Goal: Task Accomplishment & Management: Manage account settings

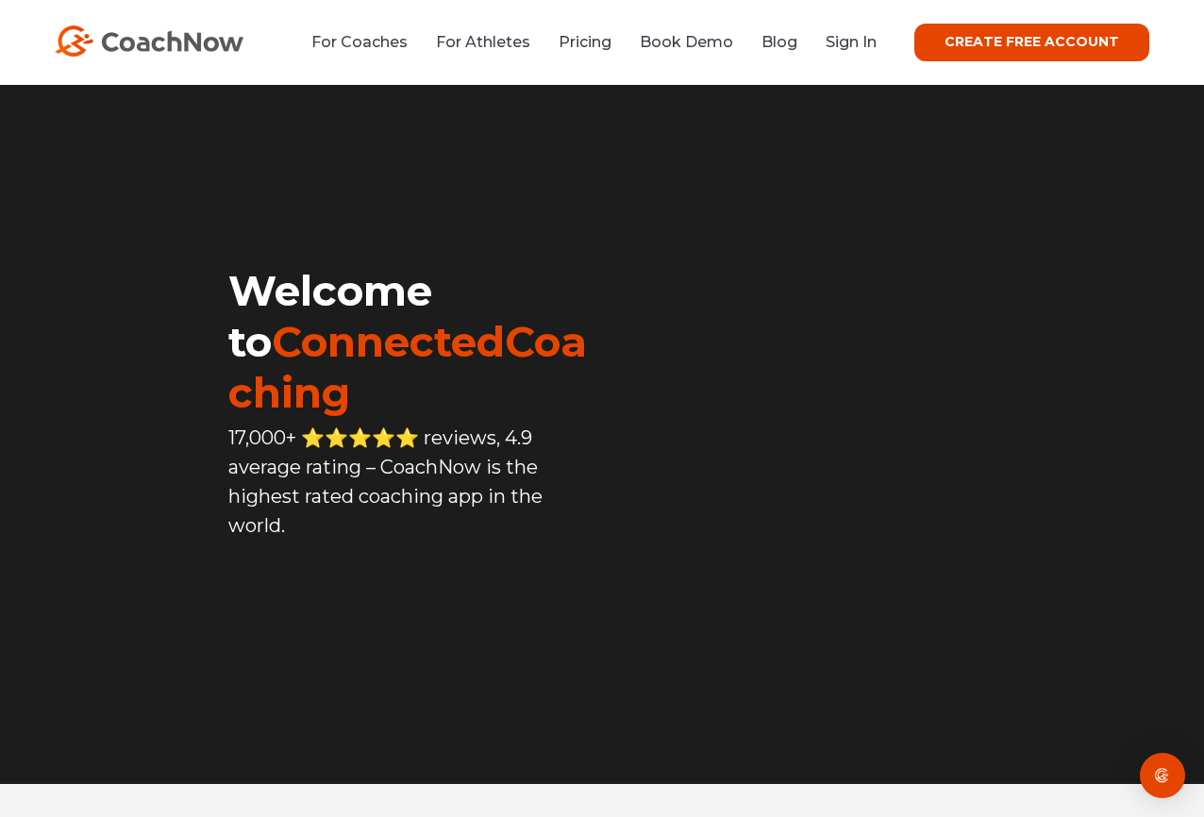
click at [862, 37] on link "Sign In" at bounding box center [851, 42] width 51 height 18
click at [961, 41] on link "CREATE FREE ACCOUNT" at bounding box center [1031, 43] width 235 height 38
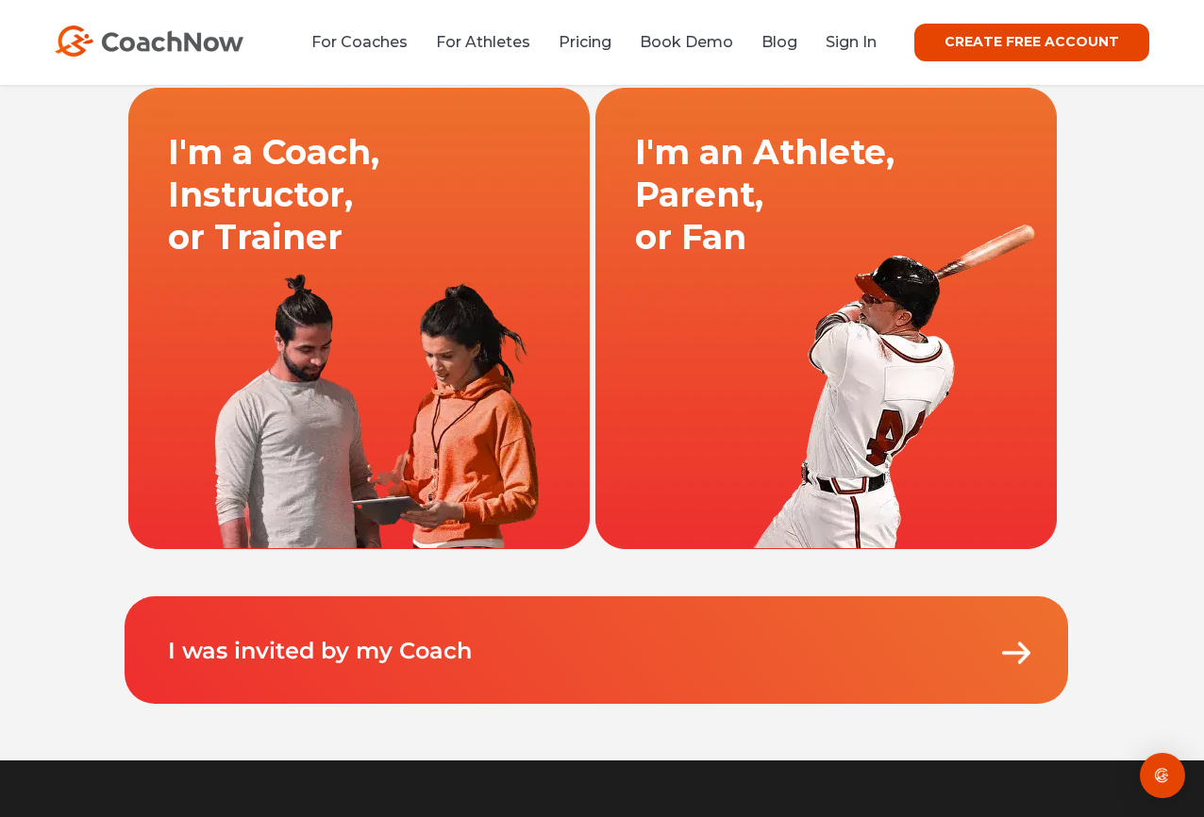
scroll to position [90, 0]
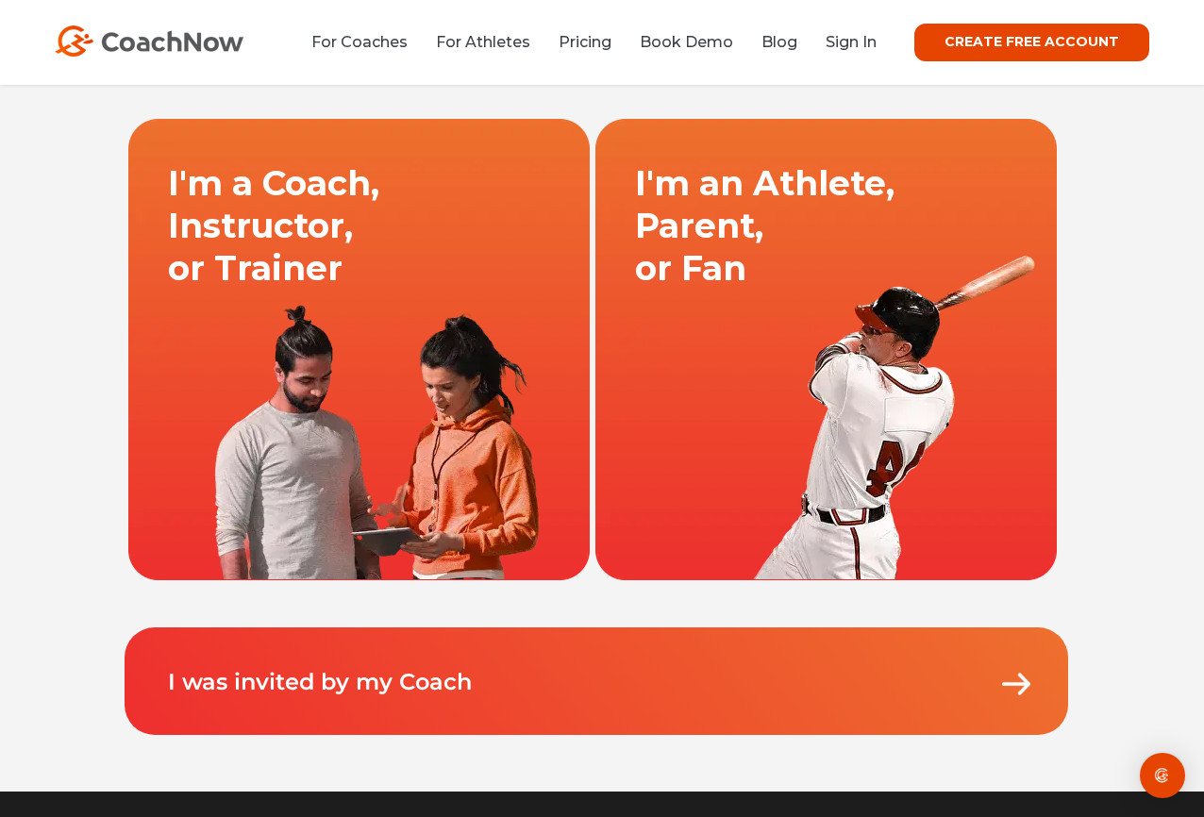
click at [346, 370] on link at bounding box center [359, 349] width 467 height 462
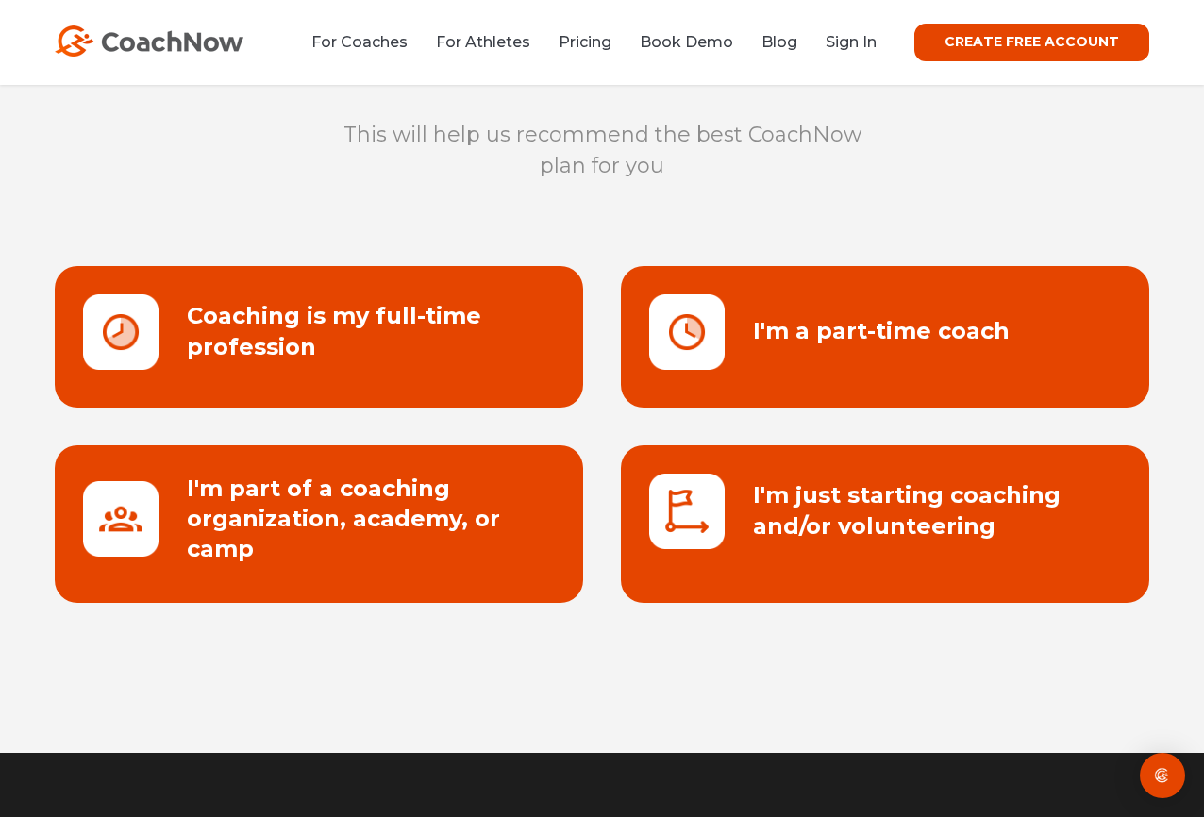
scroll to position [70, 0]
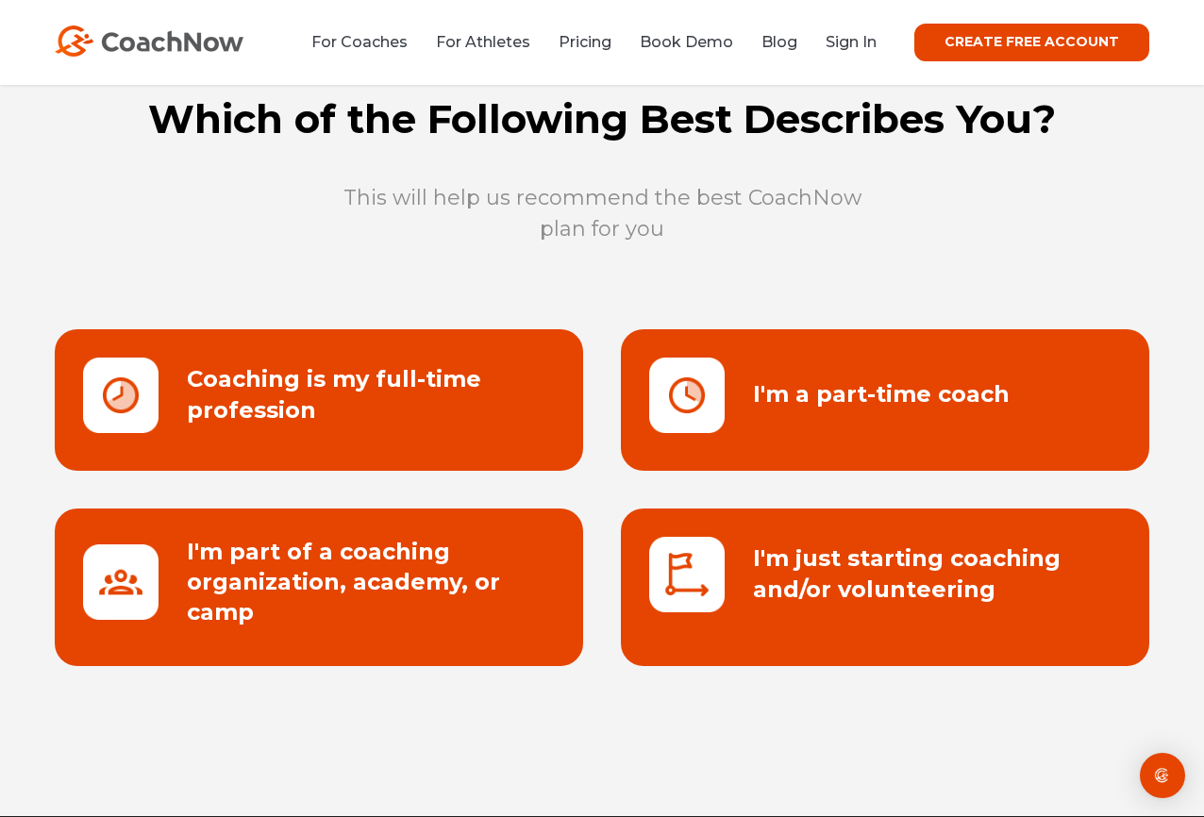
click at [190, 372] on link at bounding box center [319, 400] width 528 height 142
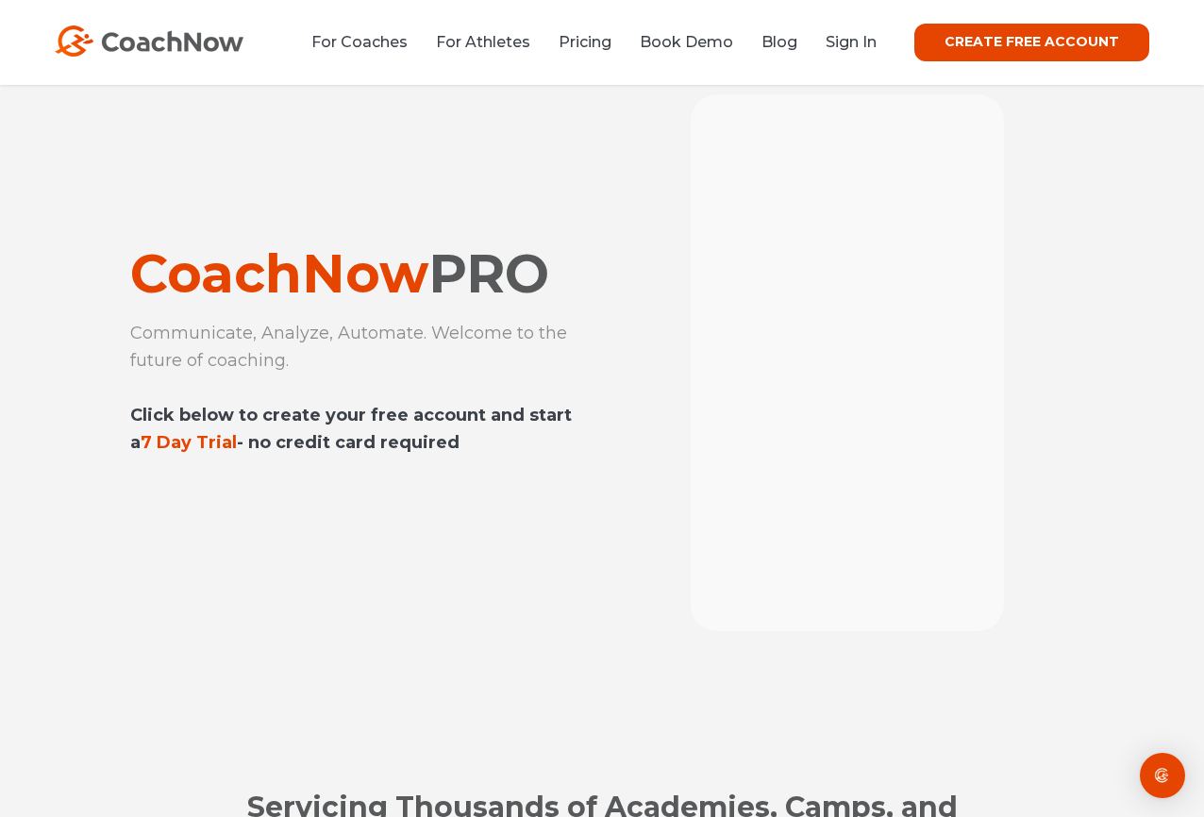
scroll to position [289, 0]
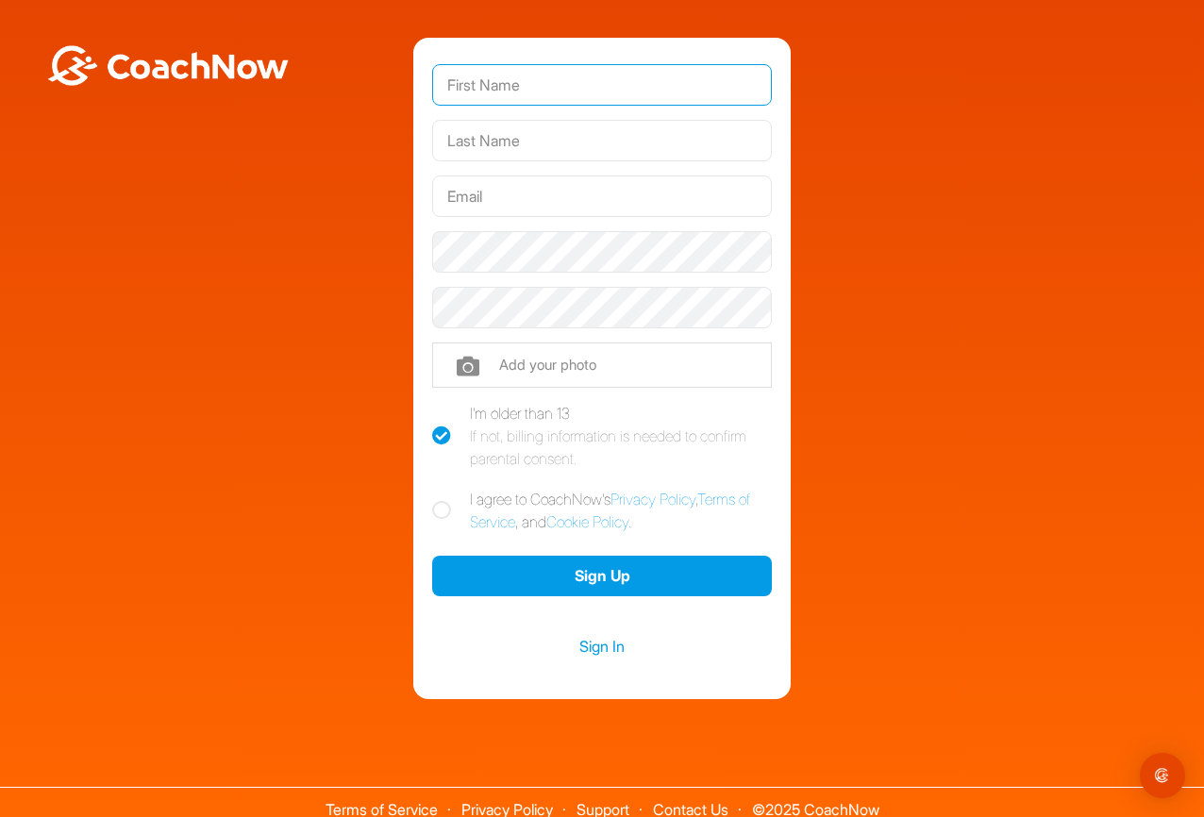
click at [502, 83] on input "text" at bounding box center [602, 85] width 340 height 42
type input "Marcus"
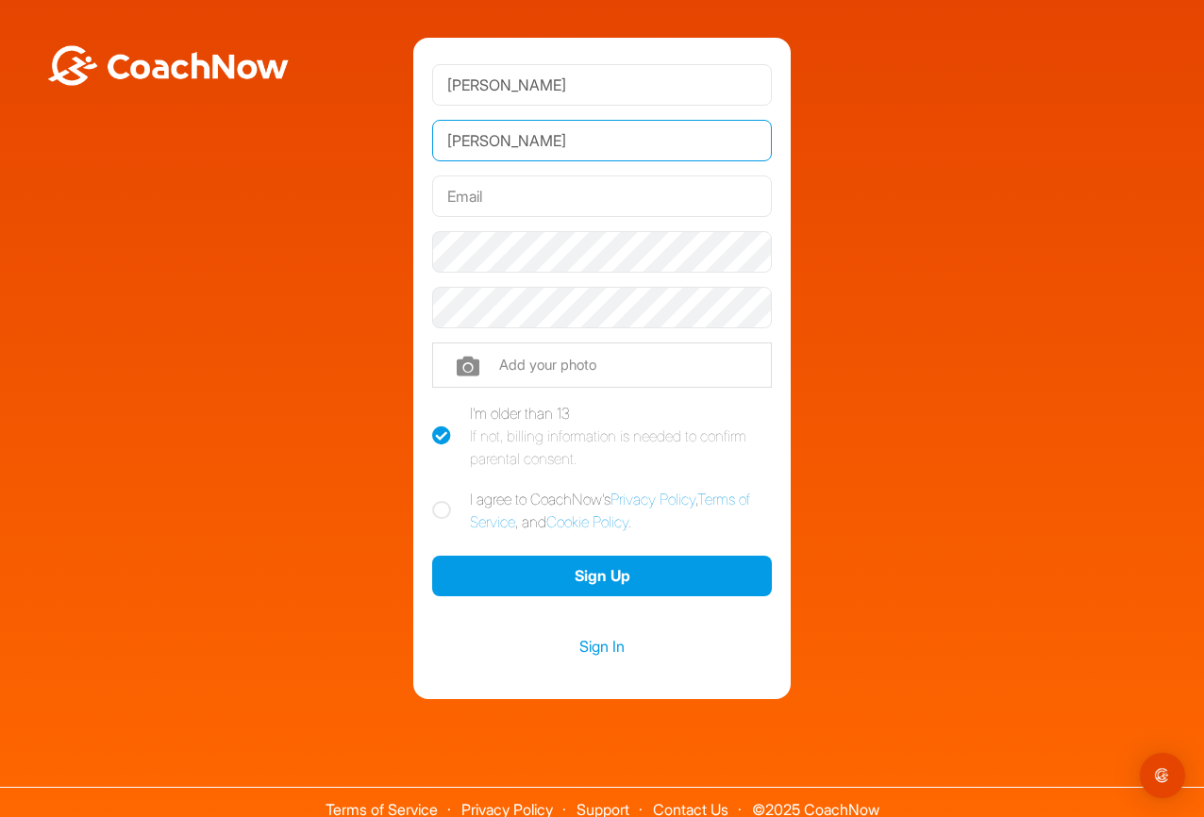
type input "Bruns"
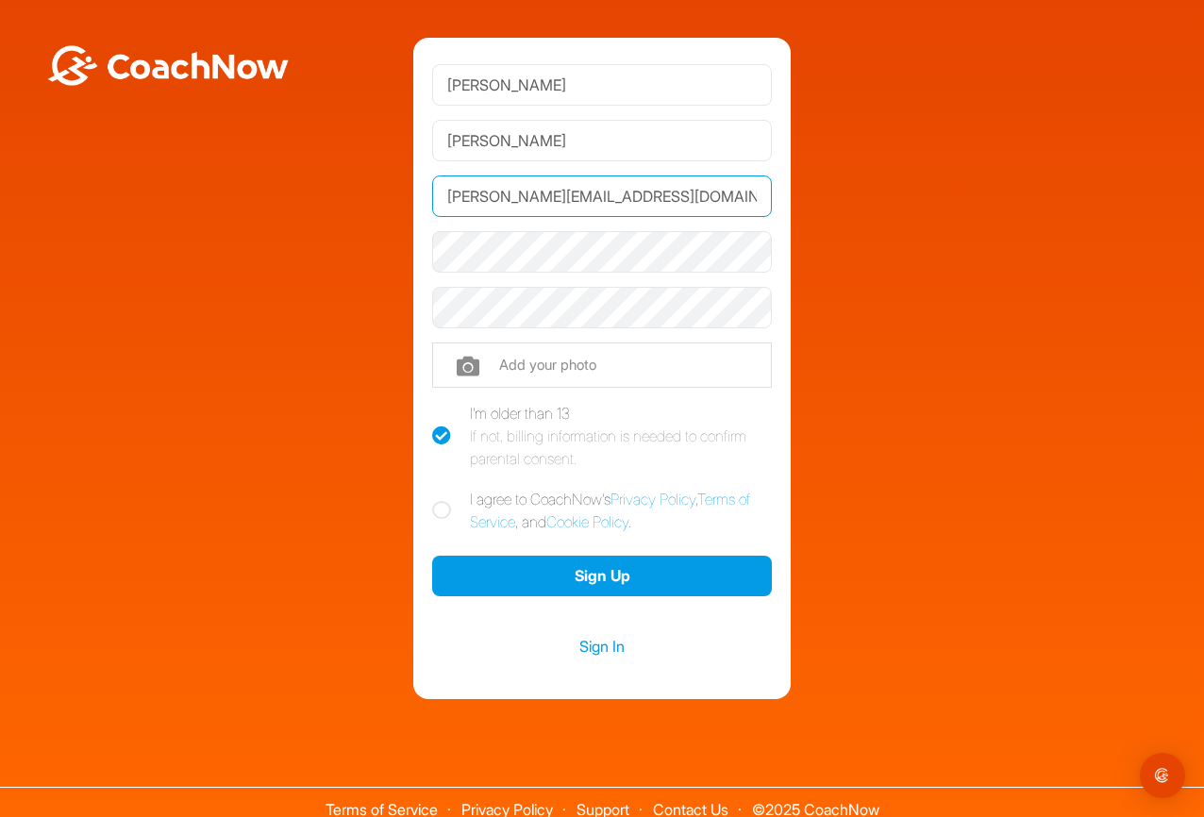
type input "chris@golfstun.de"
click at [324, 326] on div "Marcus Bruns chris@golfstun.de Phone +1 Phone Number (so your coach can contact…" at bounding box center [601, 368] width 1185 height 661
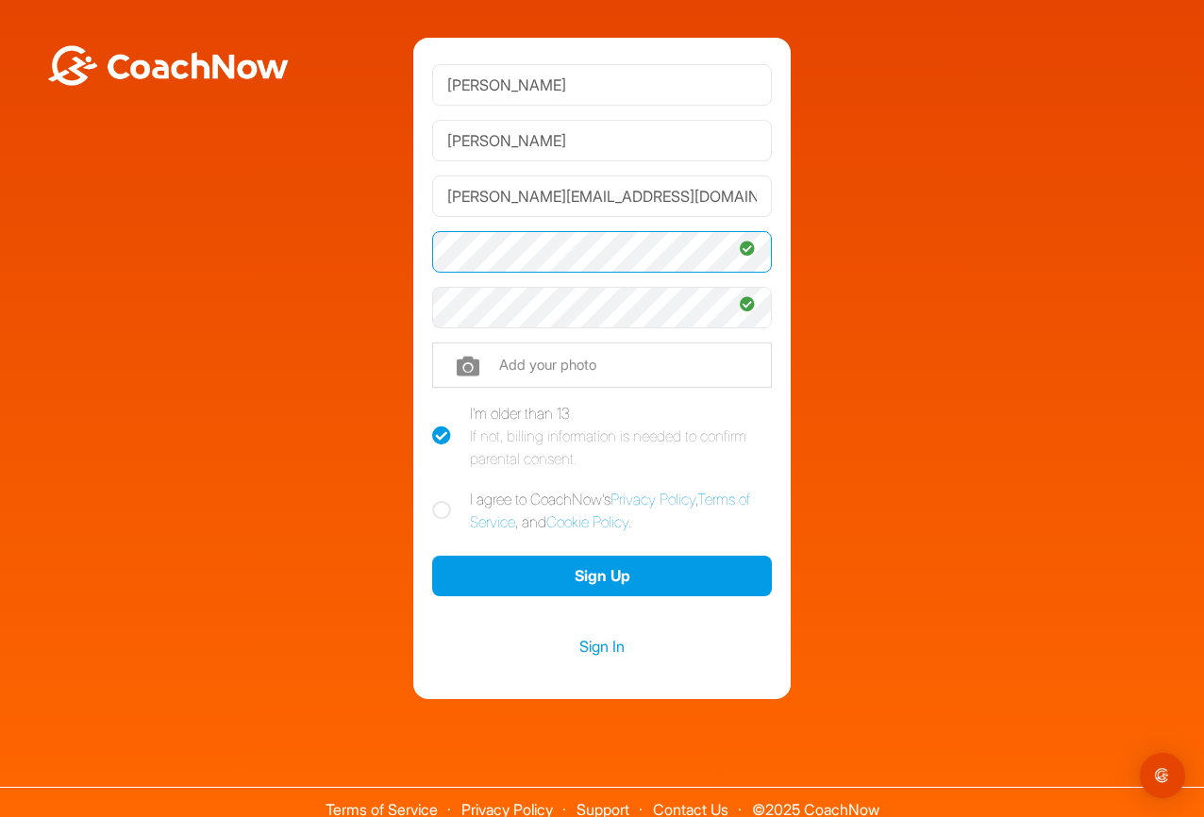
click at [176, 231] on div "Marcus Bruns chris@golfstun.de Phone +1 Phone Number (so your coach can contact…" at bounding box center [601, 368] width 1185 height 661
click at [432, 500] on label "I agree to CoachNow's Privacy Policy , Terms of Service , and Cookie Policy ." at bounding box center [602, 510] width 340 height 45
click at [432, 500] on input "I agree to CoachNow's Privacy Policy , Terms of Service , and Cookie Policy ." at bounding box center [438, 494] width 12 height 12
checkbox input "true"
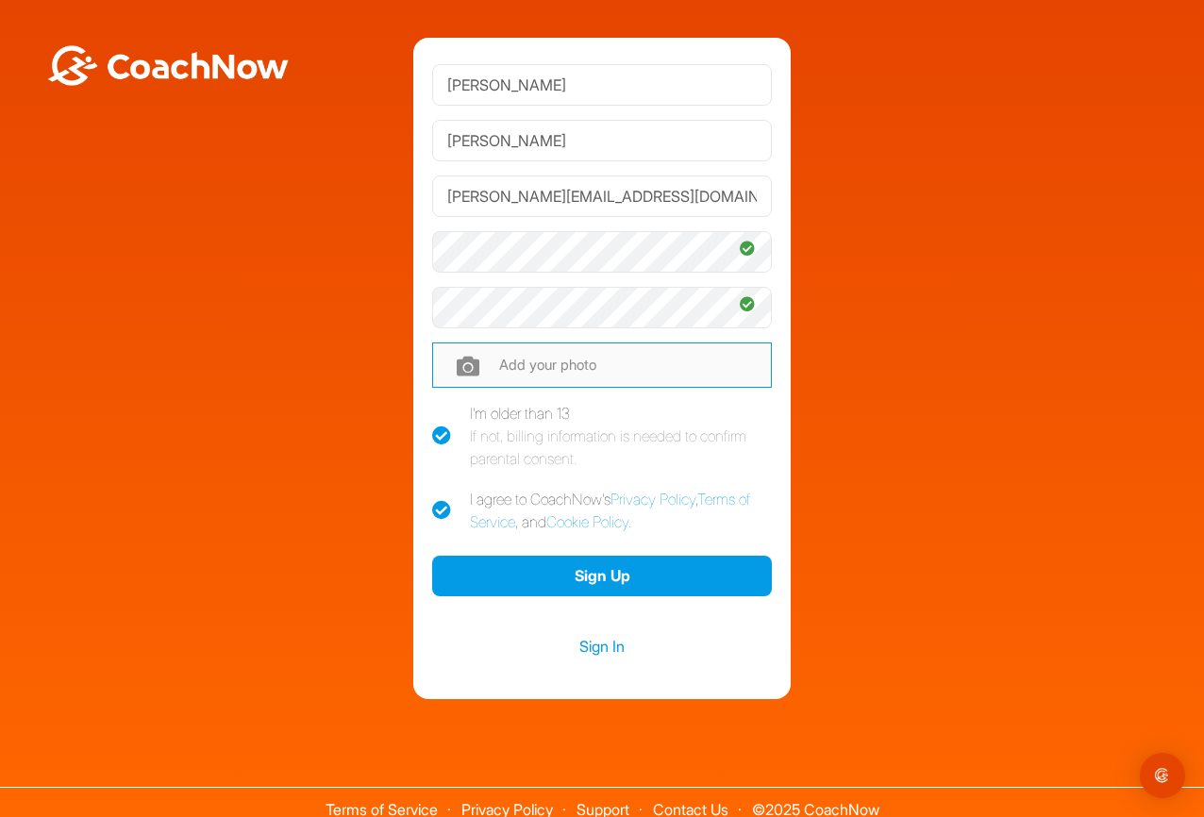
click at [516, 359] on input "file" at bounding box center [602, 365] width 340 height 45
type input "C:\fakepath\marcus-bruns-coaching.png"
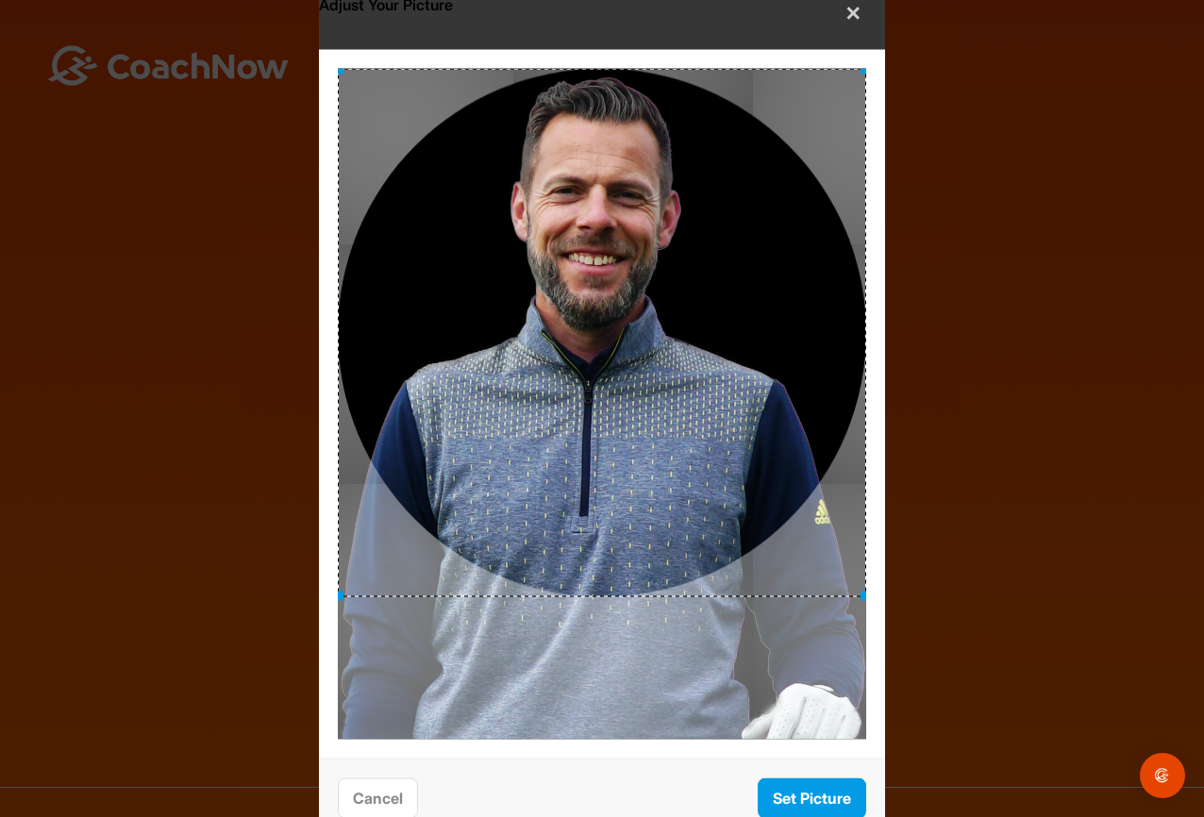
drag, startPoint x: 656, startPoint y: 368, endPoint x: 645, endPoint y: 222, distance: 146.6
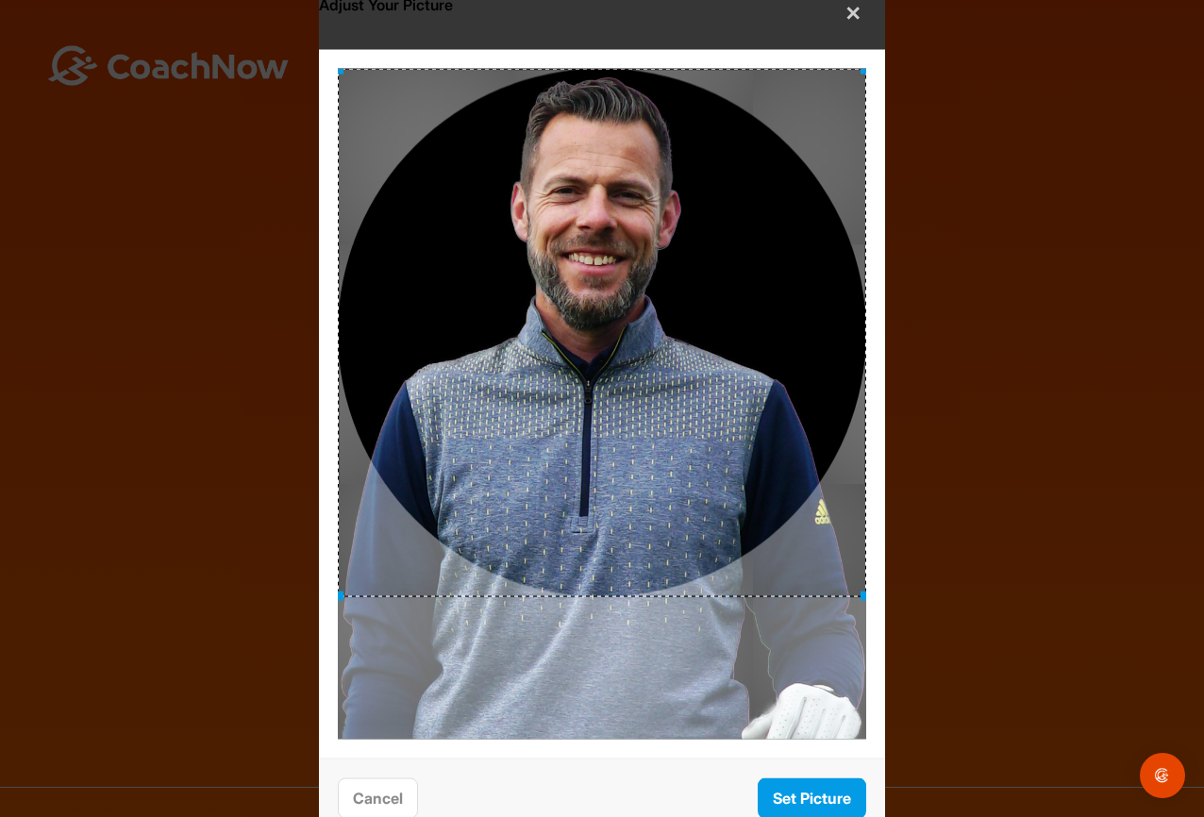
click at [645, 222] on div at bounding box center [602, 333] width 528 height 528
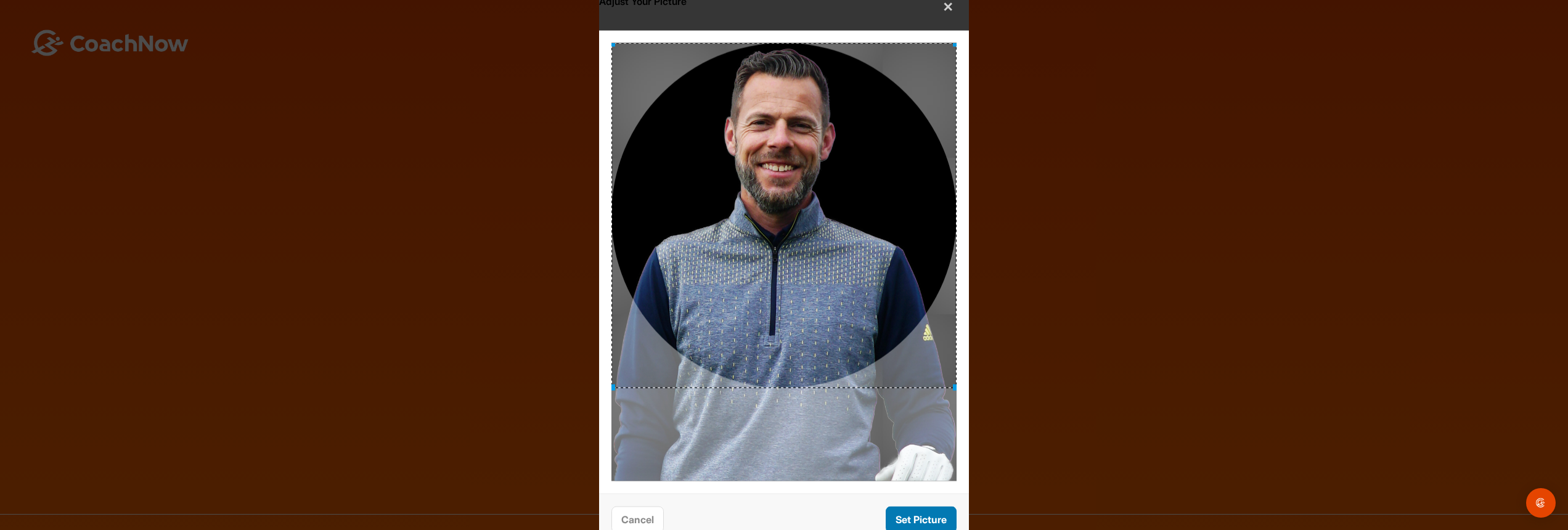
drag, startPoint x: 920, startPoint y: 521, endPoint x: 909, endPoint y: 491, distance: 32.0
click at [786, 521] on button "Set Picture" at bounding box center [921, 520] width 71 height 27
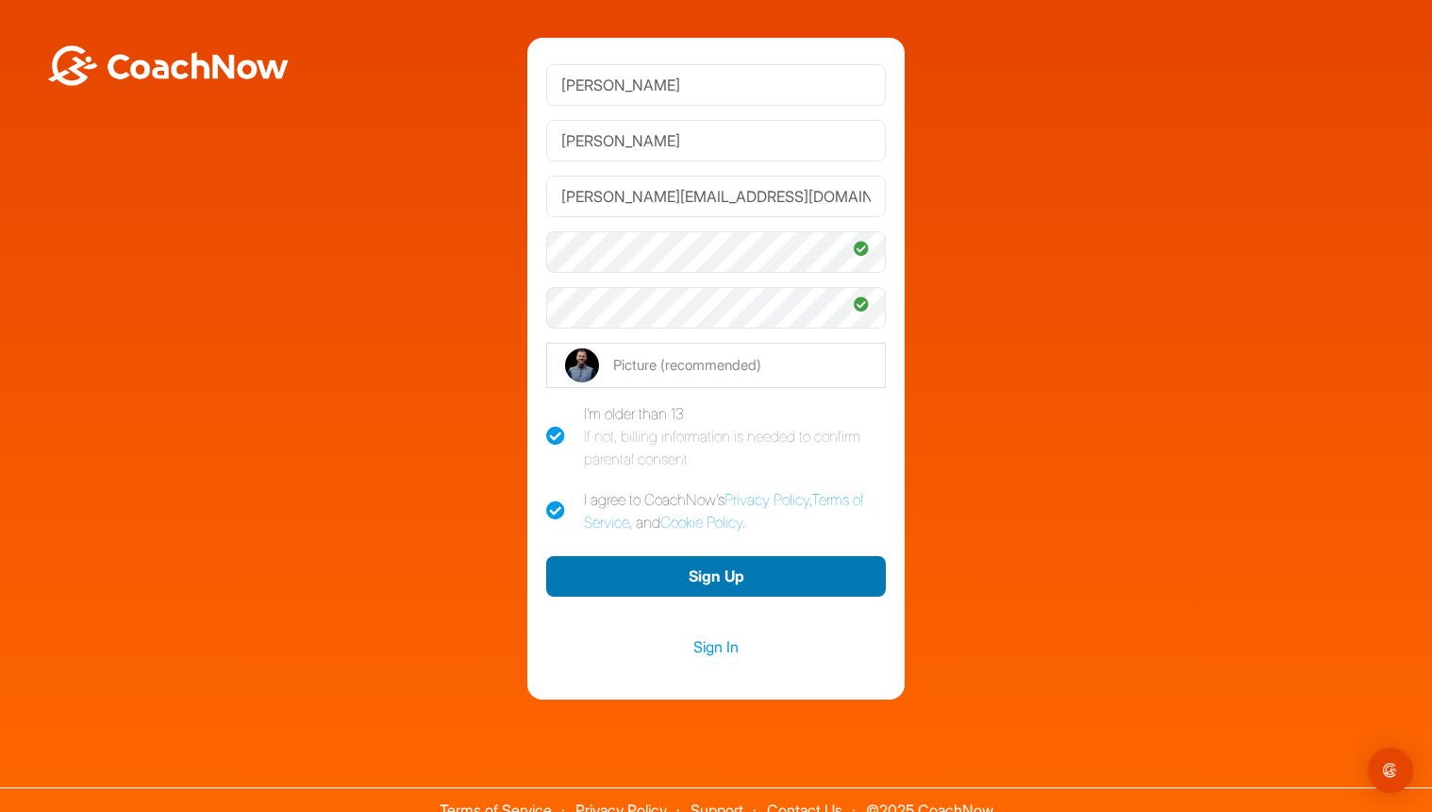
click at [710, 571] on button "Sign Up" at bounding box center [716, 576] width 340 height 41
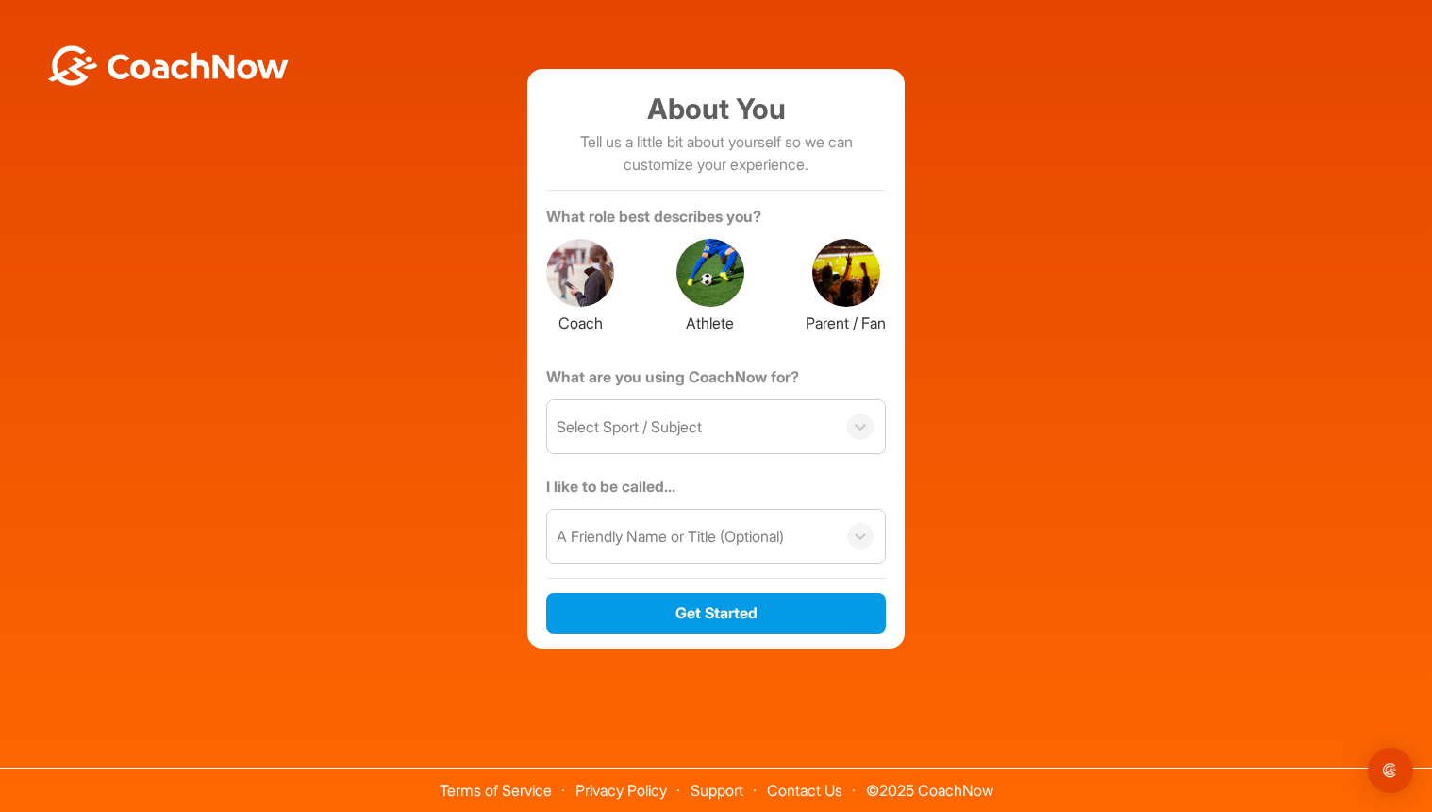
click at [589, 282] on div at bounding box center [580, 273] width 68 height 68
click at [576, 276] on icon at bounding box center [580, 272] width 71 height 71
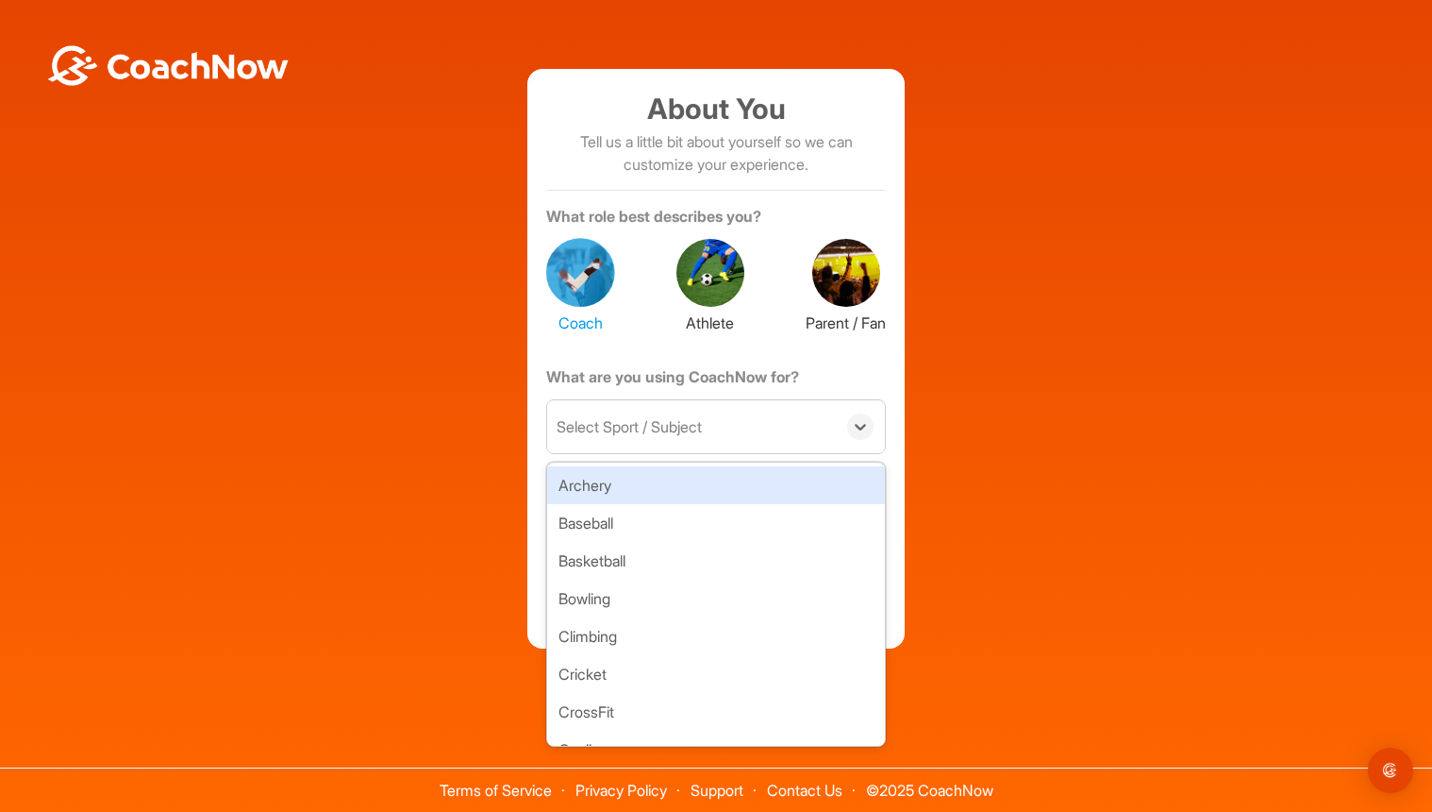
click at [696, 431] on div "Select Sport / Subject" at bounding box center [629, 426] width 145 height 23
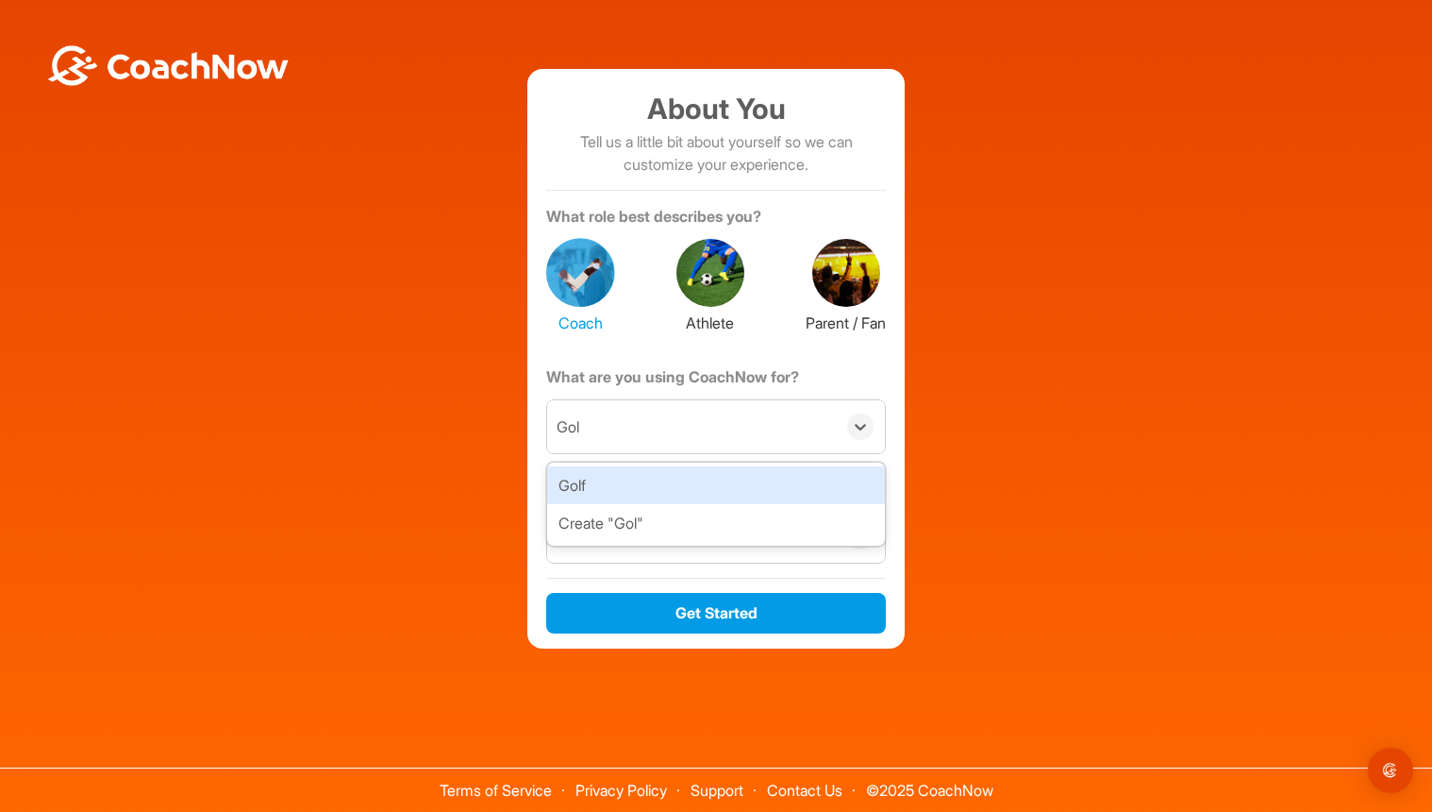
type input "Golf"
click at [628, 482] on div "Golf" at bounding box center [716, 485] width 338 height 38
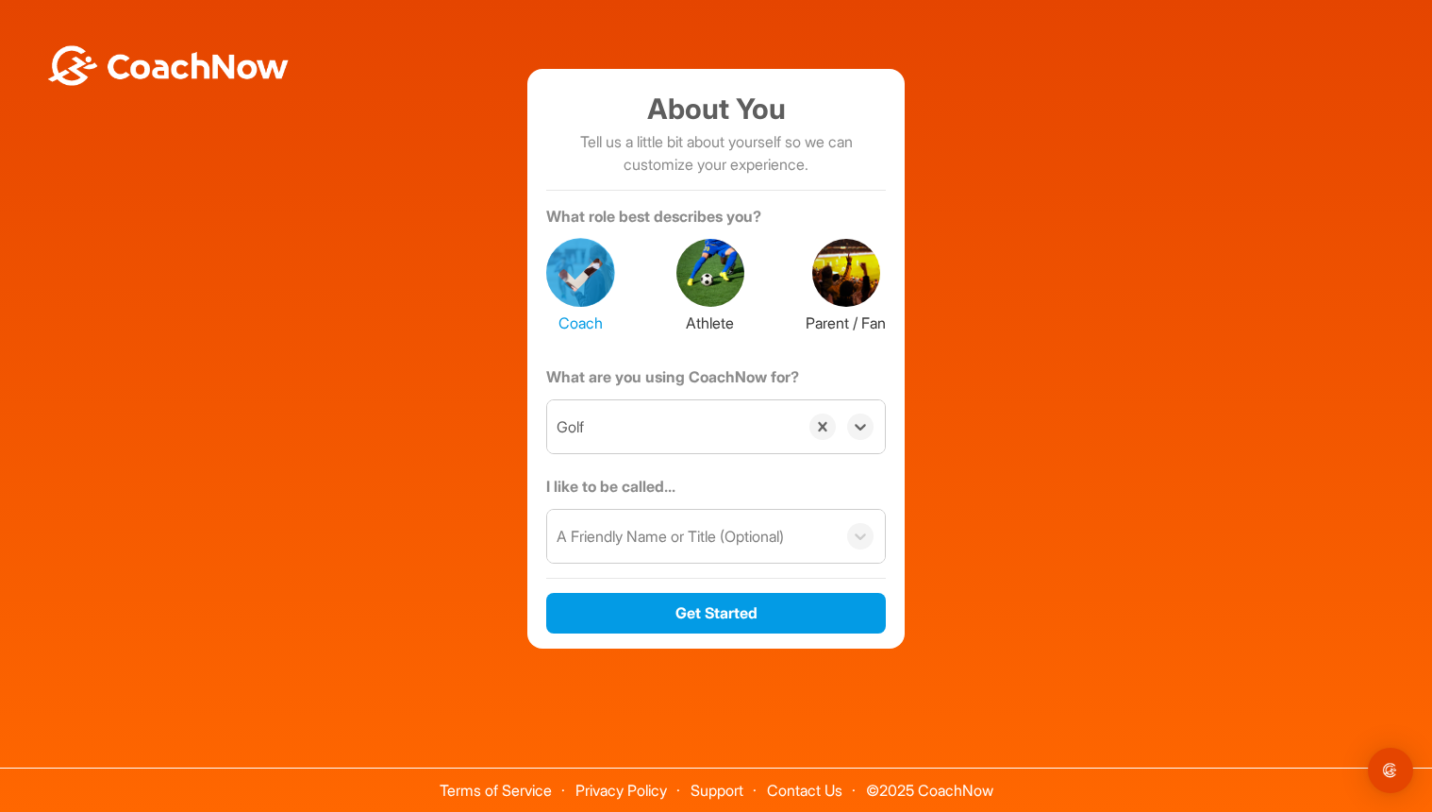
click at [667, 541] on div "A Friendly Name or Title (Optional)" at bounding box center [670, 536] width 227 height 23
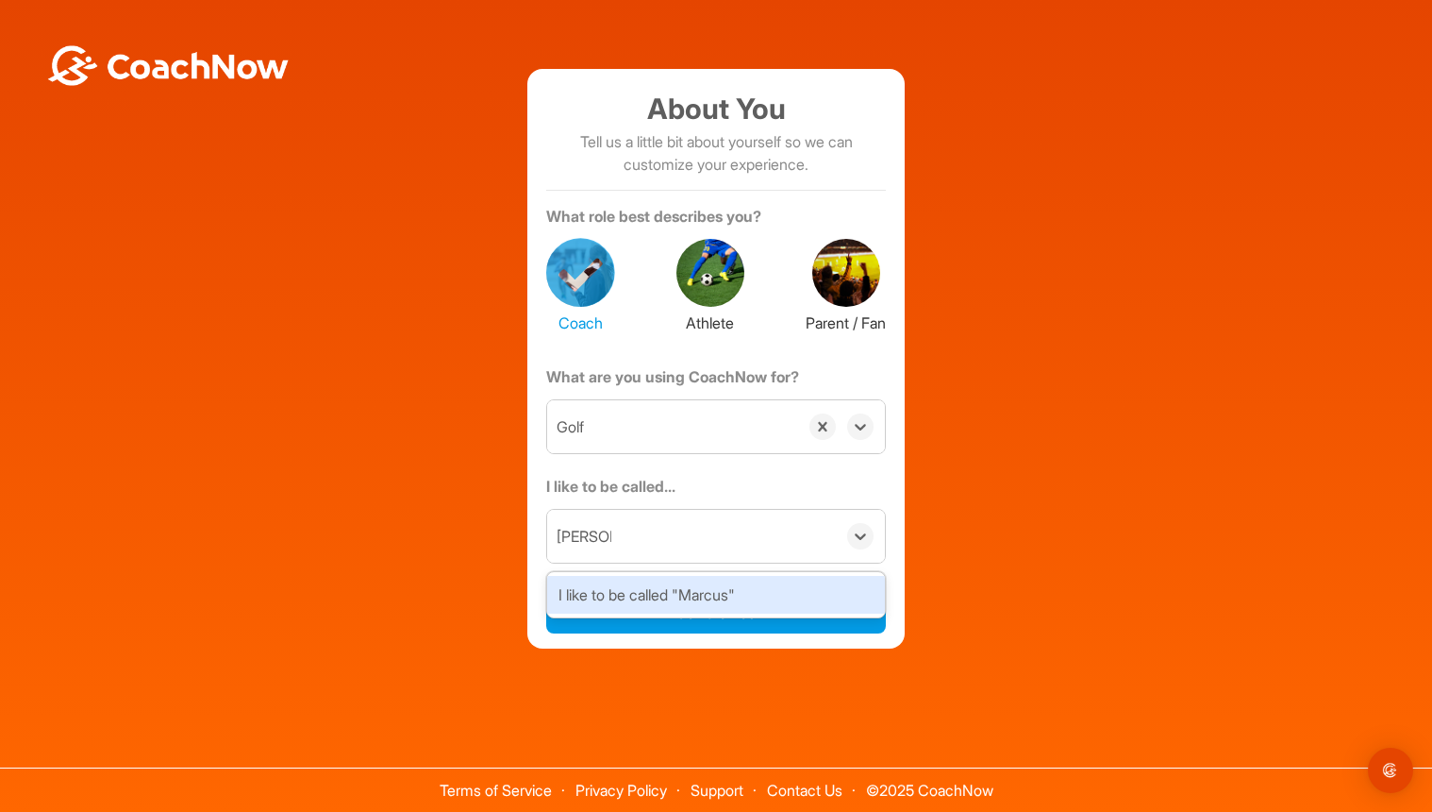
type input "Marcus"
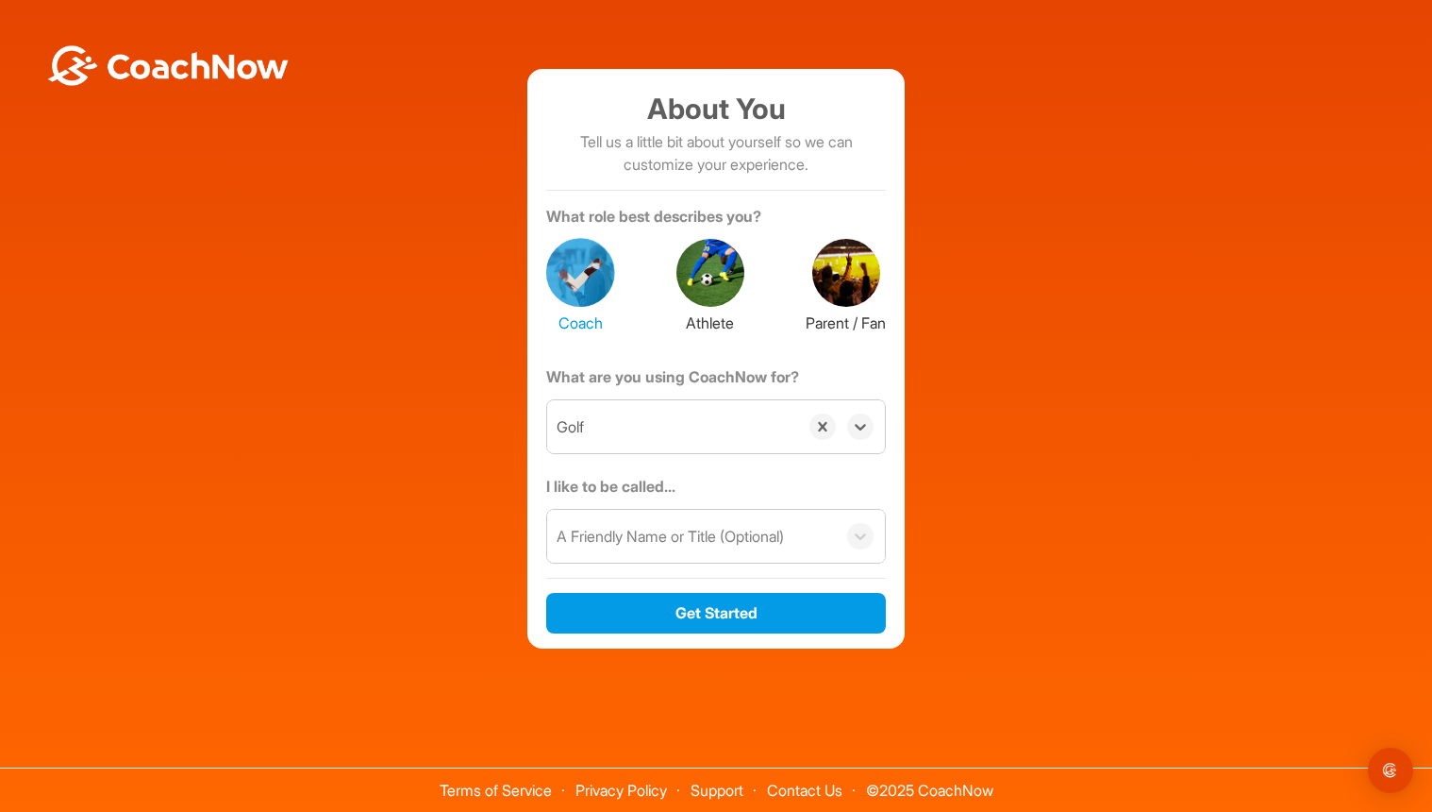
click at [1034, 448] on div "About You Tell us a little bit about yourself so we can customize your experien…" at bounding box center [716, 358] width 1414 height 579
click at [740, 543] on div "A Friendly Name or Title (Optional)" at bounding box center [670, 536] width 227 height 23
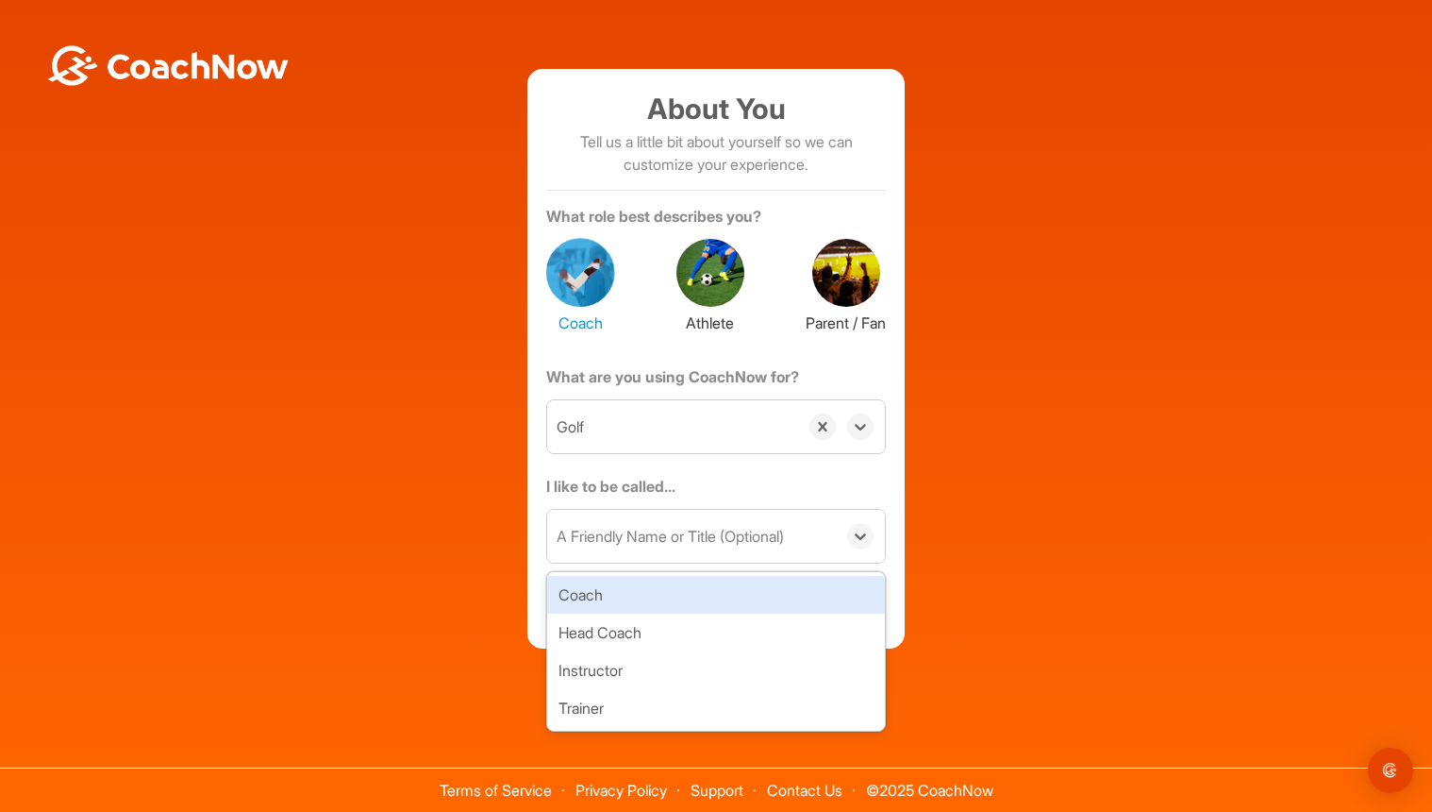
click at [618, 587] on div "Coach" at bounding box center [716, 595] width 338 height 38
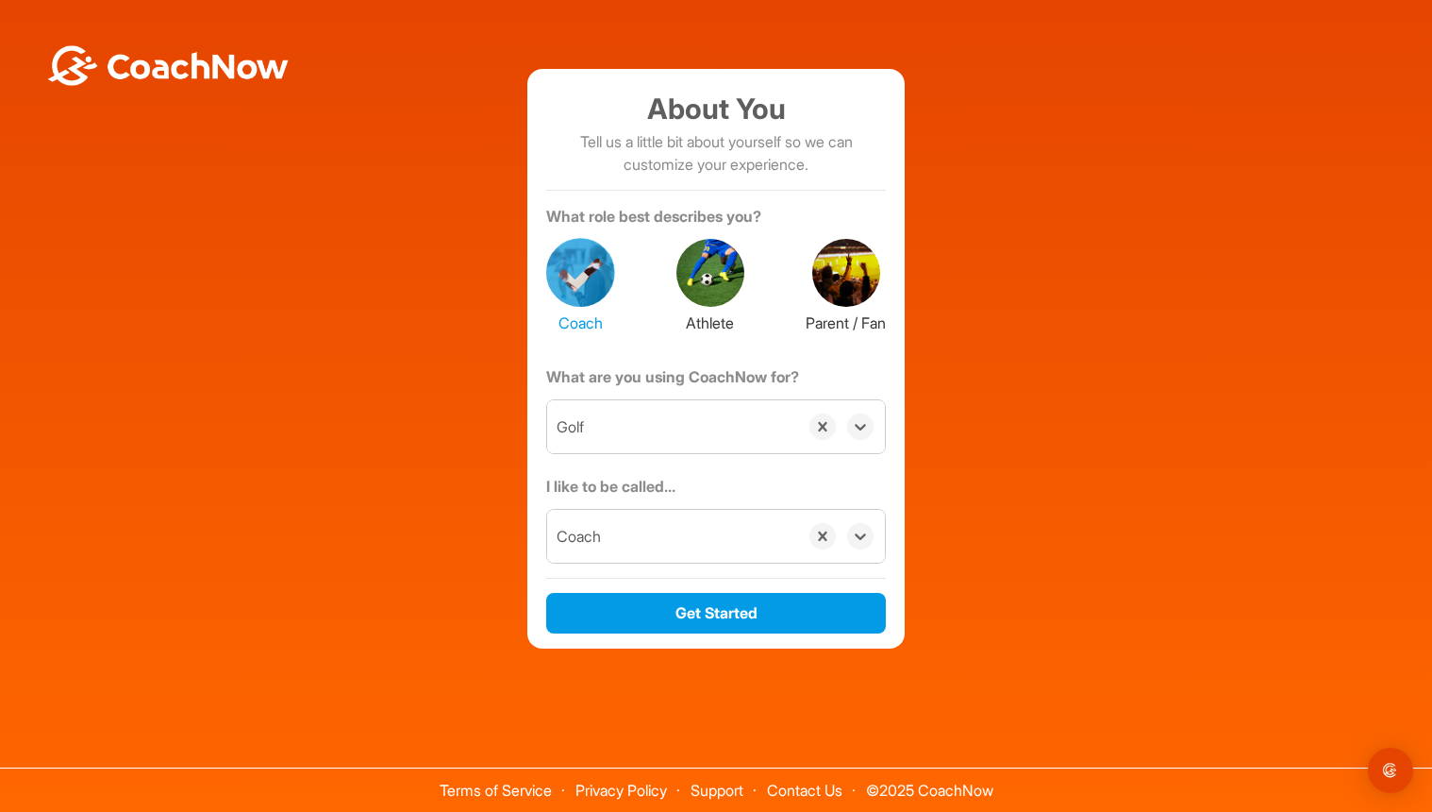
click at [639, 551] on div "Coach" at bounding box center [672, 536] width 251 height 53
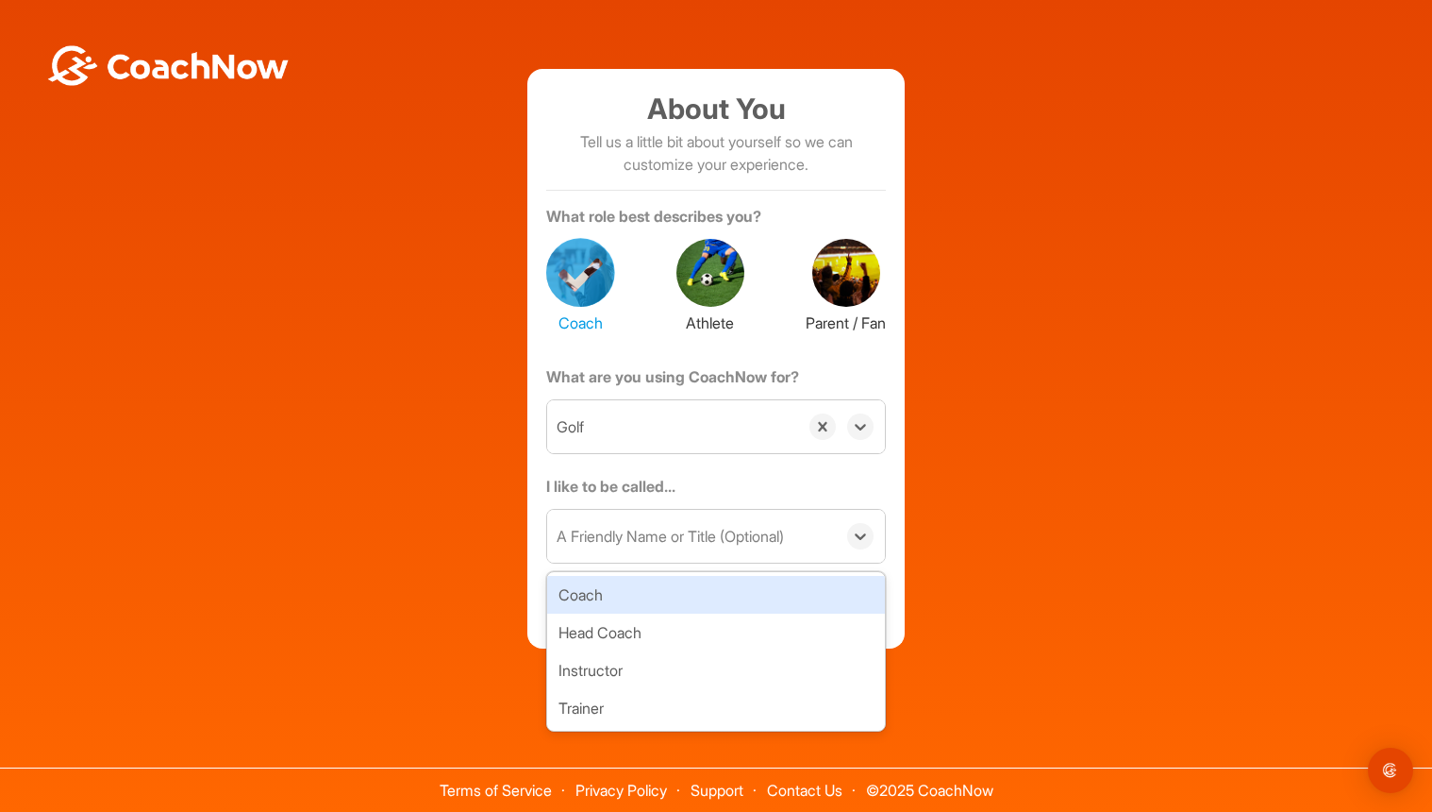
click at [1123, 511] on div "About You Tell us a little bit about yourself so we can customize your experien…" at bounding box center [716, 358] width 1414 height 579
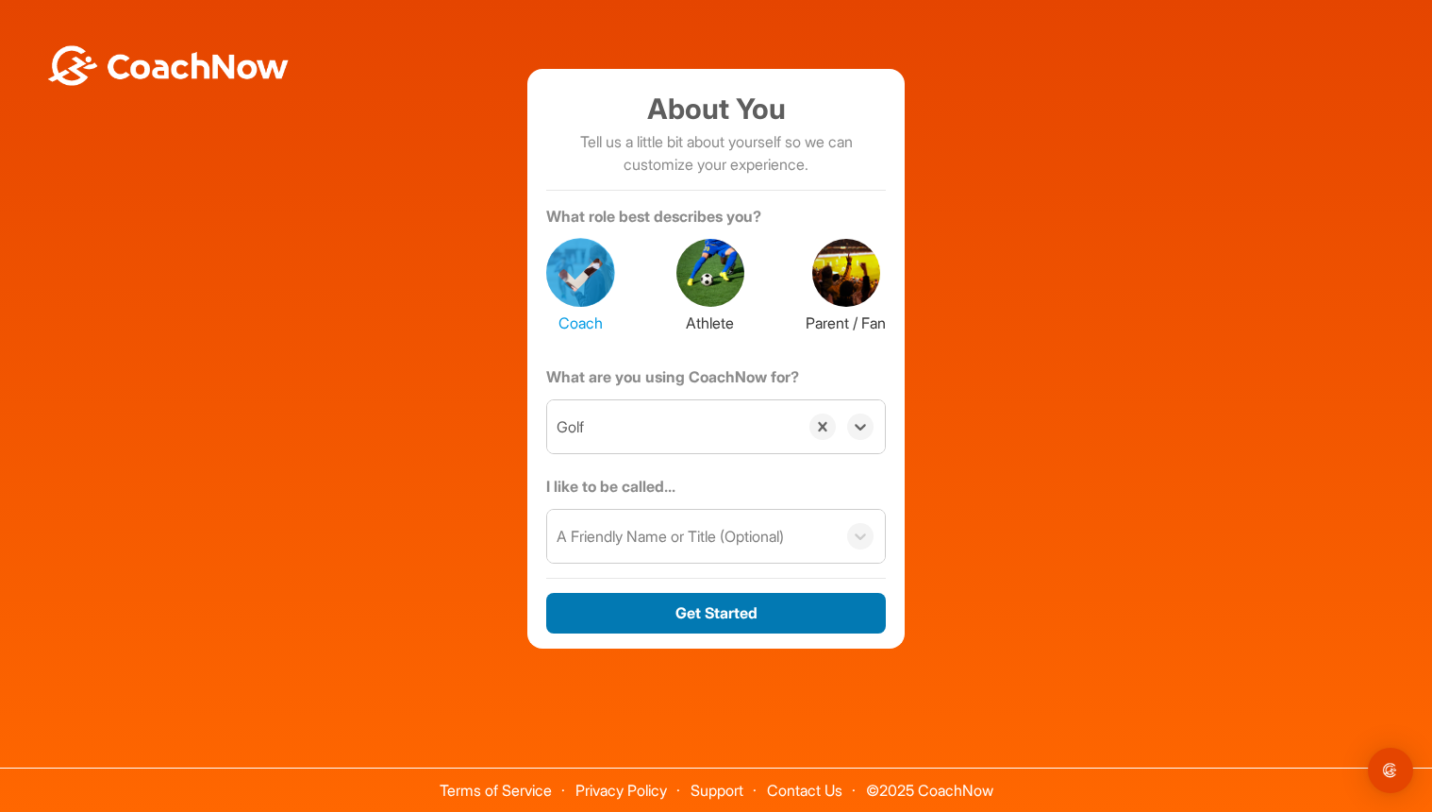
click at [700, 629] on button "Get Started" at bounding box center [716, 613] width 340 height 41
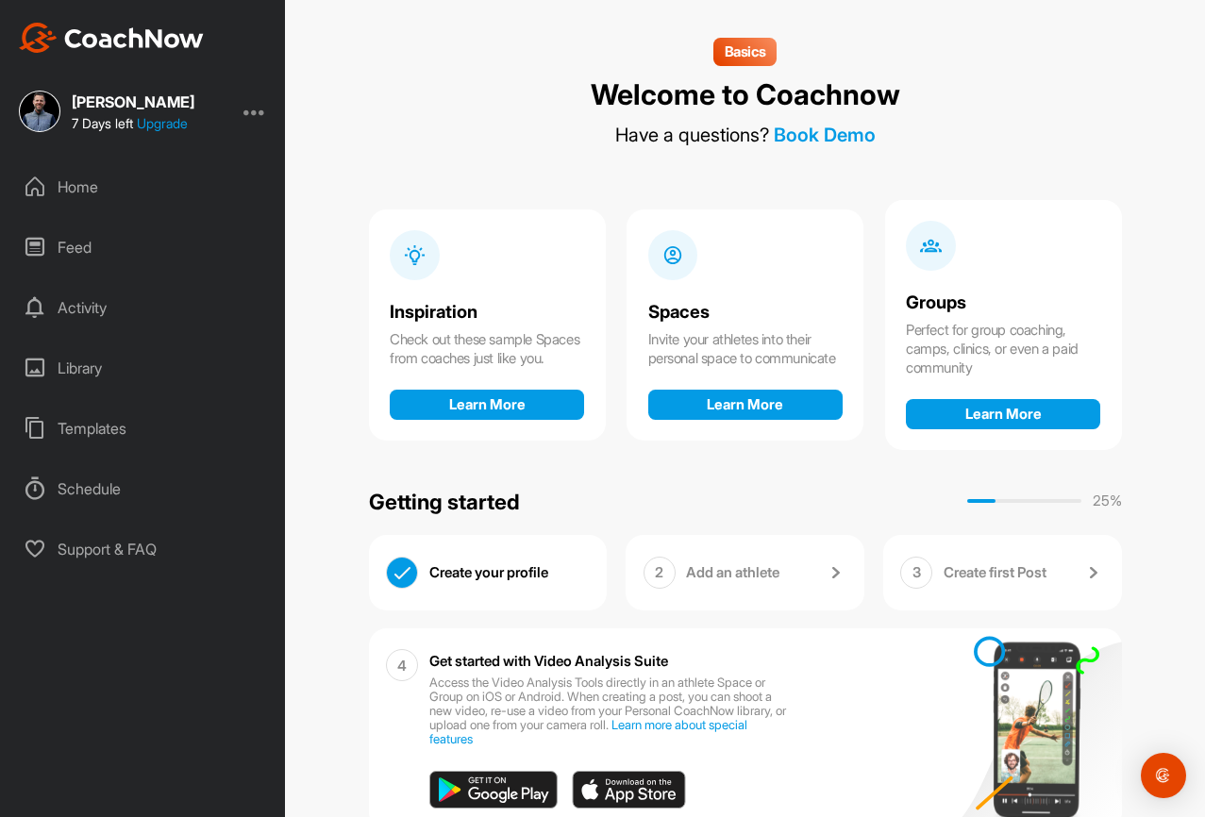
click at [720, 567] on p "Add an athlete" at bounding box center [732, 572] width 93 height 19
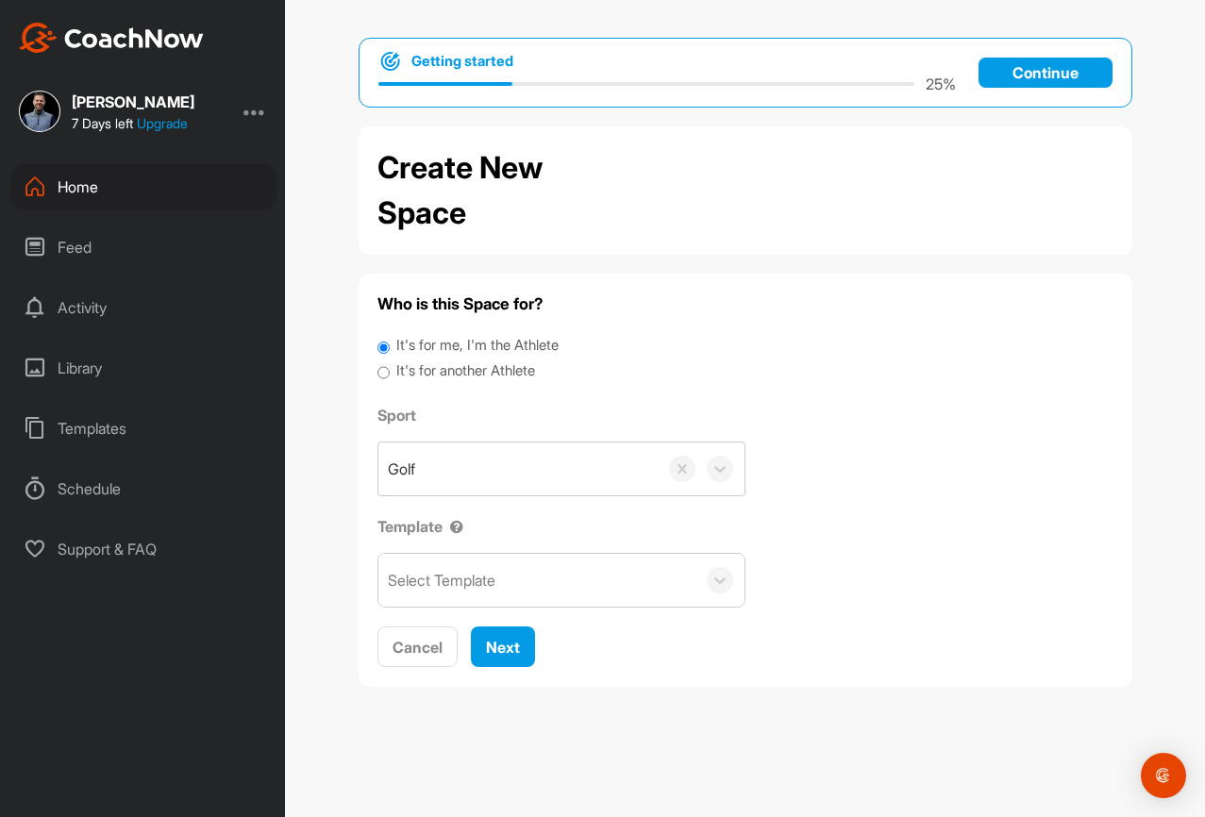
click at [618, 536] on label "Template" at bounding box center [561, 526] width 368 height 23
click at [604, 584] on div "Select Template" at bounding box center [536, 580] width 317 height 53
click at [846, 540] on div "Sport Golf Template Select Template" at bounding box center [745, 506] width 736 height 204
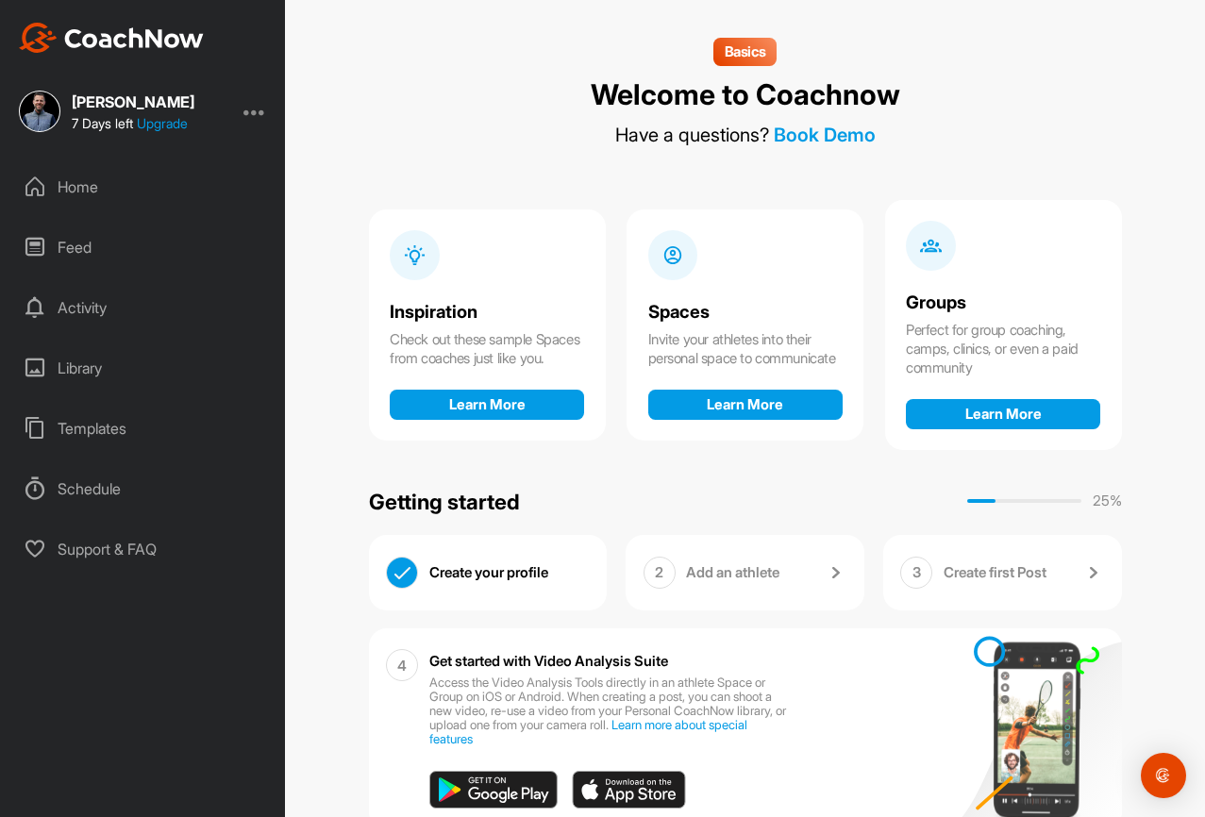
click at [35, 118] on img at bounding box center [40, 112] width 42 height 42
click at [81, 180] on div "Home" at bounding box center [143, 186] width 266 height 47
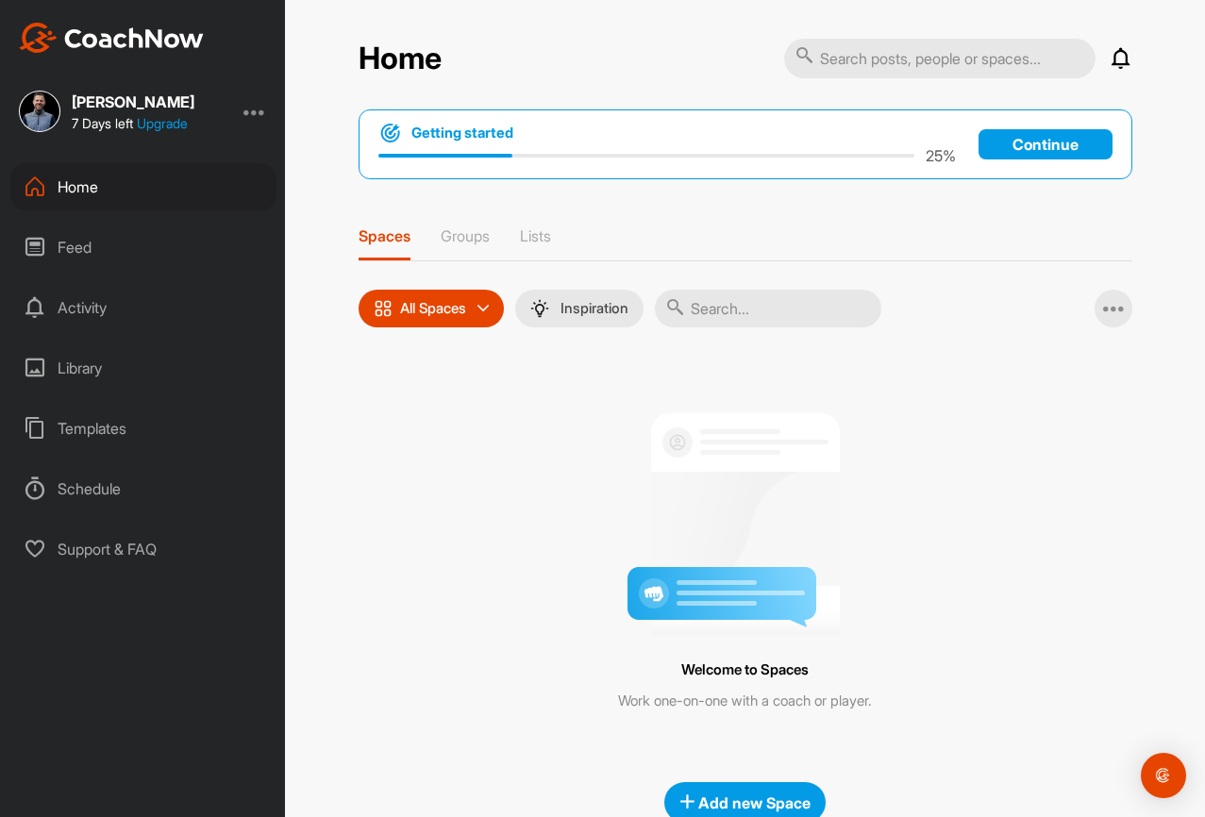
click at [57, 241] on div "Feed" at bounding box center [143, 247] width 266 height 47
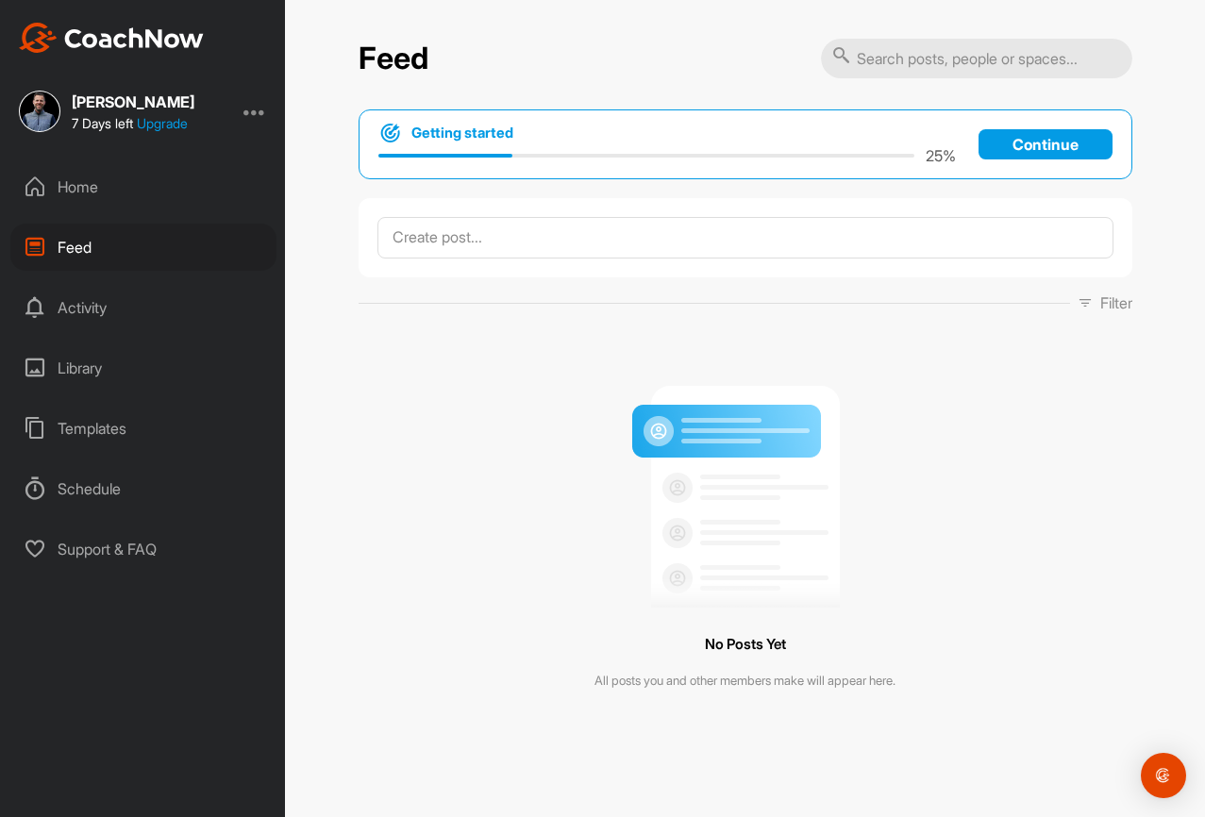
click at [89, 191] on div "Home" at bounding box center [143, 186] width 266 height 47
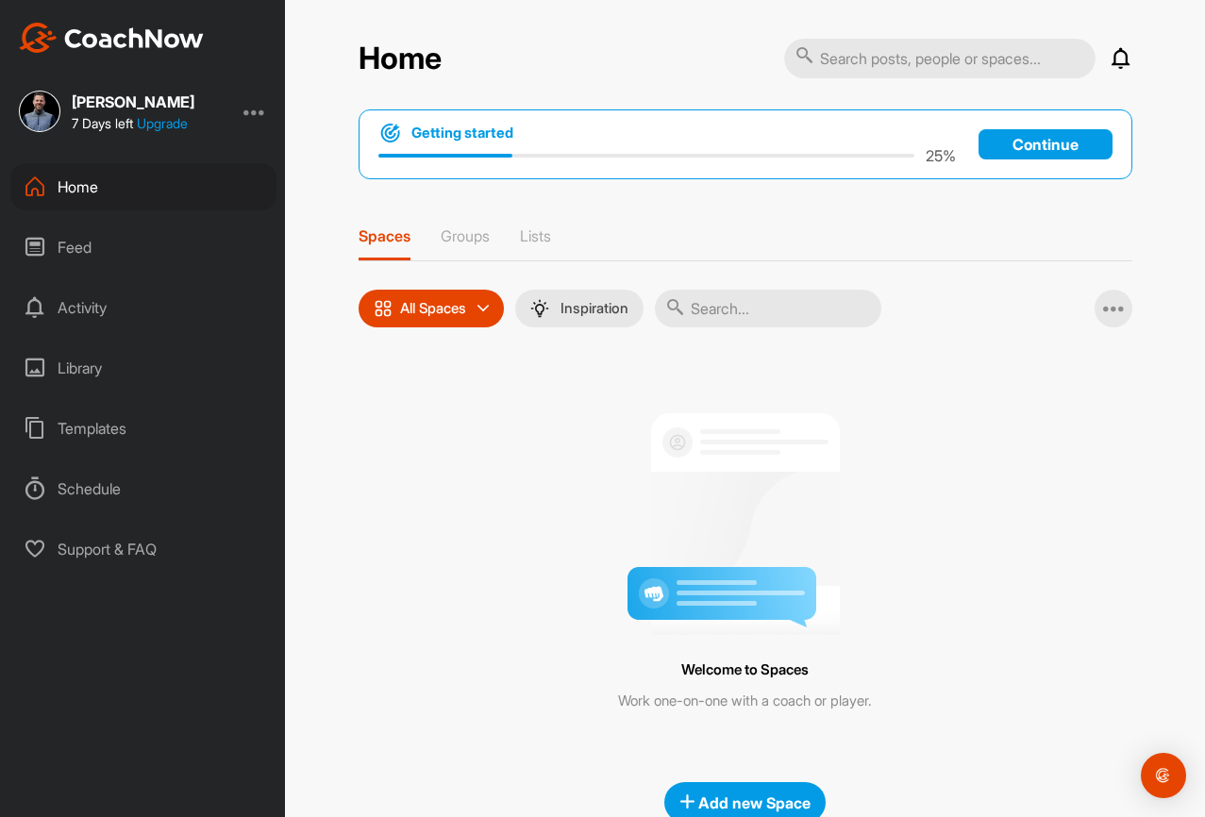
click at [1089, 140] on p "Continue" at bounding box center [1046, 144] width 134 height 30
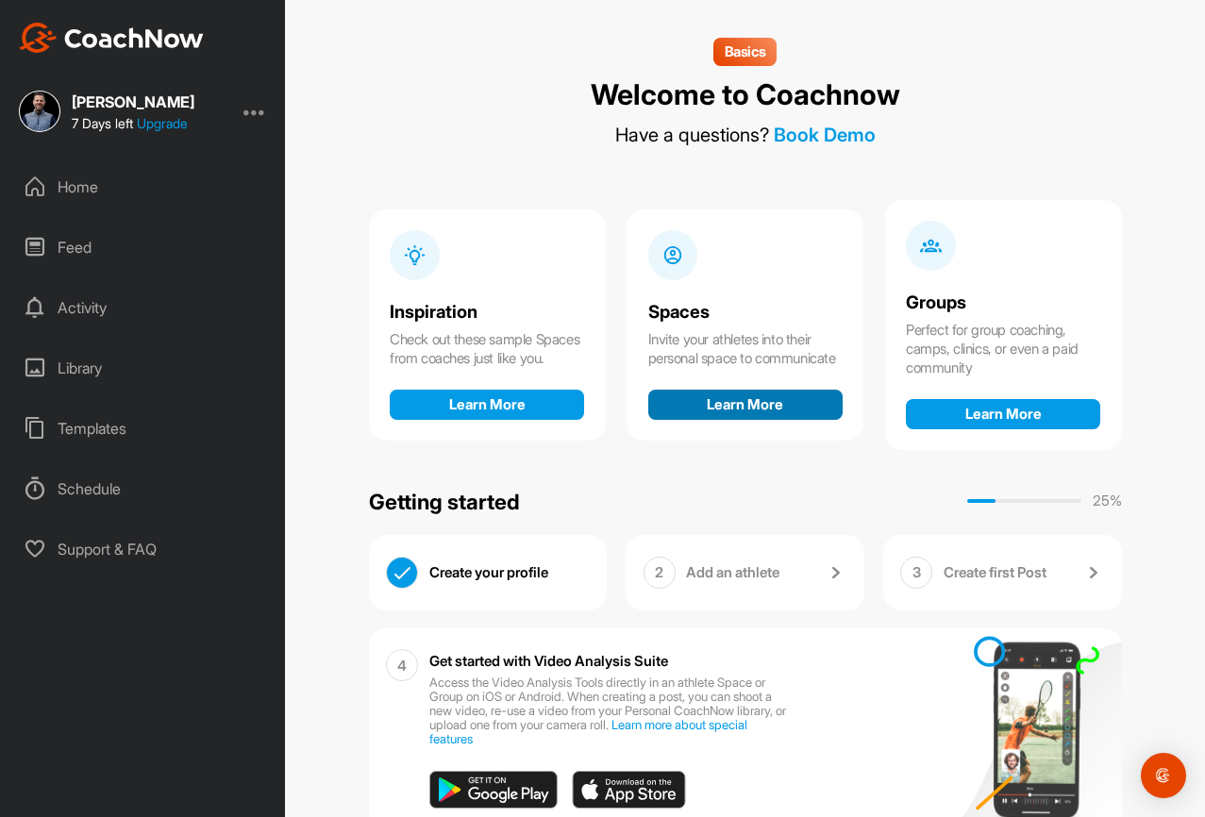
click at [779, 420] on button "Learn More" at bounding box center [745, 405] width 194 height 30
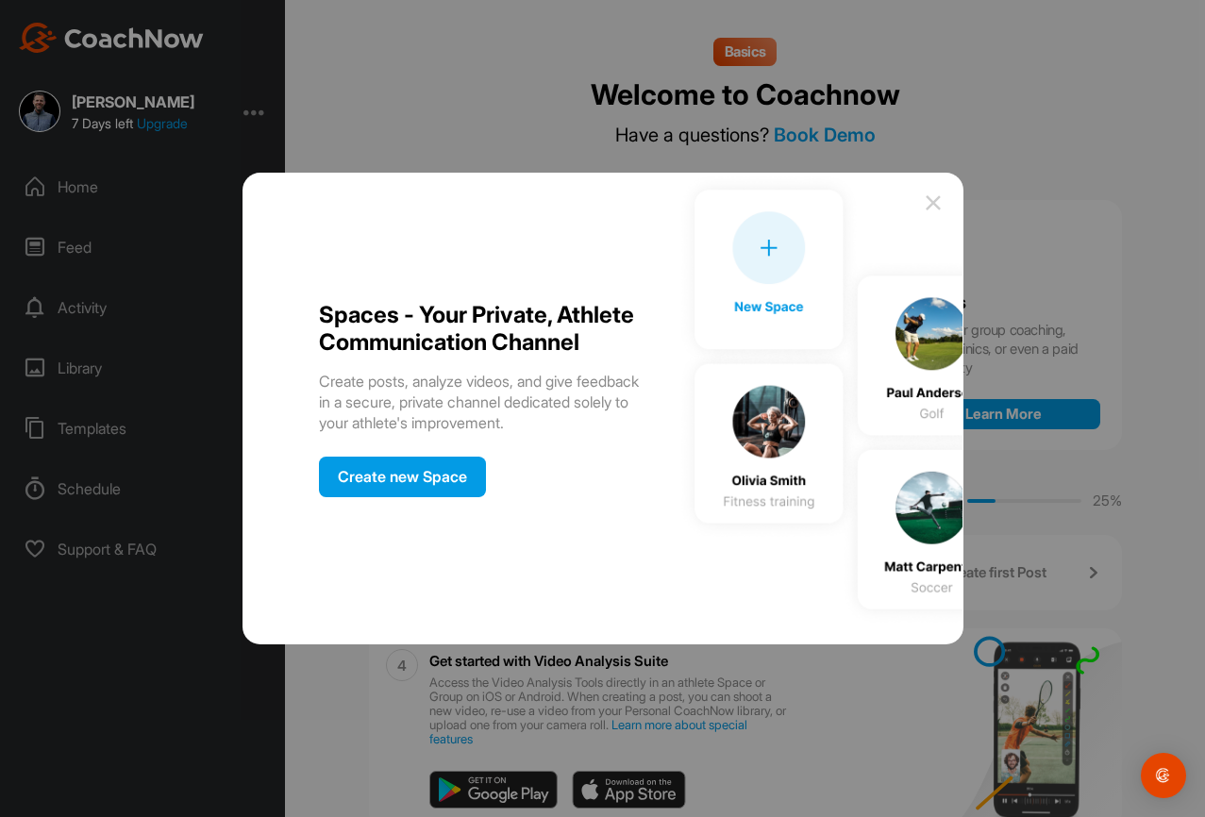
click at [377, 466] on div "Spaces - your private, athlete communication channel Create posts, analyze vide…" at bounding box center [460, 399] width 380 height 196
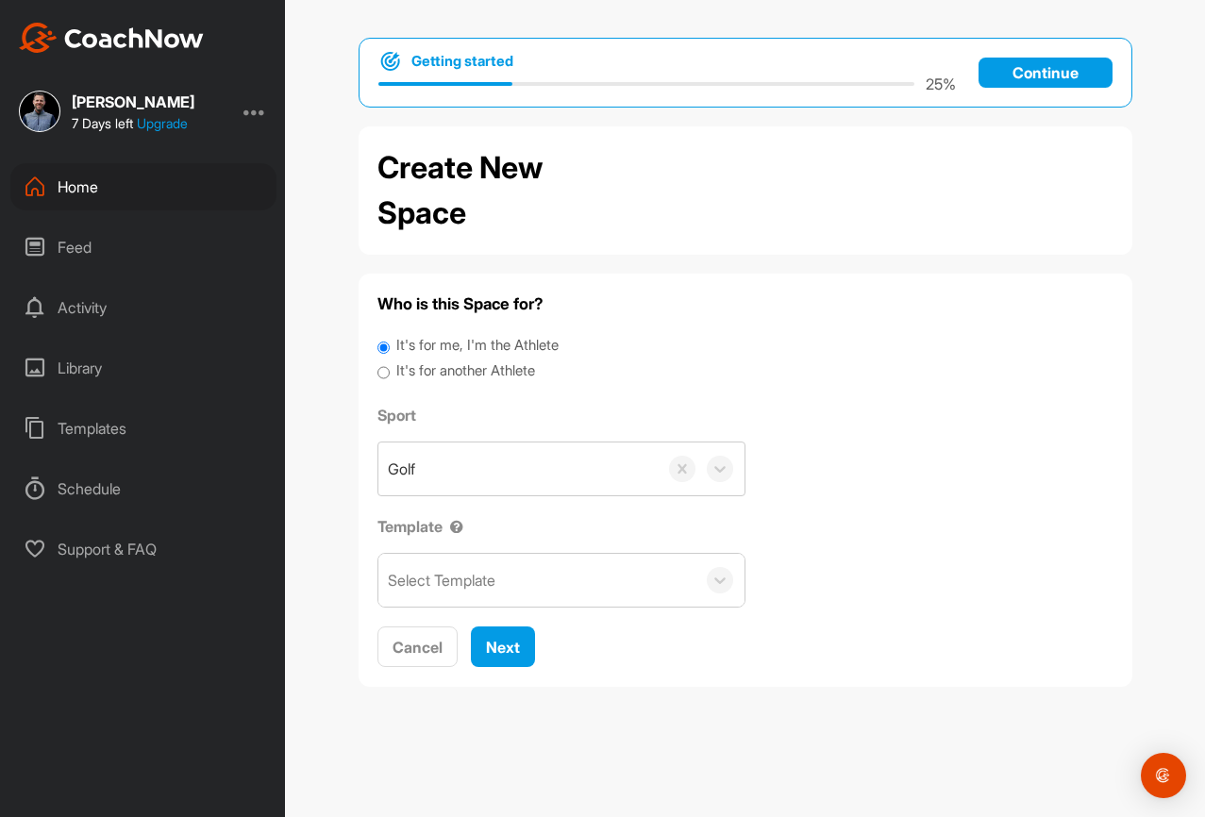
click at [454, 374] on label "It's for another Athlete" at bounding box center [465, 371] width 139 height 22
click at [390, 374] on input "It's for another Athlete" at bounding box center [383, 372] width 12 height 25
radio input "true"
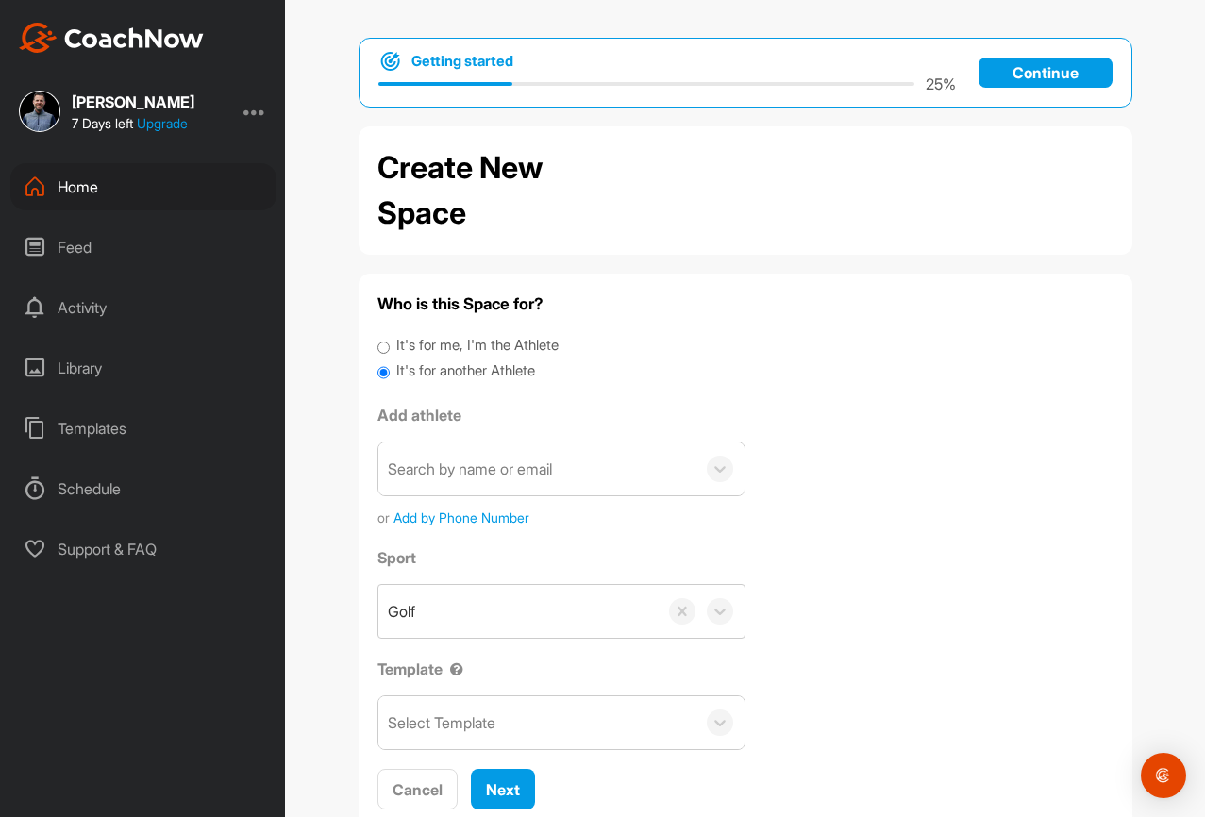
click at [85, 230] on div "Feed" at bounding box center [143, 247] width 266 height 47
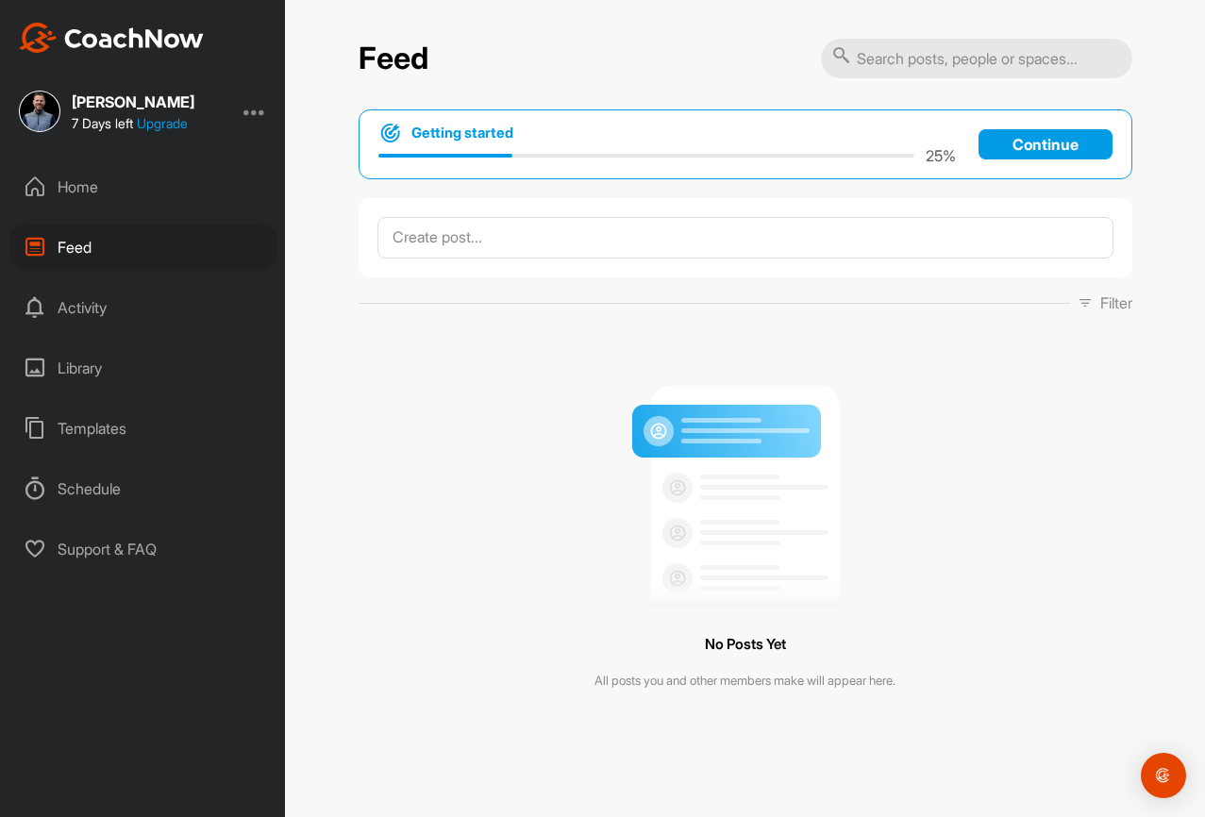
click at [48, 102] on img at bounding box center [40, 112] width 42 height 42
click at [248, 116] on div at bounding box center [254, 111] width 23 height 23
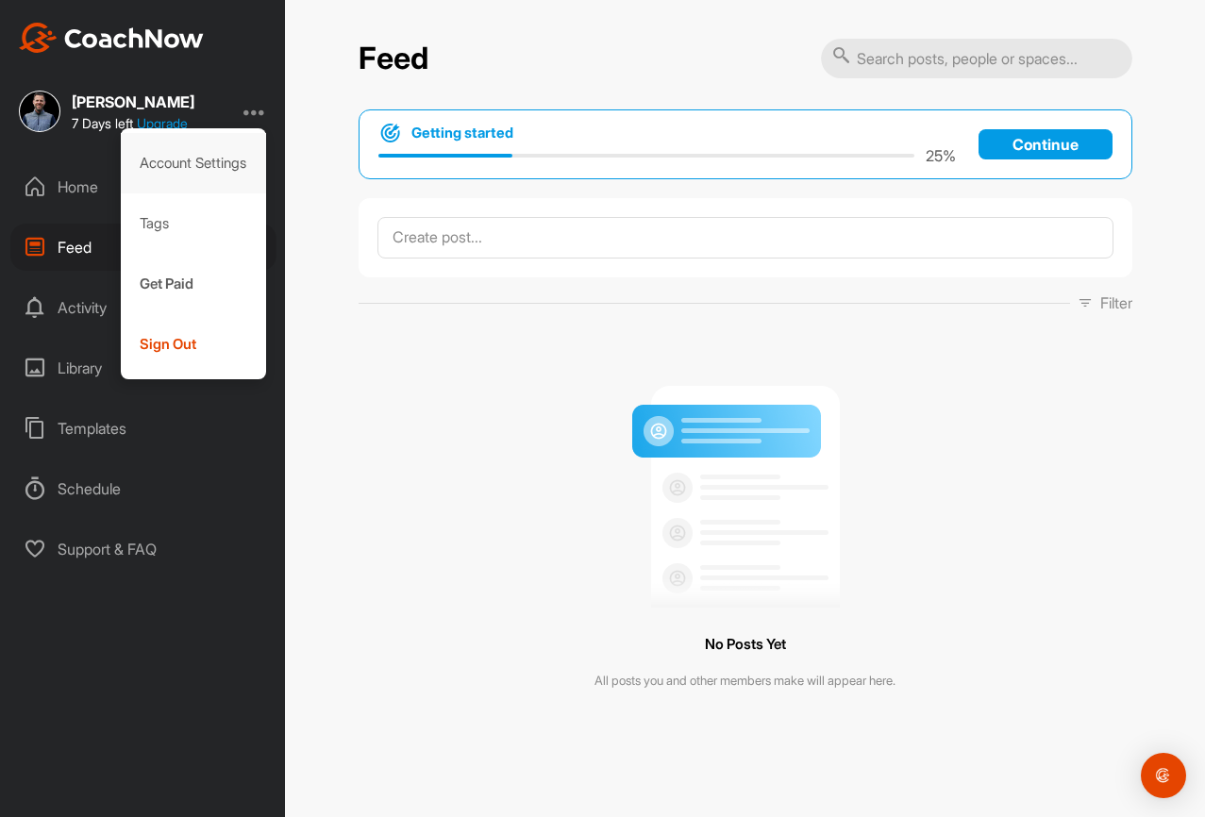
click at [173, 164] on div "Account Settings" at bounding box center [194, 163] width 146 height 60
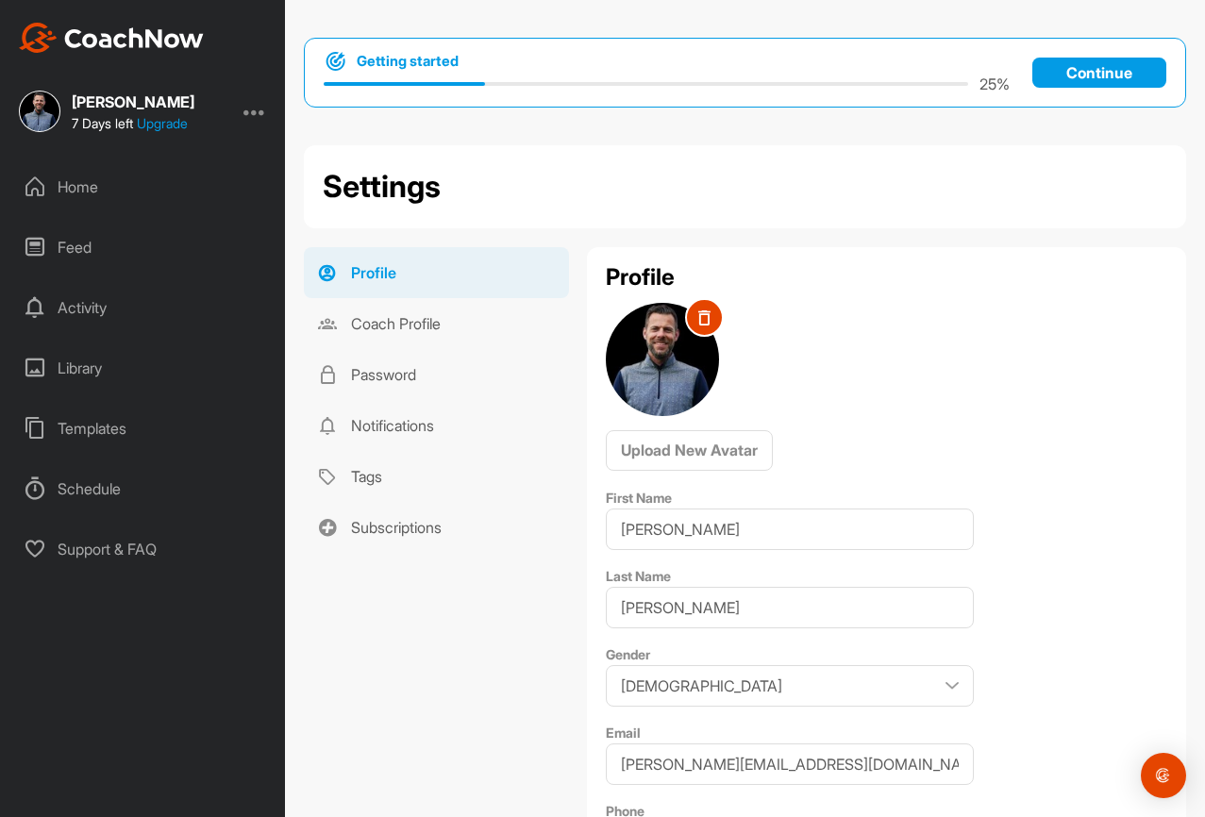
click at [668, 373] on img at bounding box center [662, 359] width 113 height 113
click at [705, 323] on icon at bounding box center [703, 317] width 11 height 14
click at [647, 354] on div "MB" at bounding box center [662, 359] width 113 height 113
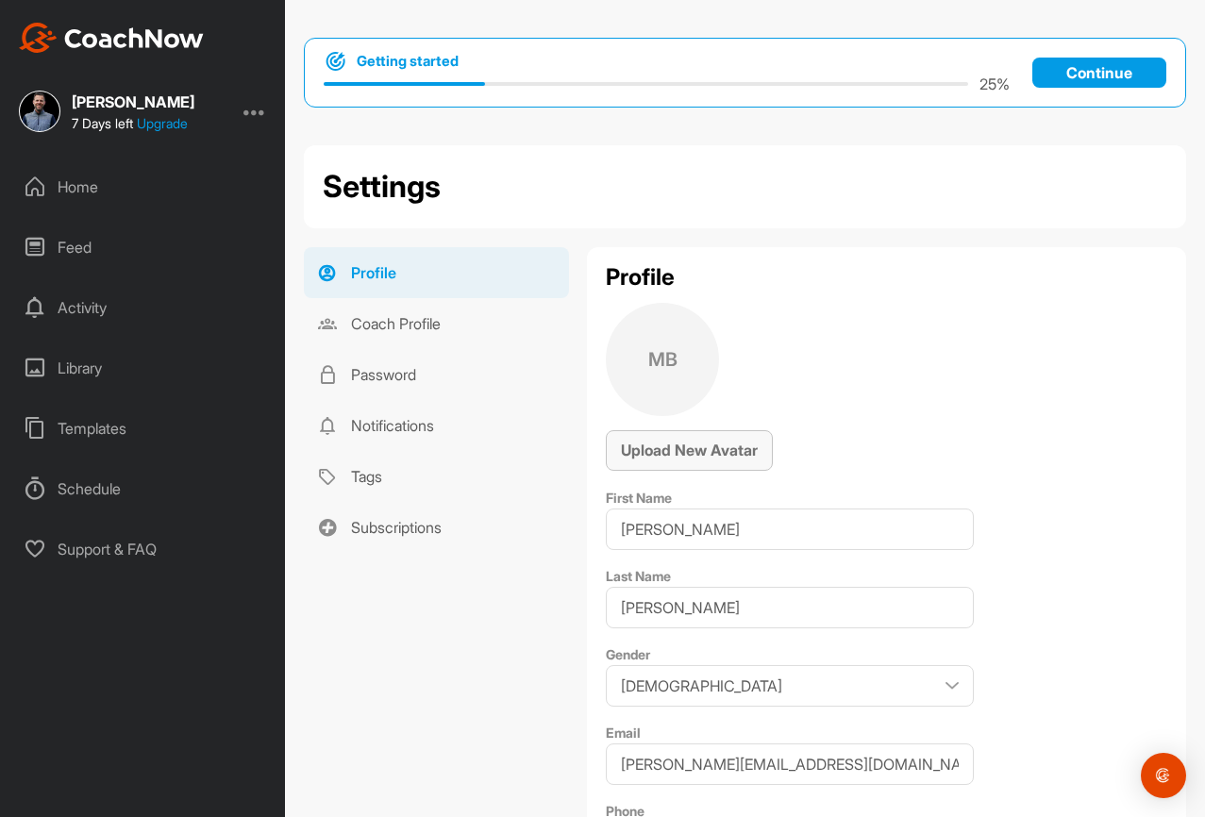
click at [677, 446] on span "Upload New Avatar" at bounding box center [689, 450] width 137 height 19
click at [704, 443] on span "Upload New Avatar" at bounding box center [689, 450] width 137 height 19
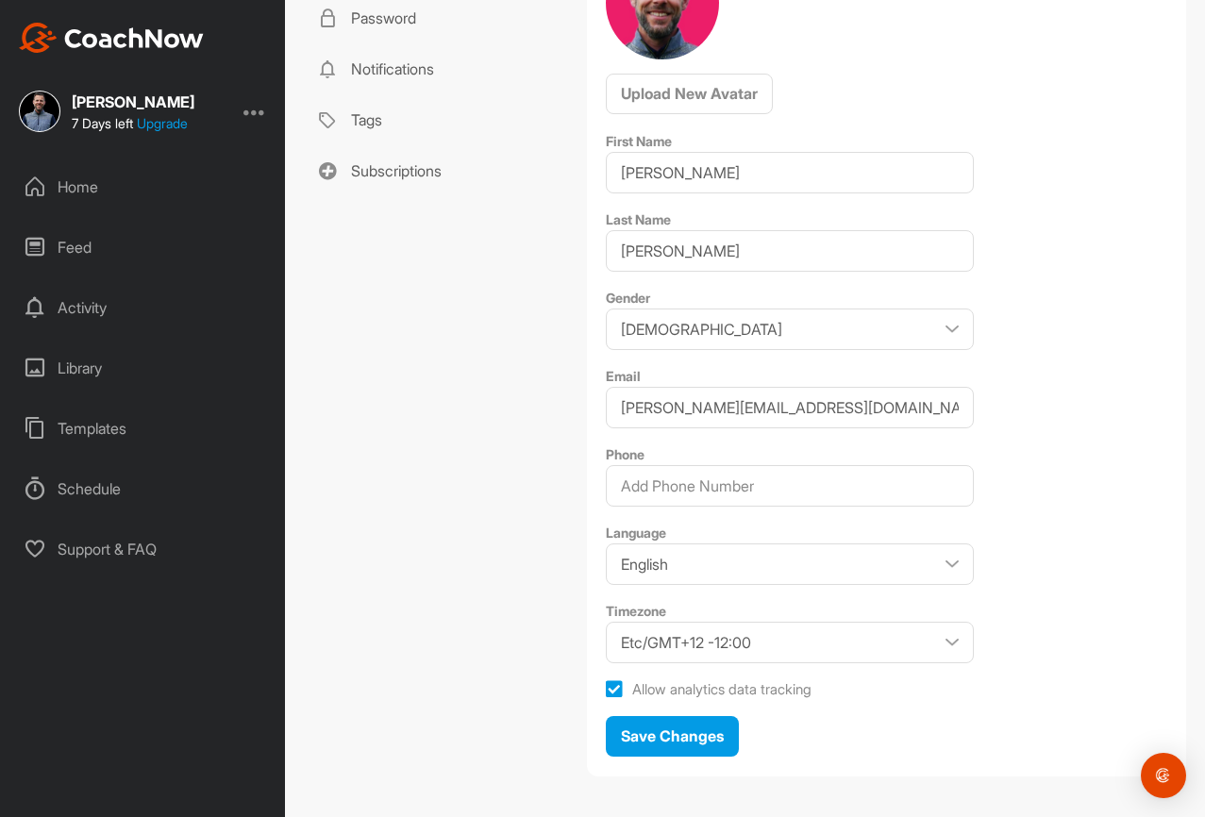
scroll to position [373, 0]
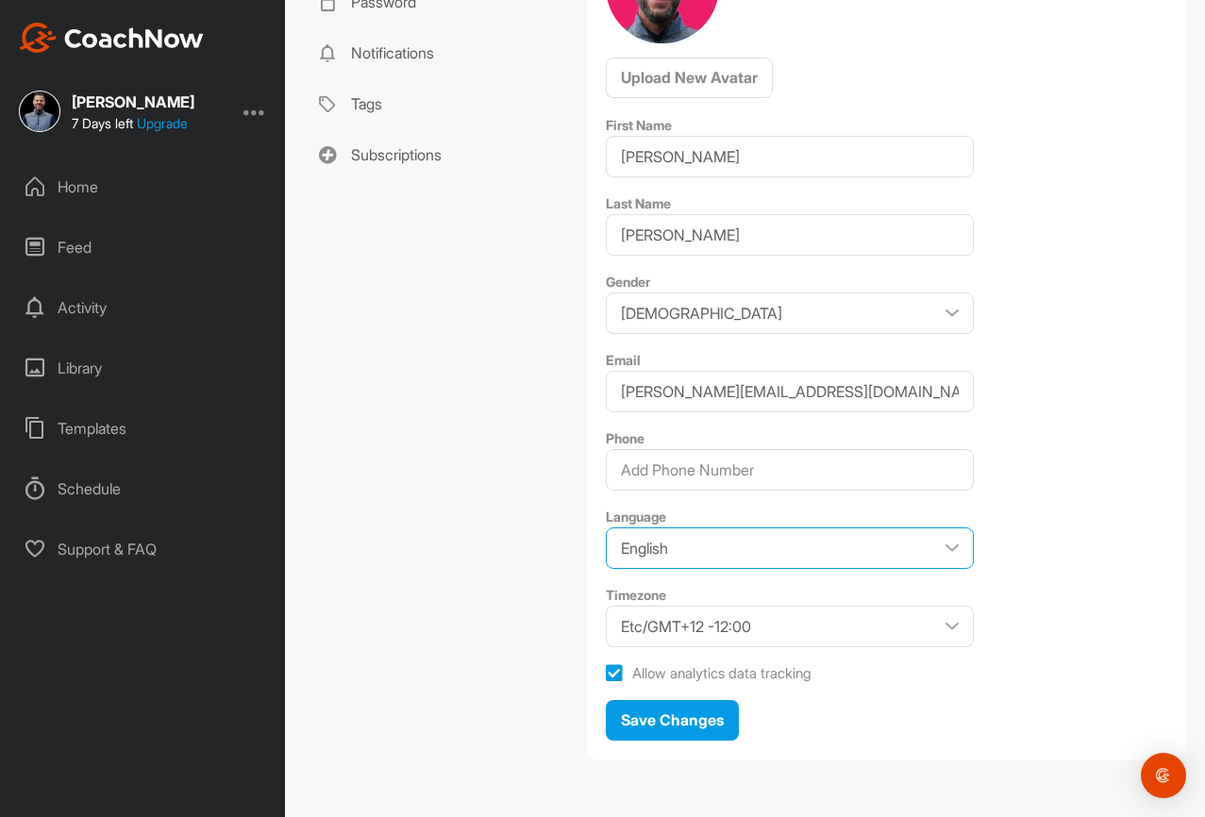
click at [757, 543] on select "English Japanese" at bounding box center [790, 548] width 368 height 42
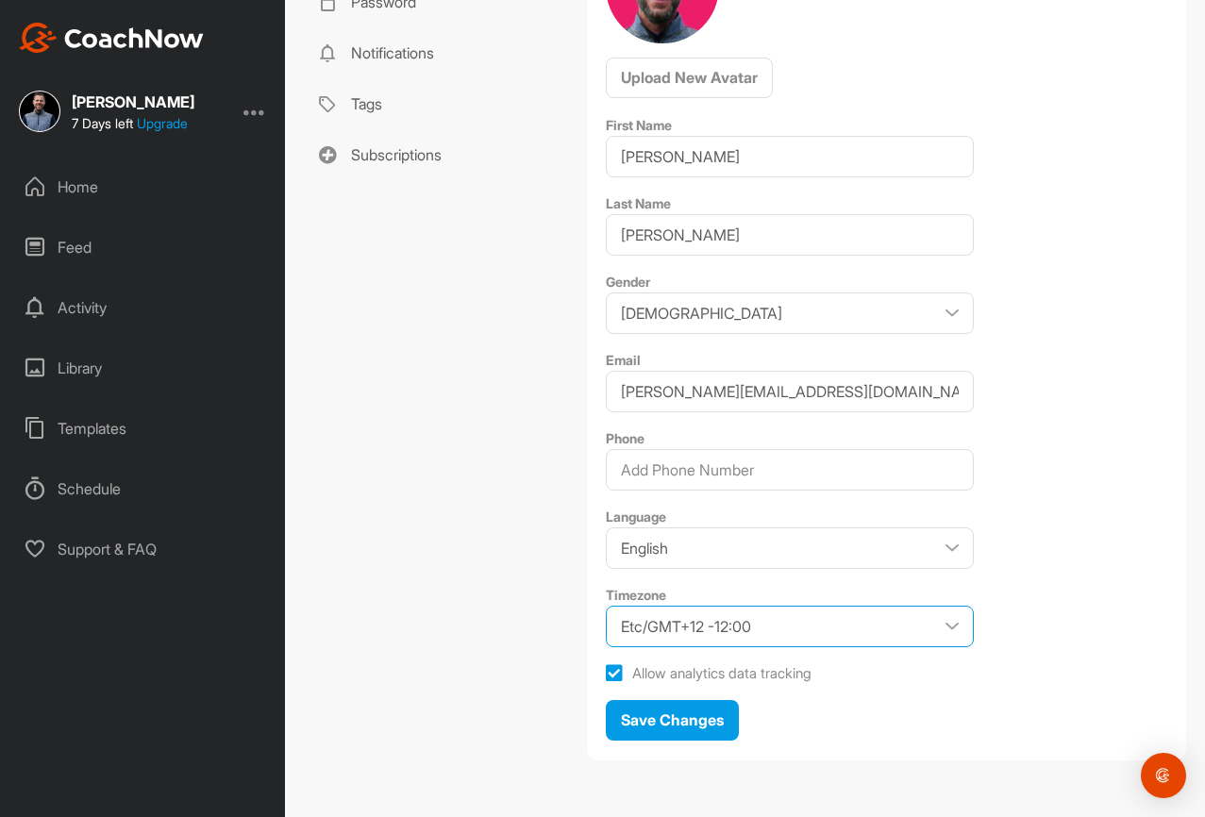
click at [805, 626] on select "Etc/GMT+12 -12:00 Etc/GMT+11 -11:00 [GEOGRAPHIC_DATA]/[GEOGRAPHIC_DATA] -11:00 …" at bounding box center [790, 627] width 368 height 42
select select "Europe/[GEOGRAPHIC_DATA] +02:00"
click at [606, 606] on select "Etc/GMT+12 -12:00 Etc/GMT+11 -11:00 [GEOGRAPHIC_DATA]/[GEOGRAPHIC_DATA] -11:00 …" at bounding box center [790, 627] width 368 height 42
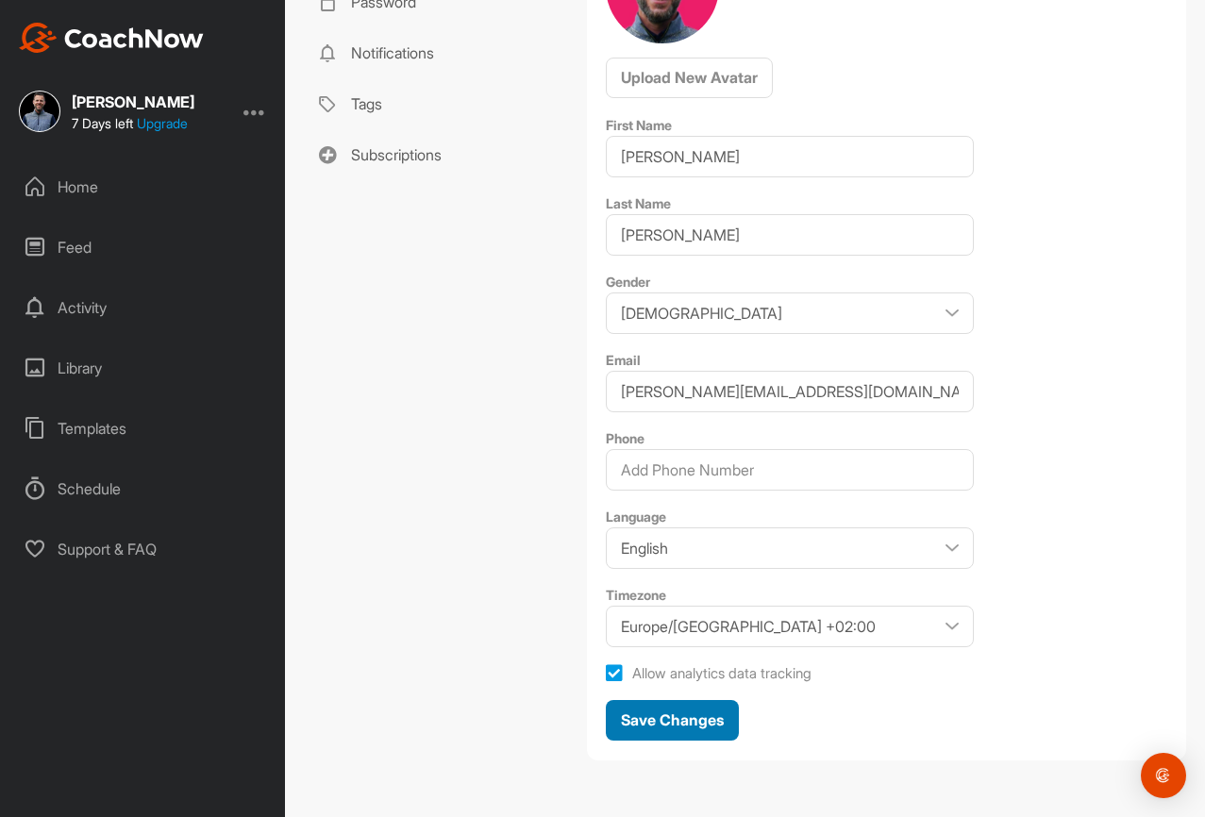
drag, startPoint x: 670, startPoint y: 722, endPoint x: 626, endPoint y: 710, distance: 46.0
click at [669, 722] on span "Save Changes" at bounding box center [672, 720] width 103 height 19
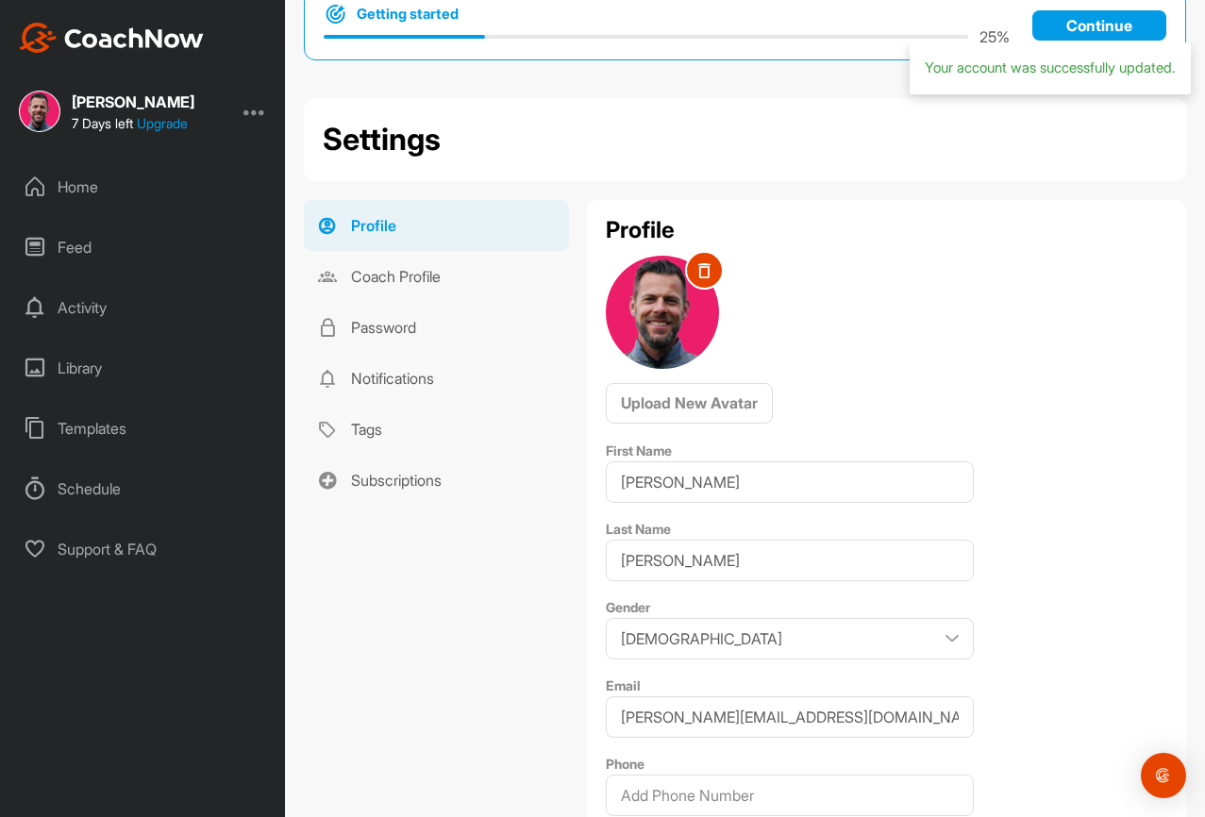
scroll to position [0, 0]
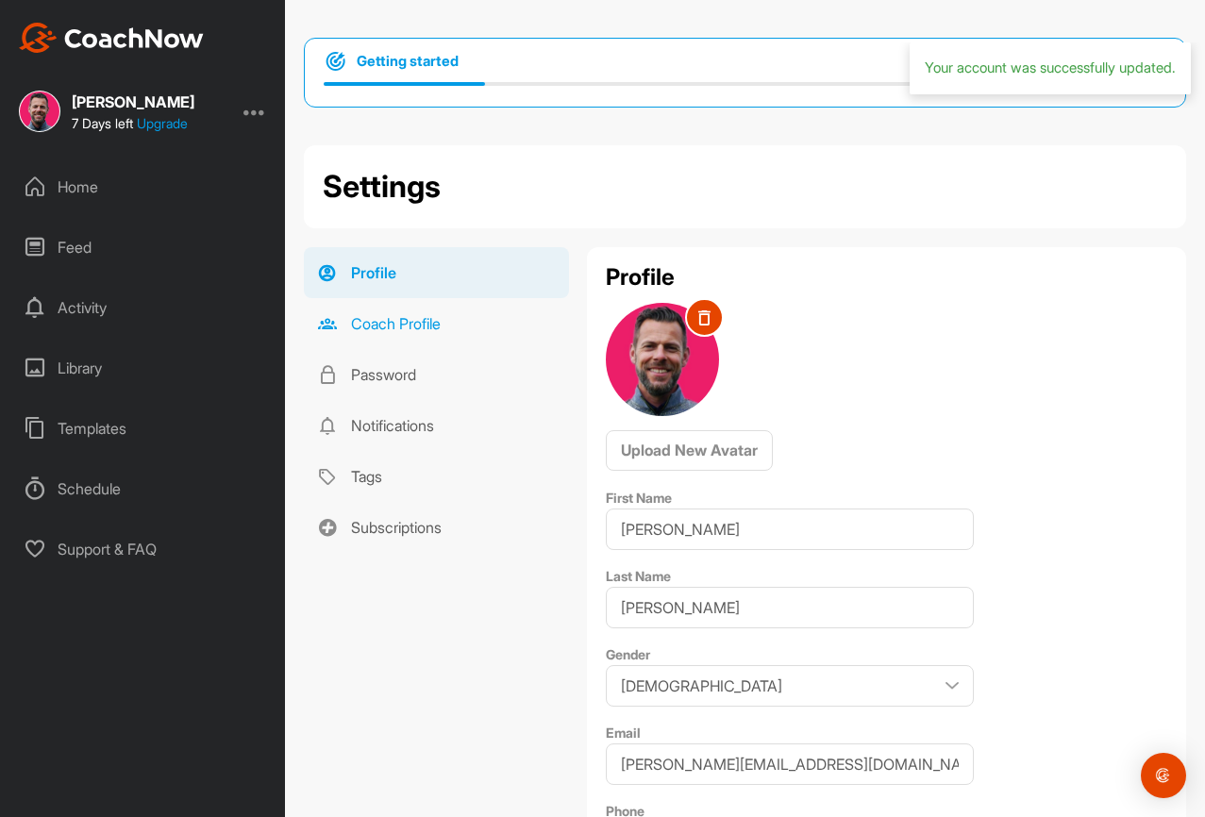
click at [447, 327] on link "Coach Profile" at bounding box center [436, 323] width 265 height 51
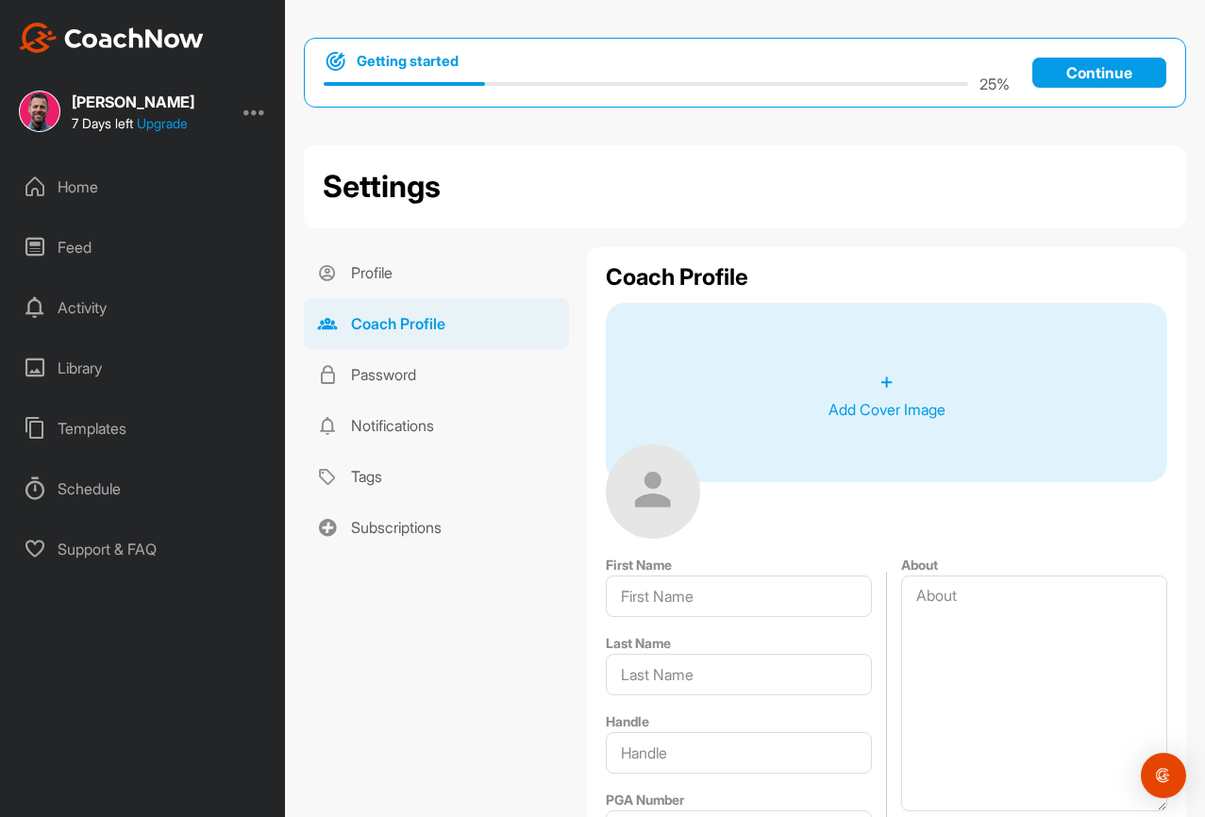
type input "[PERSON_NAME]"
click at [134, 431] on div "Templates" at bounding box center [143, 428] width 266 height 47
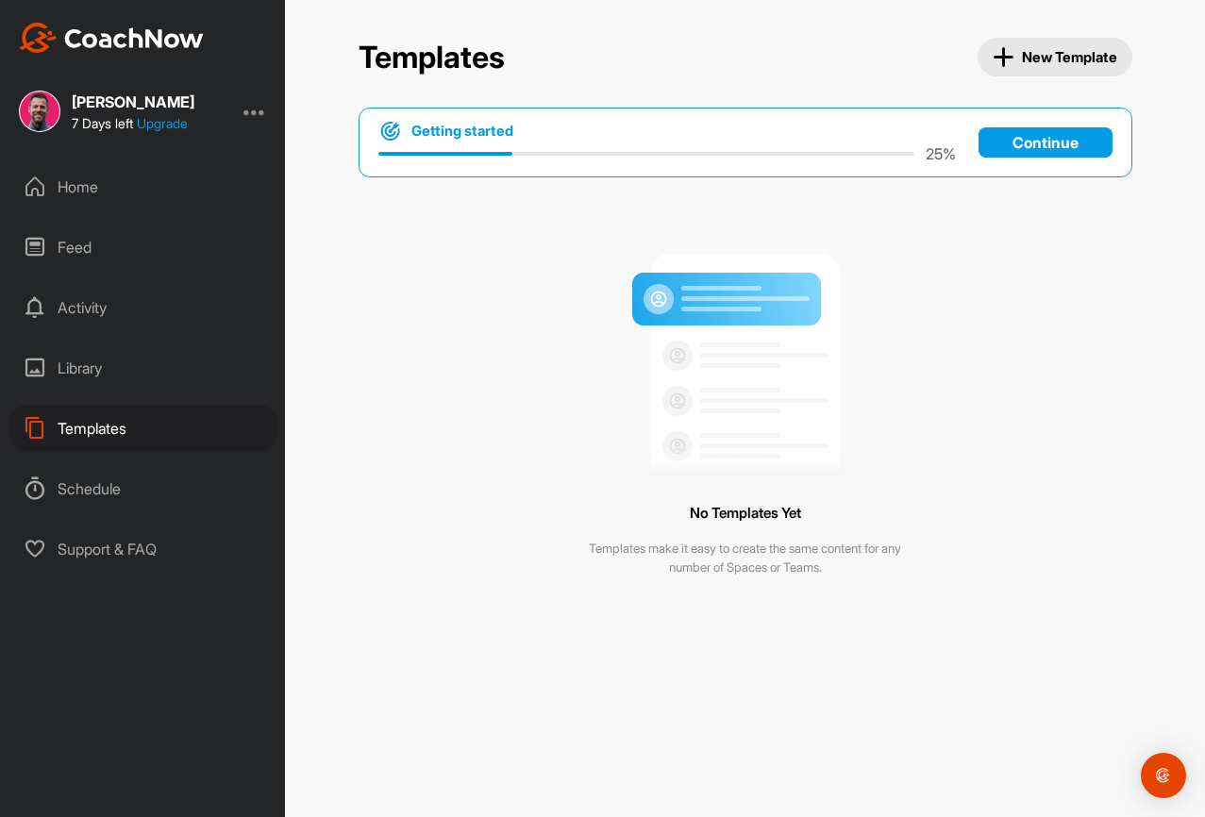
click at [102, 371] on div "Library" at bounding box center [143, 367] width 266 height 47
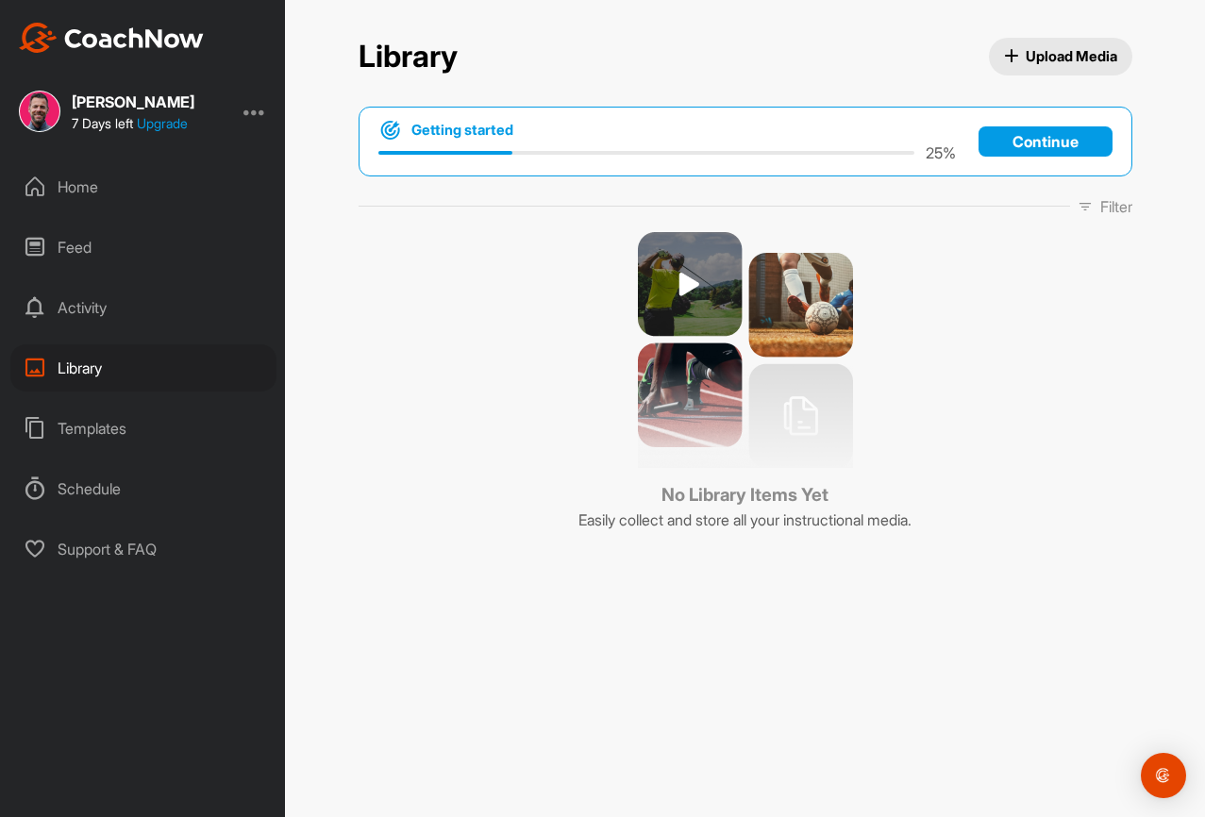
click at [87, 323] on div "Activity" at bounding box center [143, 307] width 266 height 47
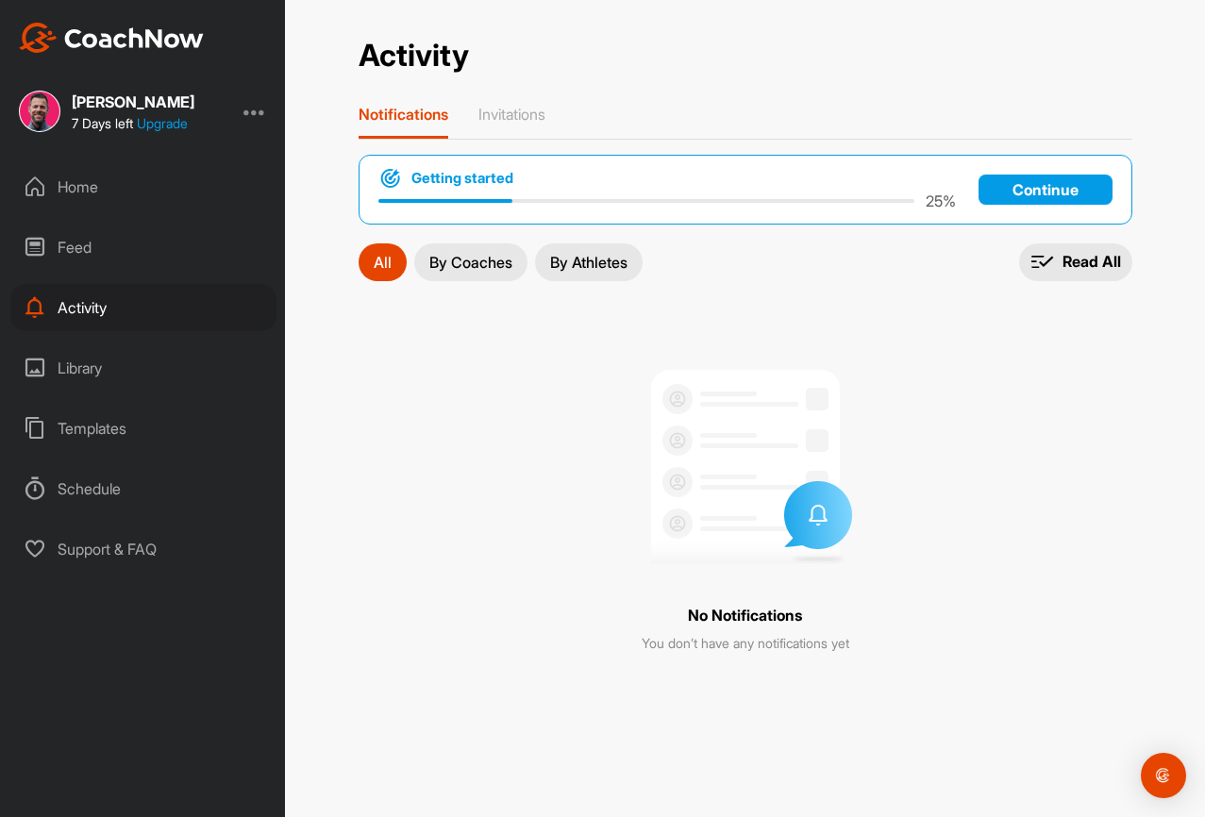
click at [88, 234] on div "Feed" at bounding box center [143, 247] width 266 height 47
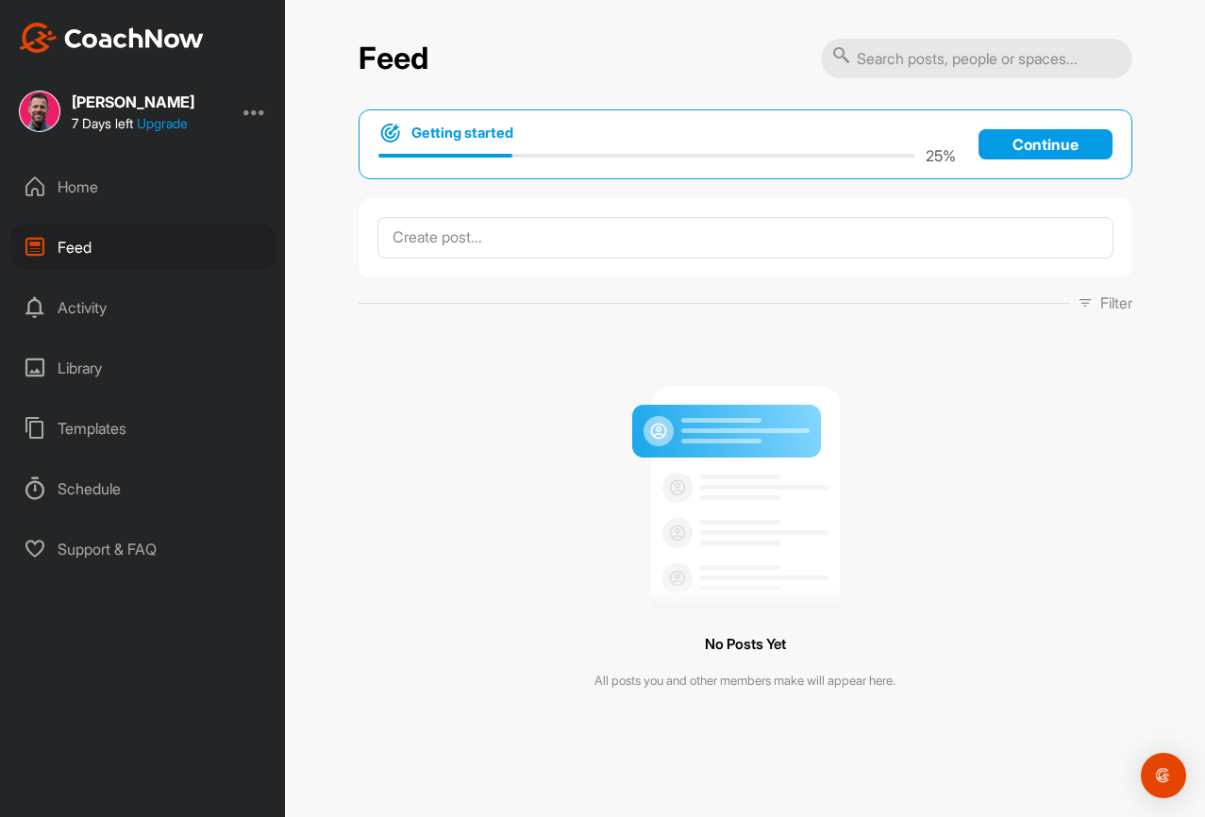
click at [86, 178] on div "Home" at bounding box center [143, 186] width 266 height 47
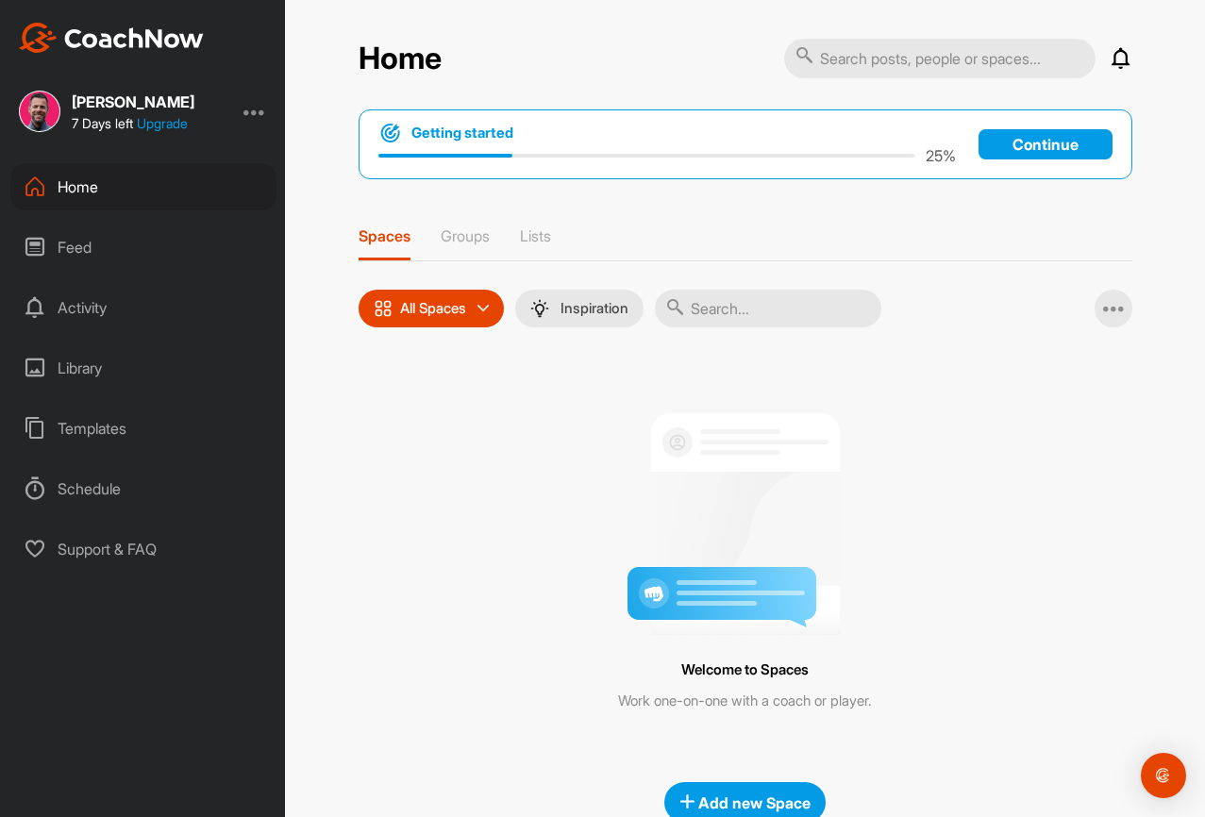
click at [261, 109] on div at bounding box center [254, 111] width 23 height 23
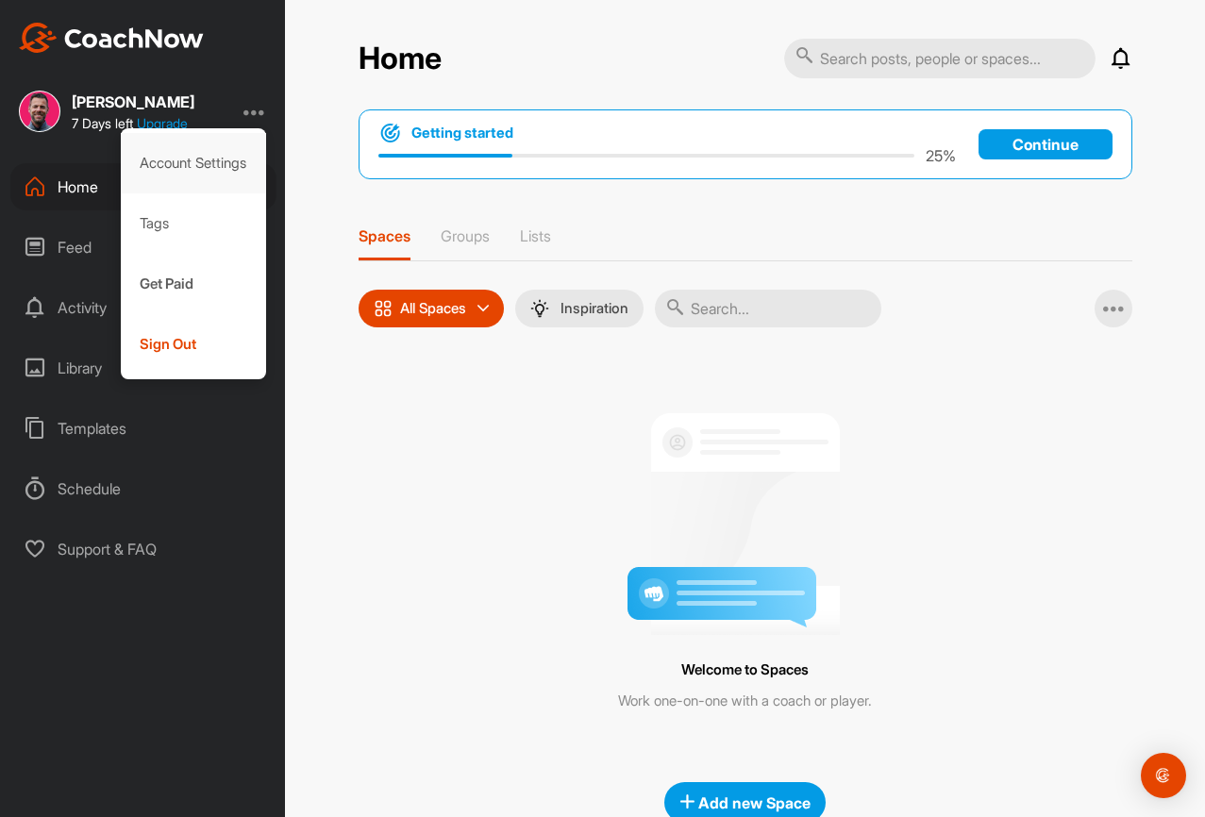
click at [224, 173] on div "Account Settings" at bounding box center [194, 163] width 146 height 60
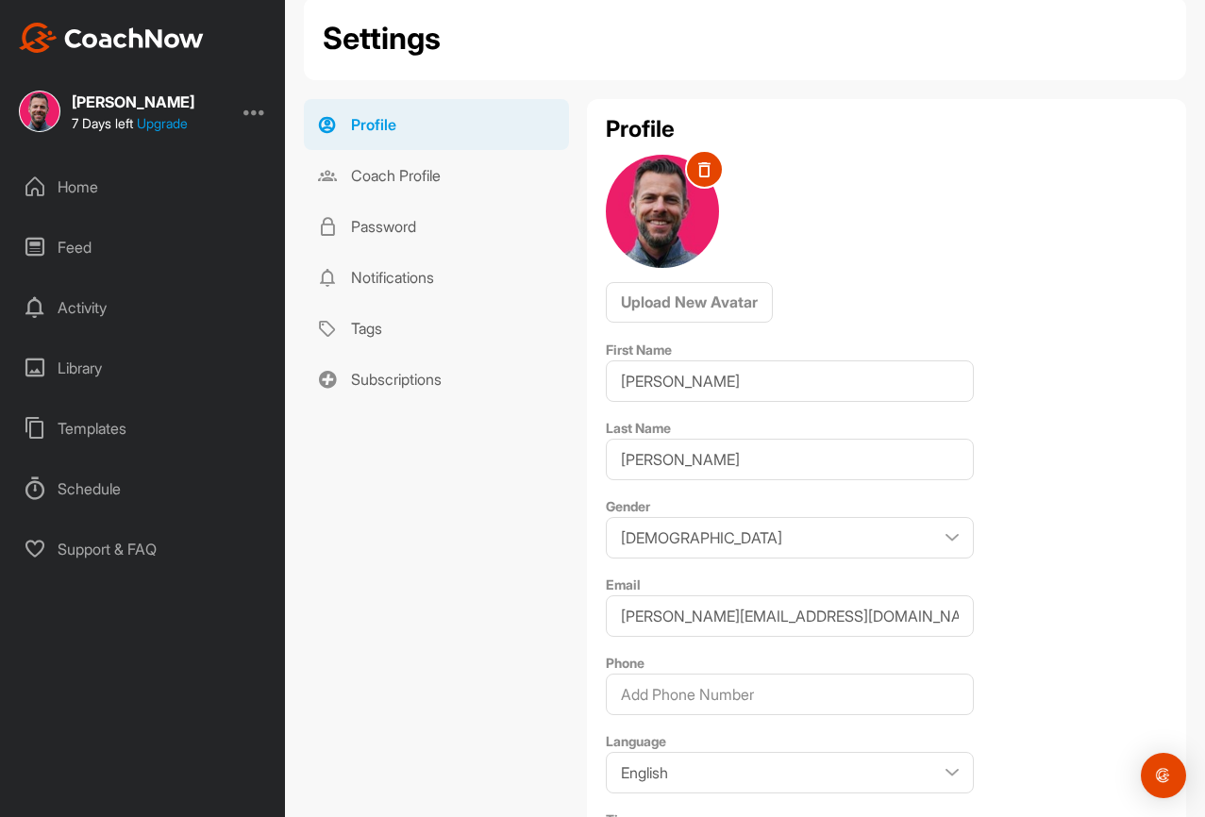
scroll to position [152, 0]
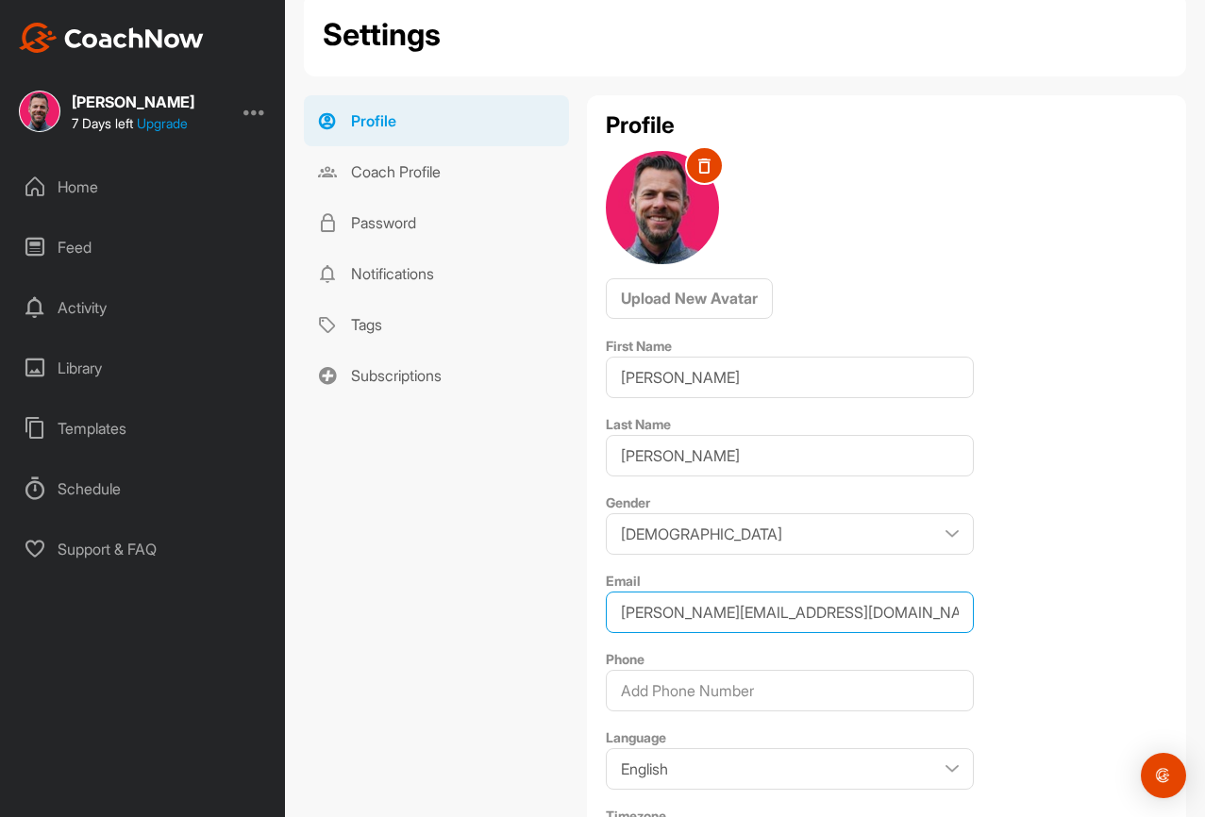
drag, startPoint x: 655, startPoint y: 609, endPoint x: 596, endPoint y: 598, distance: 59.4
click at [600, 600] on div "Profile Upload New Avatar First Name [PERSON_NAME] Last Name [PERSON_NAME] Gend…" at bounding box center [886, 538] width 599 height 886
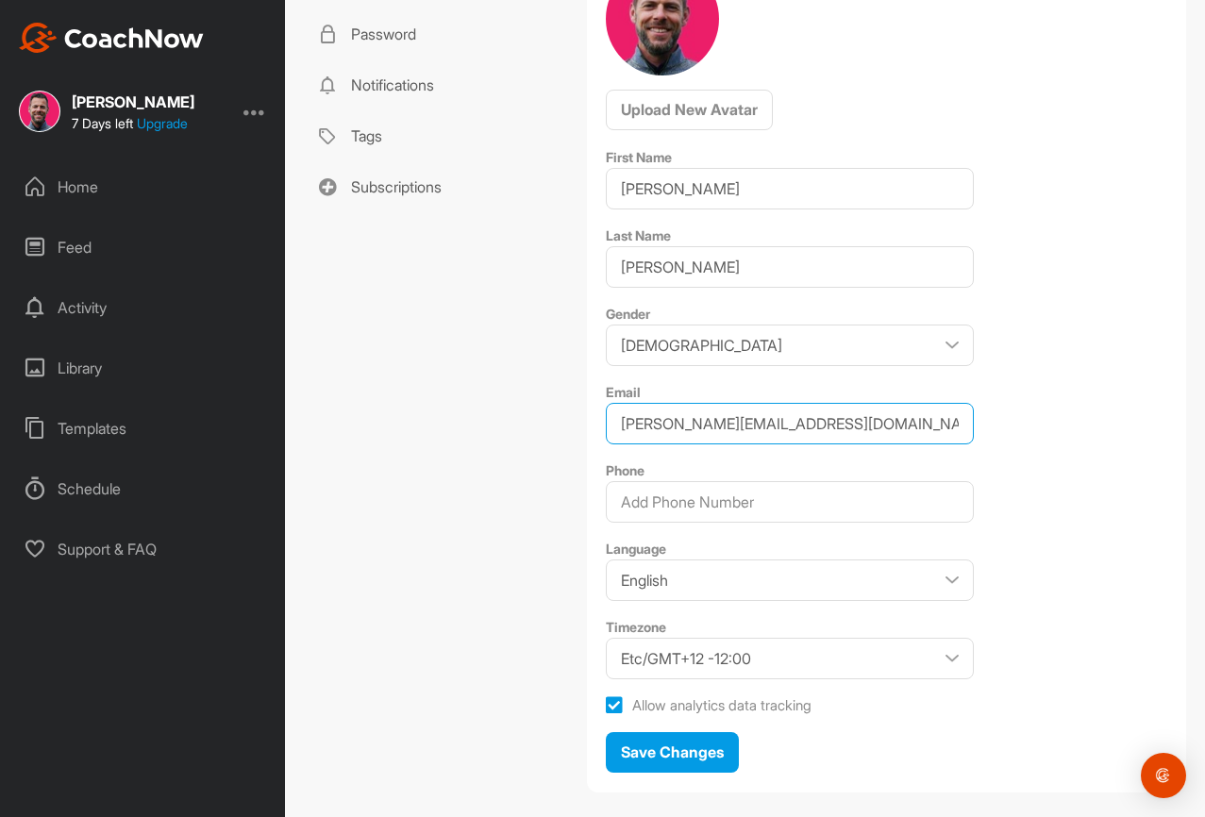
scroll to position [373, 0]
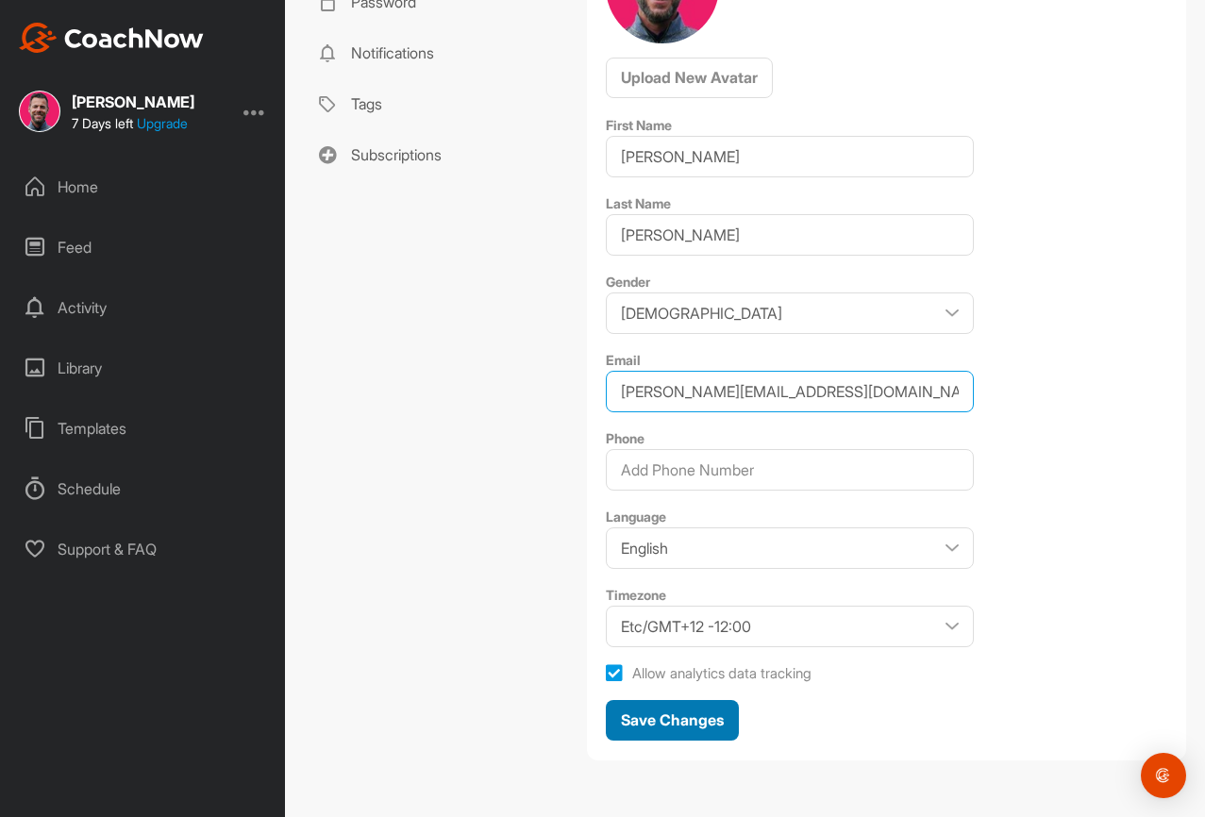
type input "[PERSON_NAME][EMAIL_ADDRESS][DOMAIN_NAME]"
click at [663, 730] on button "Save Changes" at bounding box center [672, 720] width 133 height 41
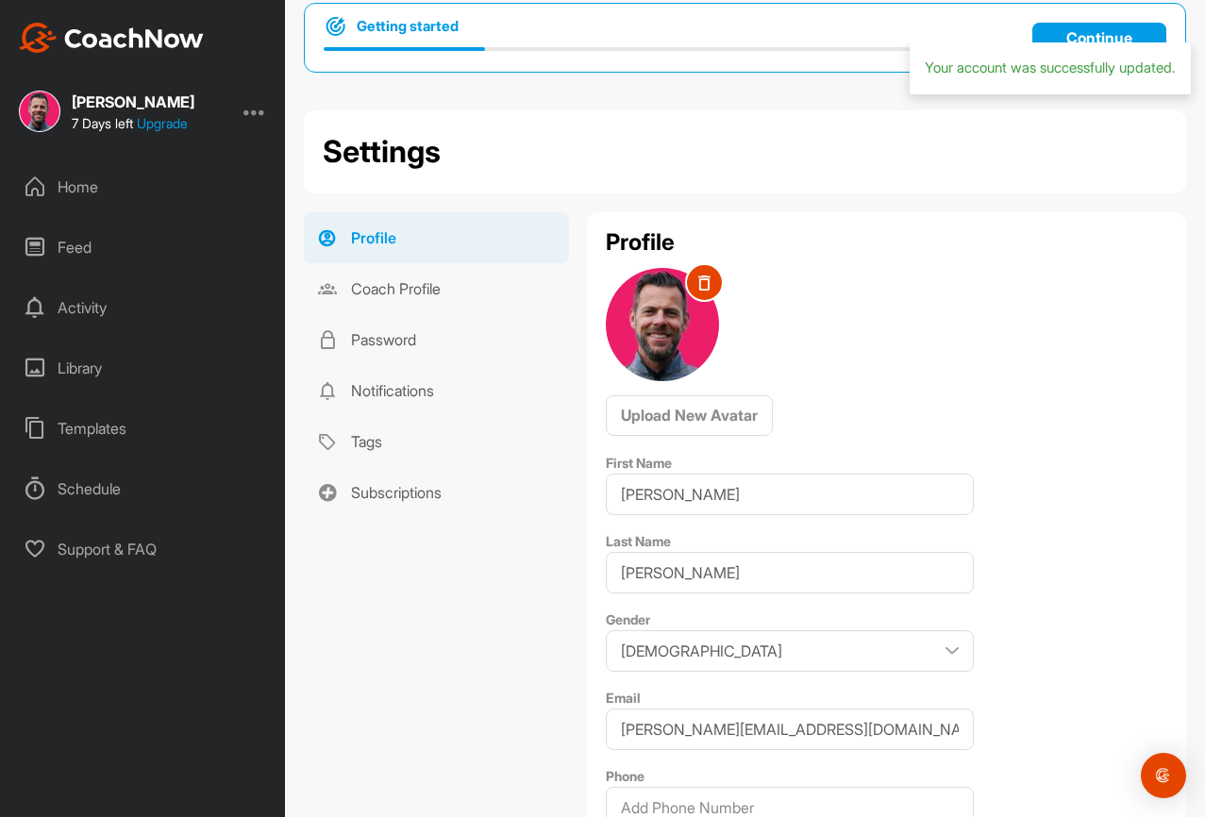
scroll to position [0, 0]
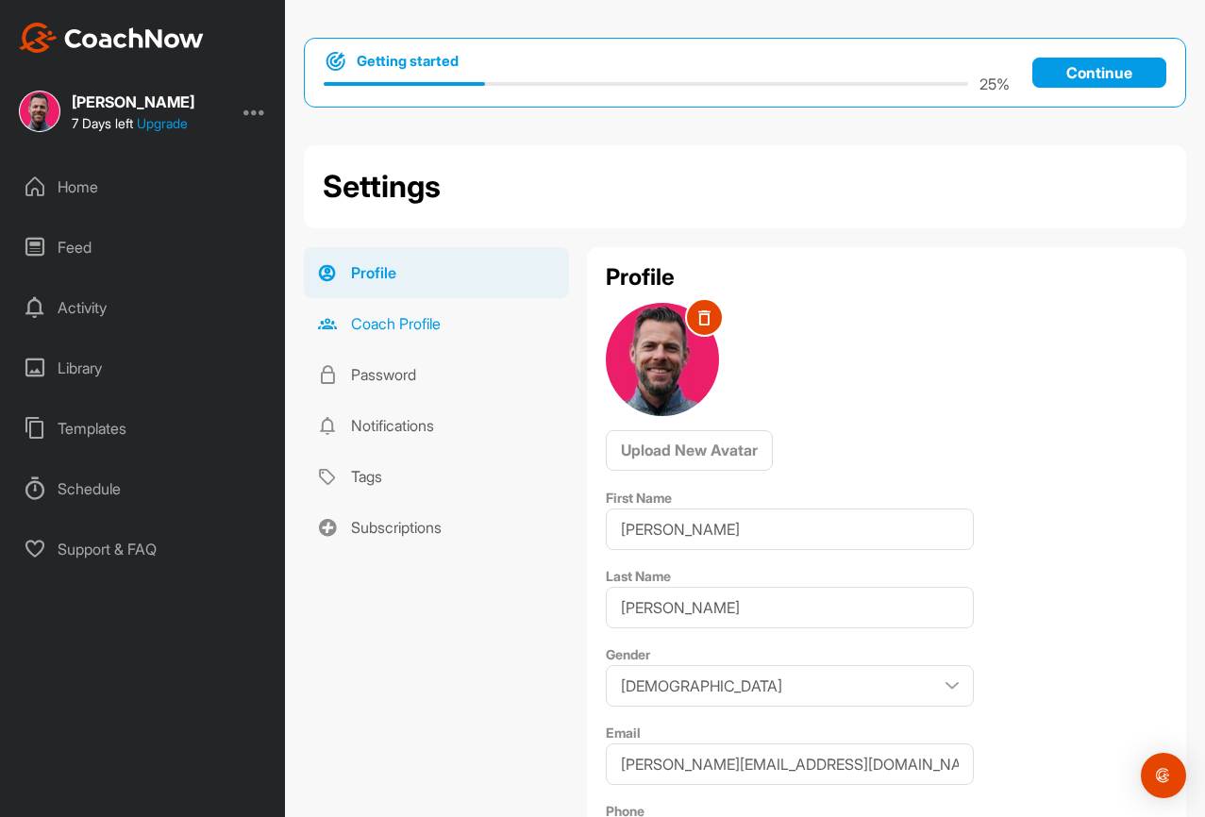
click at [361, 317] on link "Coach Profile" at bounding box center [436, 323] width 265 height 51
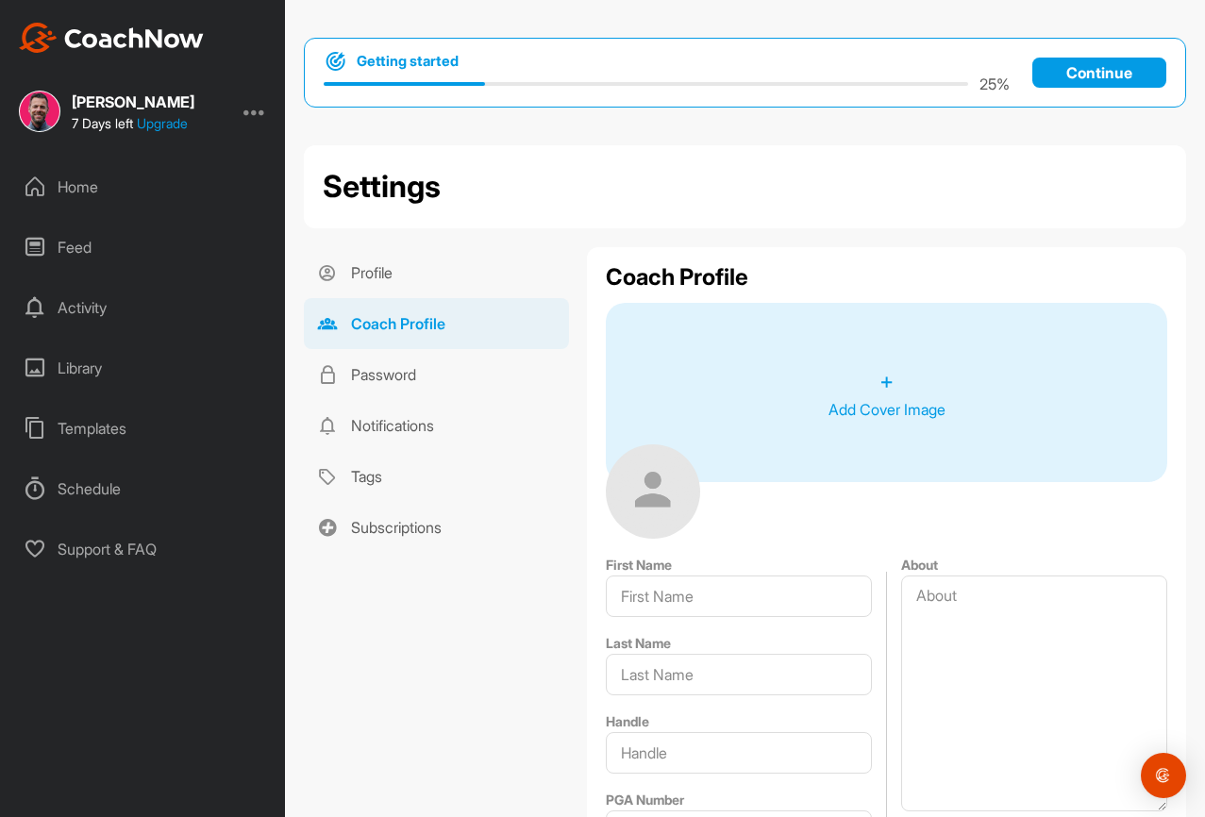
type input "[PERSON_NAME]"
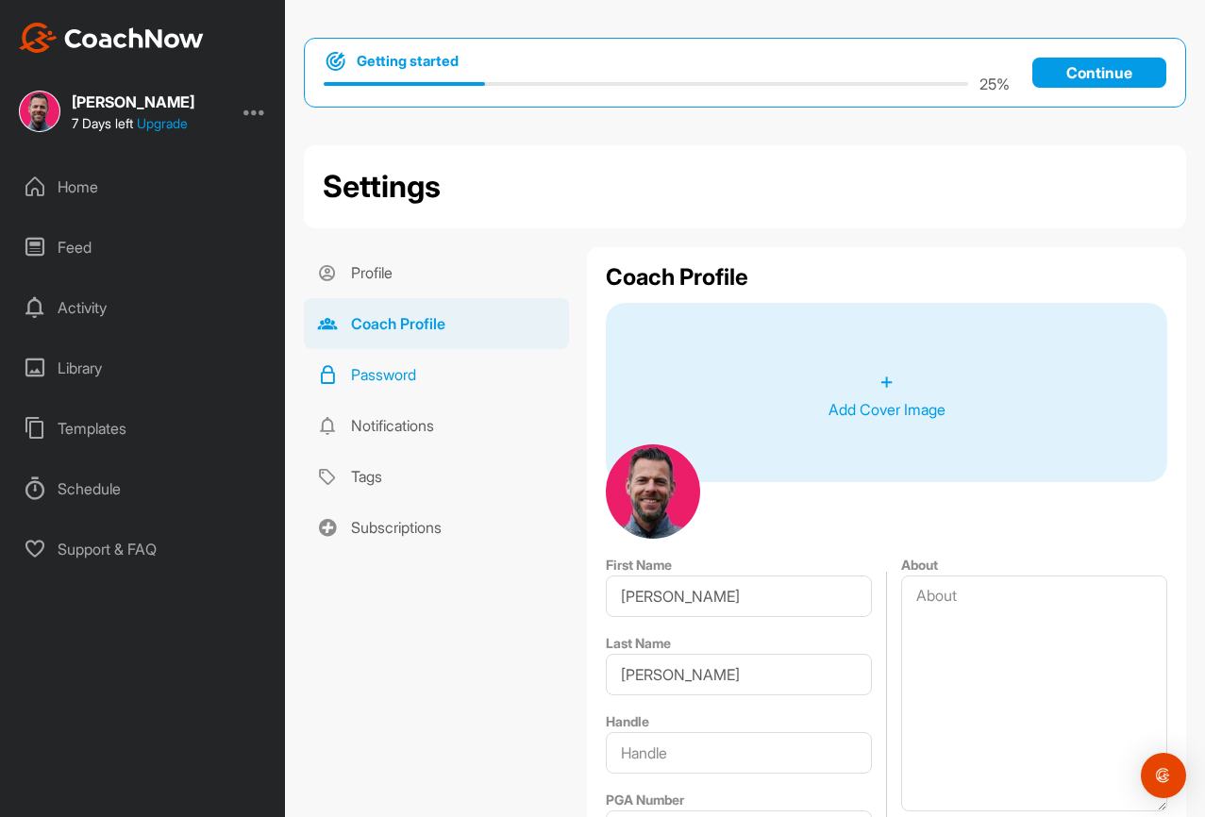
click at [369, 380] on link "Password" at bounding box center [436, 374] width 265 height 51
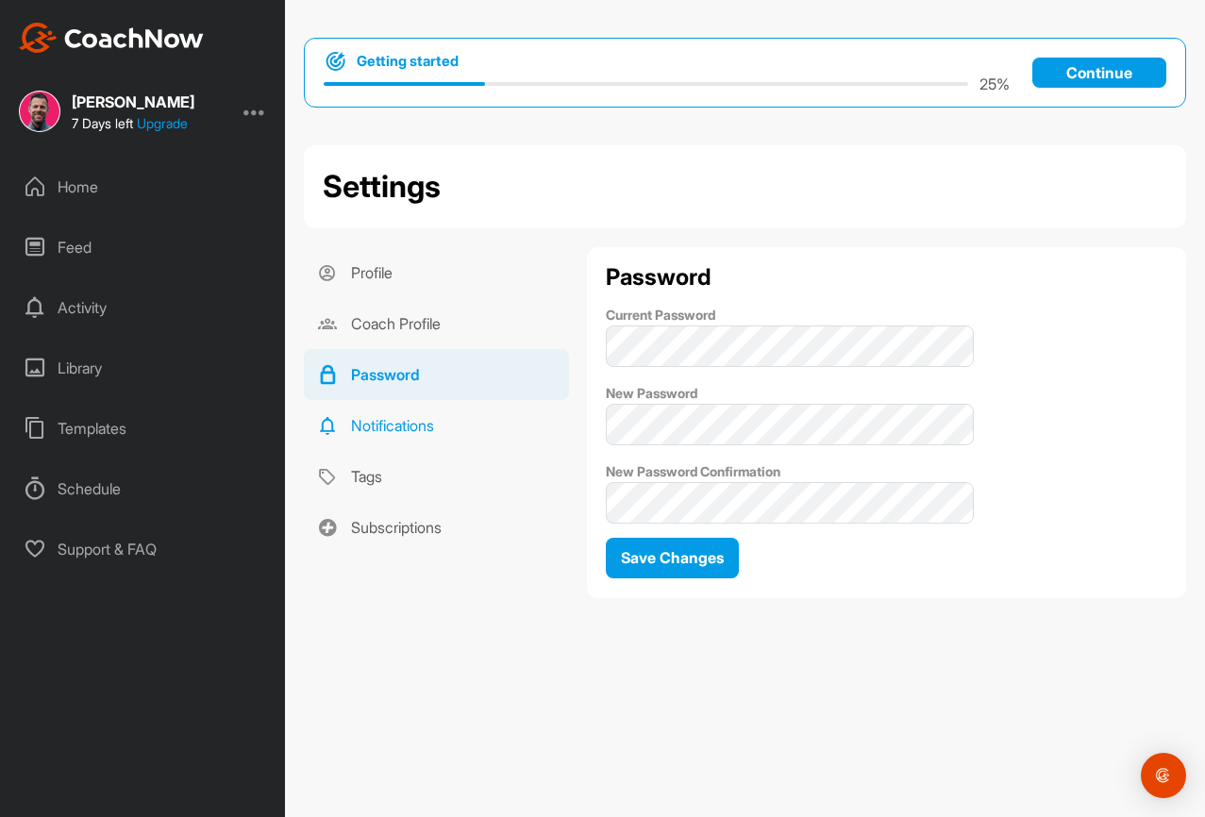
click at [407, 423] on link "Notifications" at bounding box center [436, 425] width 265 height 51
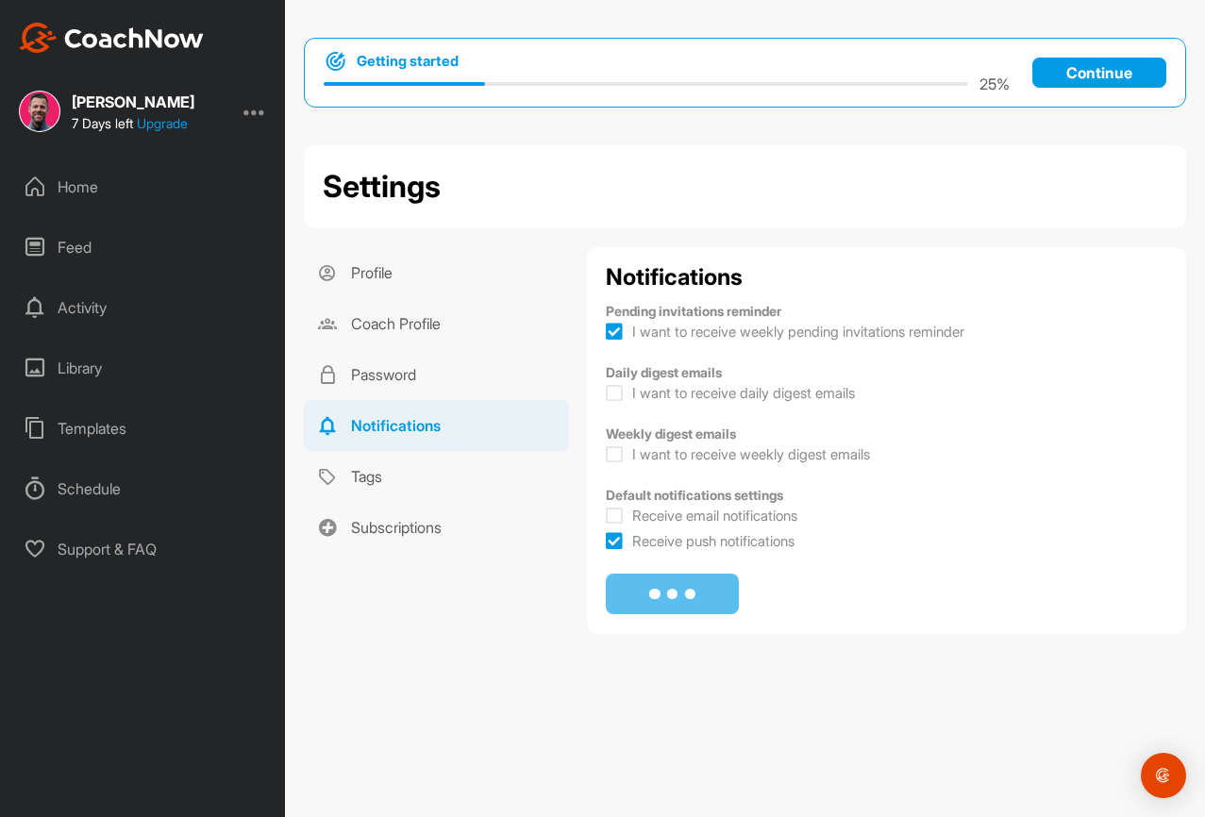
checkbox input "true"
click at [71, 311] on div "Activity" at bounding box center [143, 307] width 266 height 47
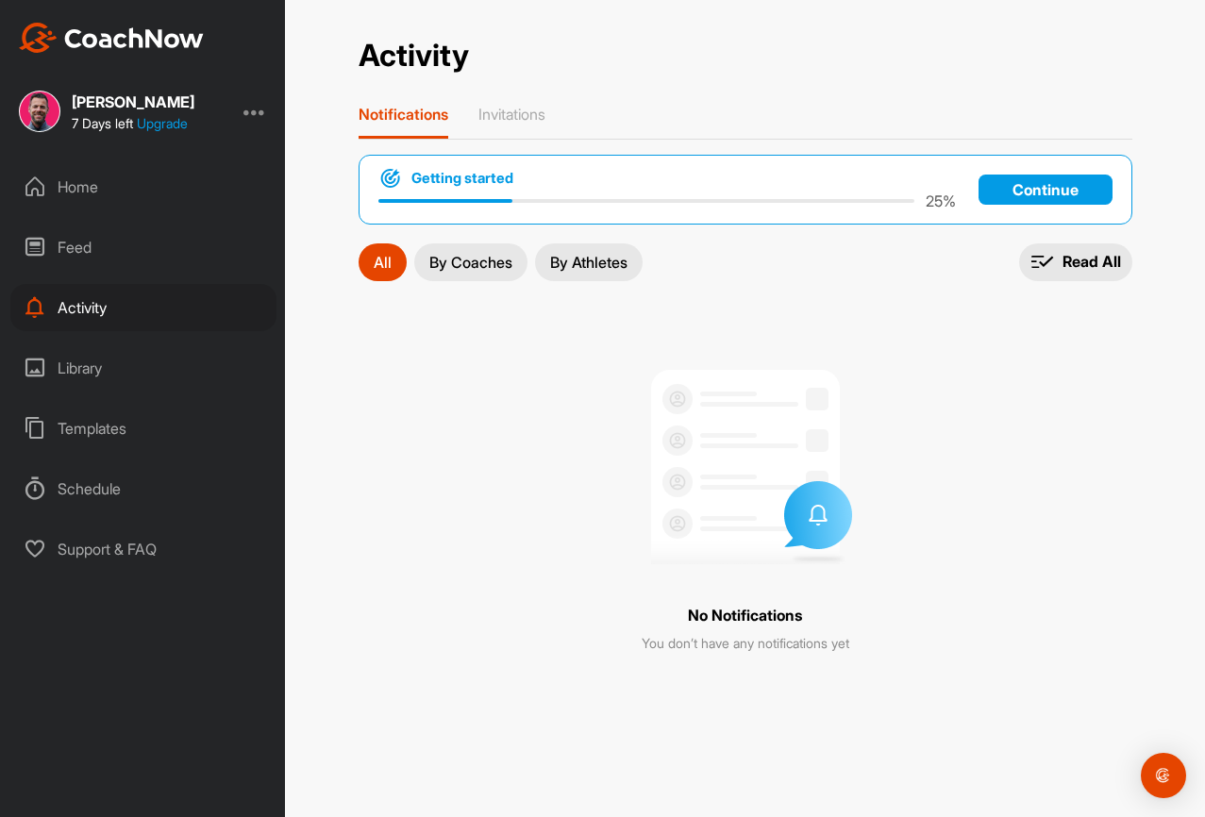
click at [454, 257] on p "By Coaches" at bounding box center [470, 262] width 83 height 15
click at [396, 259] on button "All" at bounding box center [383, 262] width 48 height 38
click at [65, 483] on div "Schedule" at bounding box center [143, 488] width 266 height 47
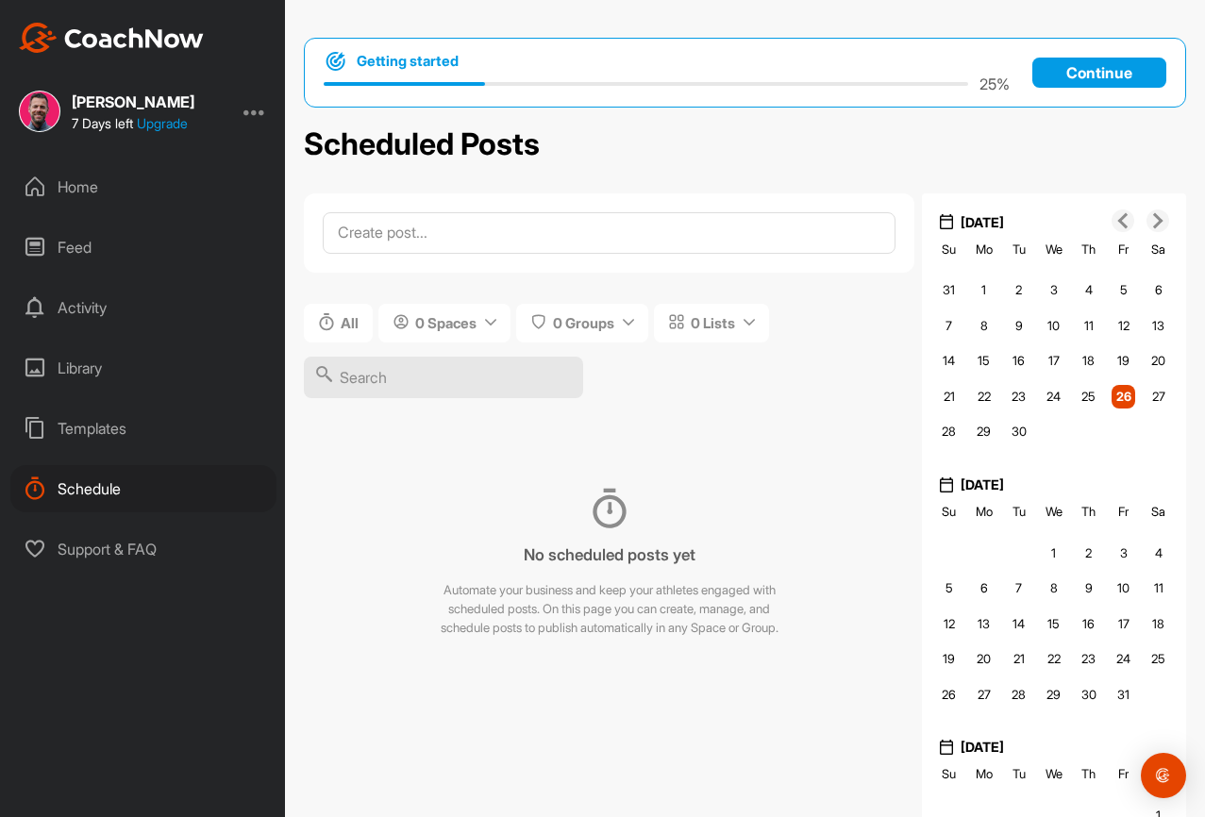
click at [85, 186] on div "Home" at bounding box center [143, 186] width 266 height 47
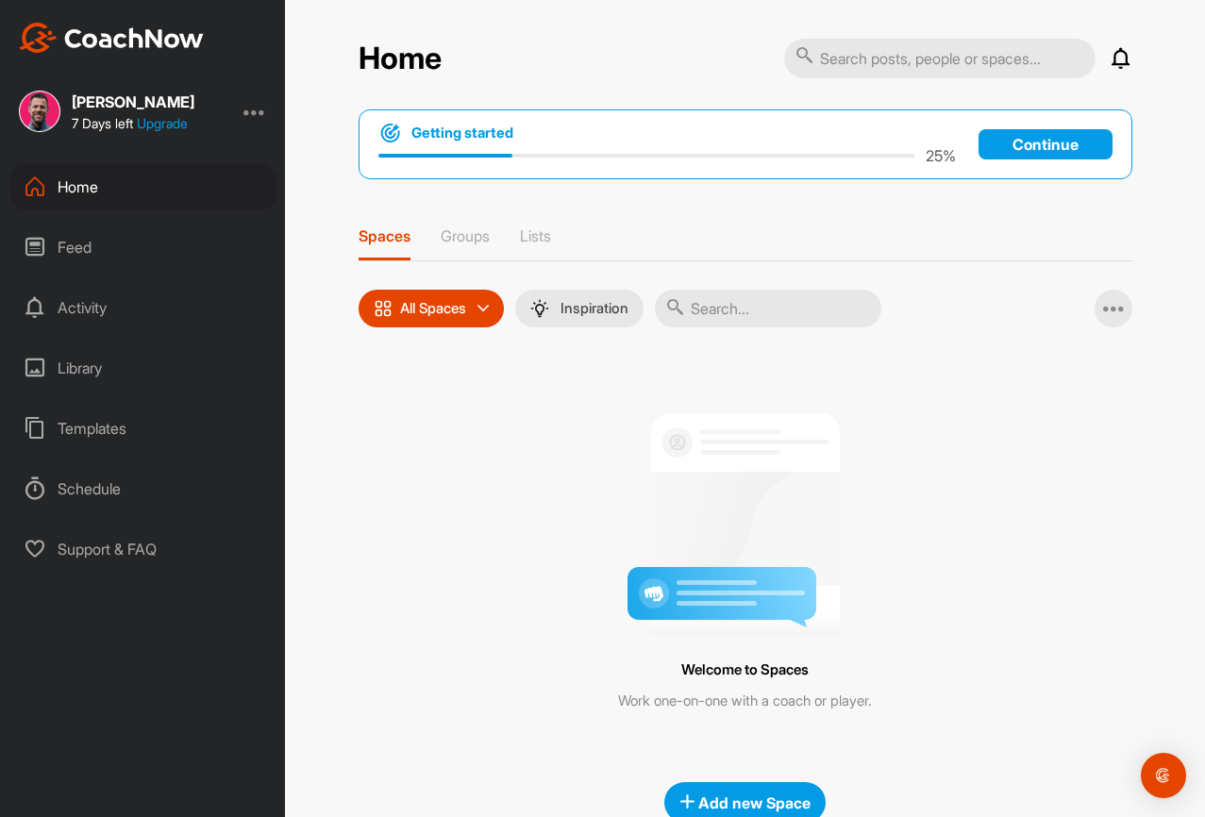
click at [259, 107] on div at bounding box center [254, 111] width 23 height 23
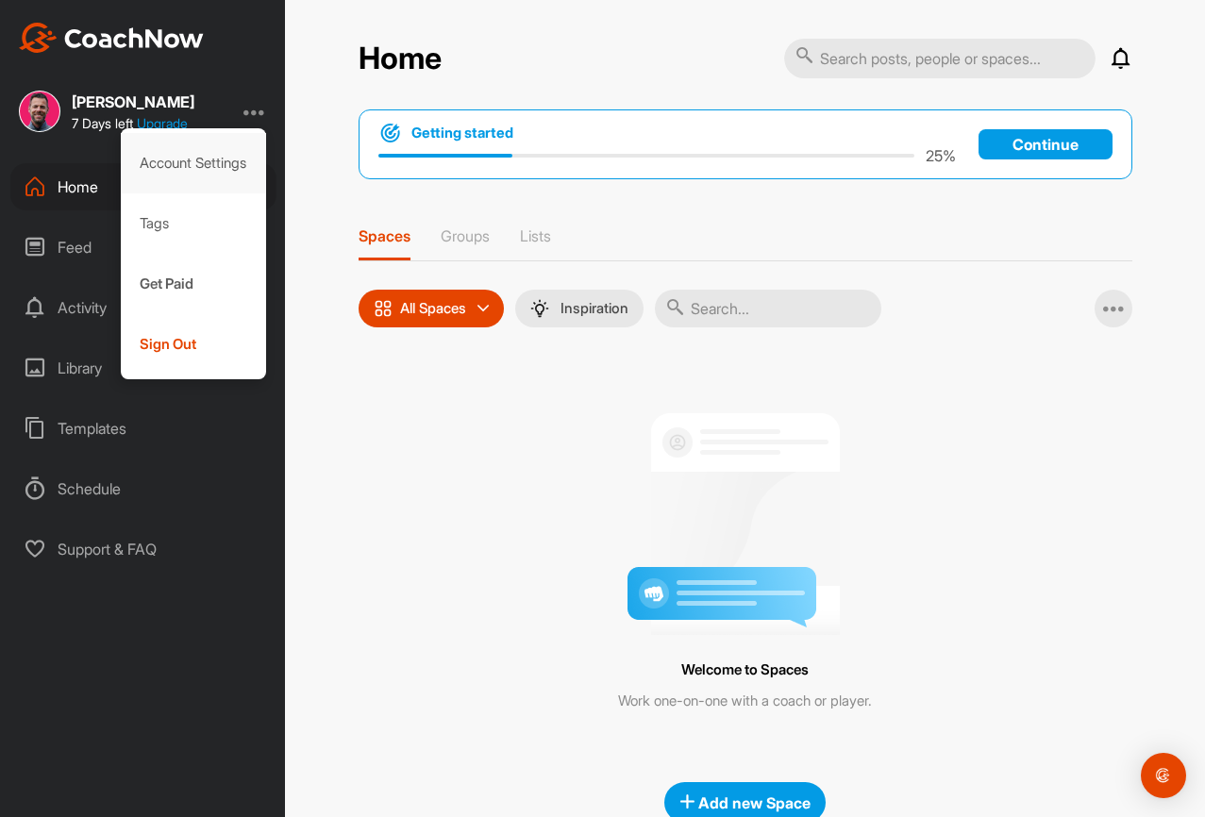
click at [212, 165] on div "Account Settings" at bounding box center [194, 163] width 146 height 60
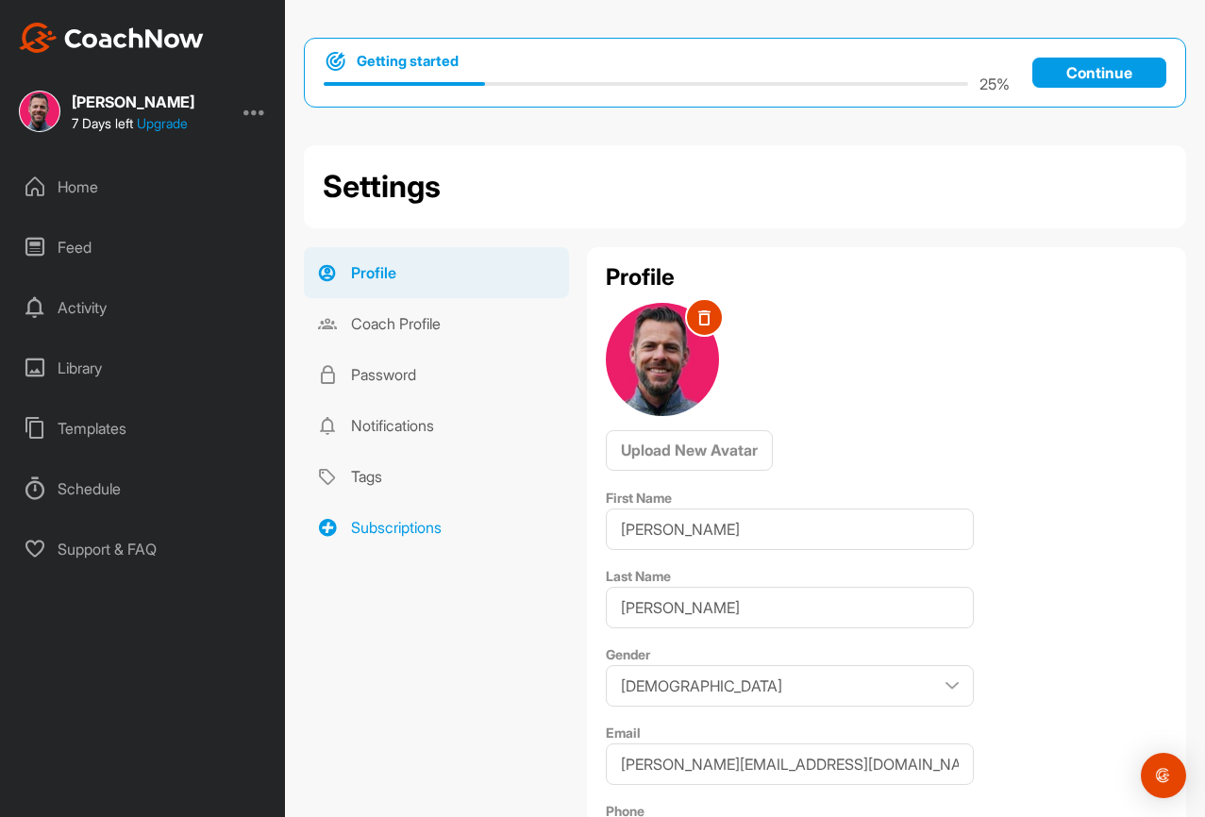
click at [403, 532] on link "Subscriptions" at bounding box center [436, 527] width 265 height 51
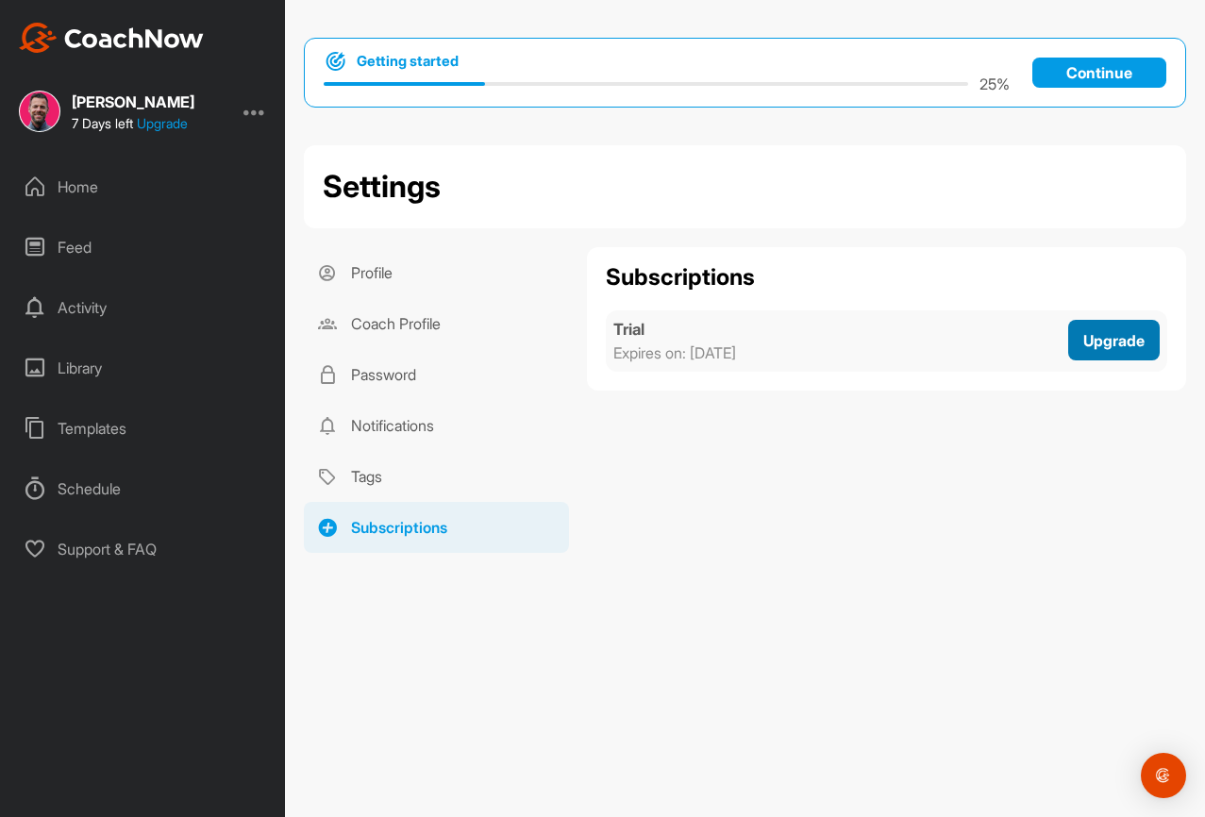
click at [1114, 344] on span "Upgrade" at bounding box center [1113, 340] width 61 height 19
click at [395, 345] on link "Coach Profile" at bounding box center [436, 323] width 265 height 51
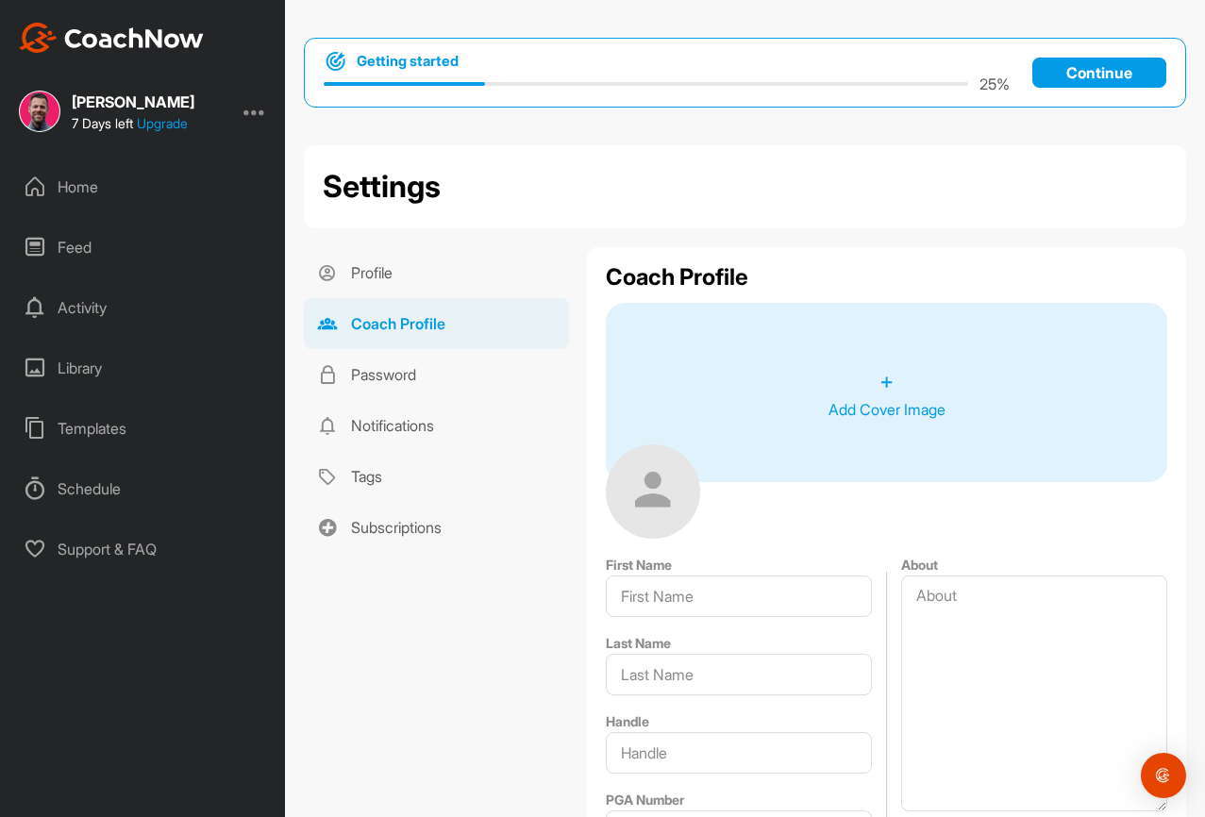
type input "[PERSON_NAME]"
click at [102, 171] on div "Home" at bounding box center [143, 186] width 266 height 47
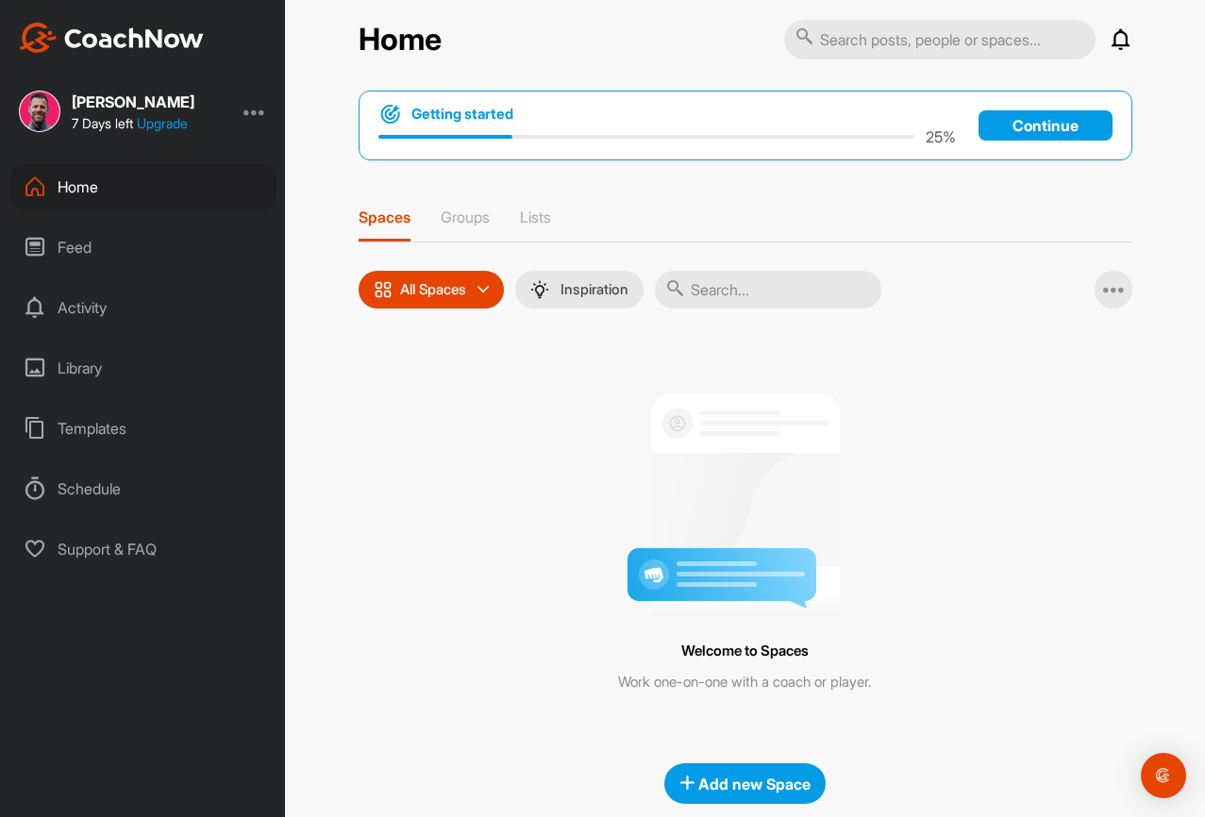
scroll to position [48, 0]
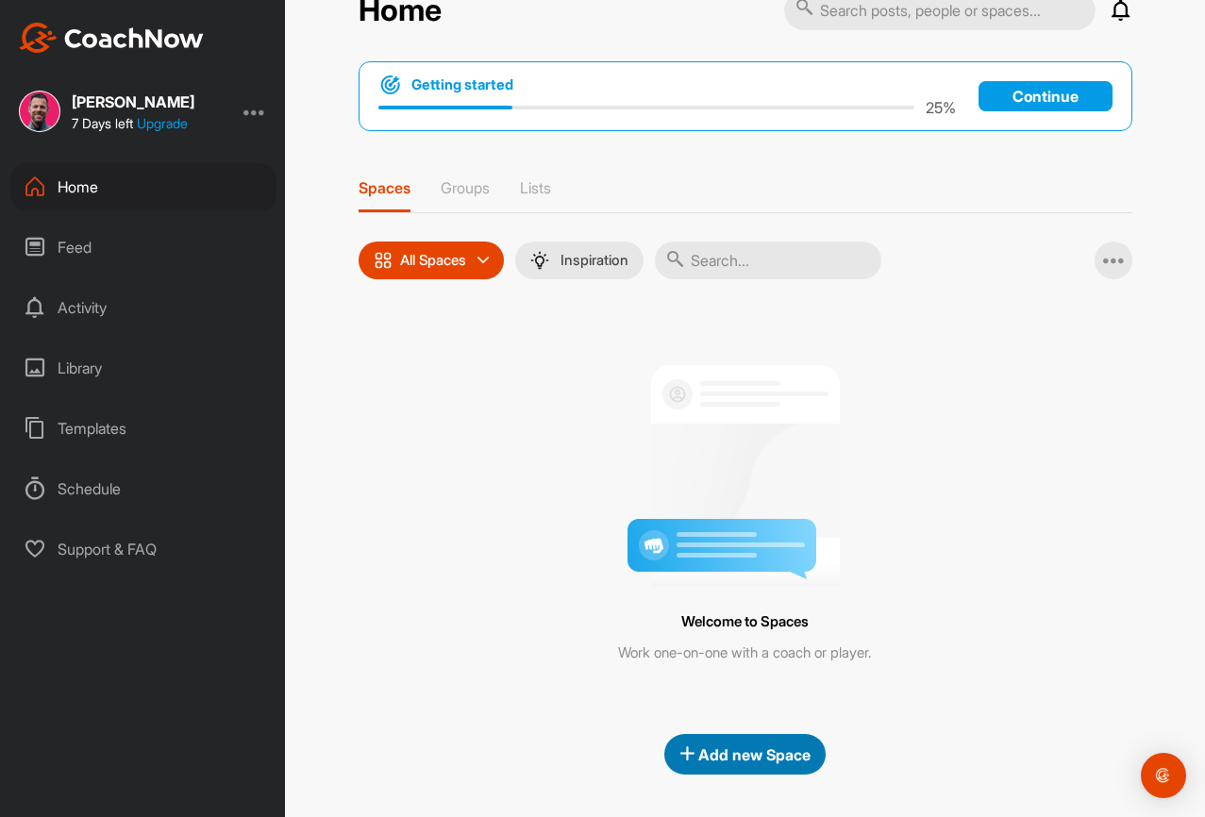
click at [741, 754] on span "Add new Space" at bounding box center [744, 754] width 131 height 19
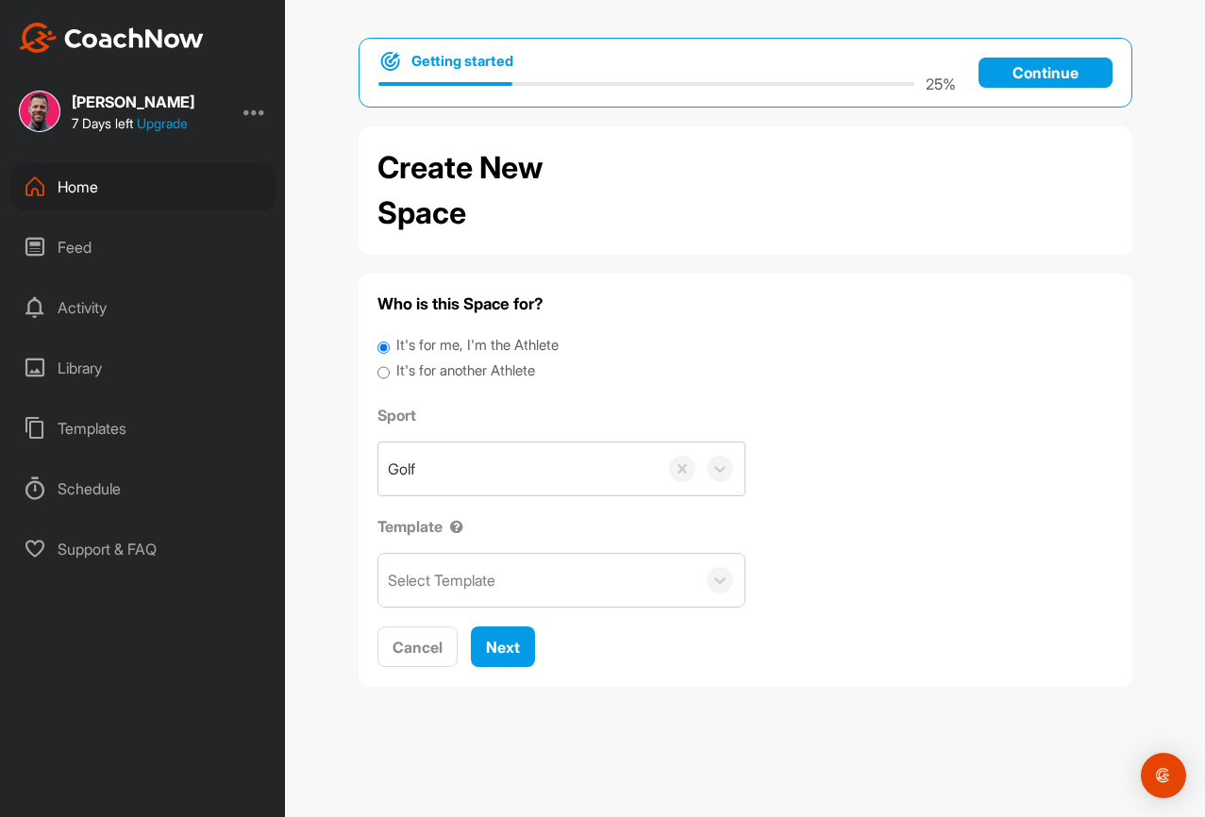
click at [426, 362] on label "It's for another Athlete" at bounding box center [465, 371] width 139 height 22
click at [390, 362] on input "It's for another Athlete" at bounding box center [383, 372] width 12 height 25
radio input "true"
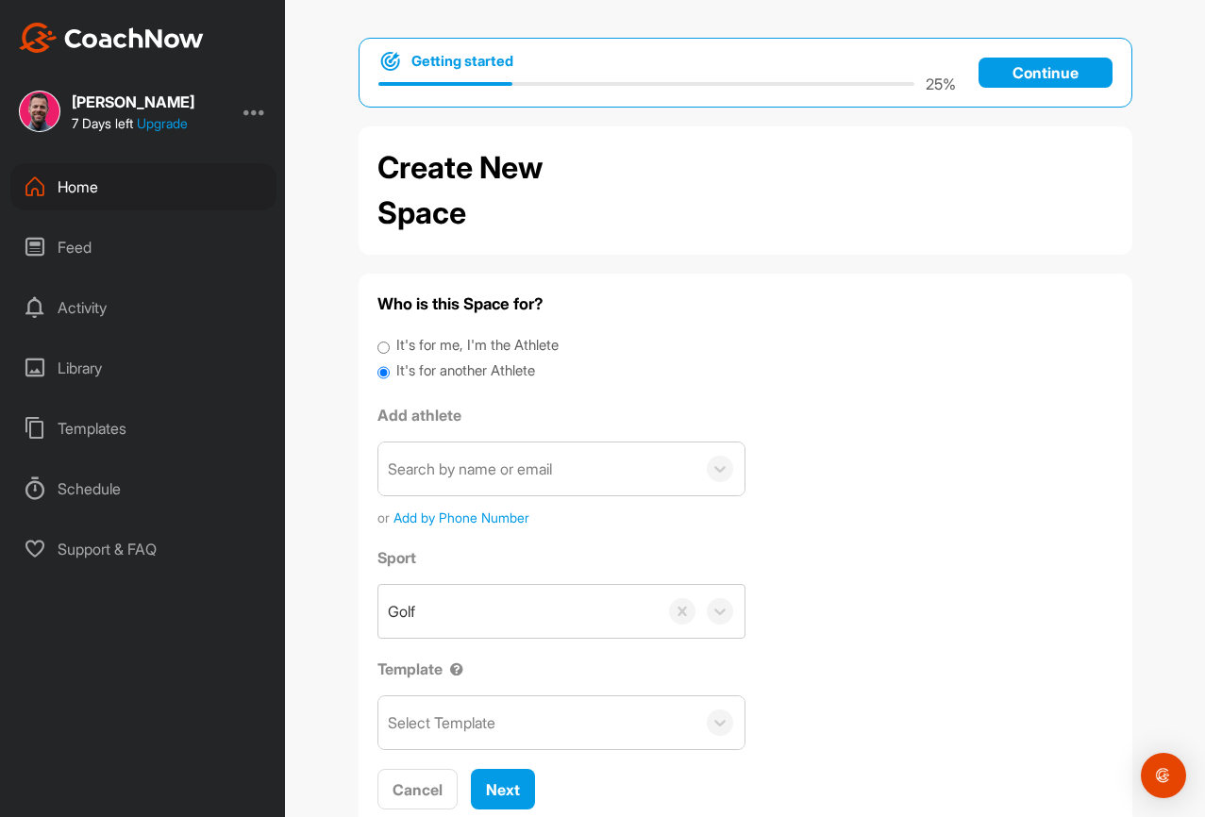
click at [456, 447] on div "Search by name or email" at bounding box center [536, 469] width 317 height 53
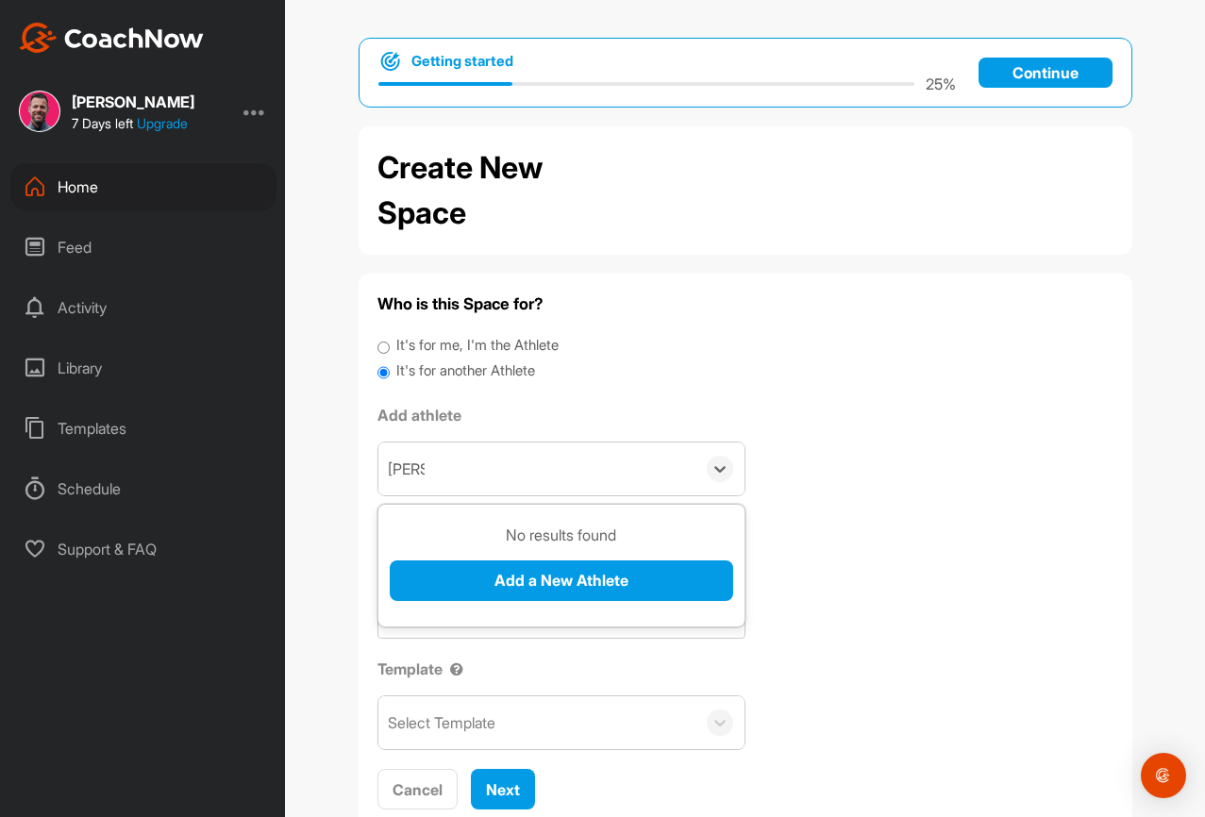
type input "[PERSON_NAME]"
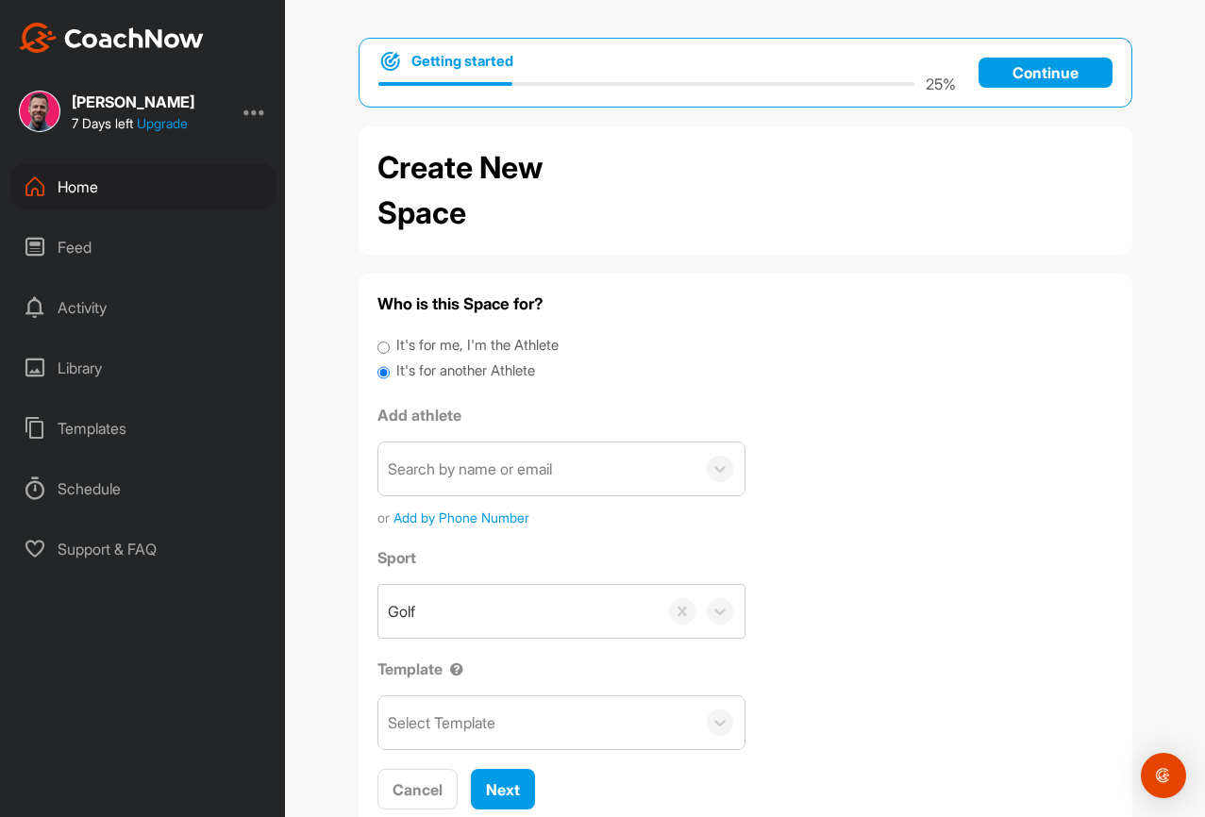
click at [490, 467] on div "Search by name or email" at bounding box center [470, 469] width 164 height 23
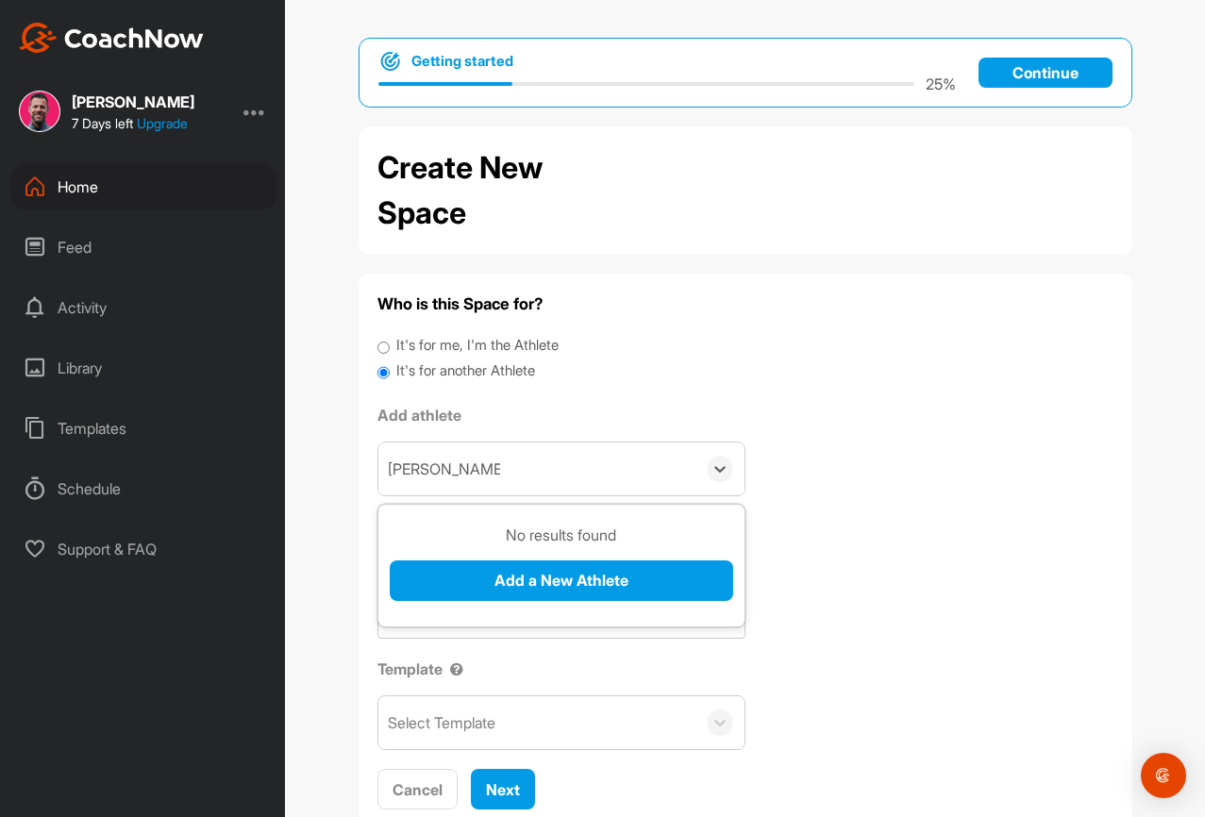
type input "[PERSON_NAME][EMAIL_ADDRESS][DOMAIN_NAME]"
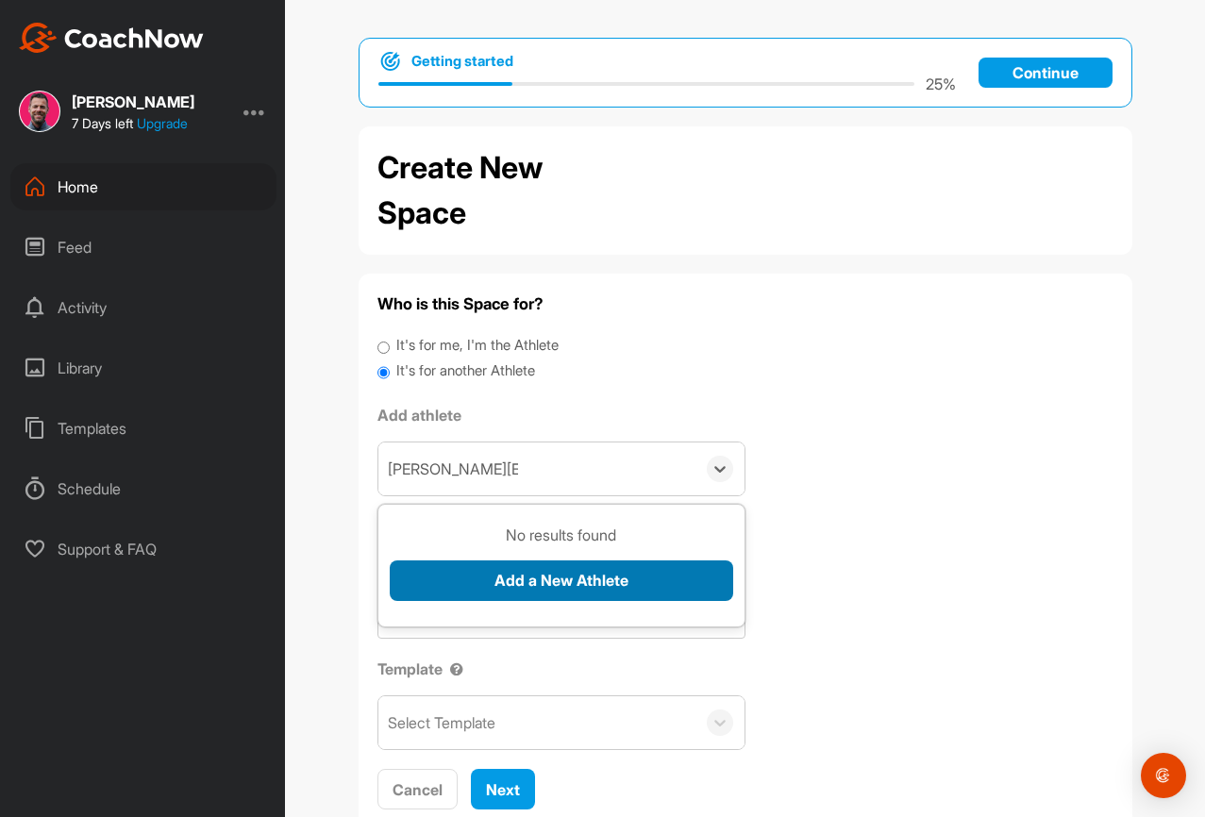
click at [584, 578] on button "Add a New Athlete" at bounding box center [561, 581] width 343 height 41
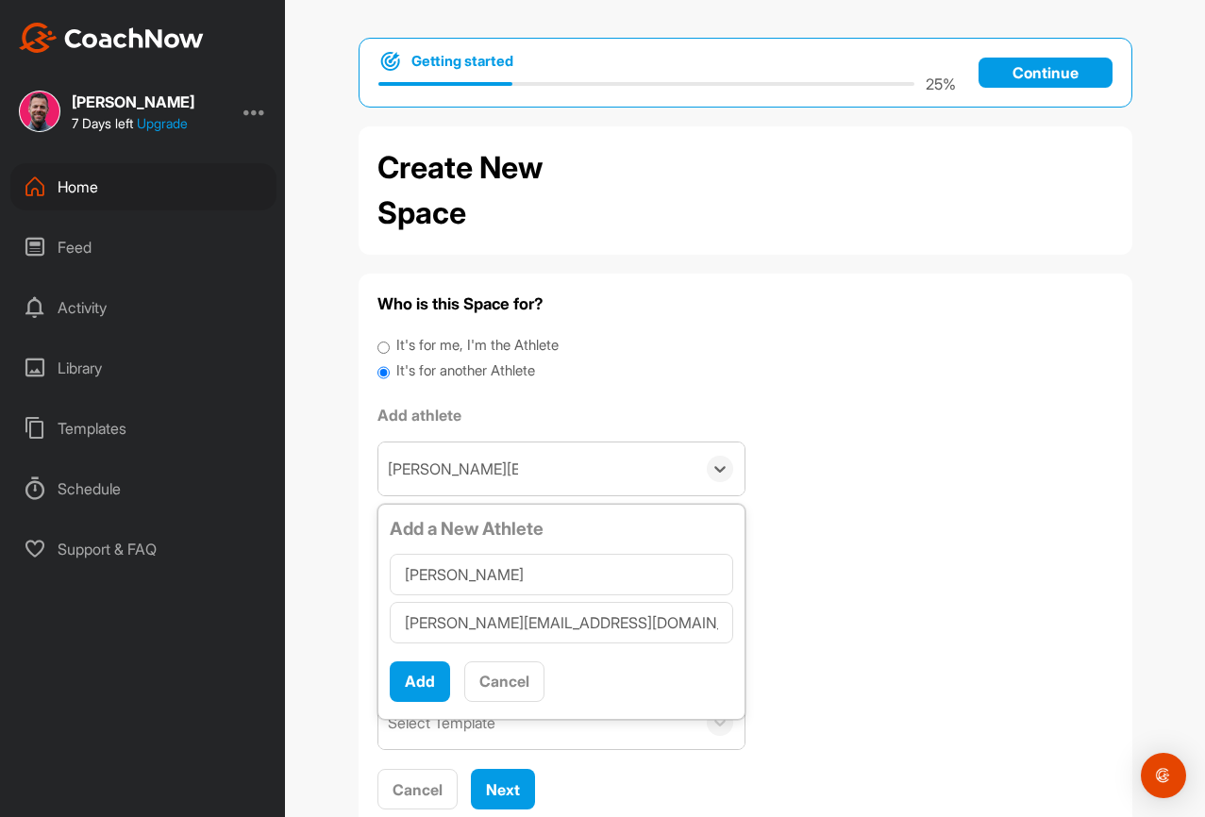
type input "[PERSON_NAME]"
click at [941, 313] on h4 "Who is this Space for?" at bounding box center [745, 305] width 736 height 24
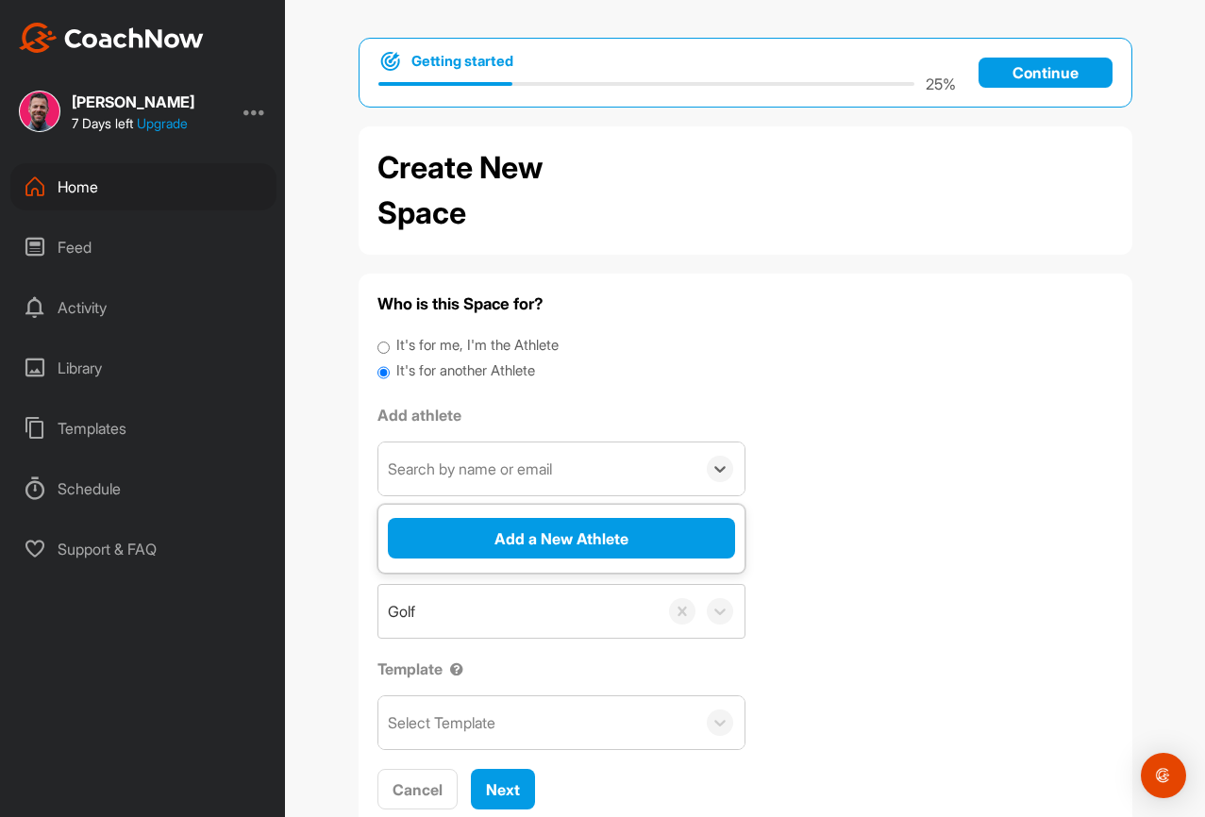
click at [490, 482] on div "Search by name or email" at bounding box center [536, 469] width 317 height 53
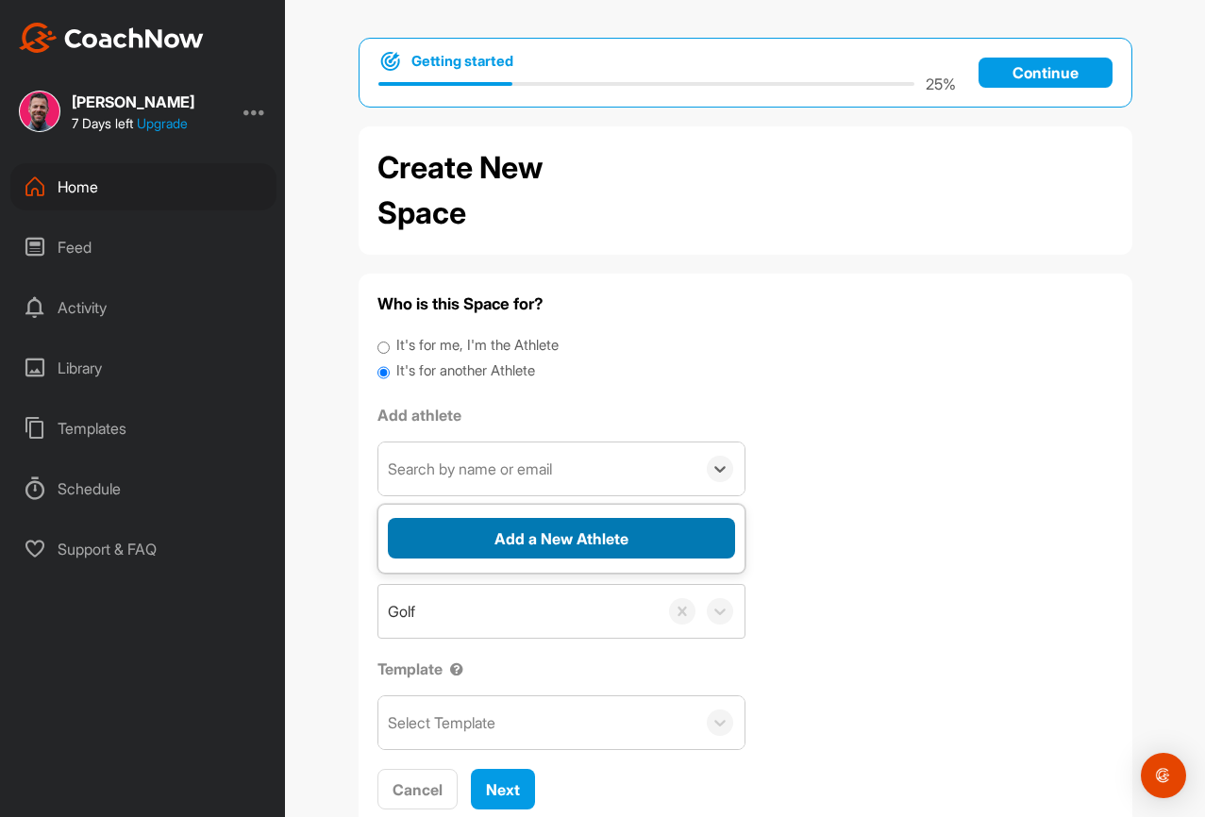
click at [548, 548] on button "Add a New Athlete" at bounding box center [561, 538] width 347 height 41
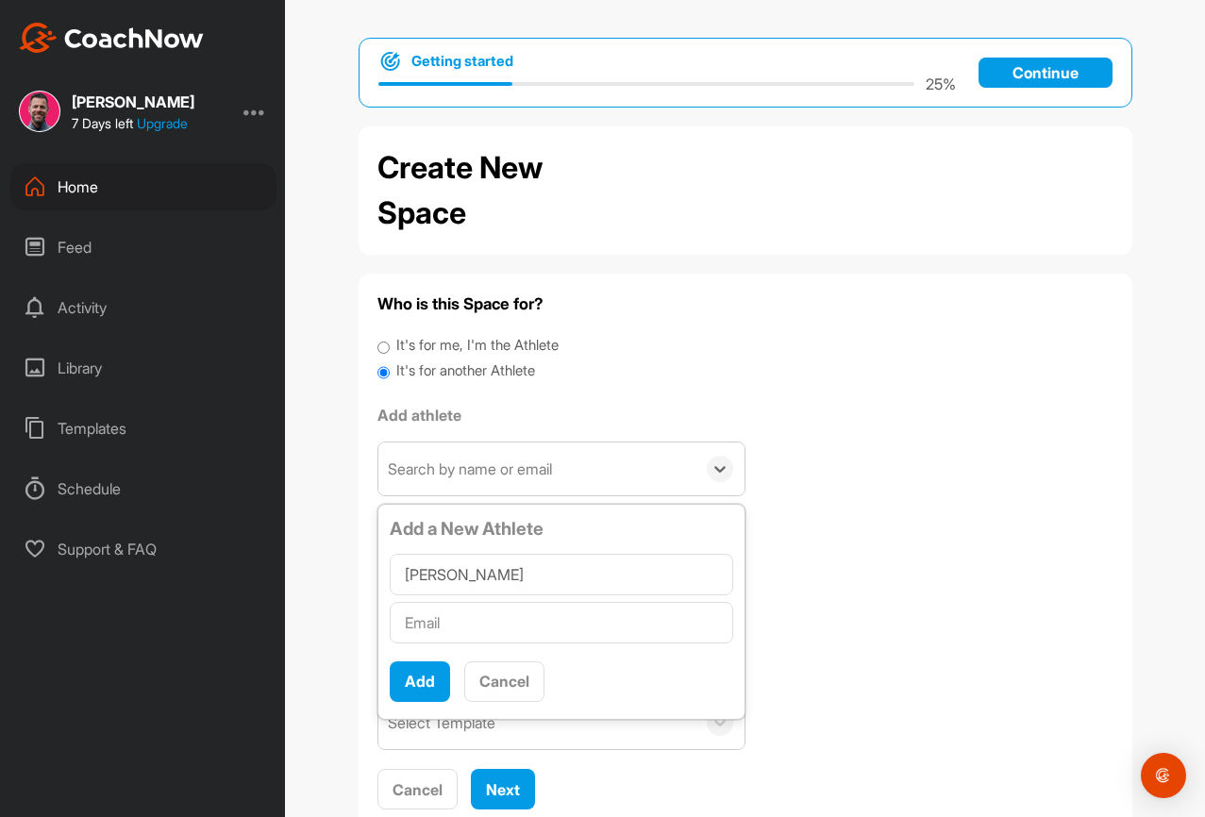
type input "[PERSON_NAME]"
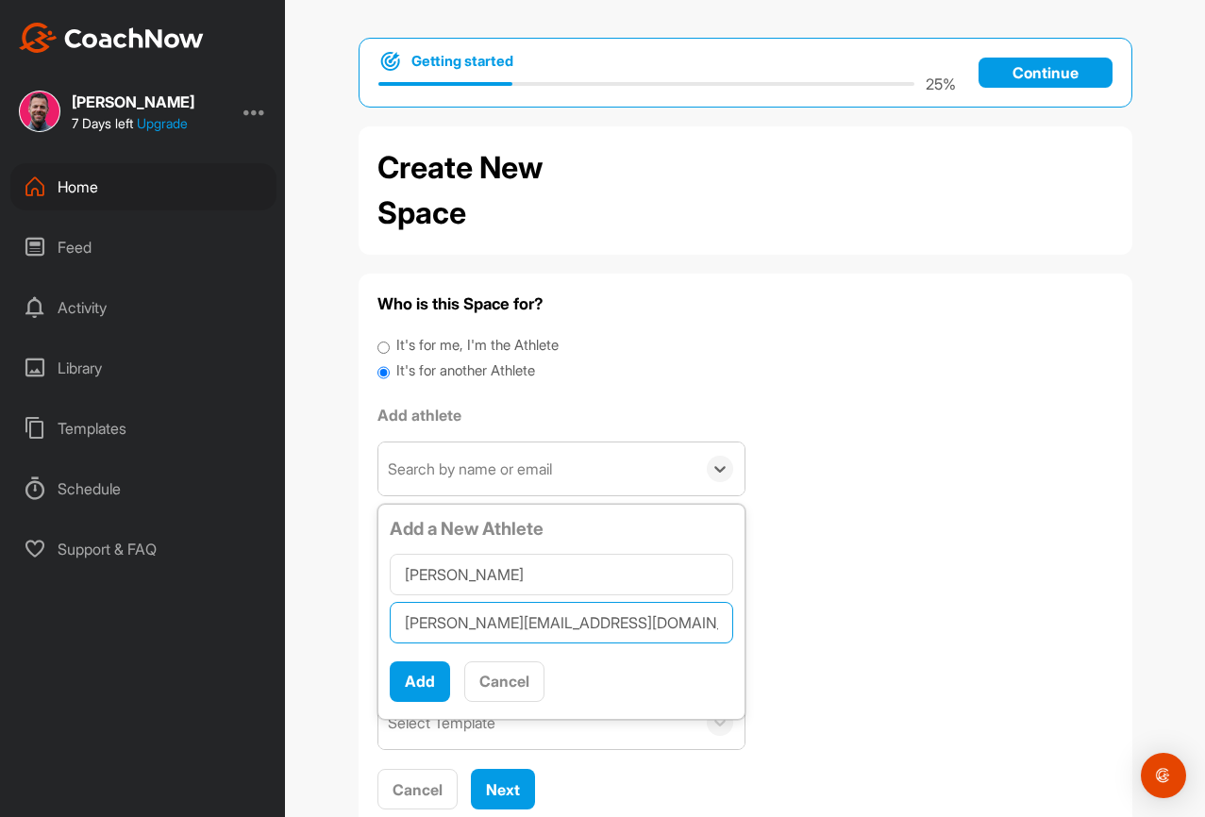
type input "[PERSON_NAME][EMAIL_ADDRESS][DOMAIN_NAME]"
click at [578, 574] on input "[PERSON_NAME]" at bounding box center [561, 575] width 343 height 42
type input "[PERSON_NAME]"
click at [398, 697] on button "Add" at bounding box center [420, 681] width 60 height 41
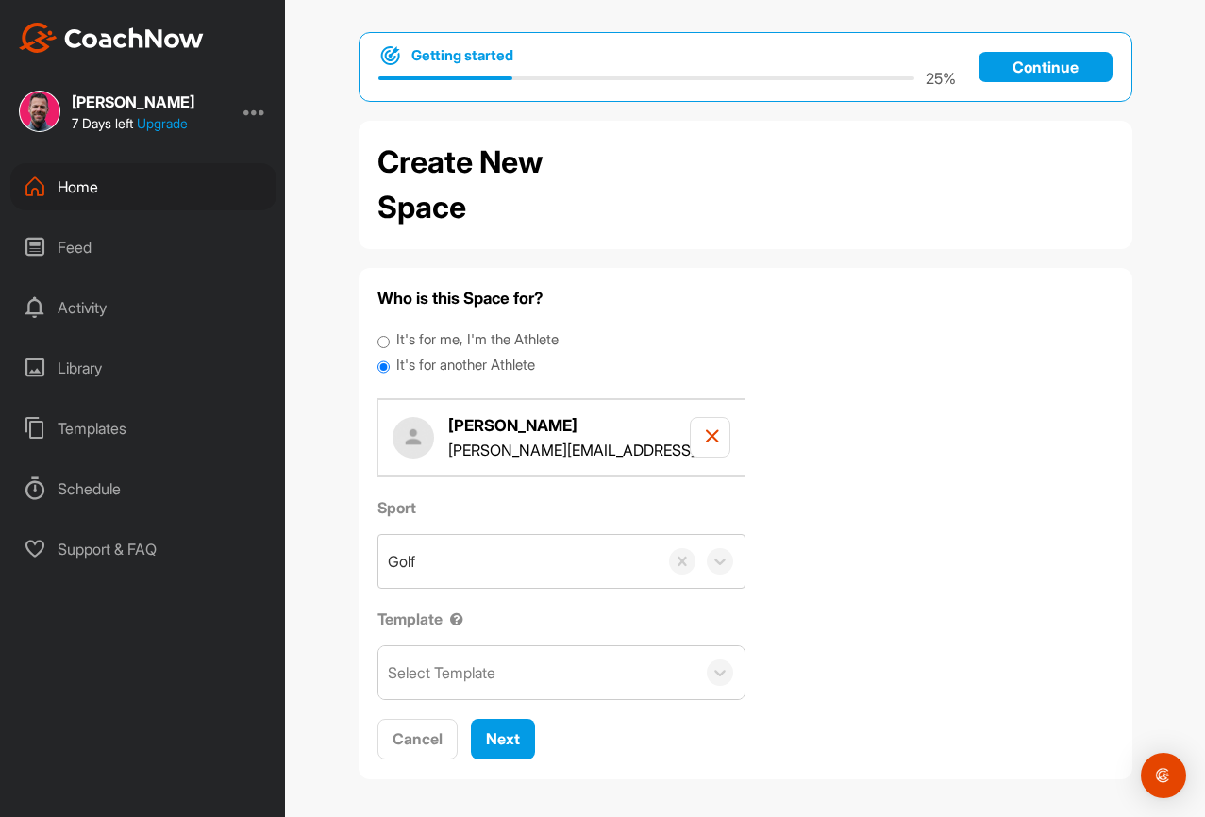
scroll to position [10, 0]
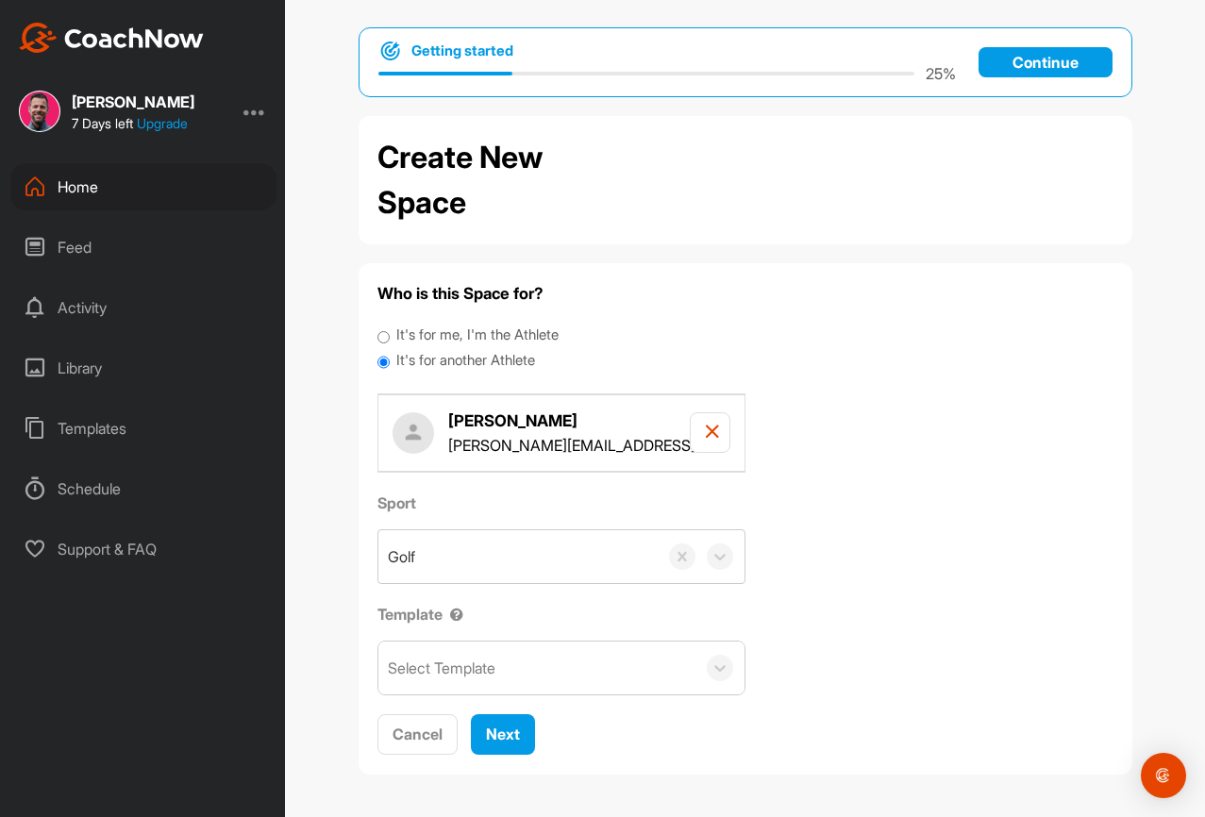
click at [529, 663] on div "Select Template" at bounding box center [536, 668] width 317 height 53
click at [832, 638] on div "Sport Golf Template Select Template" at bounding box center [745, 594] width 736 height 204
click at [724, 661] on icon at bounding box center [720, 668] width 19 height 19
click at [878, 618] on div "Sport Golf Template 0 results available. Use Up and Down to choose options, pre…" at bounding box center [745, 594] width 736 height 204
click at [458, 611] on div at bounding box center [456, 615] width 13 height 16
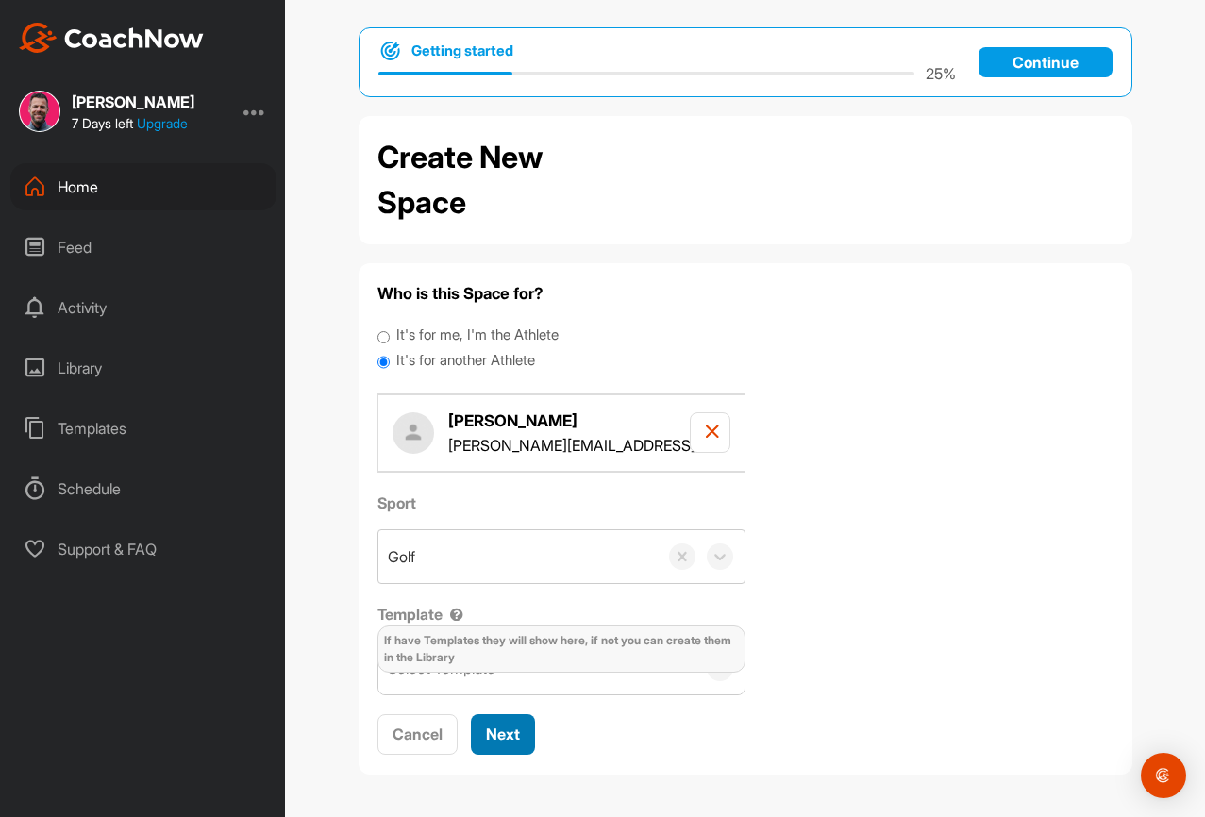
click at [513, 740] on span "Next" at bounding box center [503, 734] width 34 height 19
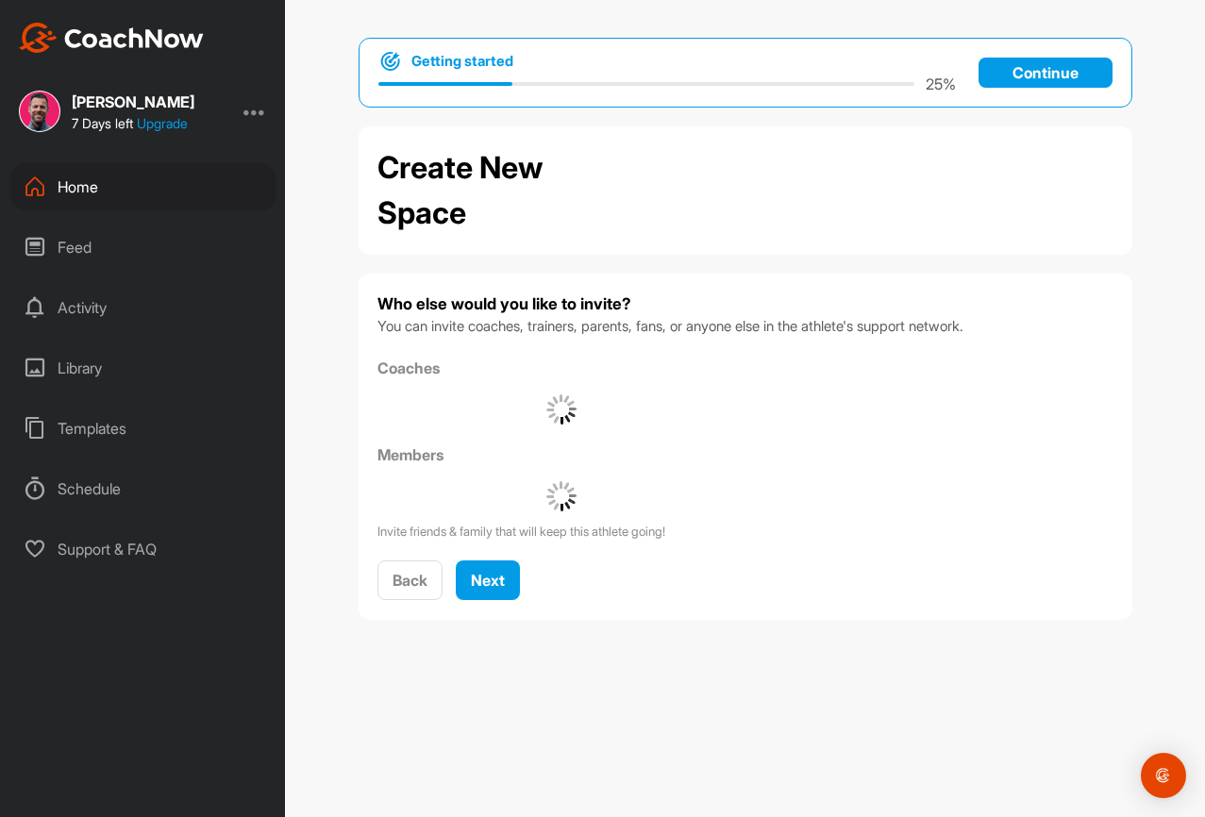
scroll to position [0, 0]
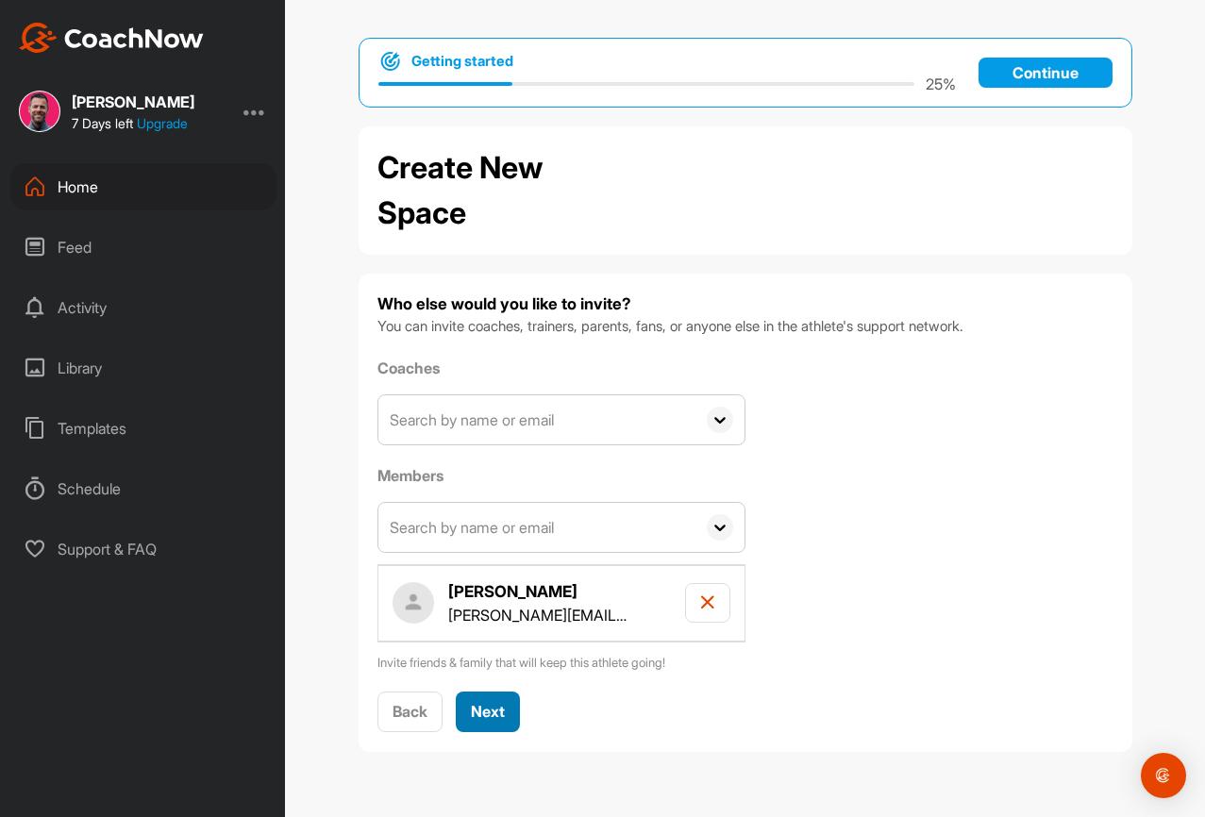
click at [484, 698] on button "Next" at bounding box center [488, 712] width 64 height 41
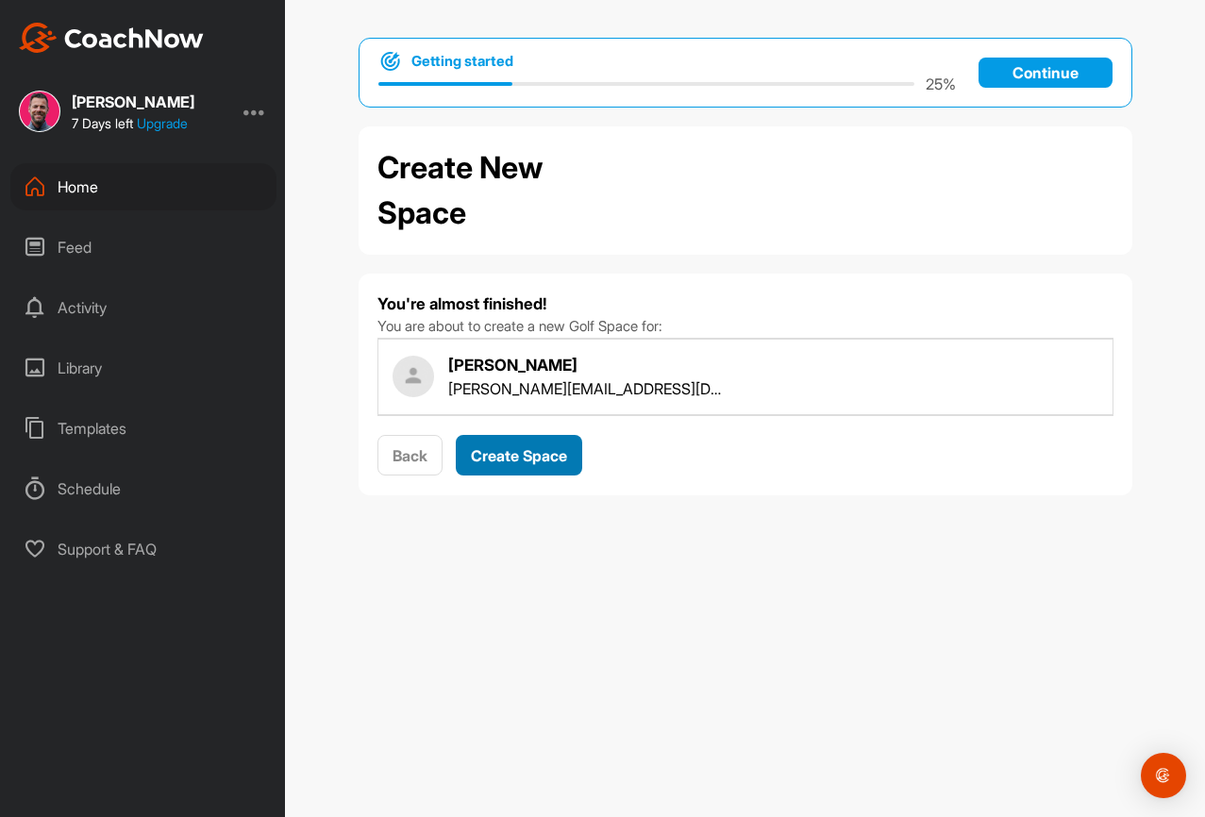
click at [515, 449] on span "Create Space" at bounding box center [519, 455] width 96 height 19
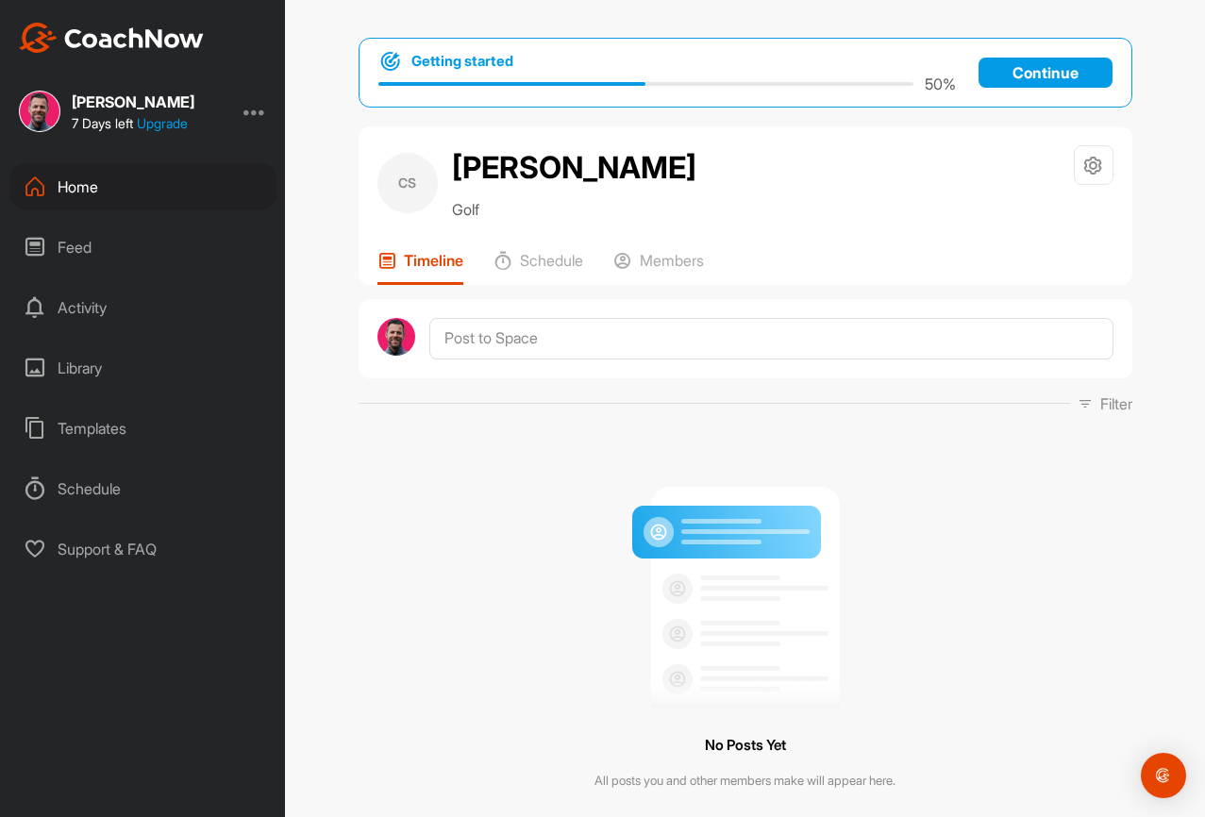
scroll to position [105, 0]
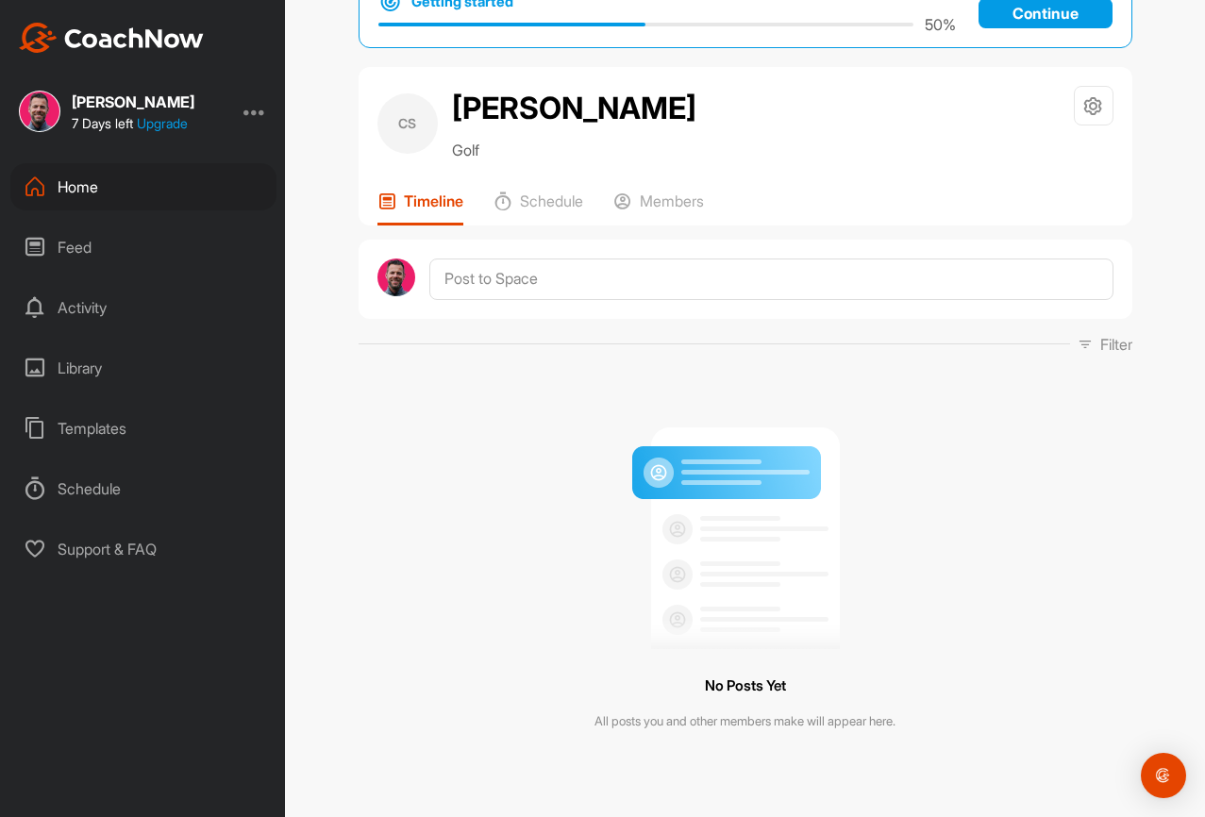
click at [60, 242] on div "Feed" at bounding box center [143, 247] width 266 height 47
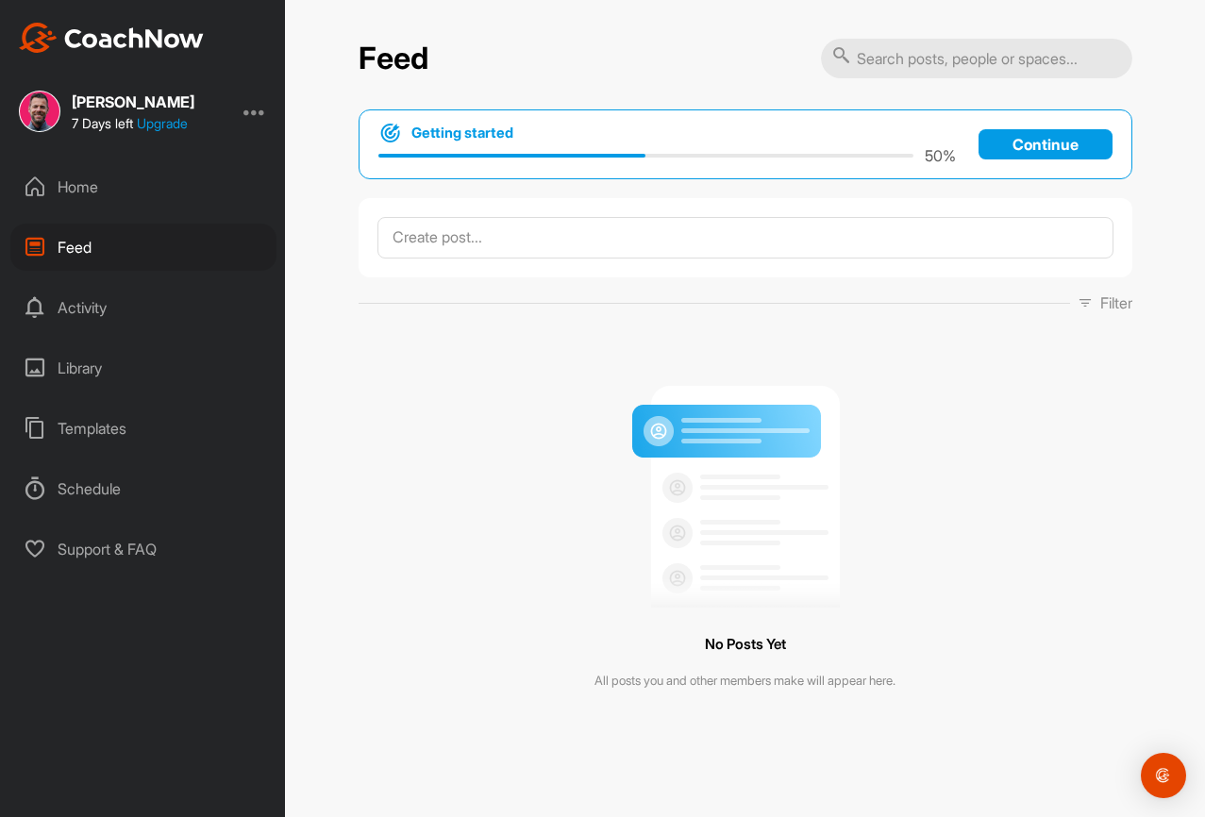
click at [95, 302] on div "Activity" at bounding box center [143, 307] width 266 height 47
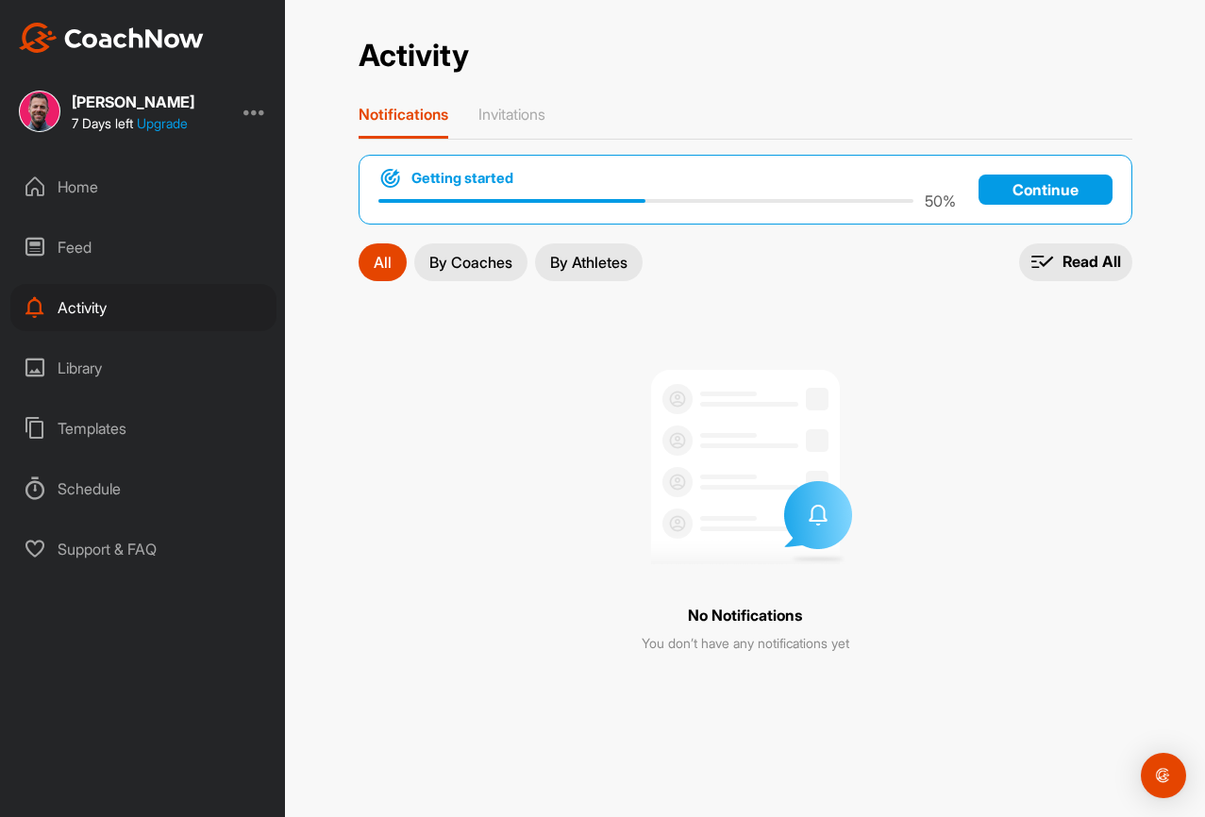
click at [82, 370] on div "Library" at bounding box center [143, 367] width 266 height 47
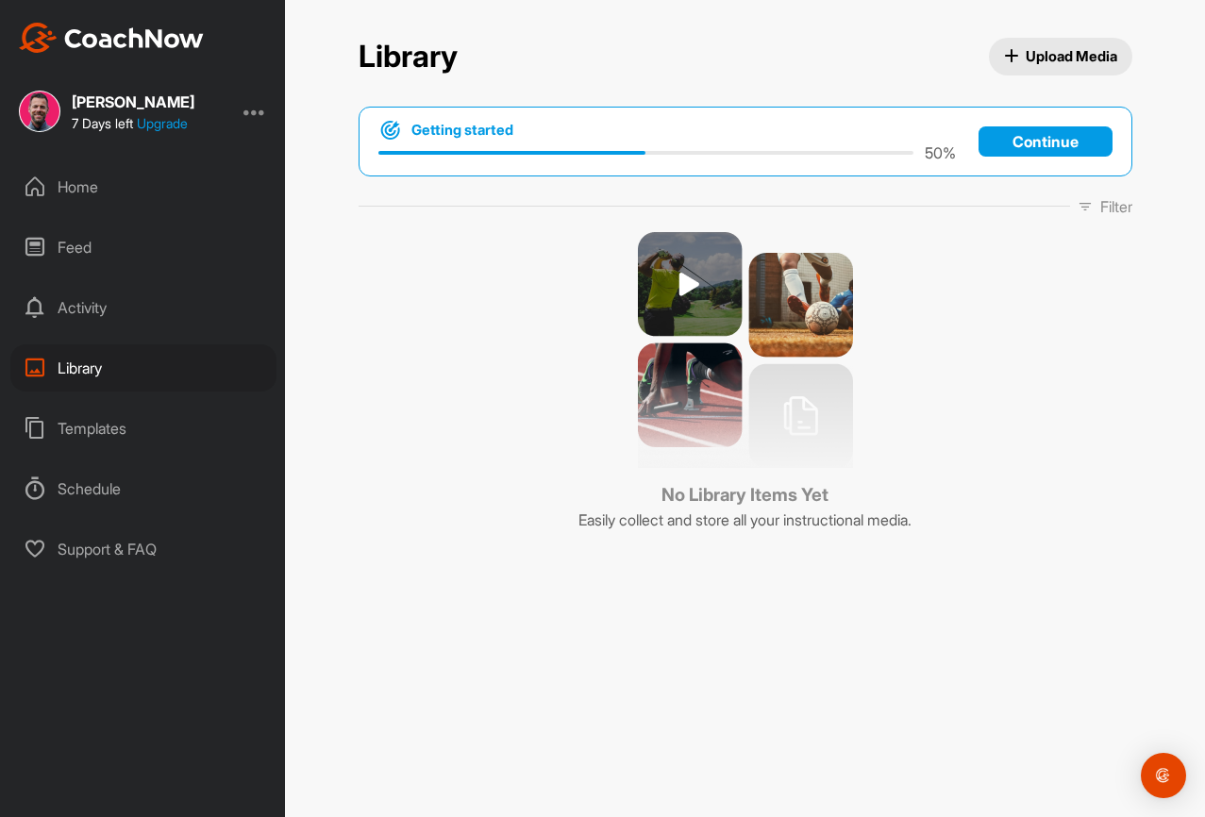
click at [88, 418] on div "Templates" at bounding box center [143, 428] width 266 height 47
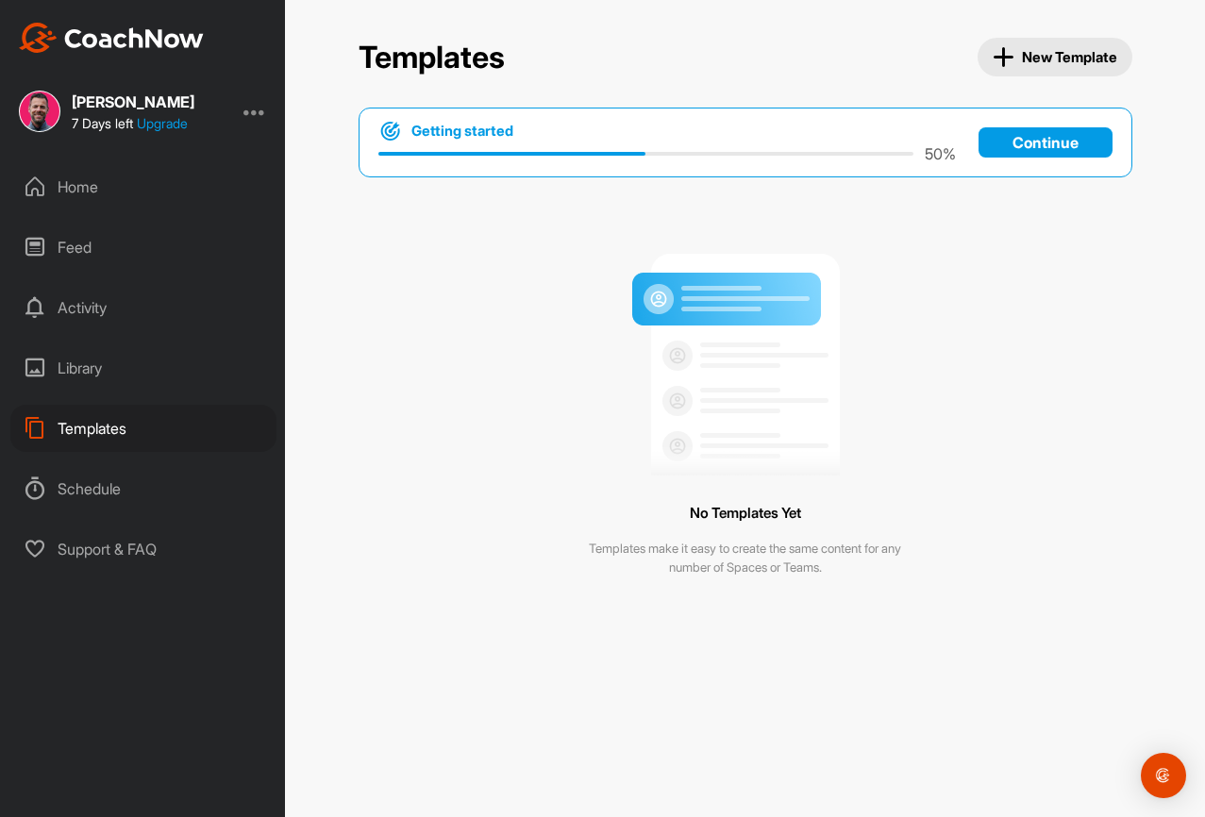
click at [1042, 55] on span "New Template" at bounding box center [1055, 57] width 125 height 22
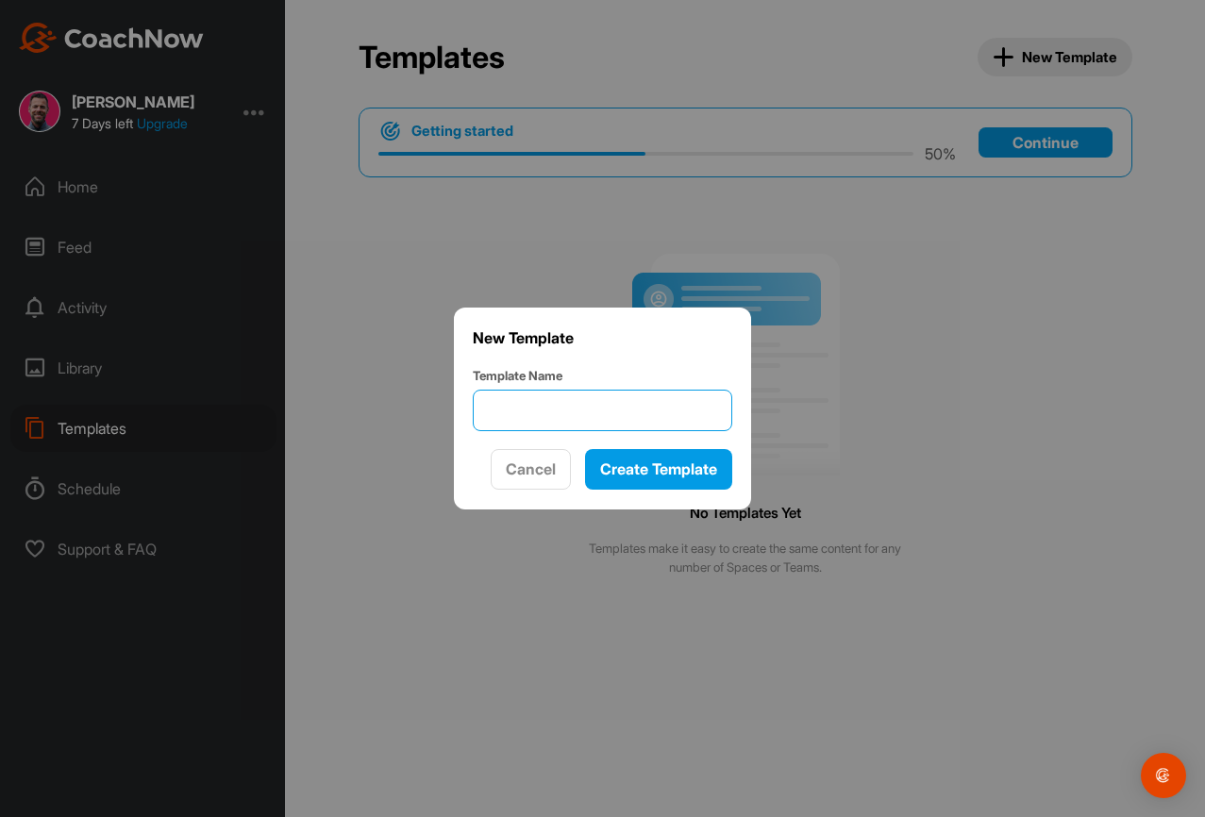
click at [517, 425] on input "Template Name" at bounding box center [603, 411] width 260 height 42
drag, startPoint x: 1004, startPoint y: 300, endPoint x: 987, endPoint y: 291, distance: 19.4
click at [1003, 299] on div at bounding box center [602, 408] width 1205 height 817
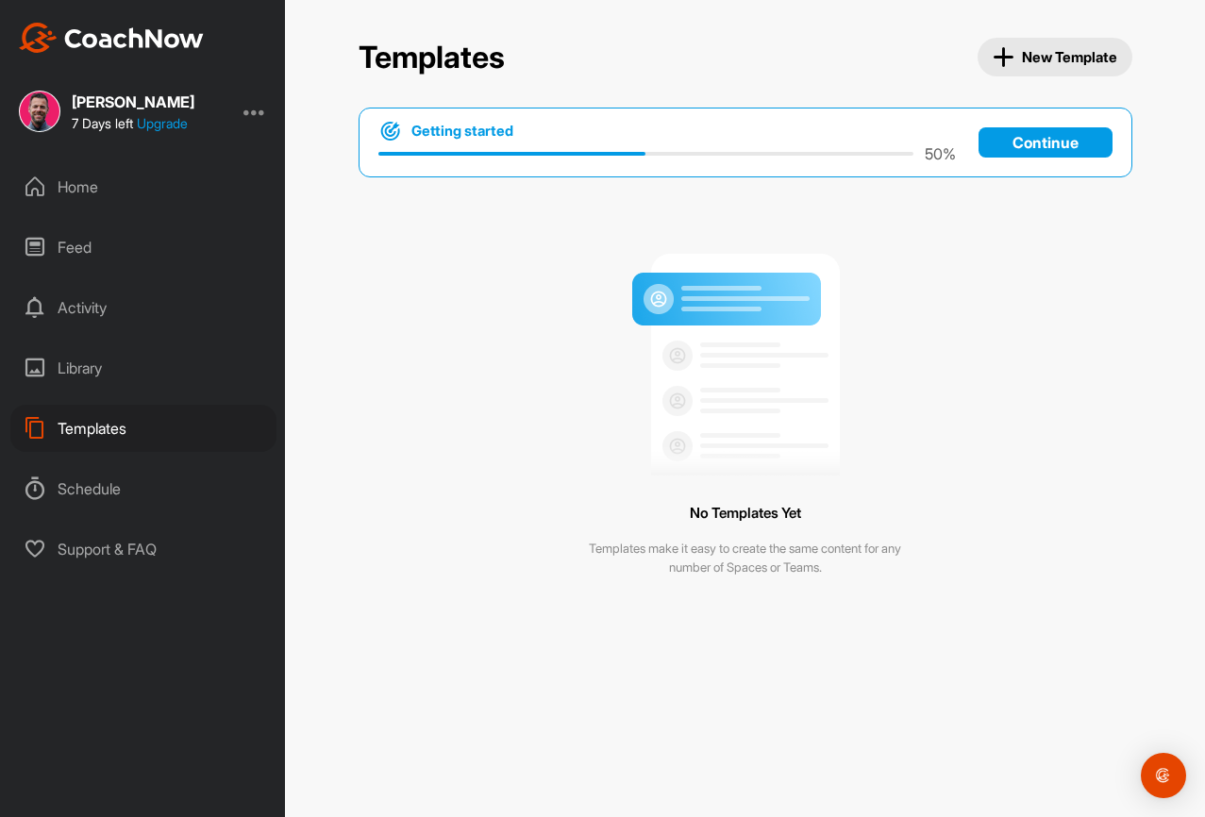
click at [1056, 139] on p "Continue" at bounding box center [1046, 142] width 134 height 30
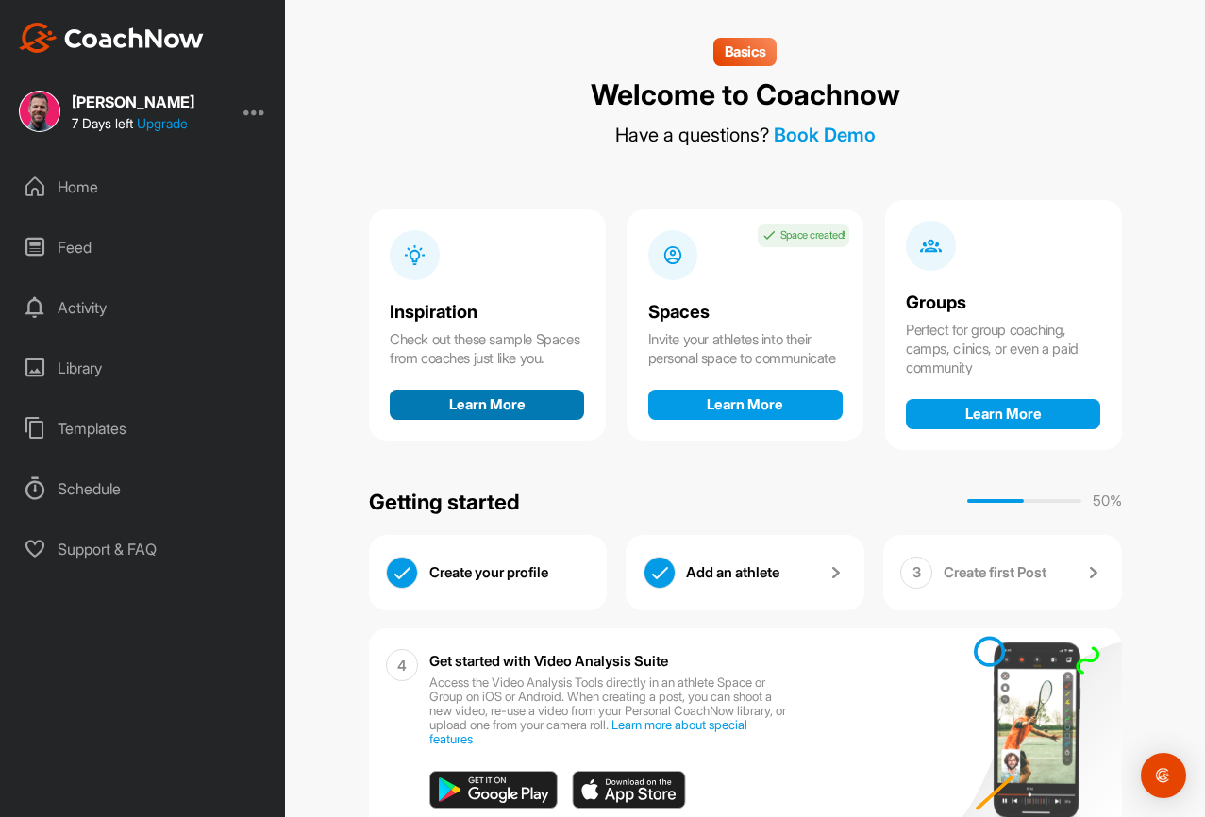
click at [494, 403] on button "Learn More" at bounding box center [487, 405] width 194 height 30
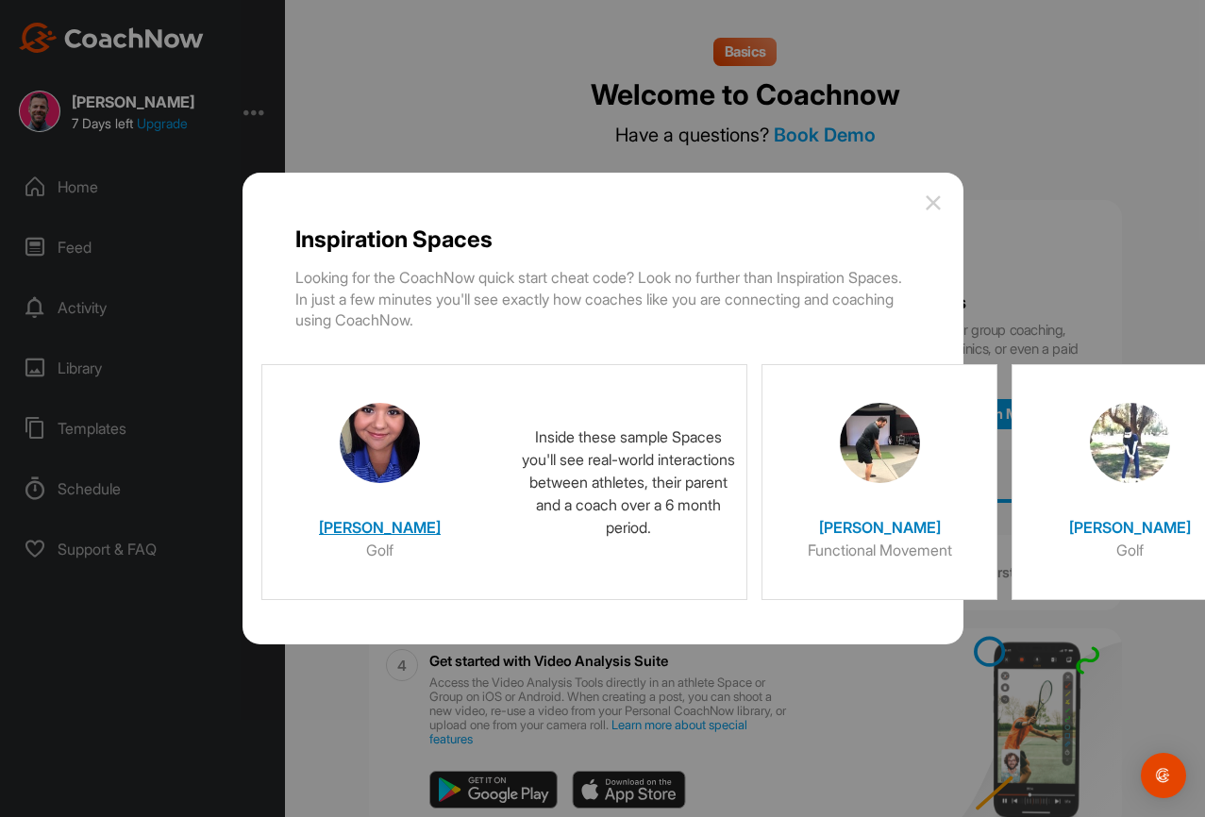
click at [379, 451] on img at bounding box center [380, 443] width 80 height 80
click at [378, 552] on h6 "Golf" at bounding box center [380, 550] width 189 height 23
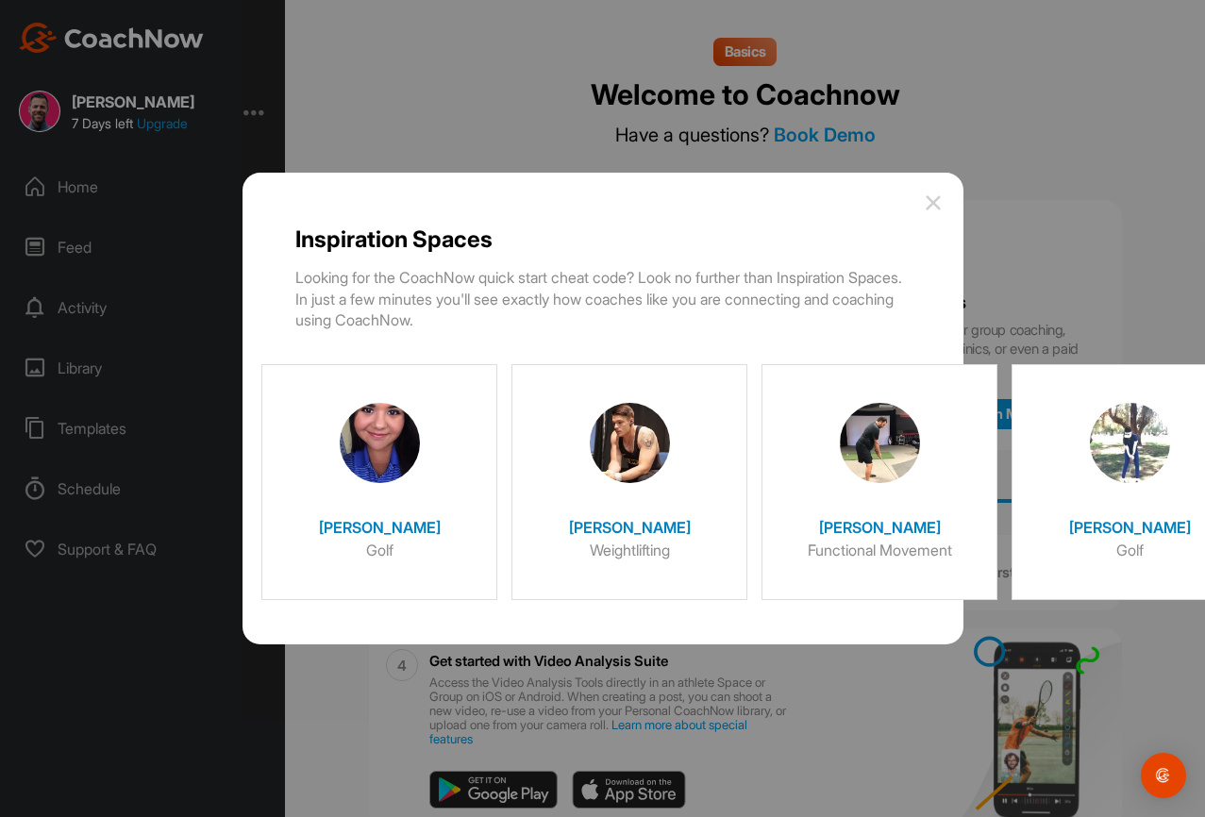
click at [943, 197] on img at bounding box center [933, 203] width 23 height 23
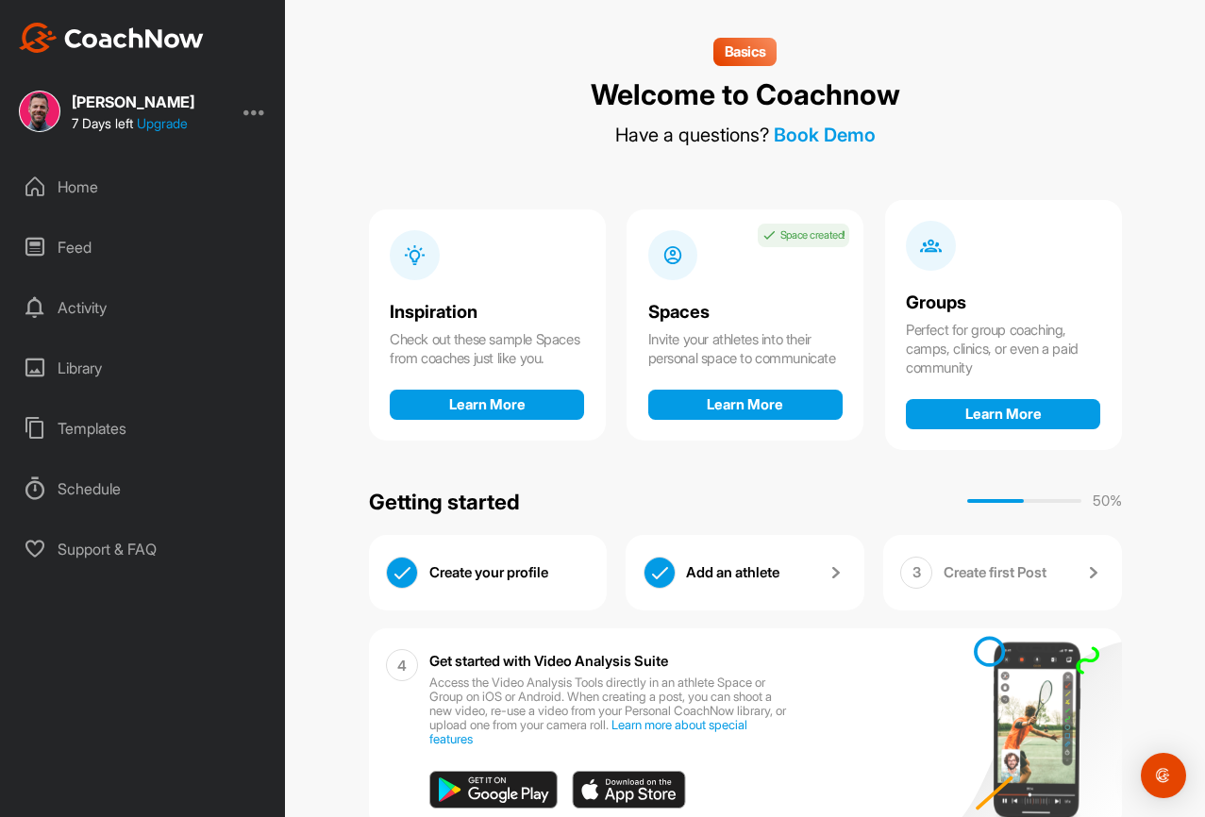
click at [936, 201] on div "Groups Perfect for group coaching, camps, clinics, or even a paid community Lea…" at bounding box center [1003, 325] width 237 height 250
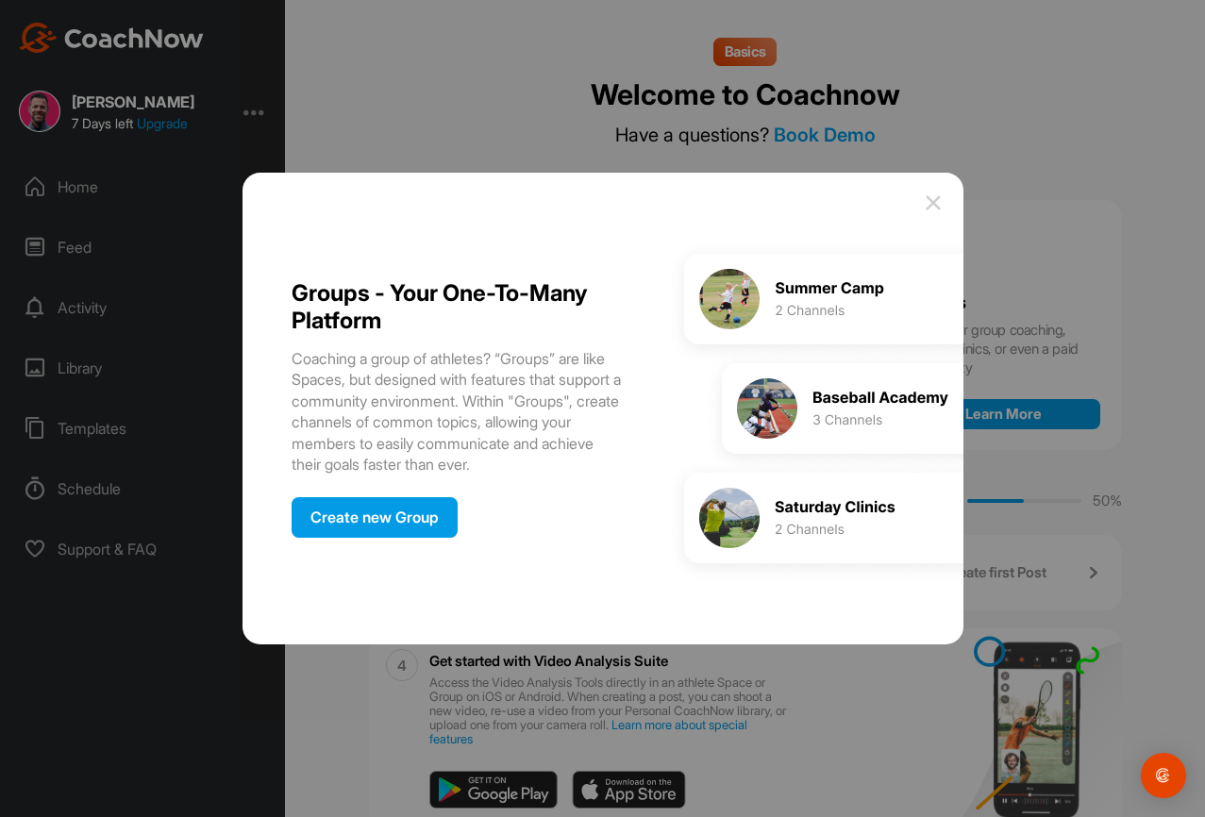
click at [404, 517] on div "Create new Group" at bounding box center [375, 517] width 166 height 41
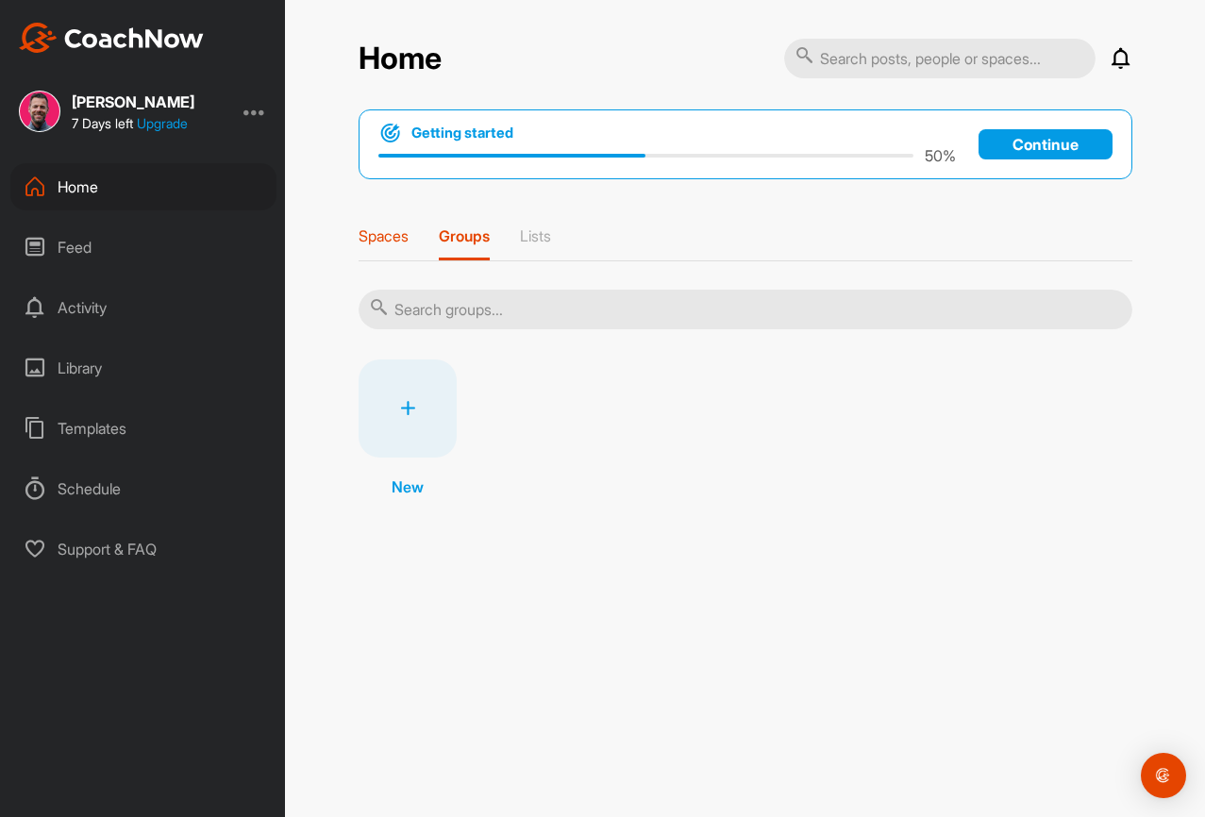
click at [398, 233] on p "Spaces" at bounding box center [384, 235] width 50 height 19
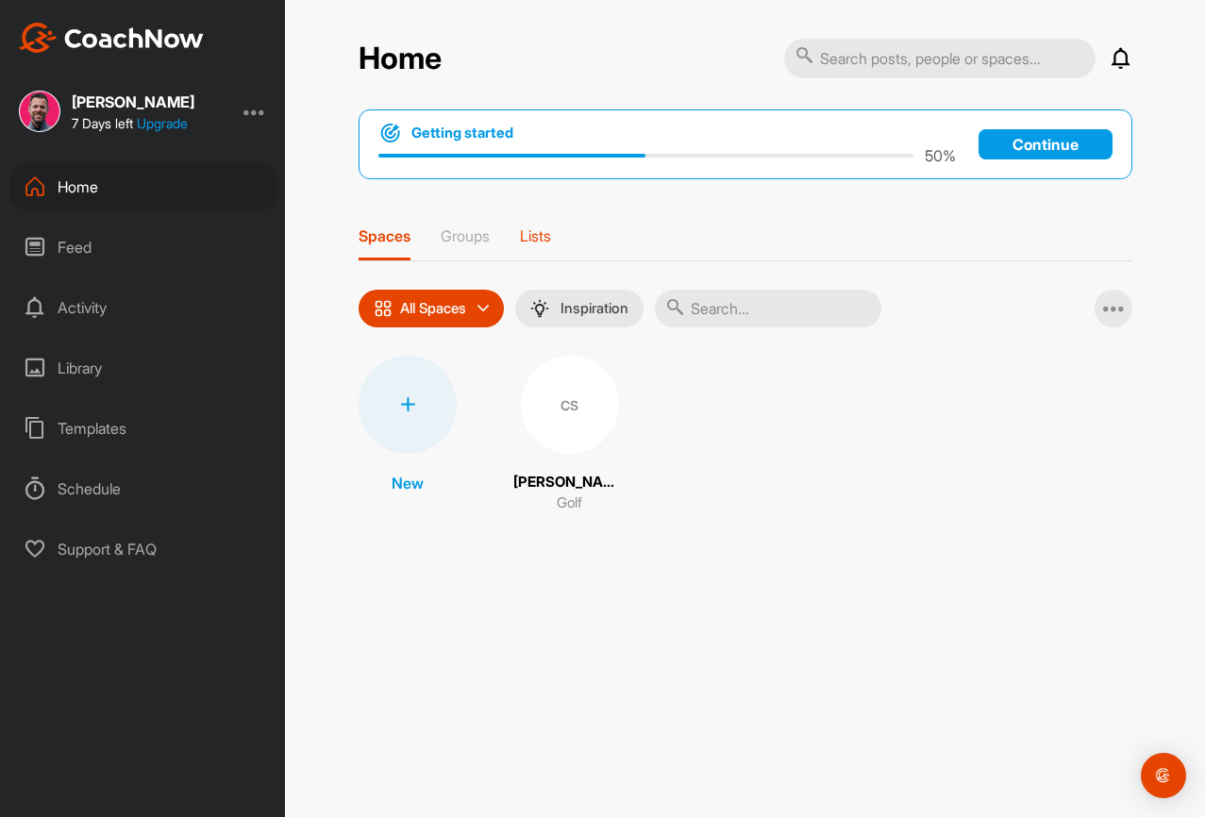
click at [544, 235] on p "Lists" at bounding box center [535, 235] width 31 height 19
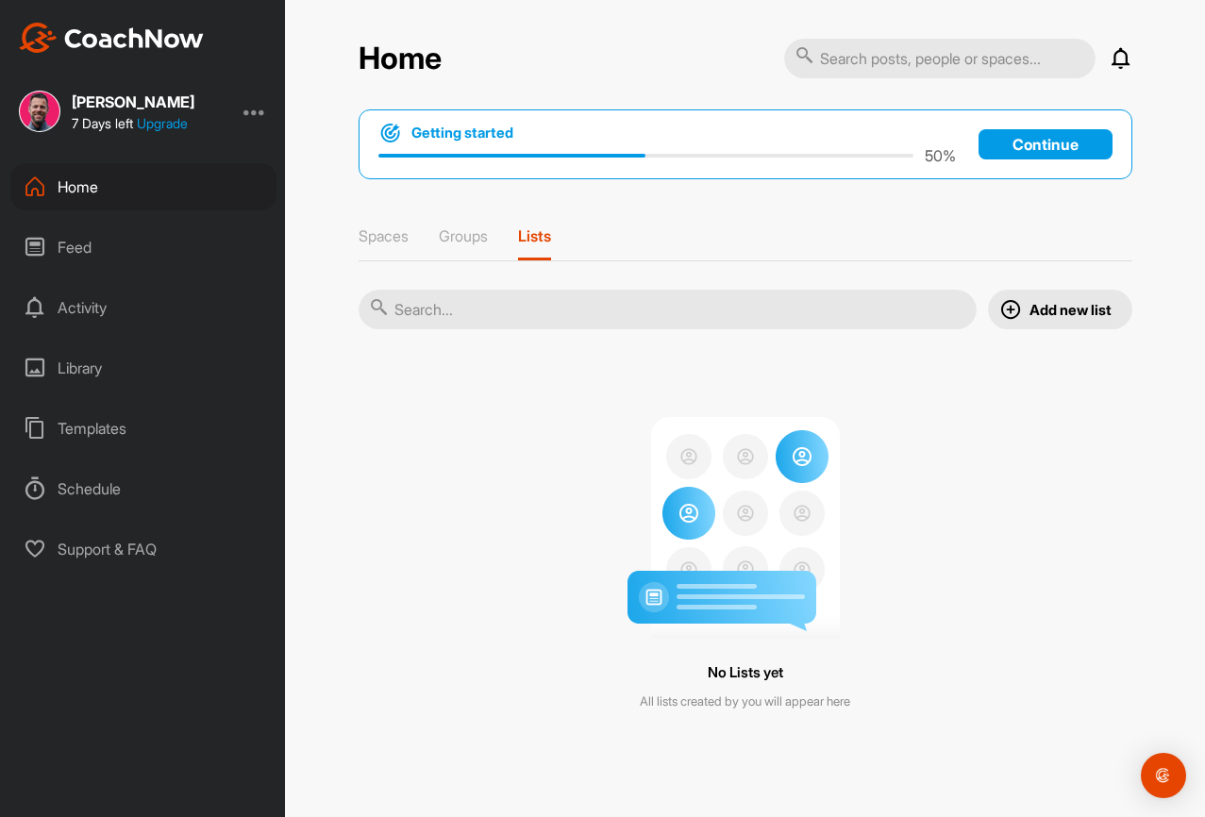
click at [1024, 160] on div "Getting started 50 % Continue" at bounding box center [746, 144] width 774 height 70
click at [1024, 149] on p "Continue" at bounding box center [1046, 144] width 134 height 30
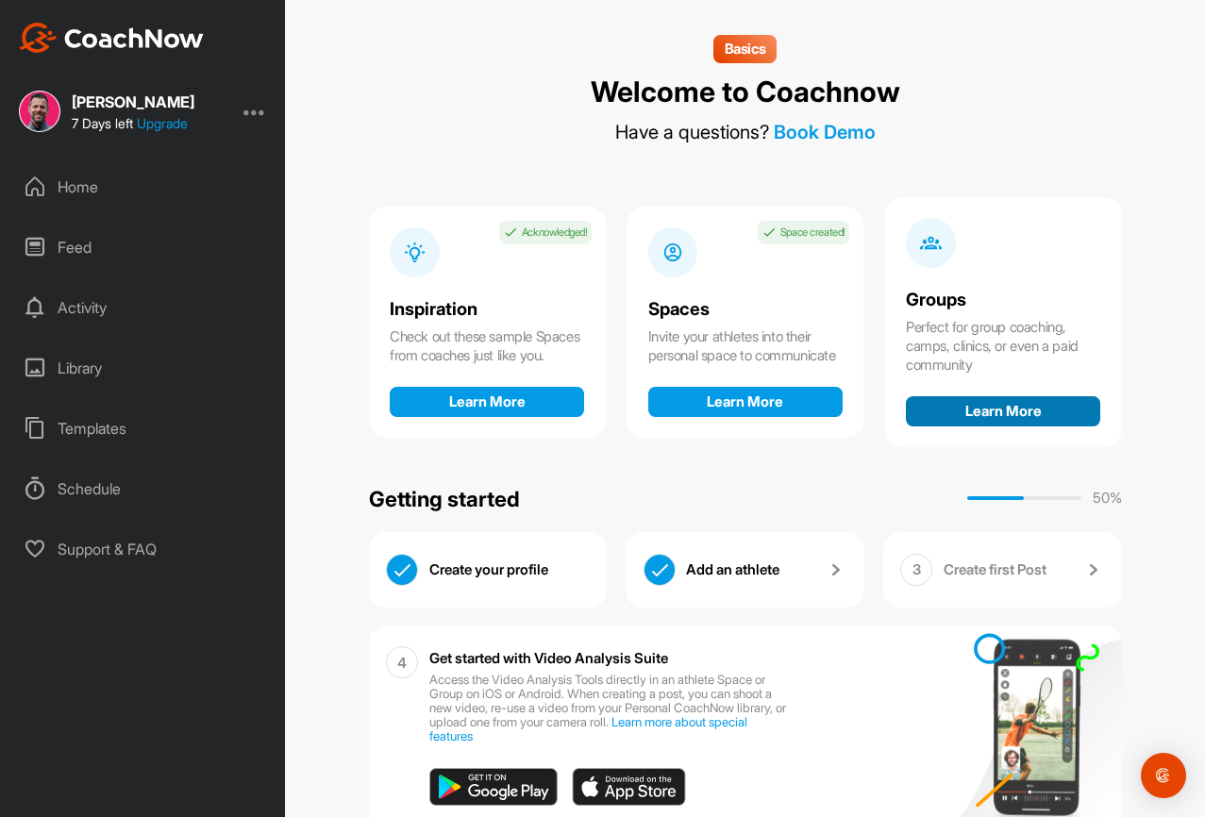
scroll to position [4, 0]
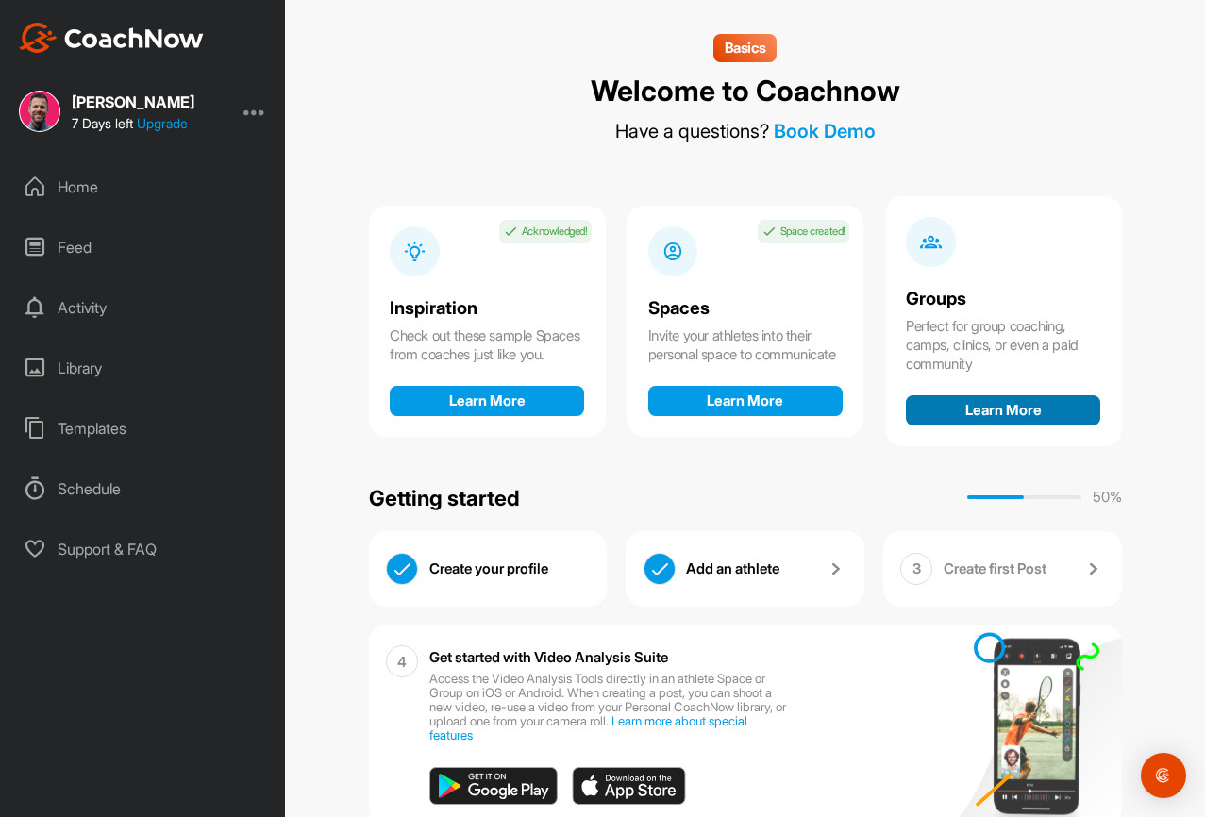
click at [992, 402] on button "Learn More" at bounding box center [1003, 410] width 194 height 30
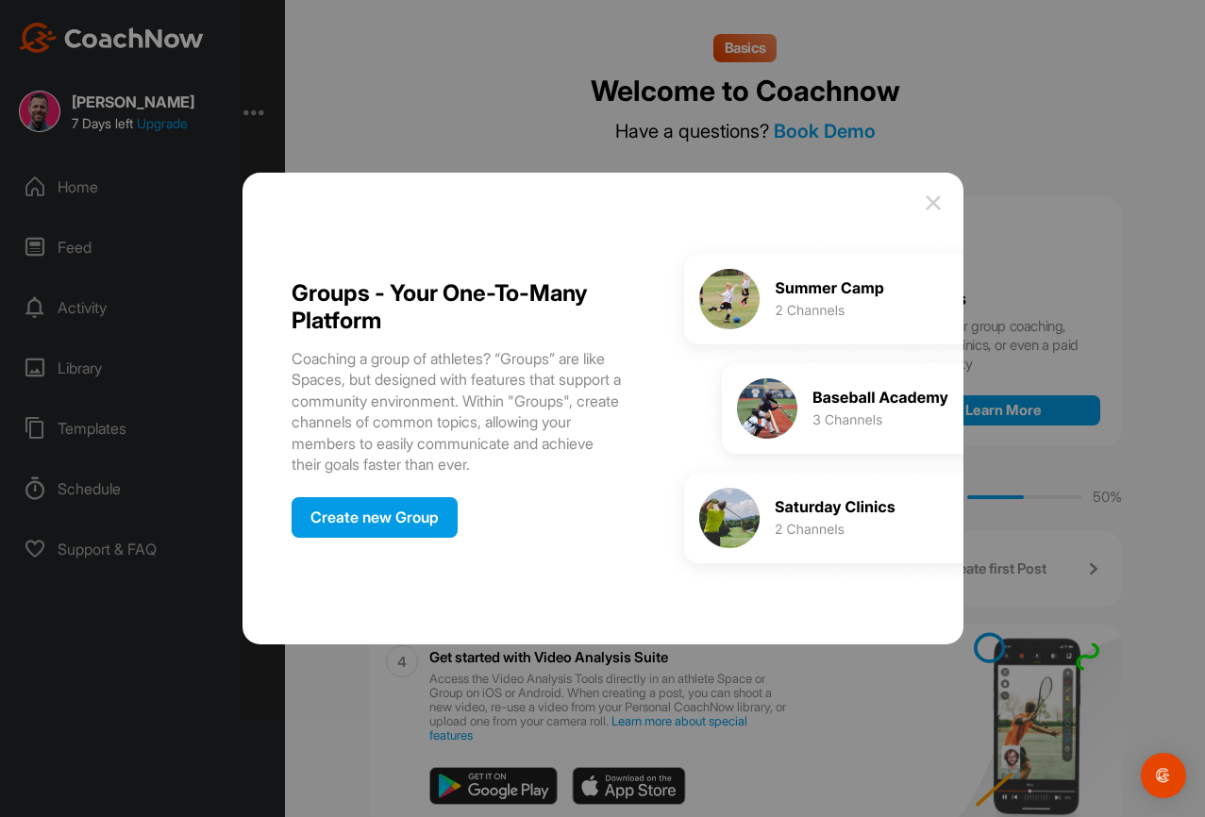
click at [389, 520] on div "Create new Group" at bounding box center [375, 517] width 166 height 41
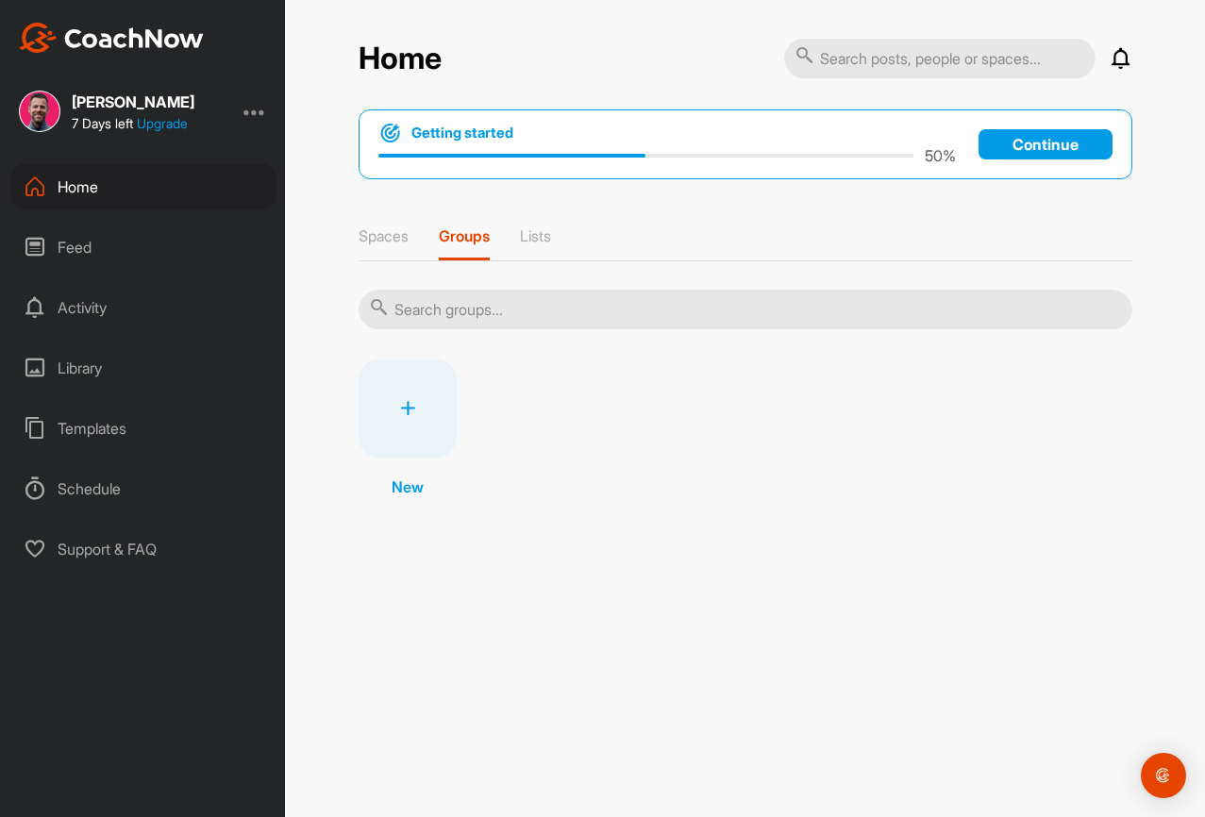
click at [433, 449] on div at bounding box center [408, 409] width 98 height 98
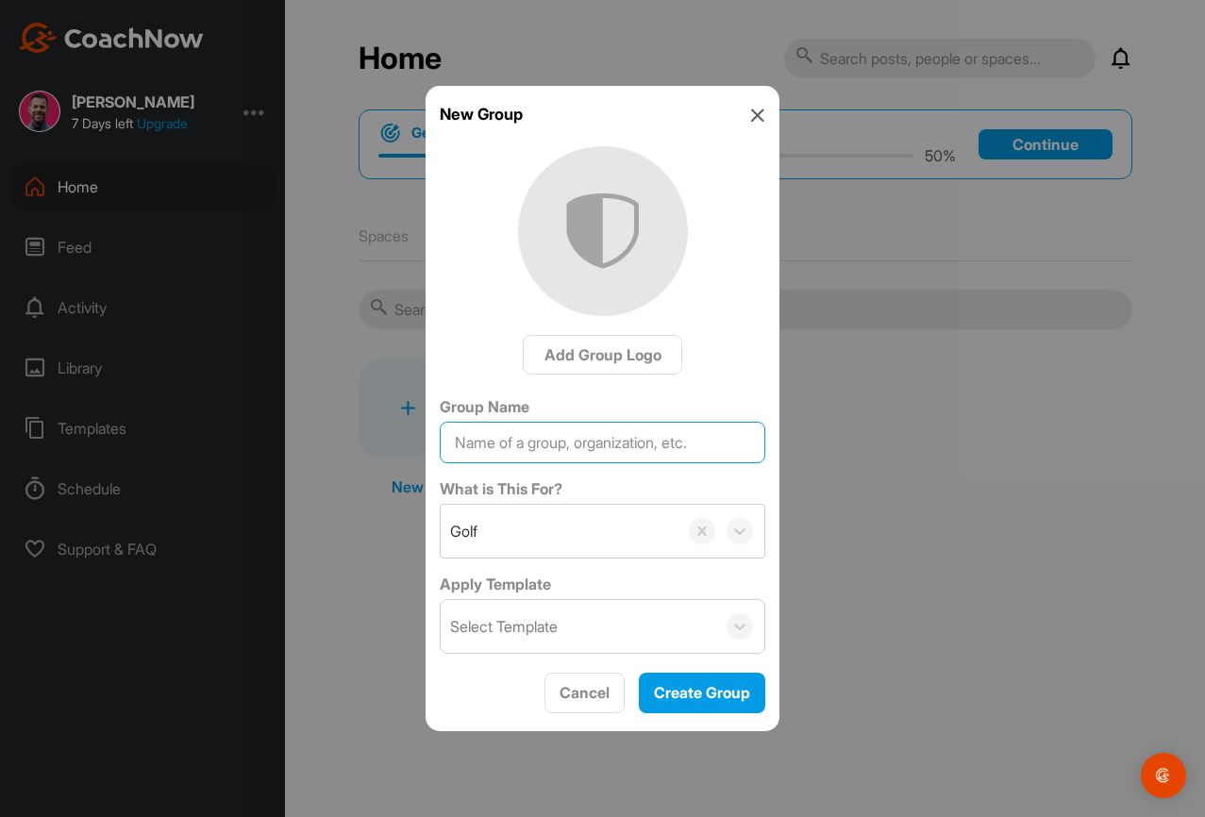
click at [542, 448] on input "Group Name" at bounding box center [603, 443] width 326 height 42
type input "Test"
click at [692, 667] on div "New Group Add Group Logo Group Name Test What is This For? Golf Apply Template …" at bounding box center [603, 409] width 354 height 646
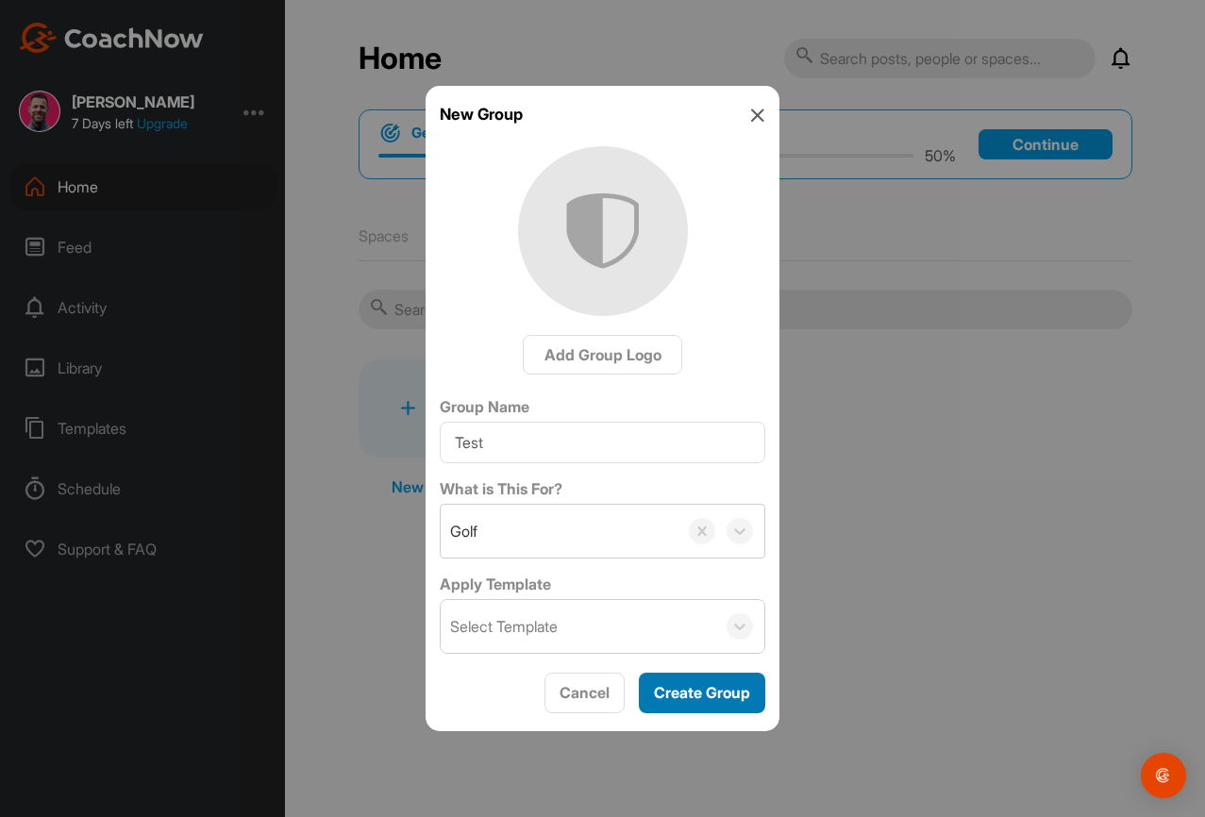
click at [712, 675] on button "Create Group" at bounding box center [702, 693] width 126 height 41
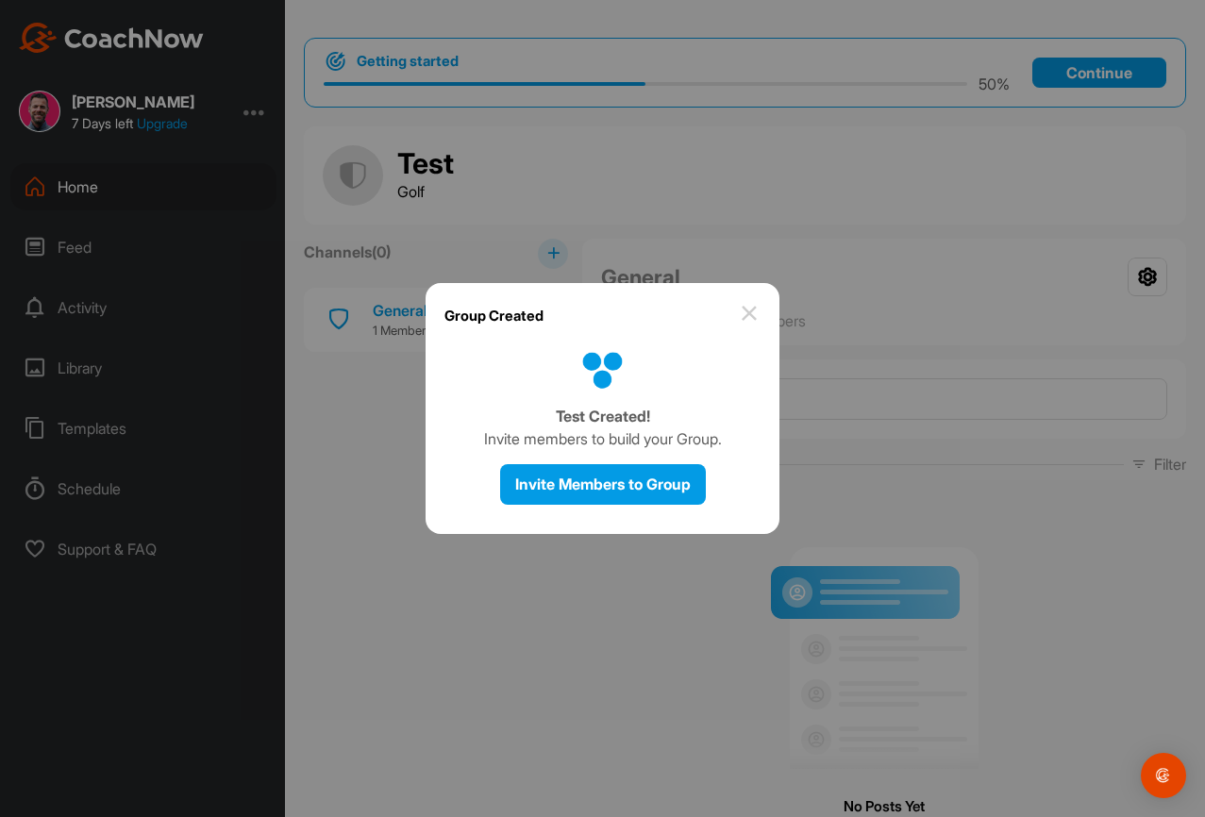
click at [758, 311] on img at bounding box center [749, 313] width 23 height 23
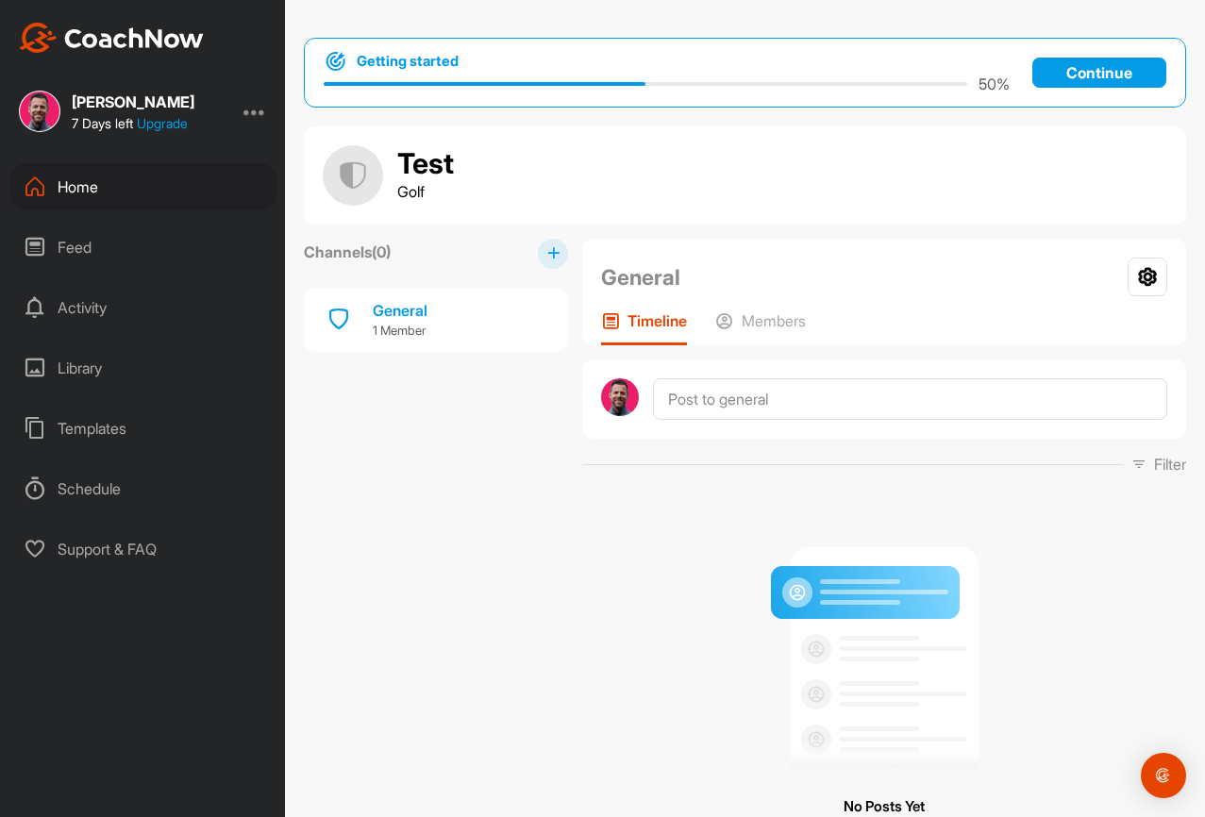
click at [1106, 66] on p "Continue" at bounding box center [1099, 73] width 134 height 30
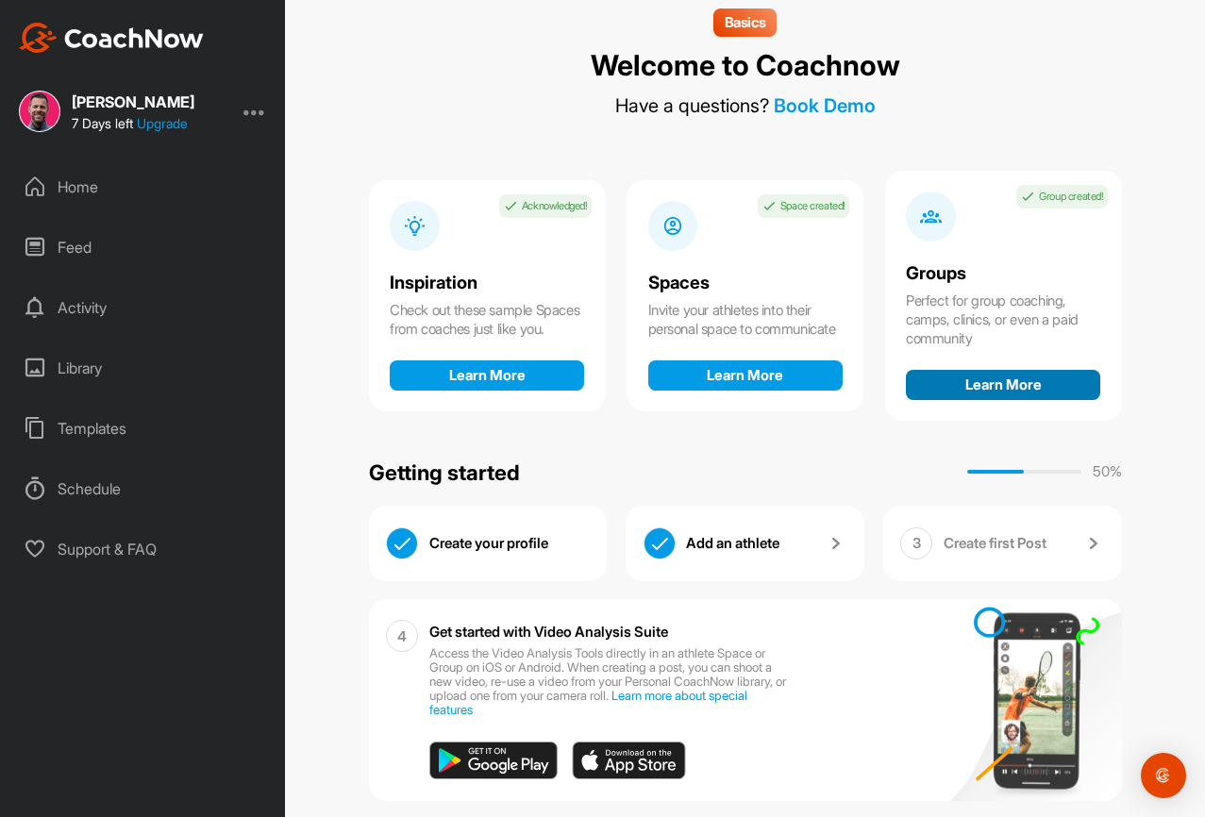
scroll to position [33, 0]
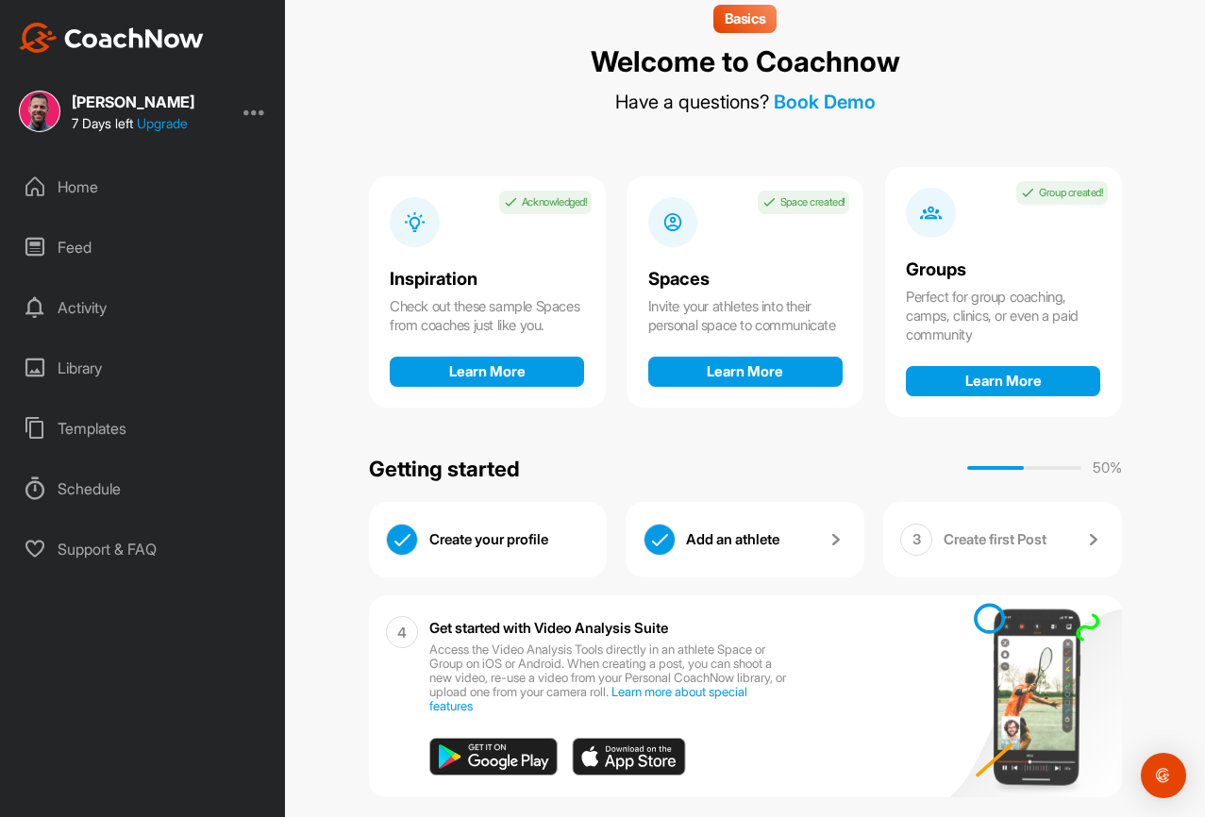
click at [1006, 537] on p "Create first Post" at bounding box center [995, 539] width 103 height 19
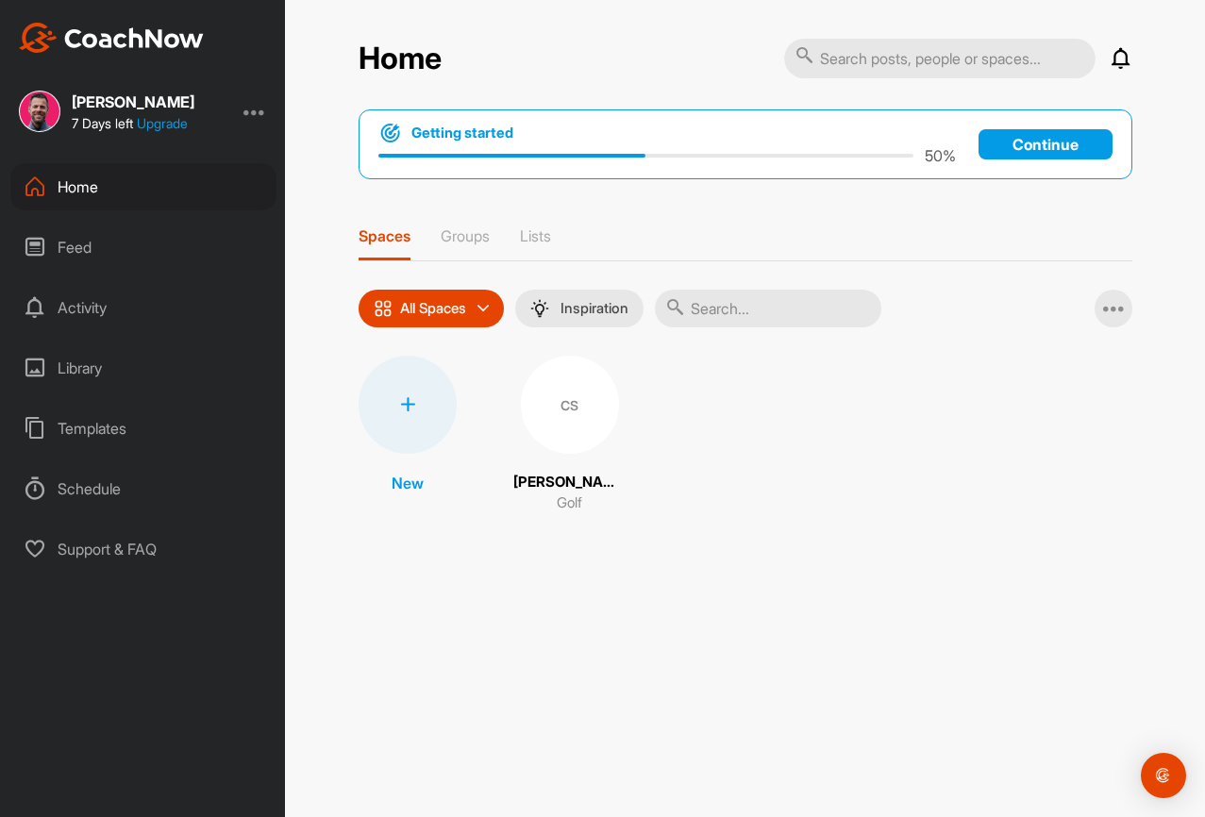
click at [547, 148] on div "50 %" at bounding box center [667, 155] width 578 height 23
click at [563, 394] on div "CS" at bounding box center [570, 405] width 98 height 98
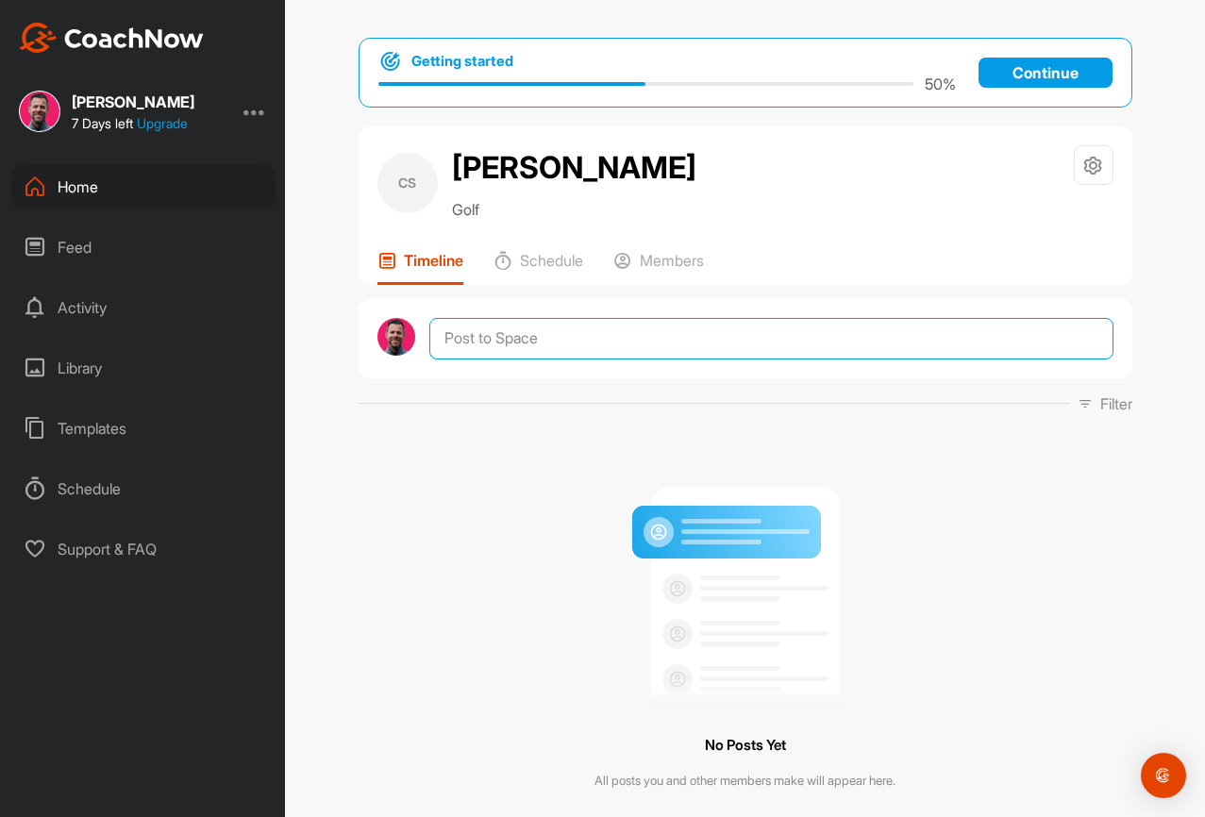
click at [563, 360] on textarea at bounding box center [770, 339] width 683 height 42
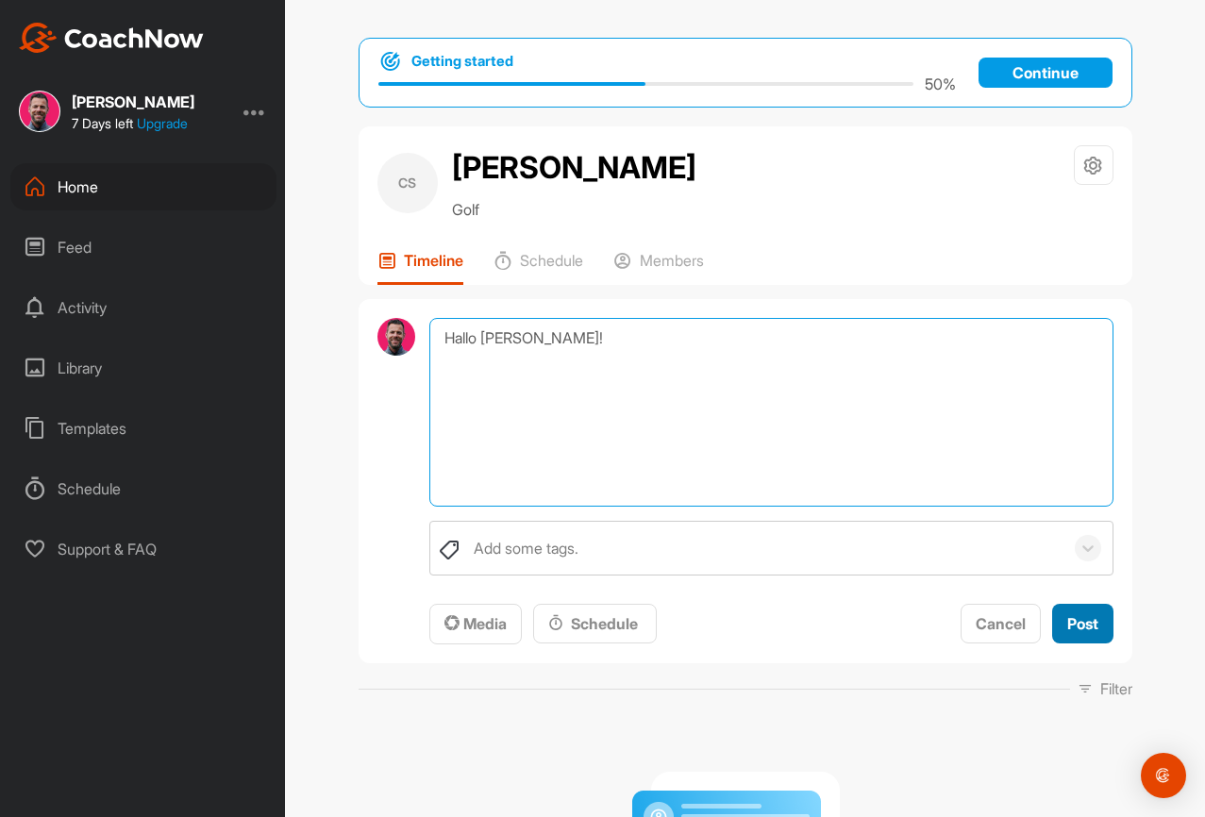
type textarea "Hallo [PERSON_NAME]!"
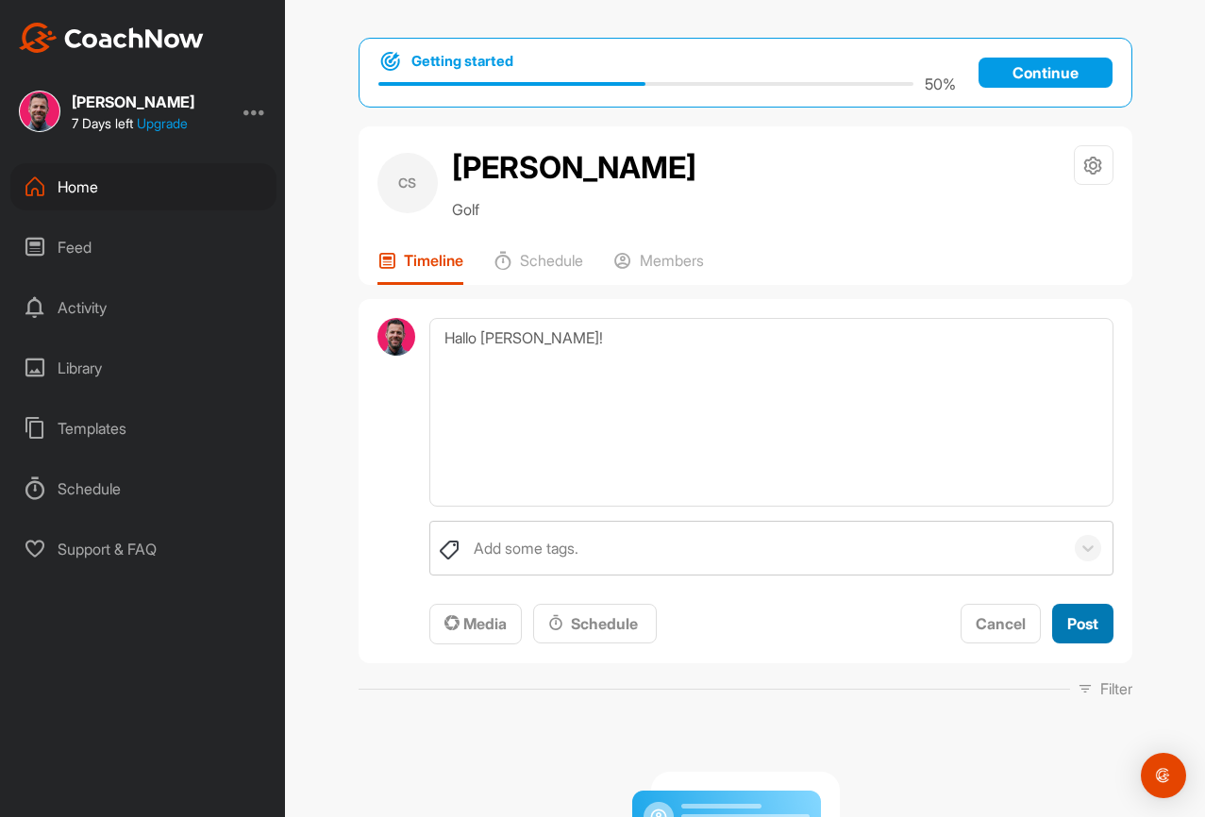
click at [1108, 645] on button "Post" at bounding box center [1082, 624] width 61 height 41
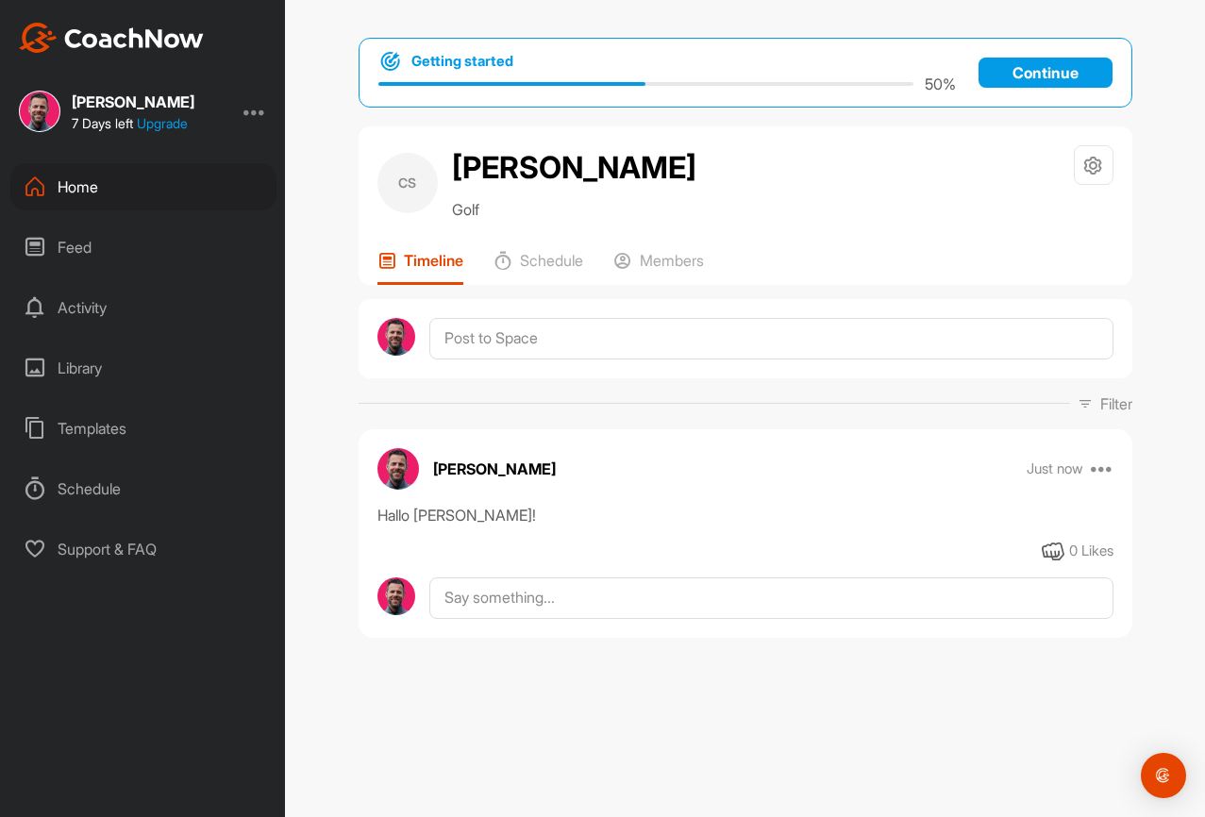
click at [1032, 59] on p "Continue" at bounding box center [1046, 73] width 134 height 30
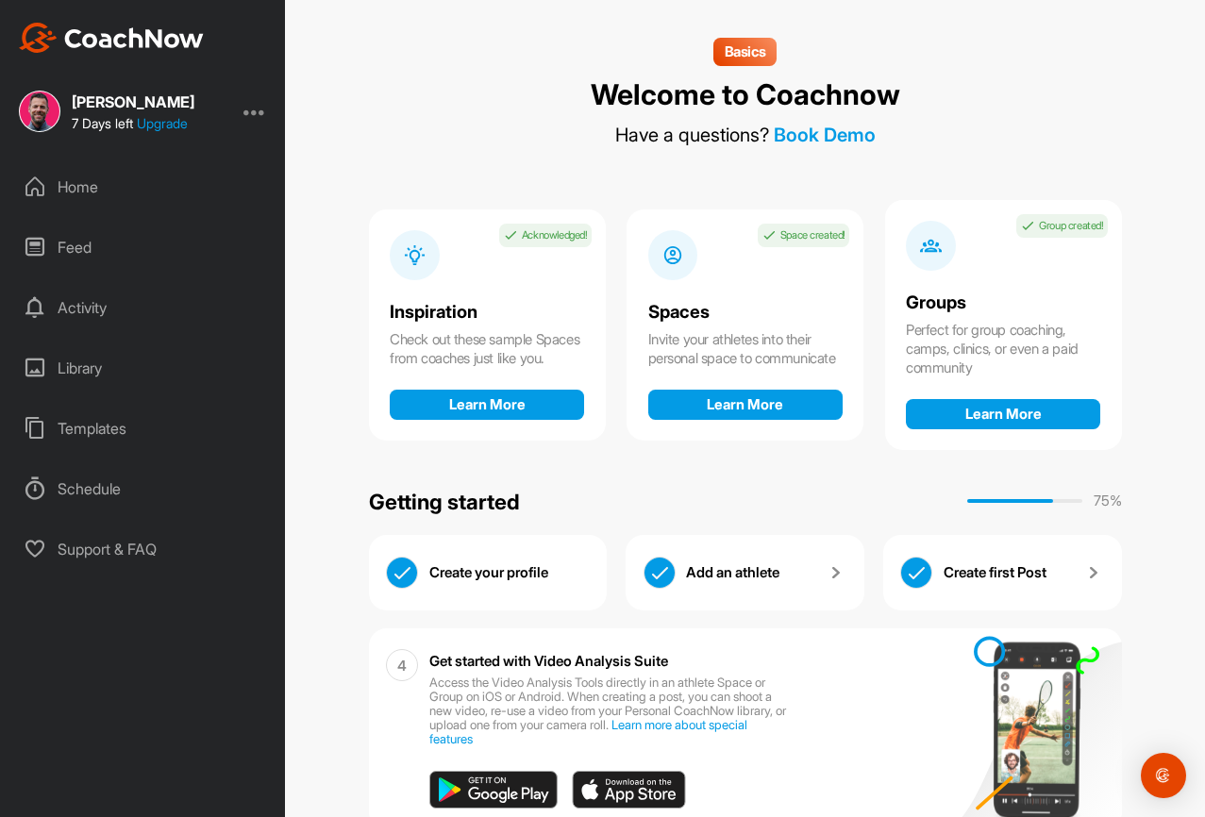
click at [1094, 572] on img at bounding box center [1092, 572] width 23 height 23
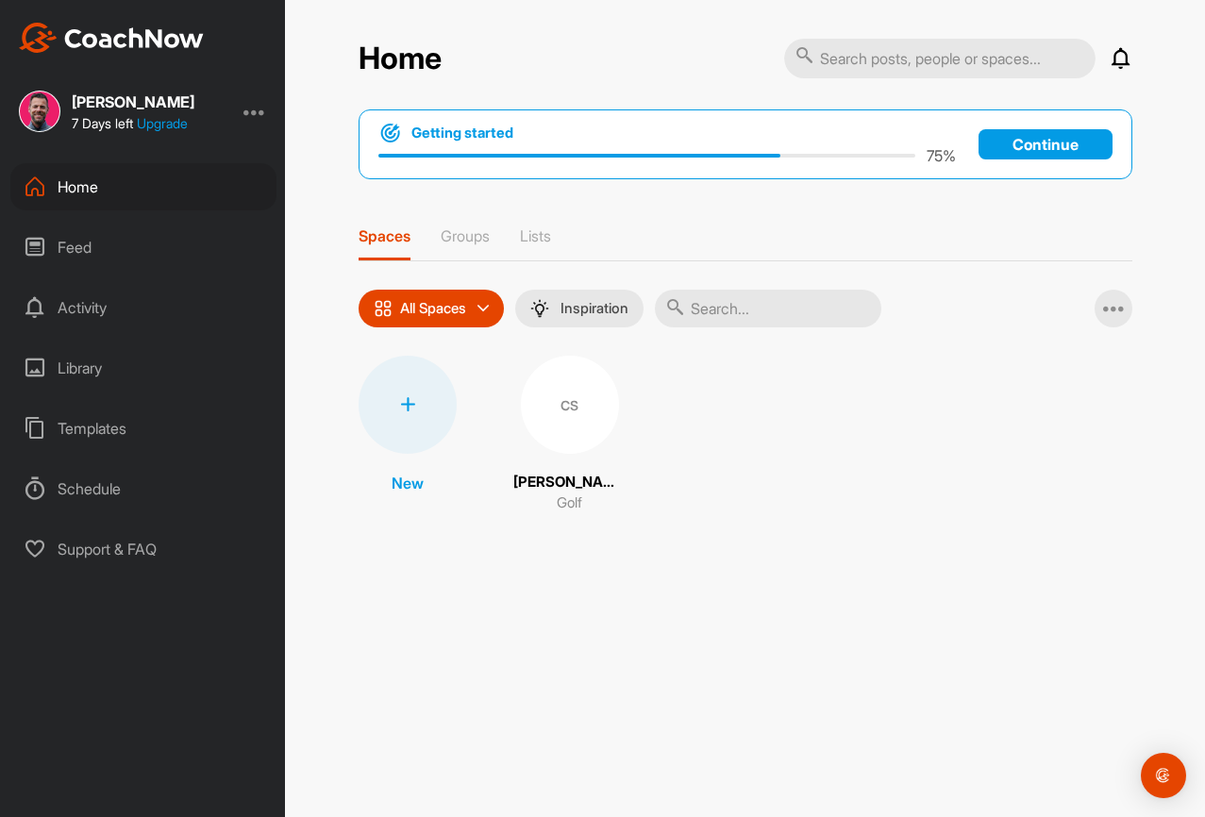
click at [1043, 151] on p "Continue" at bounding box center [1046, 144] width 134 height 30
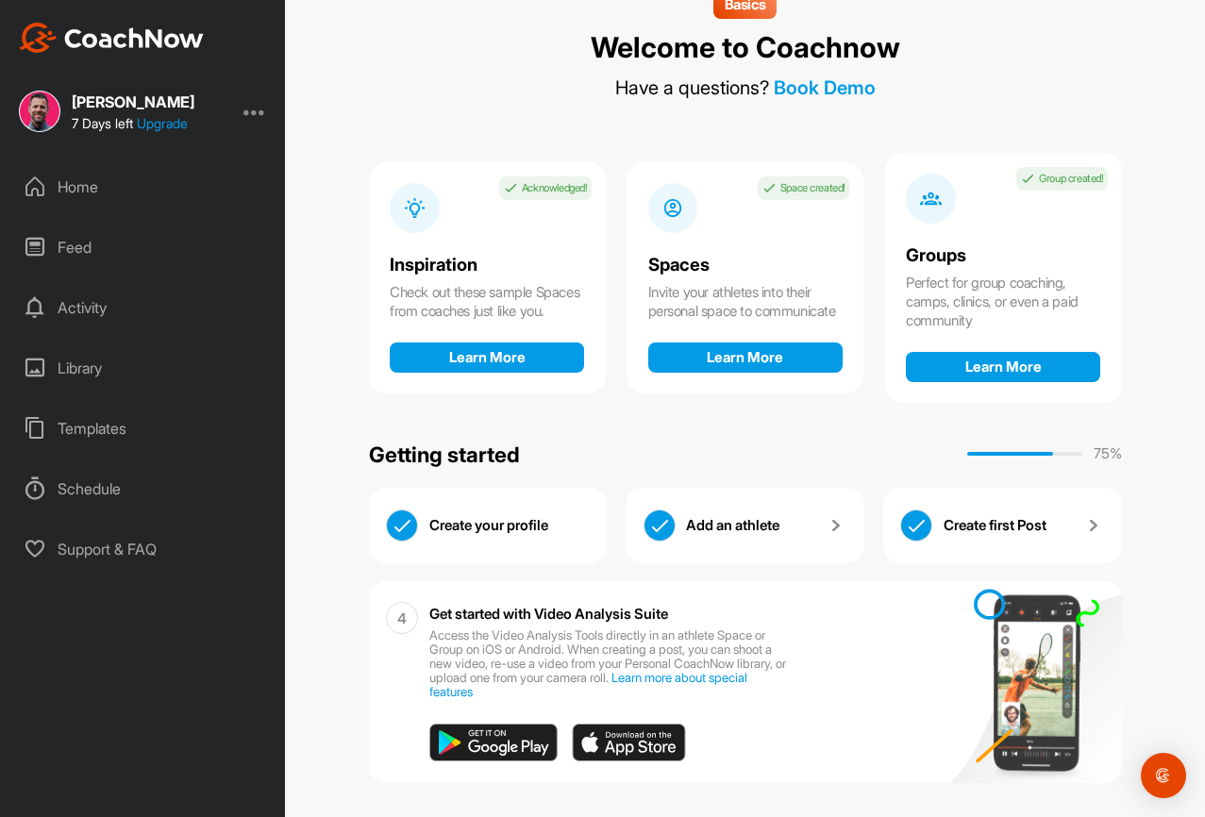
scroll to position [56, 0]
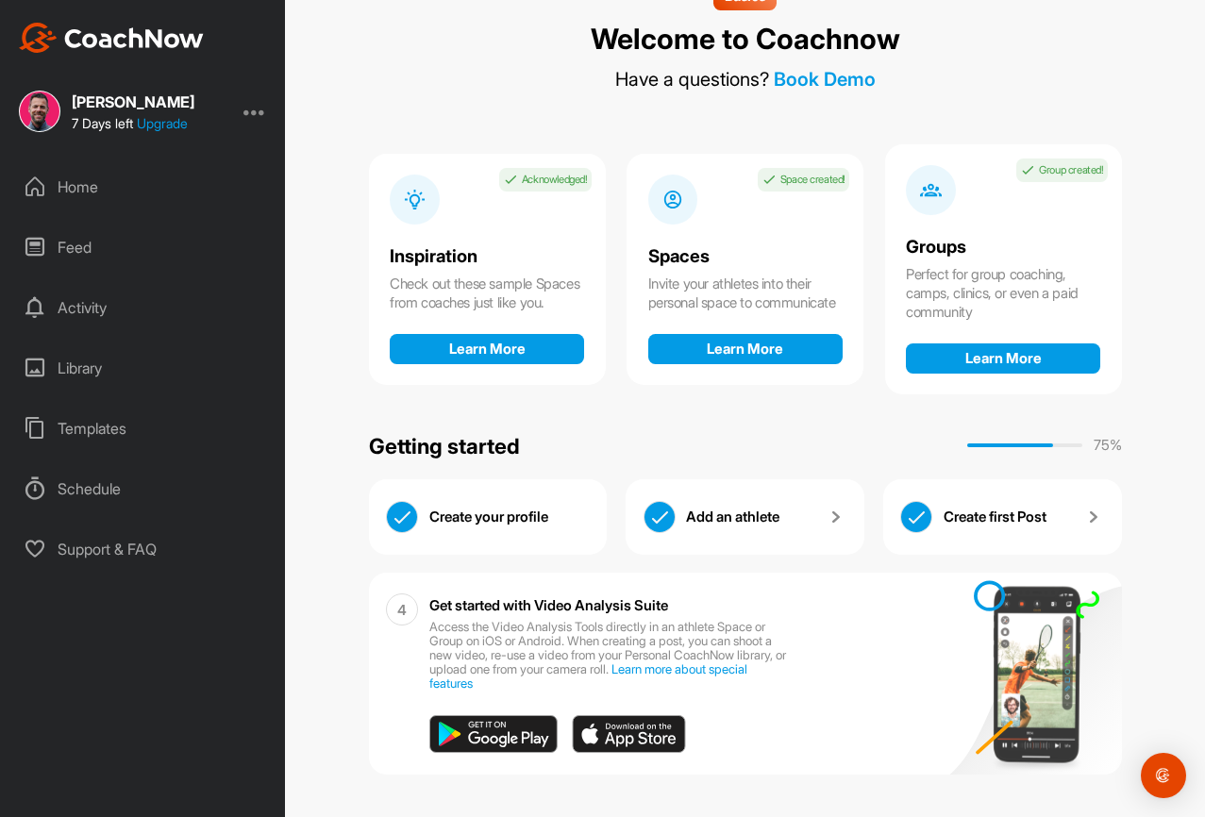
click at [59, 191] on div "Home" at bounding box center [143, 186] width 266 height 47
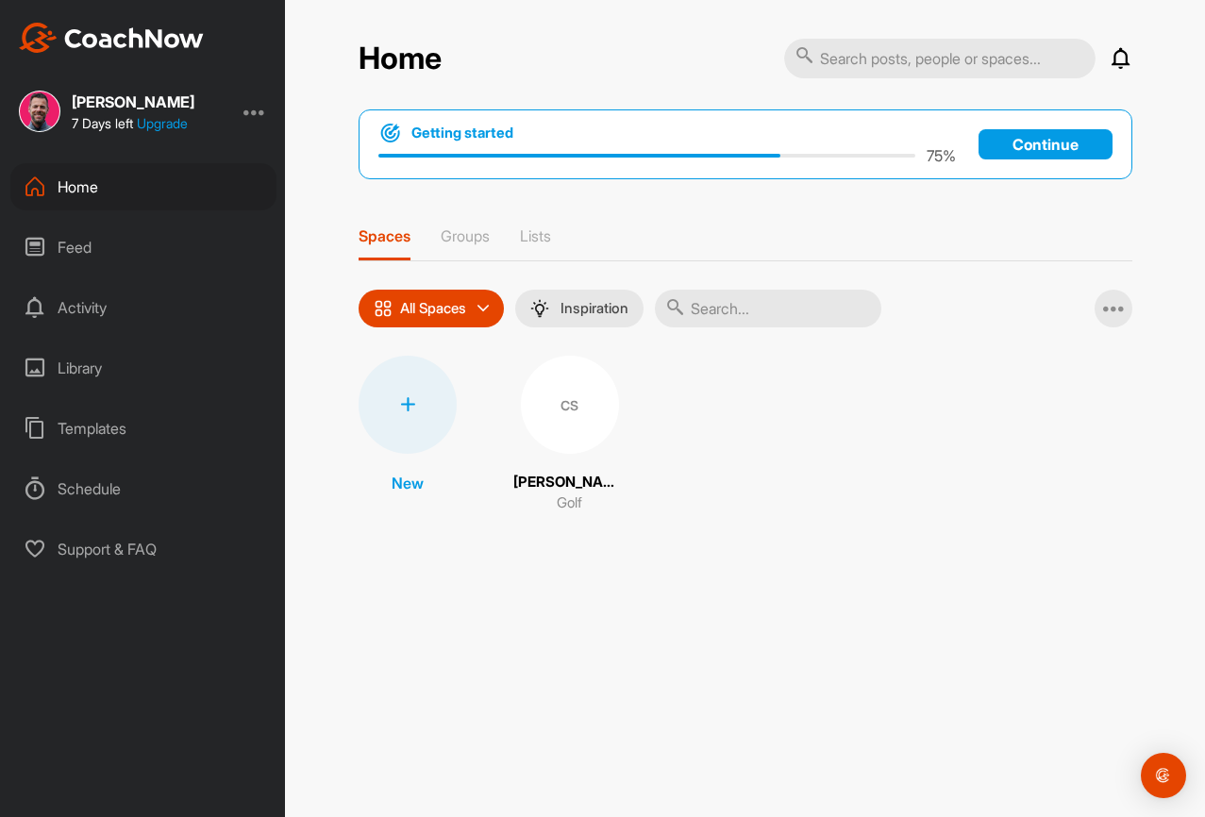
click at [560, 402] on div "CS" at bounding box center [570, 405] width 98 height 98
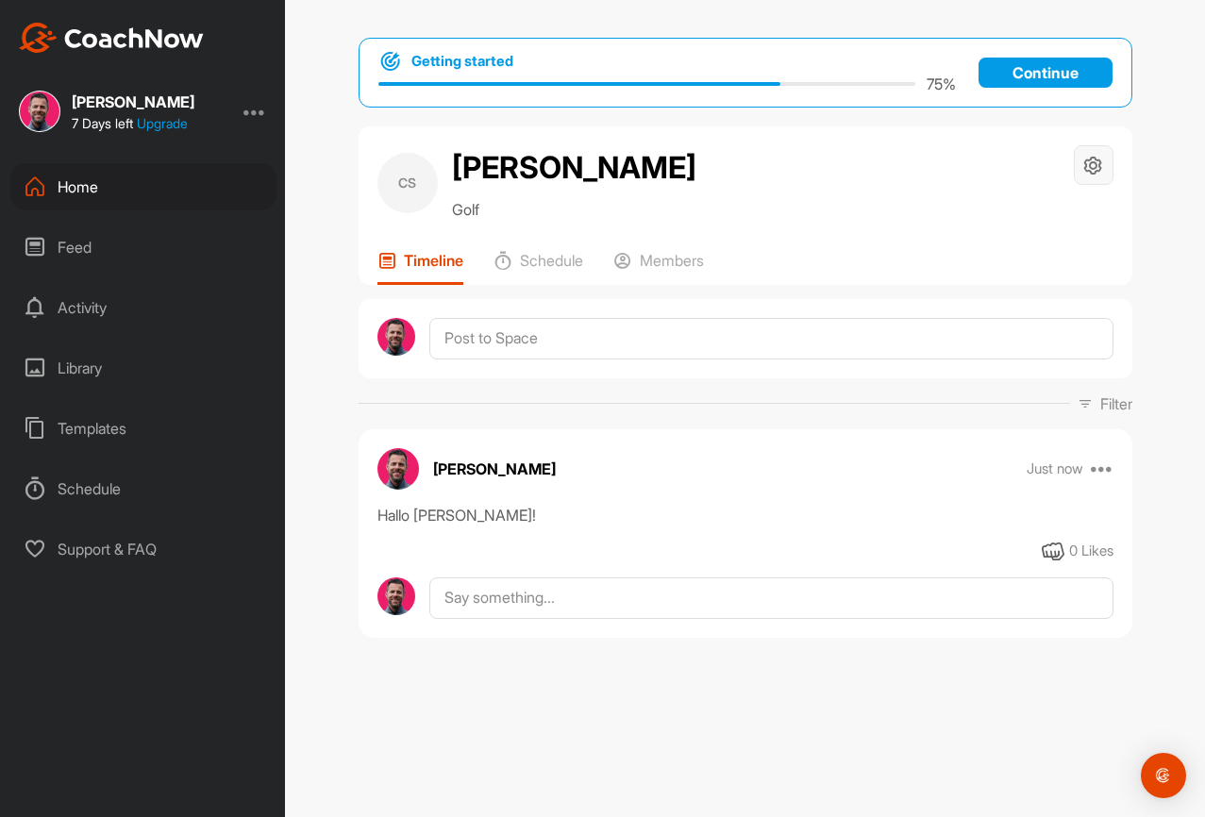
click at [1086, 152] on div at bounding box center [1094, 165] width 40 height 40
click at [1055, 228] on li "Space Settings" at bounding box center [1037, 219] width 154 height 60
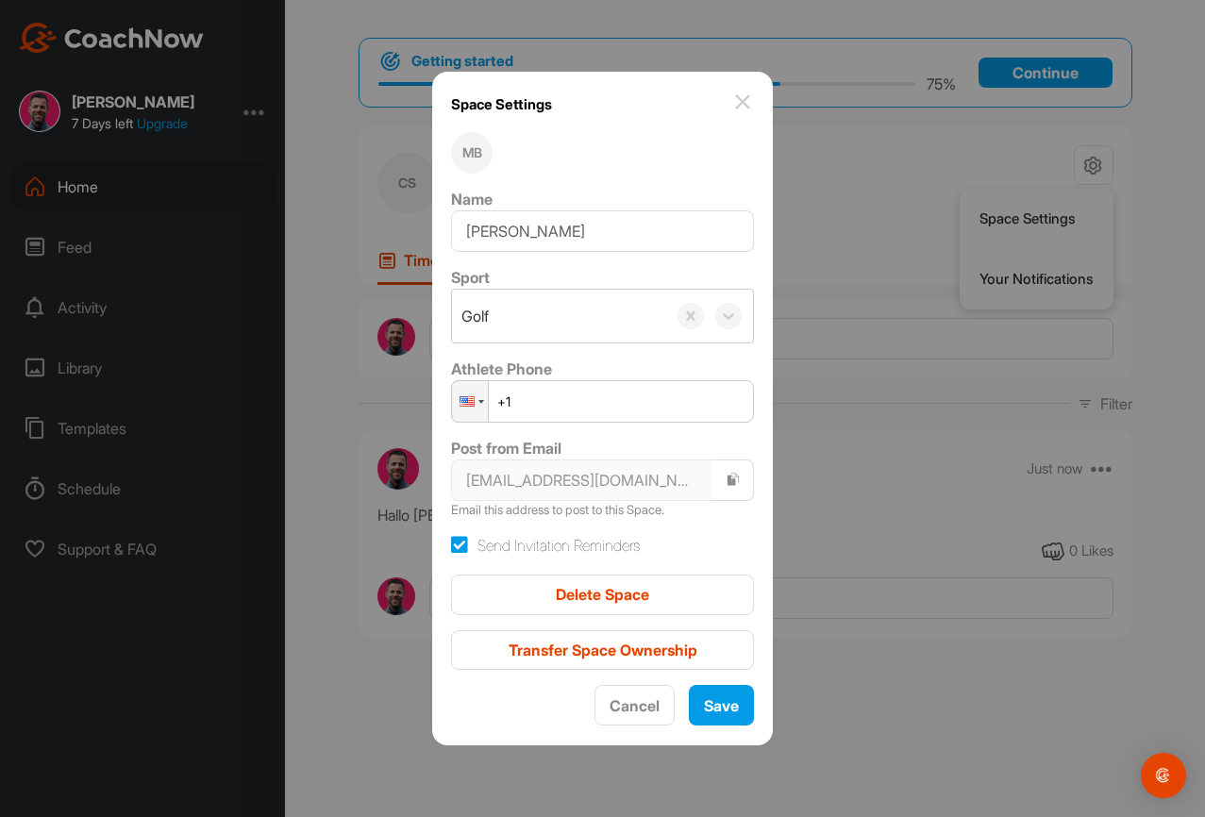
click at [731, 97] on img at bounding box center [742, 102] width 23 height 23
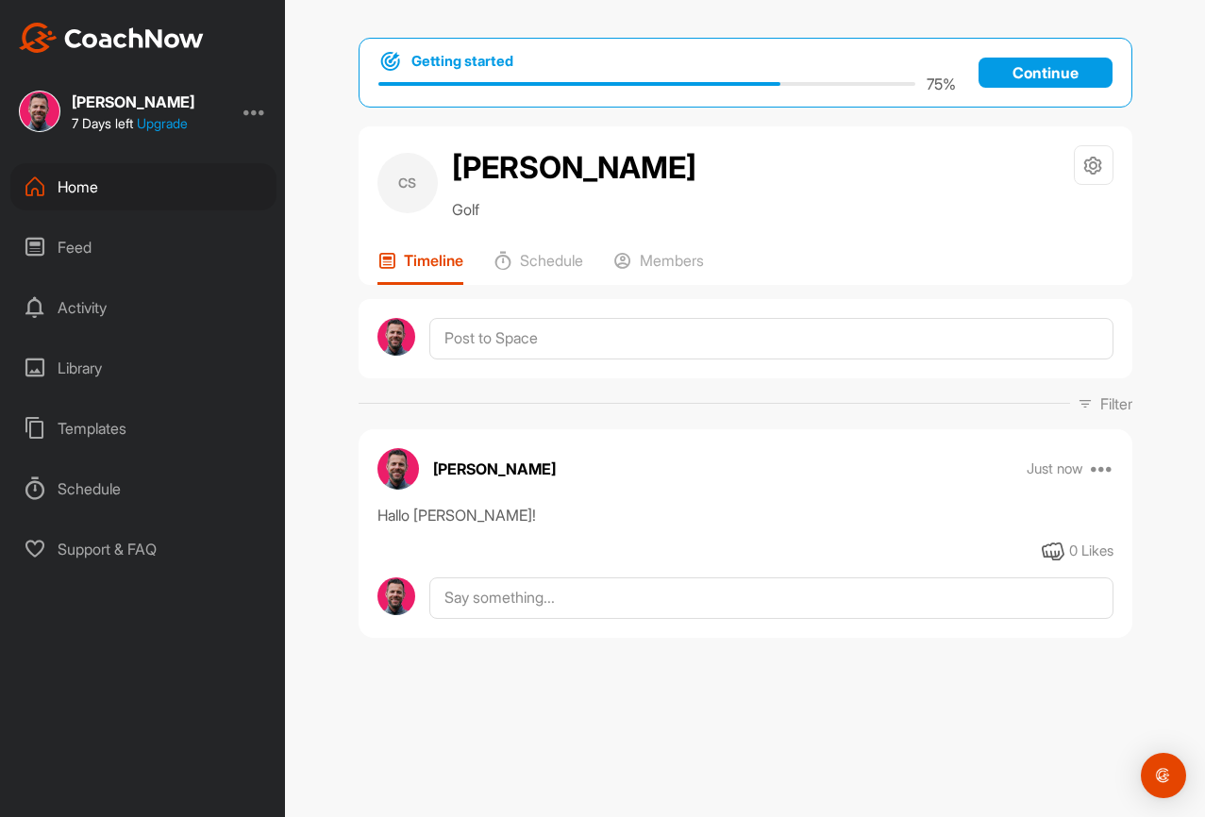
drag, startPoint x: 912, startPoint y: 175, endPoint x: 903, endPoint y: 178, distance: 10.2
click at [912, 175] on div "CS [PERSON_NAME] Golf Space Settings Your Notifications" at bounding box center [745, 182] width 736 height 75
click at [98, 186] on div "Home" at bounding box center [143, 186] width 266 height 47
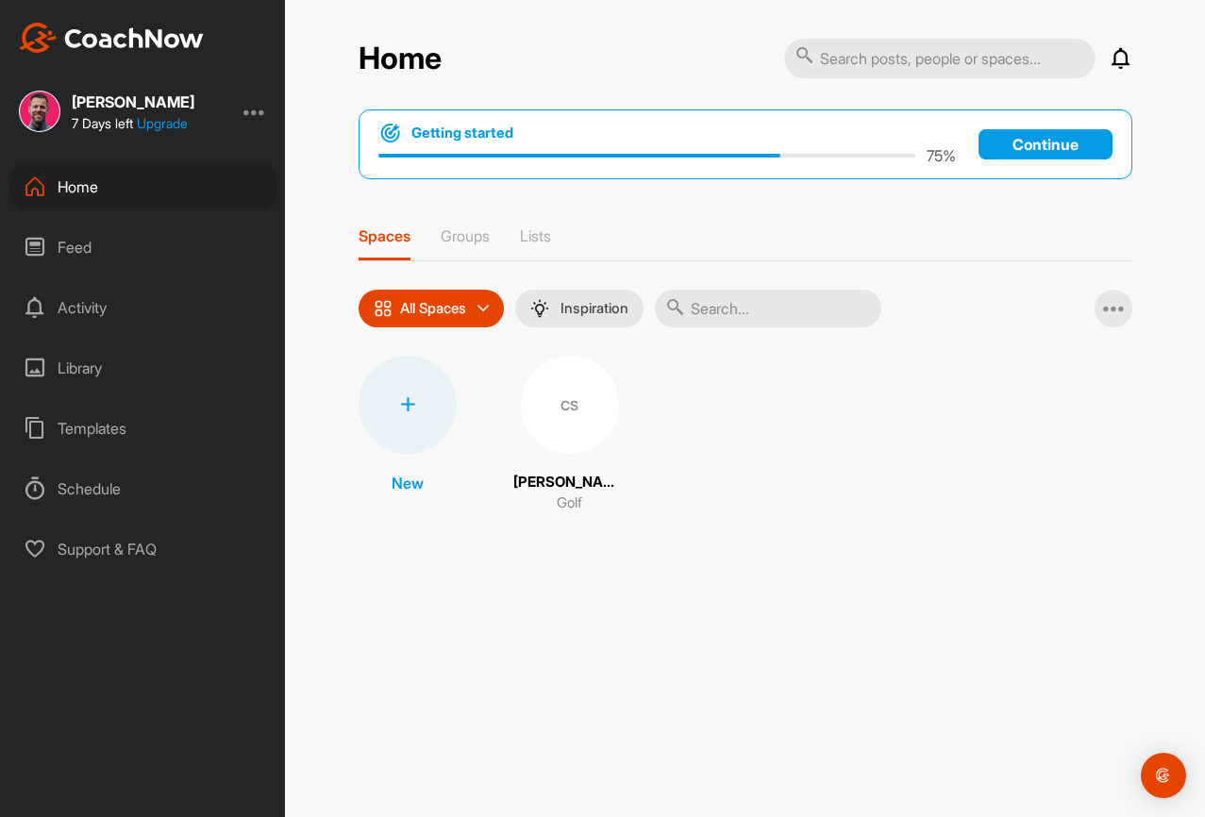
click at [575, 419] on div "CS" at bounding box center [570, 405] width 98 height 98
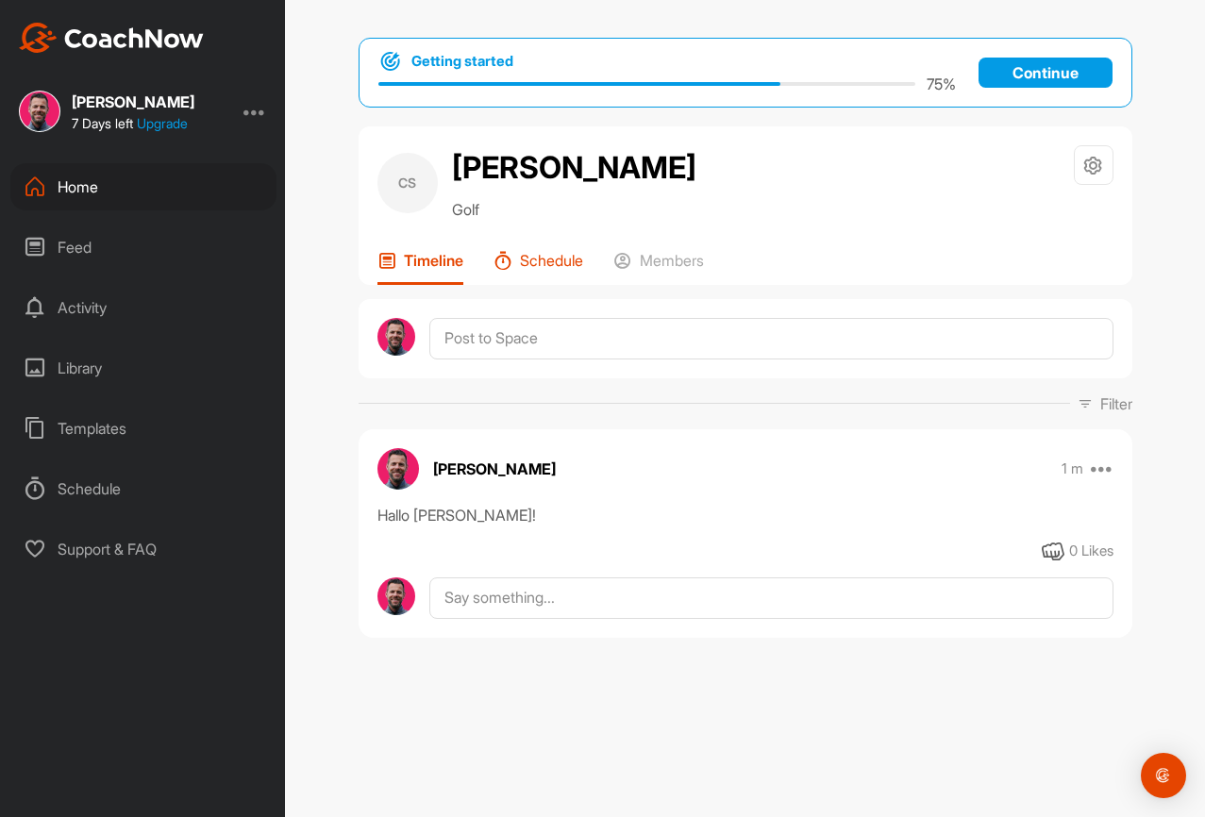
click at [558, 270] on p "Schedule" at bounding box center [551, 260] width 63 height 19
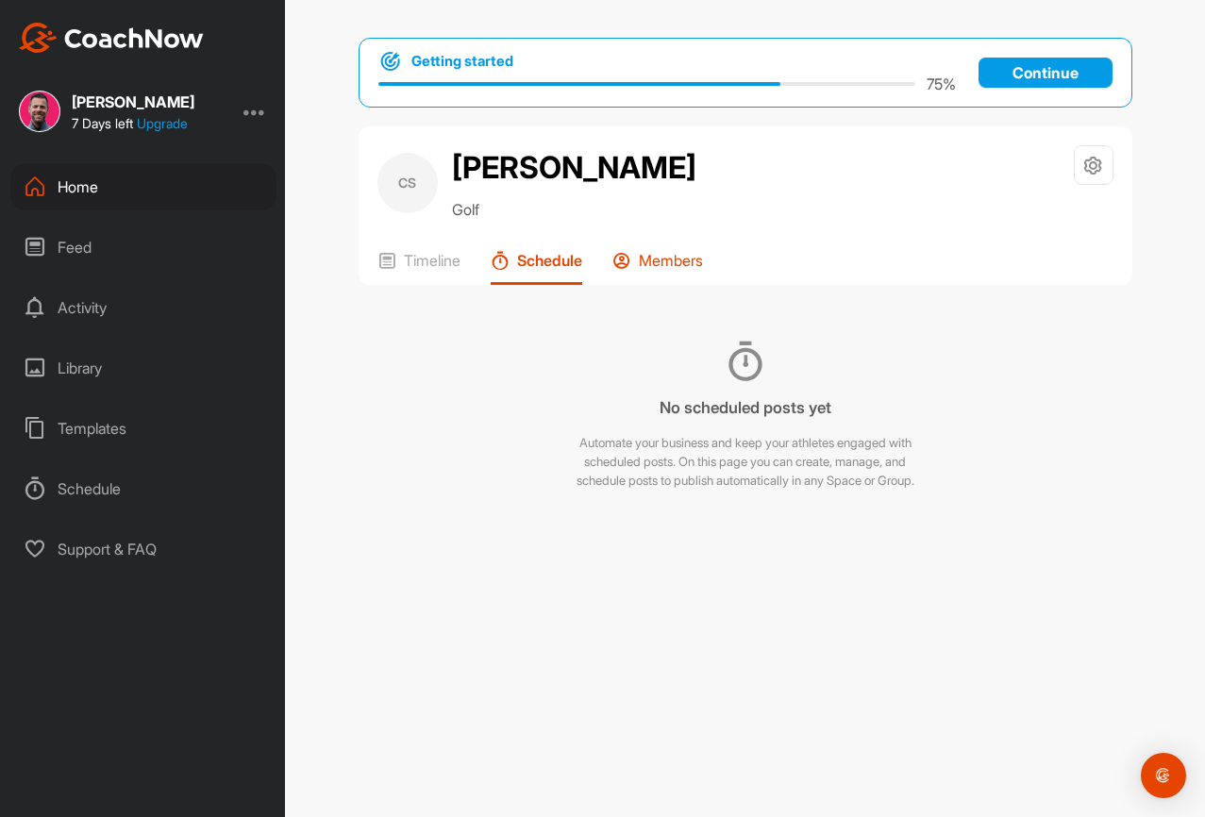
click at [669, 270] on p "Members" at bounding box center [671, 260] width 64 height 19
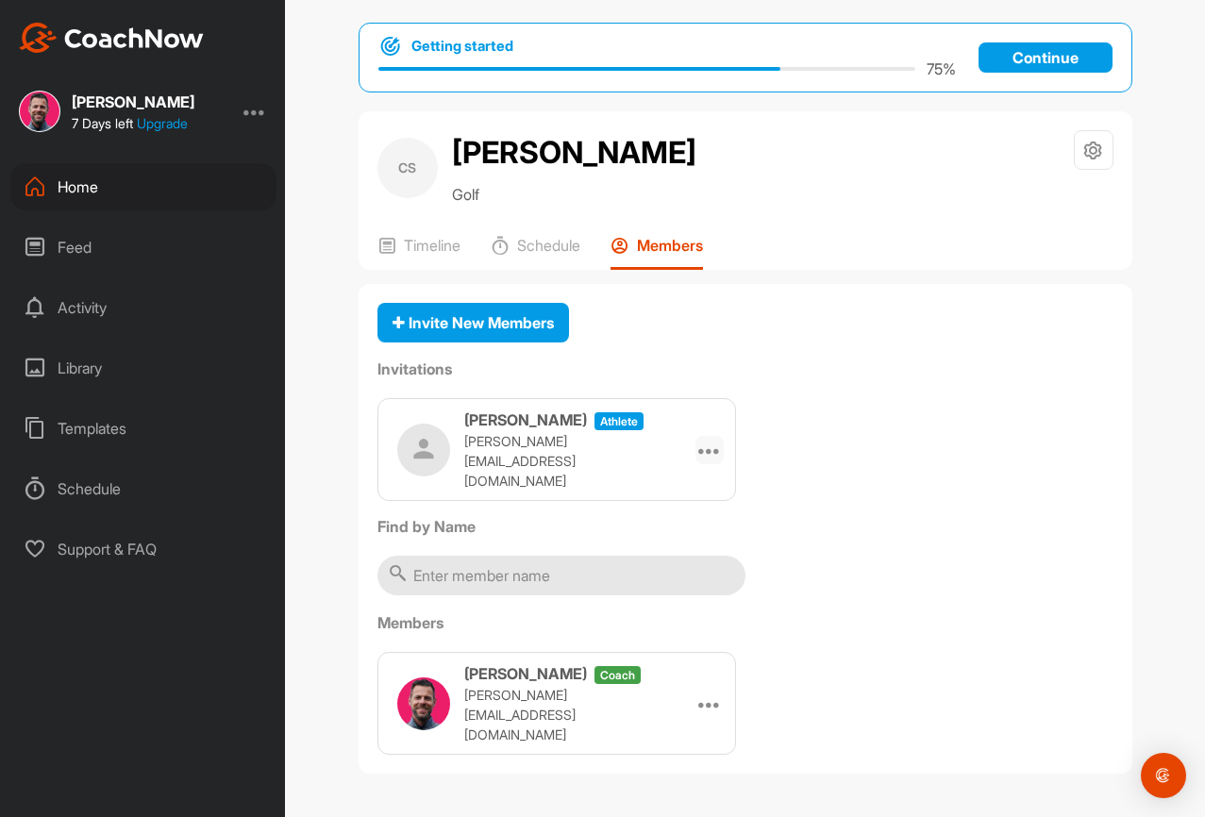
scroll to position [47, 0]
click at [715, 461] on icon at bounding box center [709, 450] width 23 height 23
click at [454, 462] on div "Christophe Speroni athlete chris@golfstun.de" at bounding box center [525, 450] width 256 height 82
click at [699, 460] on icon at bounding box center [709, 450] width 23 height 23
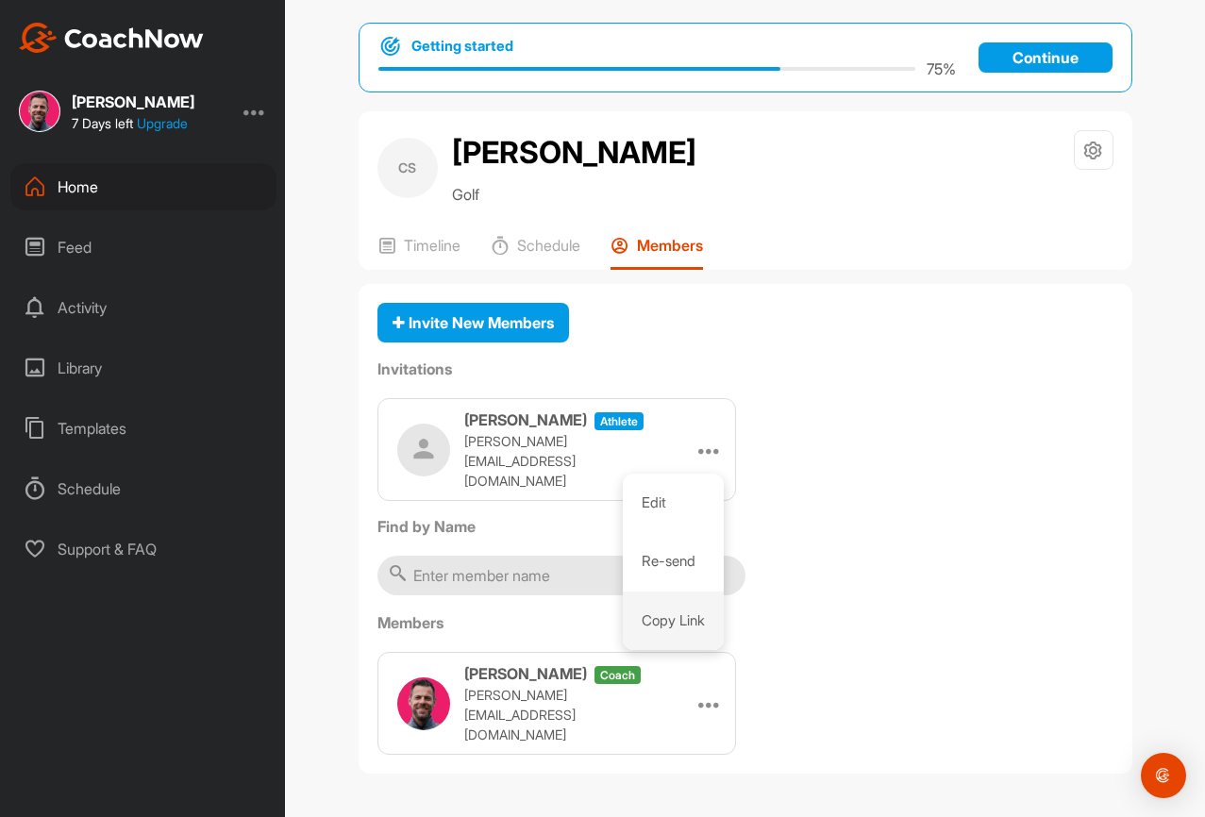
click at [662, 637] on li "Copy Link" at bounding box center [673, 621] width 101 height 59
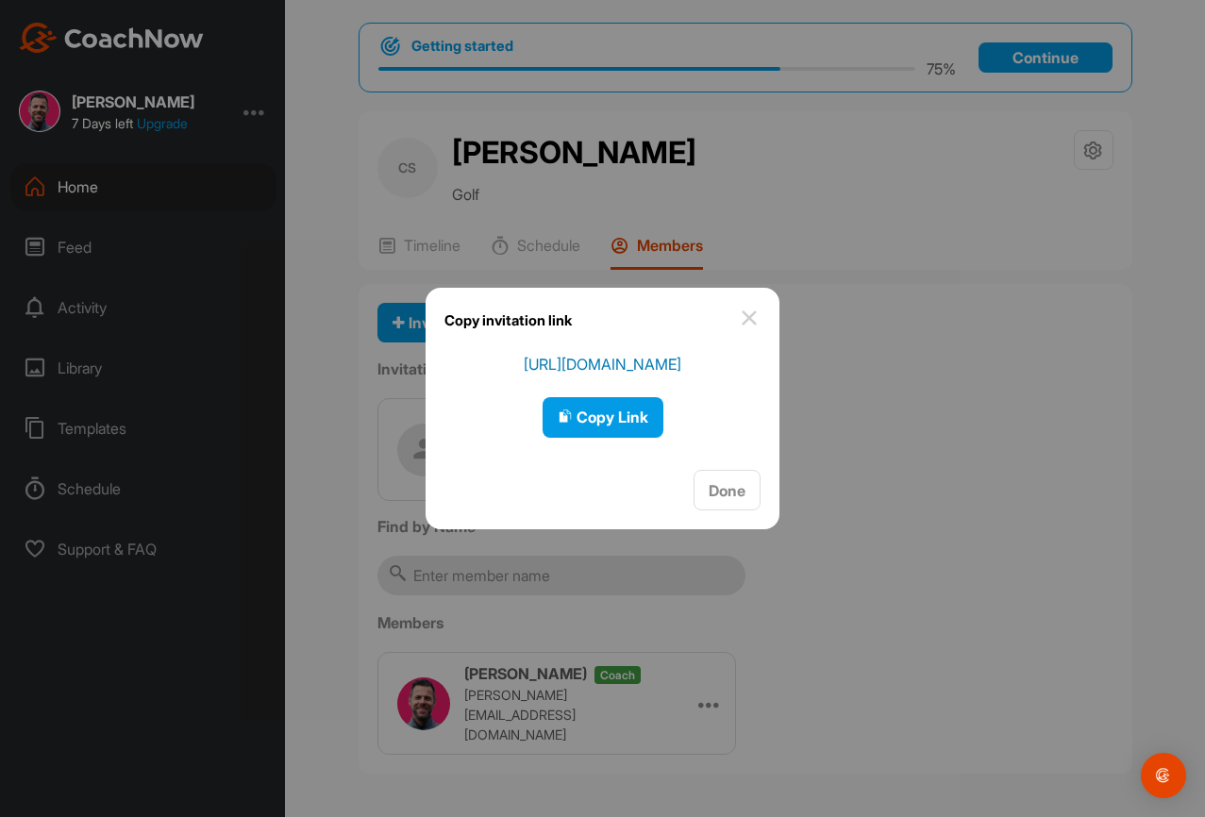
drag, startPoint x: 758, startPoint y: 312, endPoint x: 748, endPoint y: 310, distance: 9.6
click at [758, 312] on img at bounding box center [749, 318] width 23 height 23
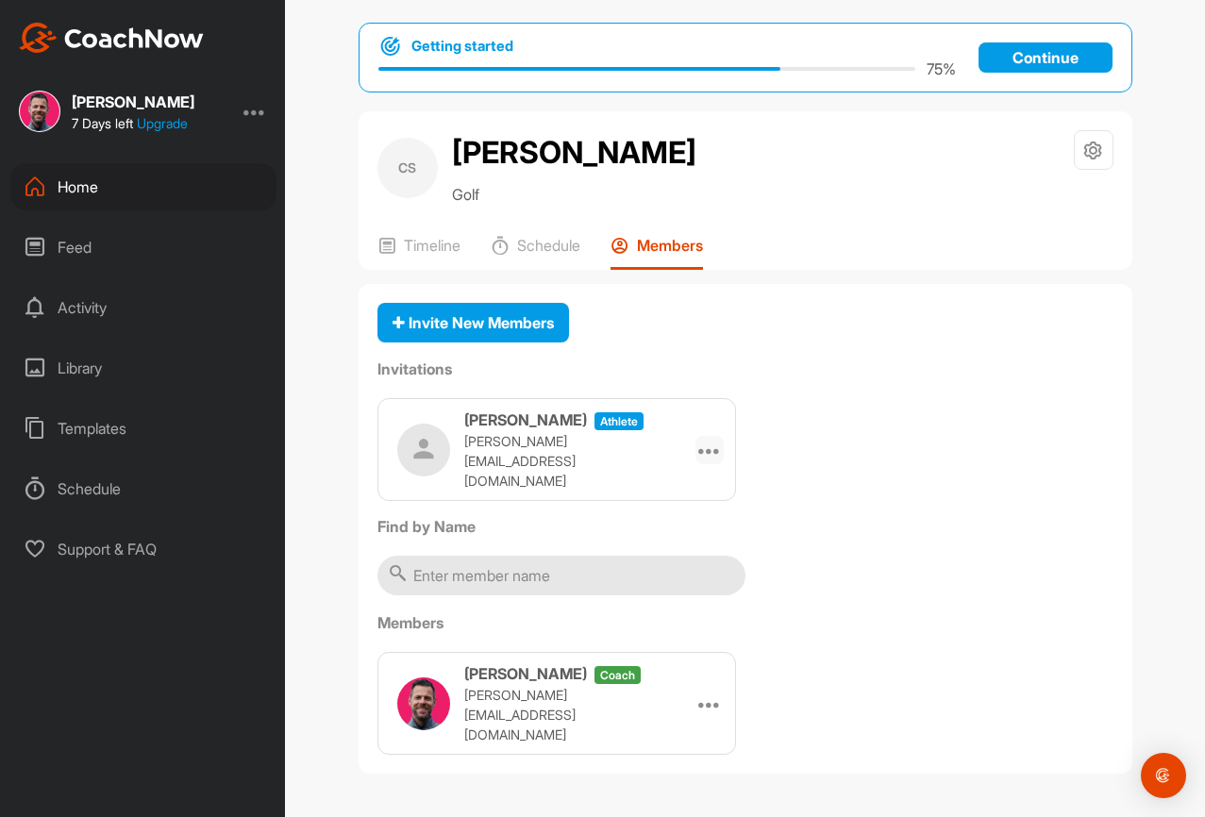
click at [713, 454] on icon at bounding box center [709, 450] width 23 height 23
click at [672, 561] on li "Re-send" at bounding box center [673, 561] width 101 height 59
click at [698, 461] on icon at bounding box center [709, 450] width 23 height 23
click at [670, 632] on li "Copy Link" at bounding box center [673, 621] width 101 height 59
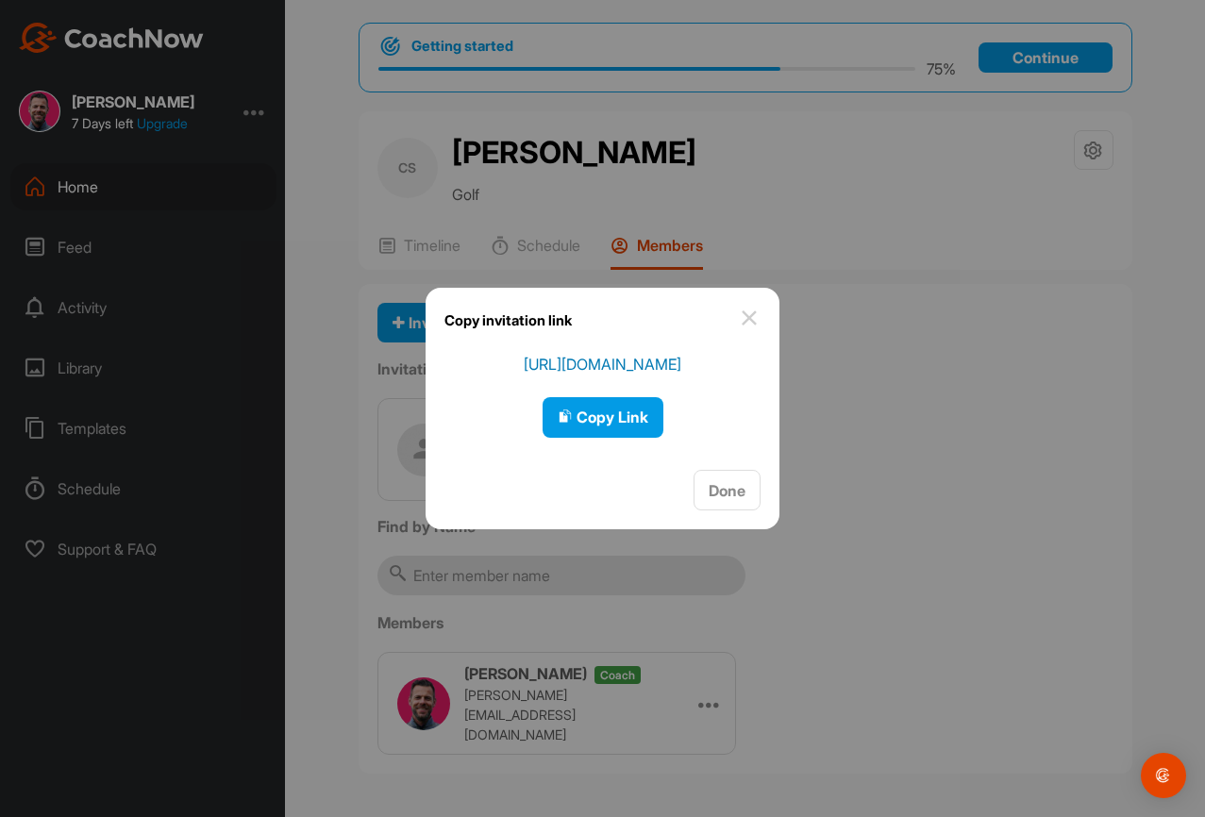
click at [648, 370] on p "https://app.coachnow.io/l/cdf11a7a22" at bounding box center [603, 364] width 158 height 23
click at [639, 405] on button "Copy Link" at bounding box center [603, 417] width 121 height 41
click at [826, 257] on div at bounding box center [602, 408] width 1205 height 817
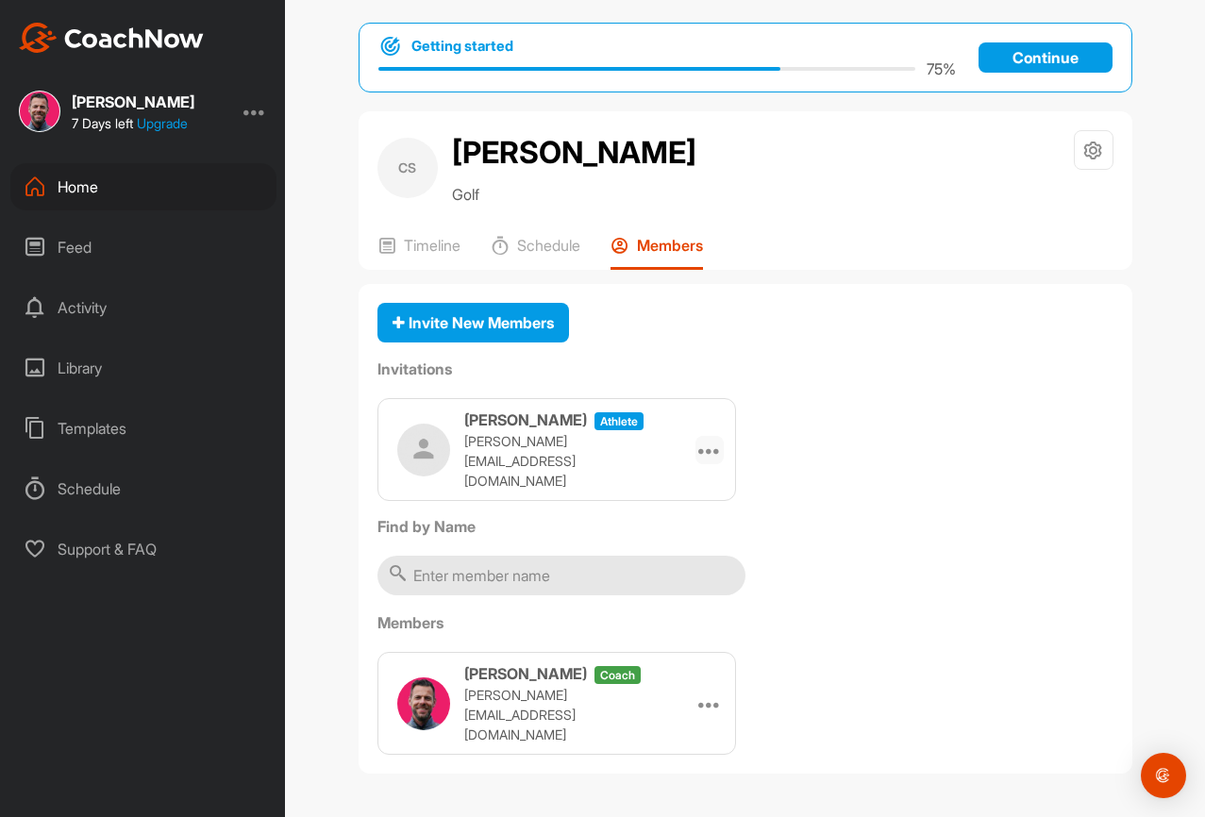
click at [712, 455] on icon at bounding box center [709, 450] width 23 height 23
click at [858, 461] on div "Christophe Speroni athlete chris@golfstun.de Edit Re-send Copy Link" at bounding box center [745, 449] width 736 height 103
click at [494, 343] on button "Invite New Members" at bounding box center [473, 323] width 192 height 41
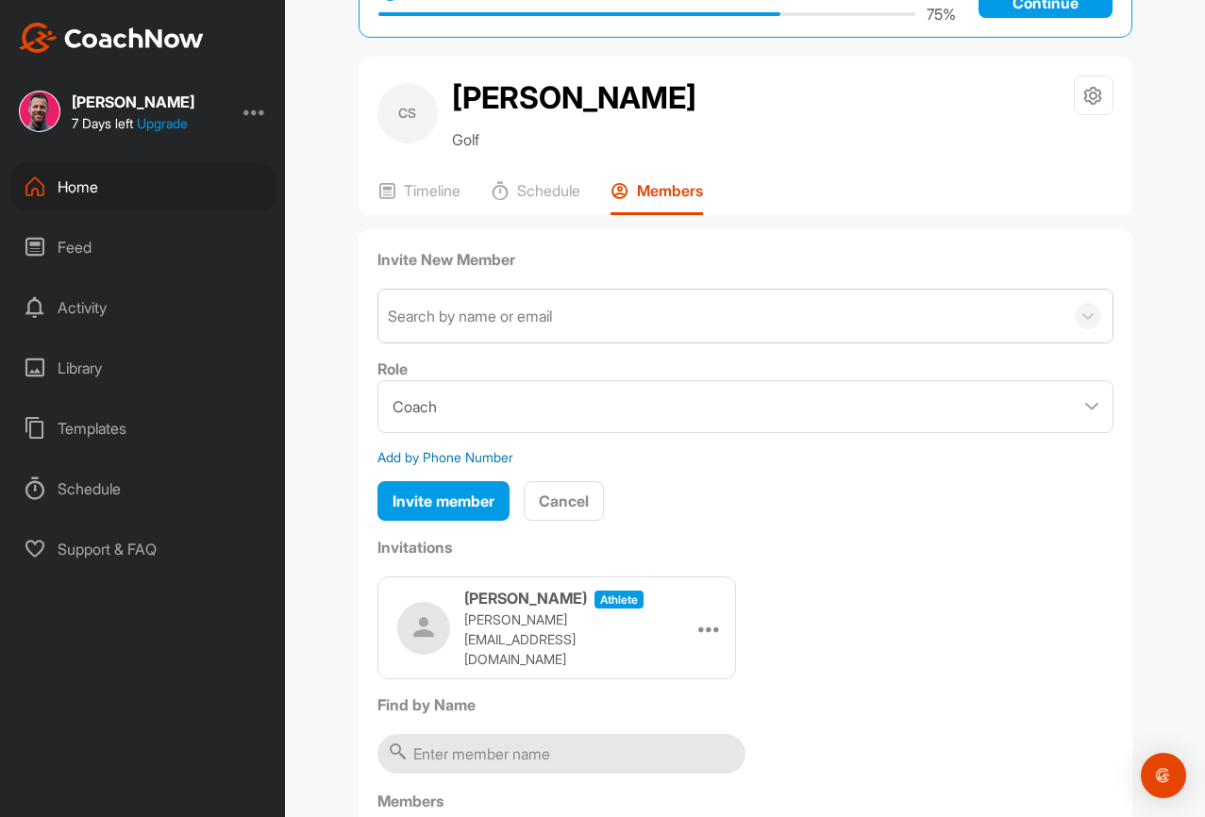
scroll to position [172, 0]
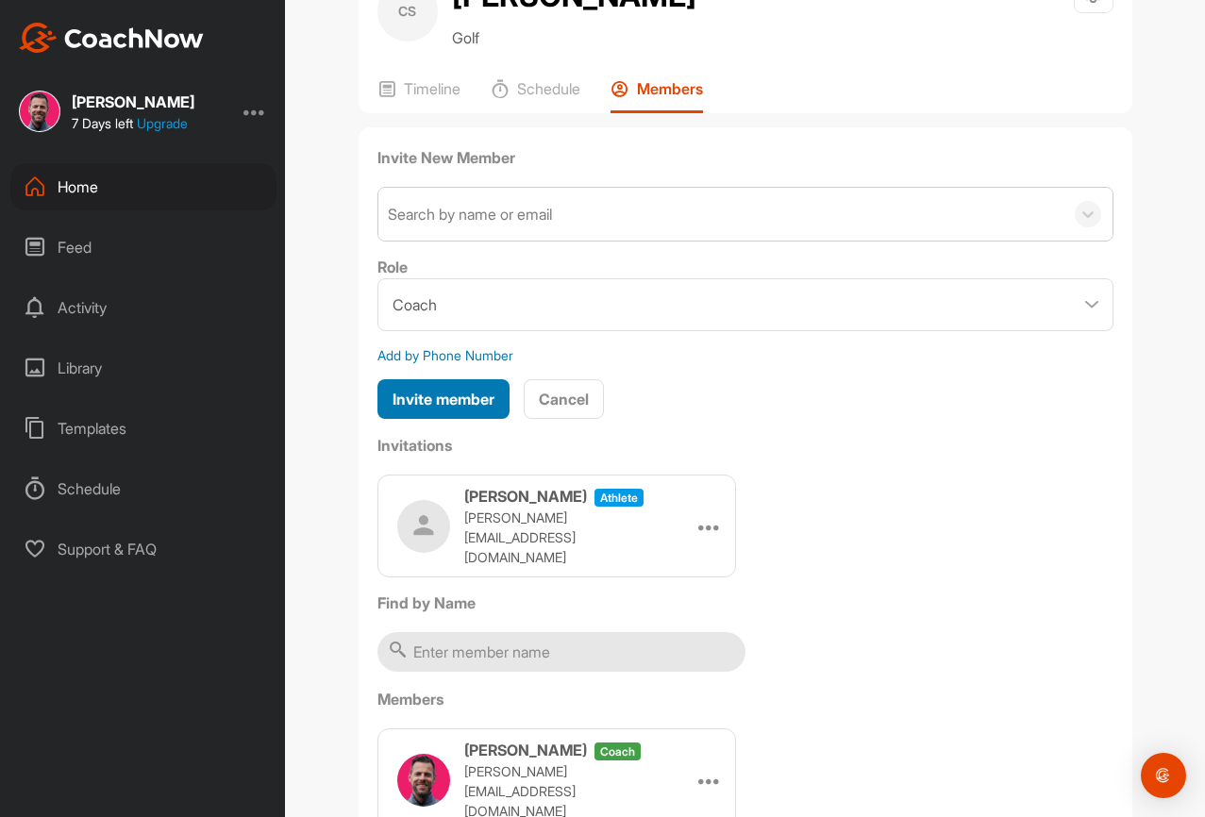
click at [483, 409] on span "Invite member" at bounding box center [444, 399] width 102 height 19
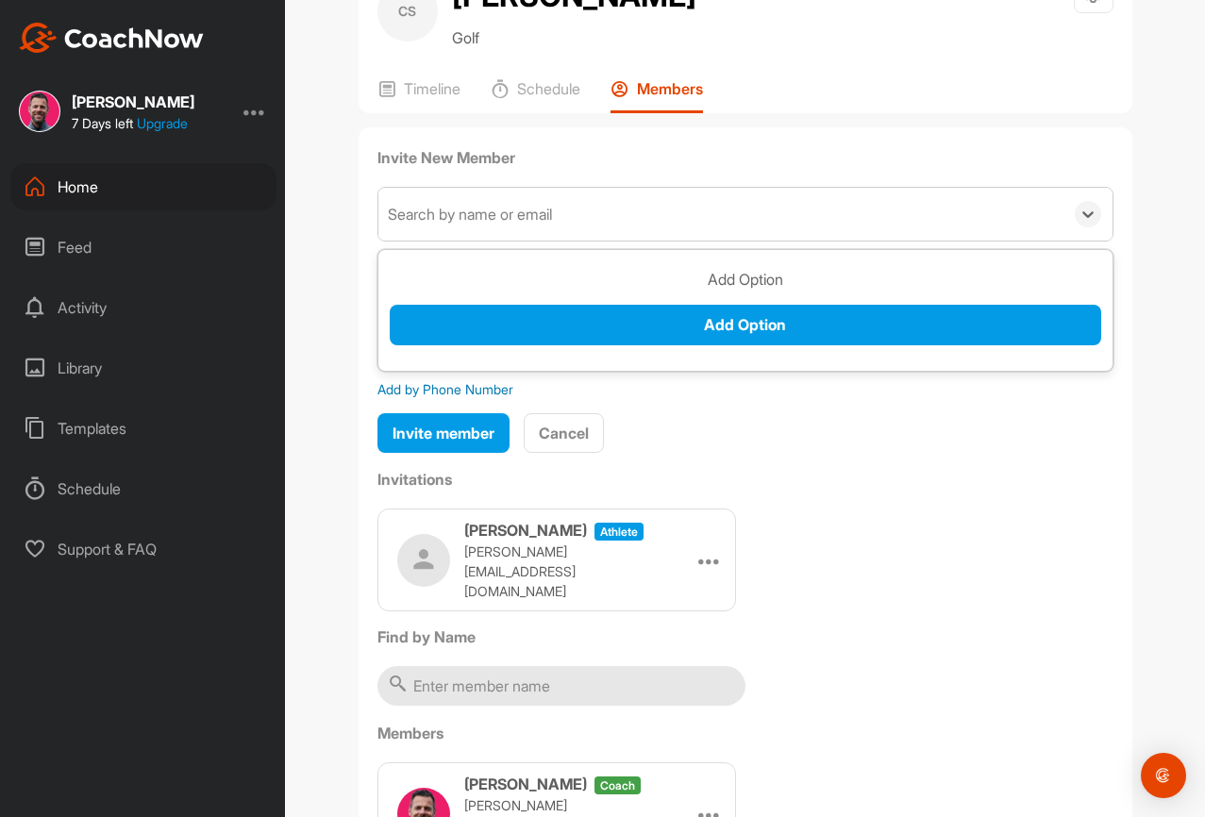
click at [536, 226] on div "Search by name or email" at bounding box center [470, 214] width 164 height 23
click at [797, 447] on div "Invite New Member 0 results available. Use Up and Down to choose options, press…" at bounding box center [745, 300] width 736 height 309
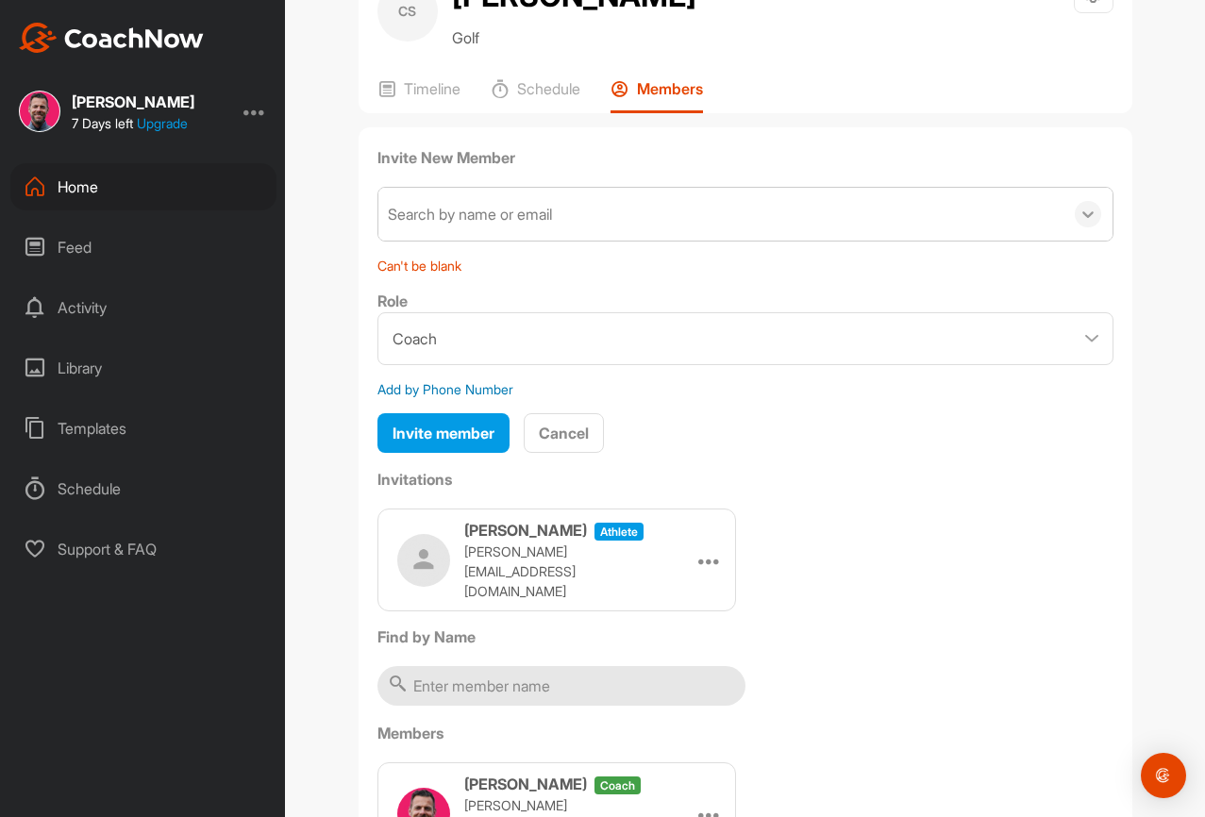
click at [1086, 218] on icon at bounding box center [1087, 214] width 11 height 7
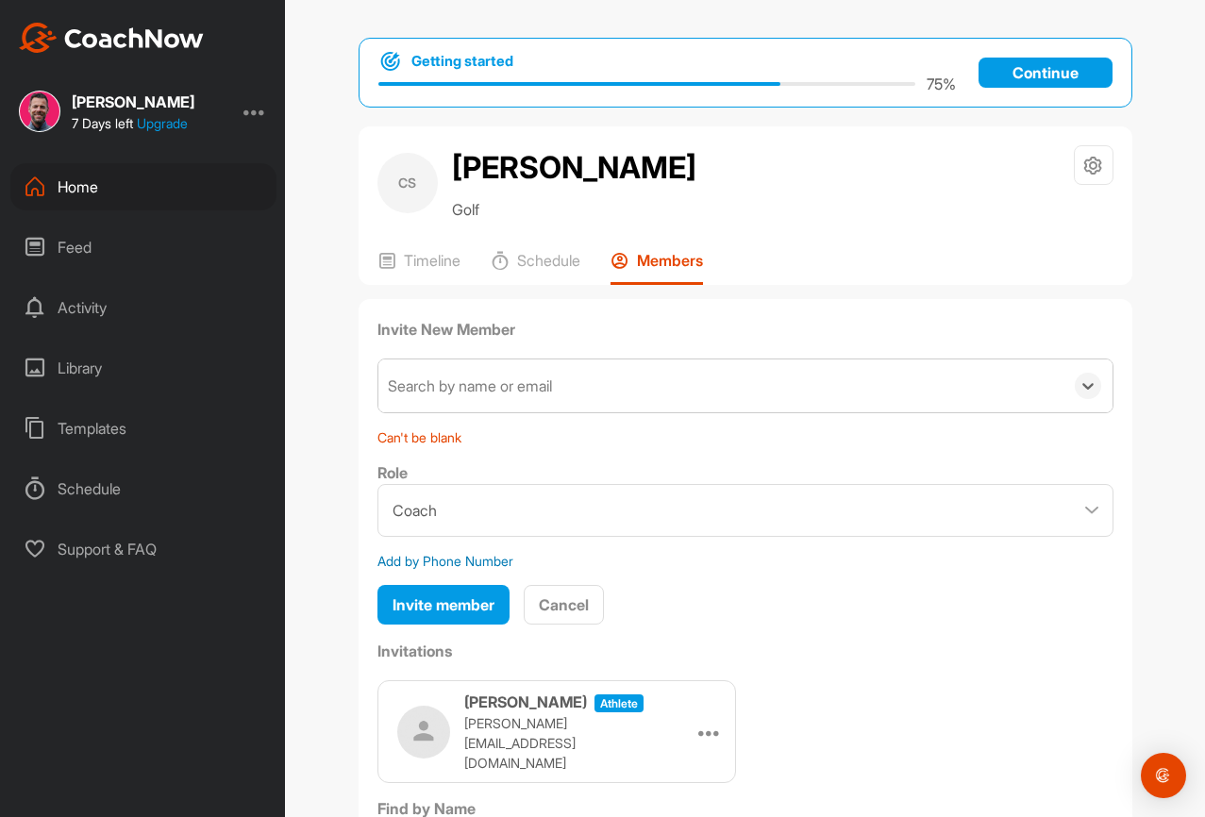
scroll to position [314, 0]
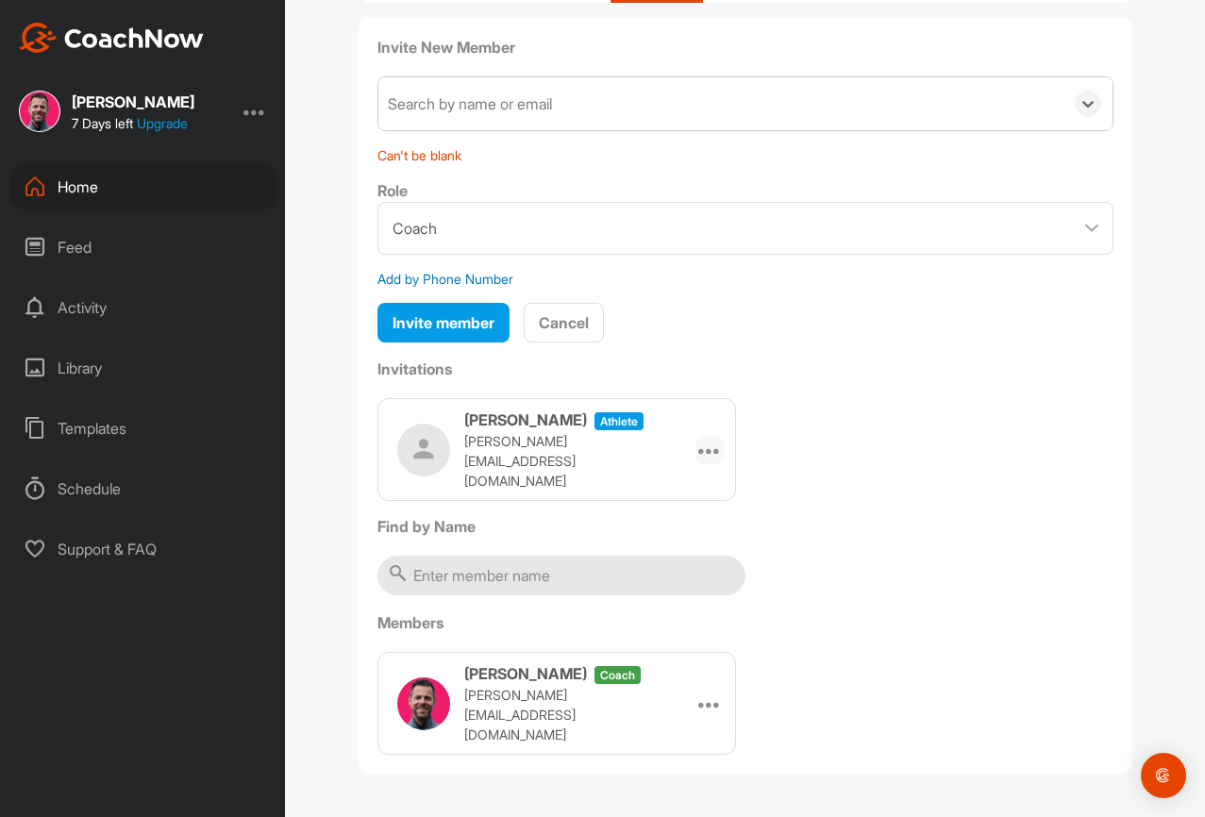
click at [701, 461] on icon at bounding box center [709, 450] width 23 height 23
click at [810, 478] on div "Christophe Speroni athlete chris@golfstun.de Edit Re-send Copy Link" at bounding box center [745, 449] width 736 height 103
click at [577, 431] on h3 "[PERSON_NAME]" at bounding box center [525, 420] width 123 height 23
click at [712, 454] on icon at bounding box center [709, 450] width 23 height 23
click at [853, 418] on div "Christophe Speroni athlete chris@golfstun.de Edit Re-send Copy Link" at bounding box center [745, 449] width 736 height 103
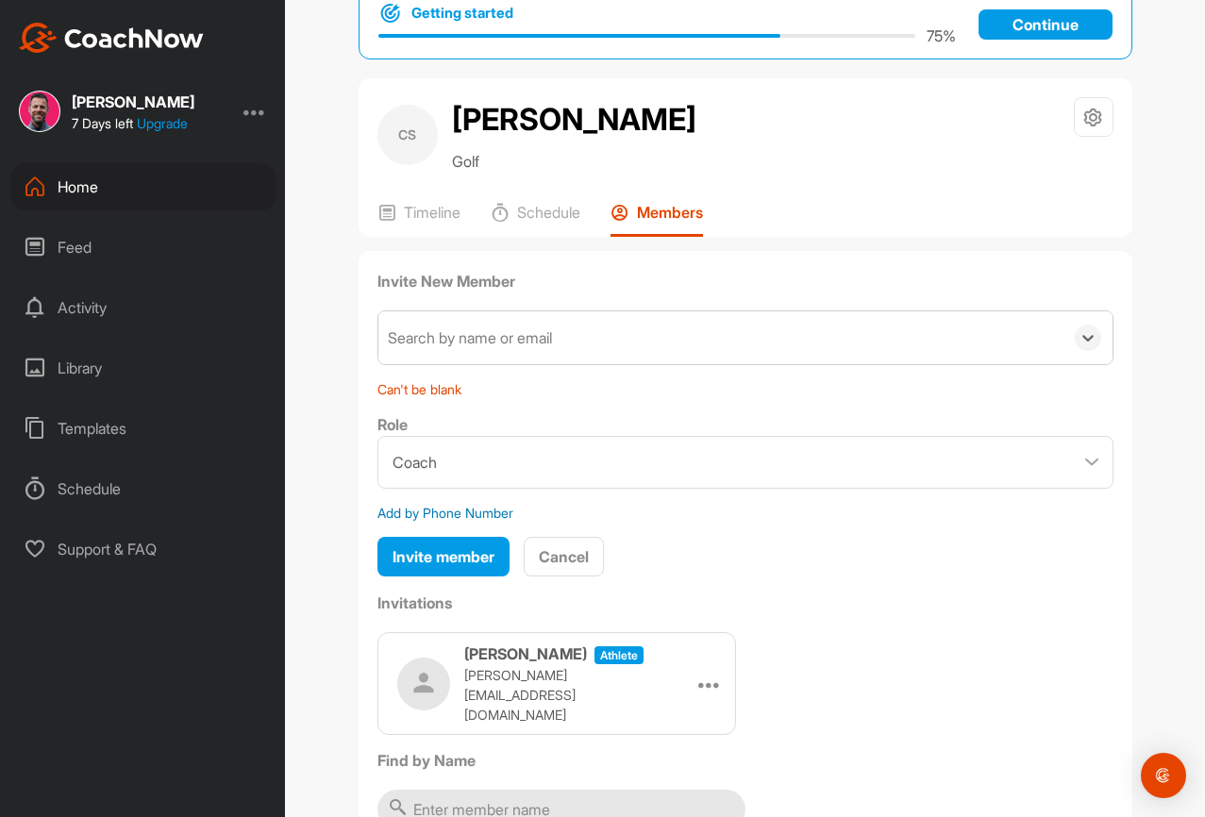
scroll to position [0, 0]
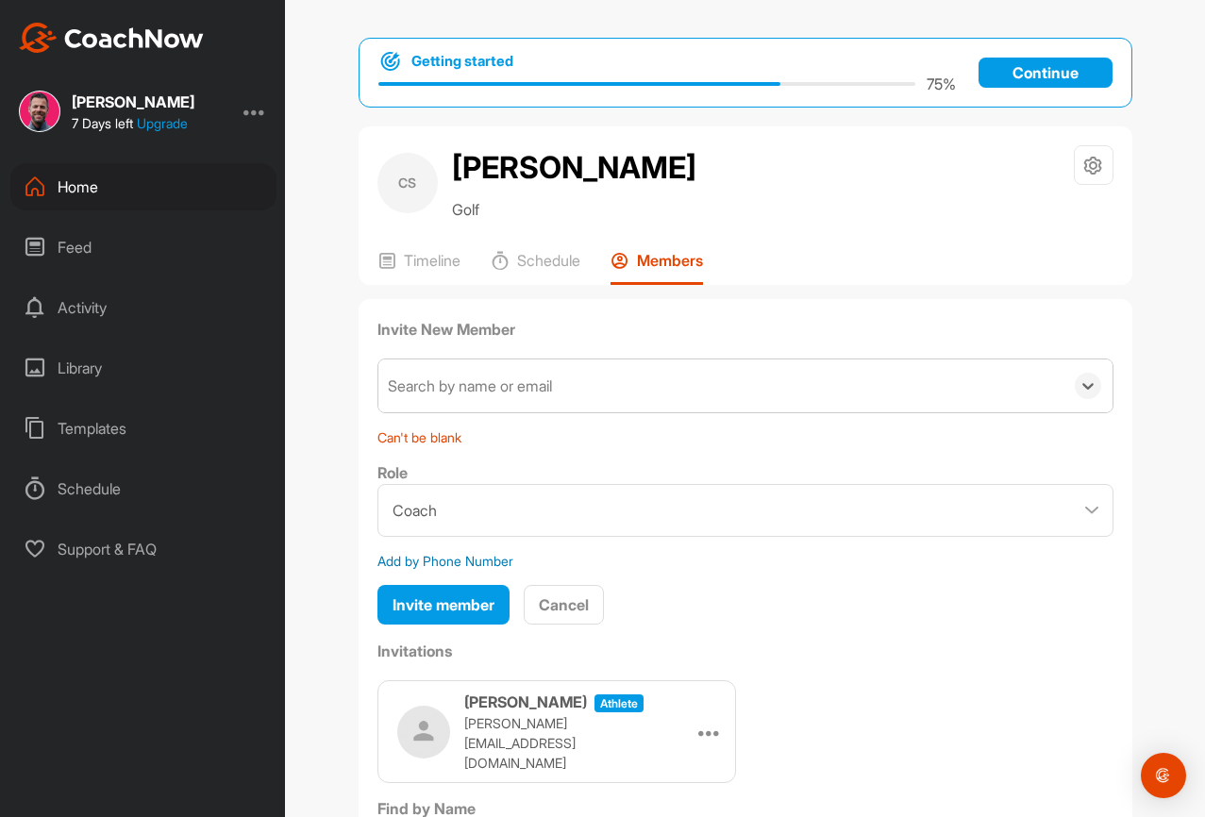
click at [76, 190] on div "Home" at bounding box center [143, 186] width 266 height 47
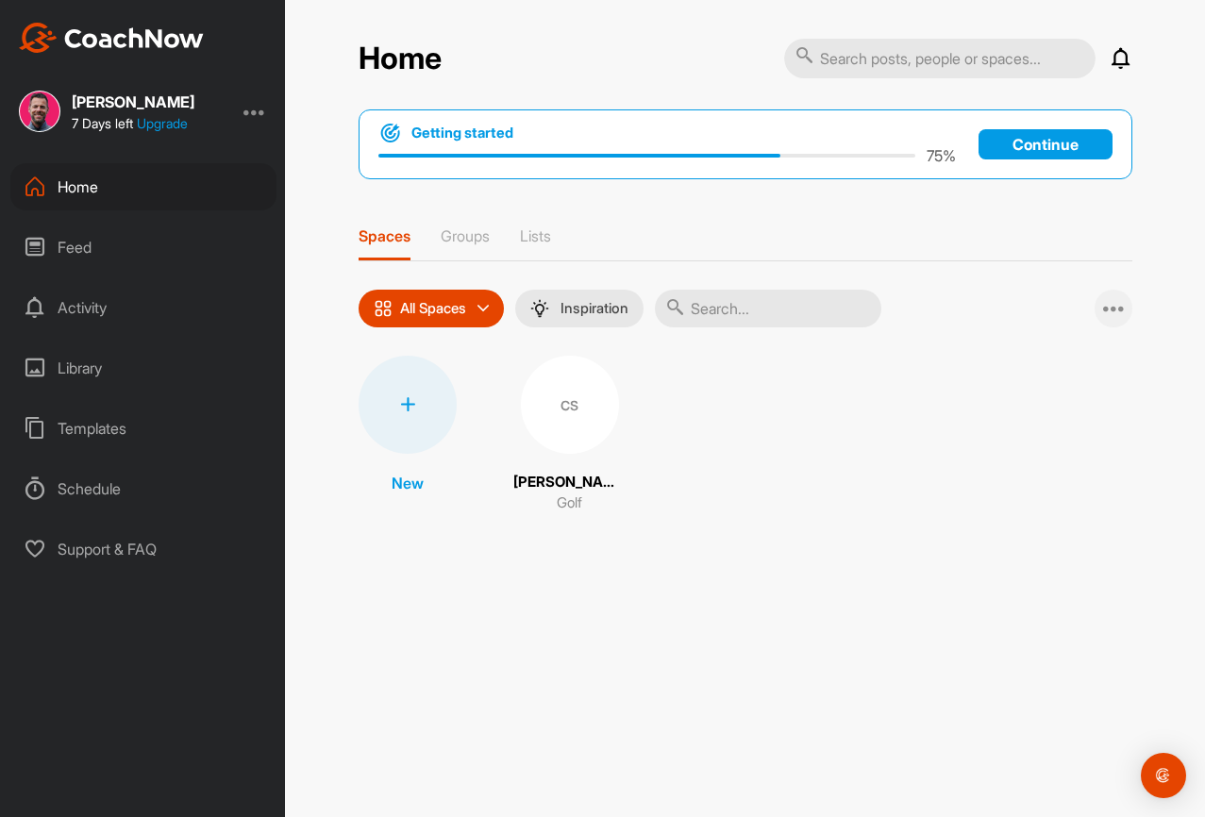
click at [1108, 300] on icon at bounding box center [1114, 308] width 23 height 23
click at [745, 485] on div "New CS Christophe Speroni Golf" at bounding box center [746, 435] width 774 height 159
drag, startPoint x: 578, startPoint y: 414, endPoint x: 567, endPoint y: 393, distance: 24.5
click at [567, 393] on div "CS" at bounding box center [570, 405] width 98 height 98
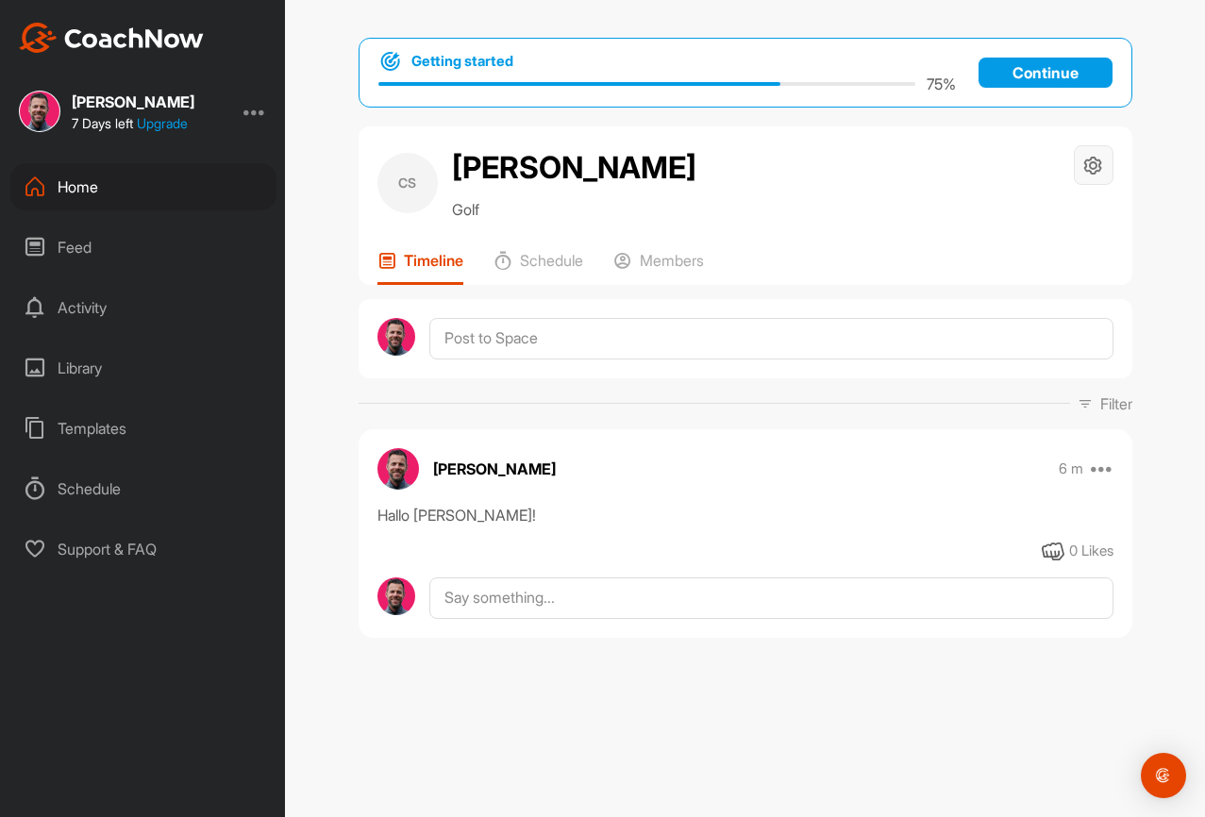
click at [1094, 159] on icon at bounding box center [1093, 166] width 22 height 22
click at [1049, 201] on li "Space Settings" at bounding box center [1037, 219] width 154 height 60
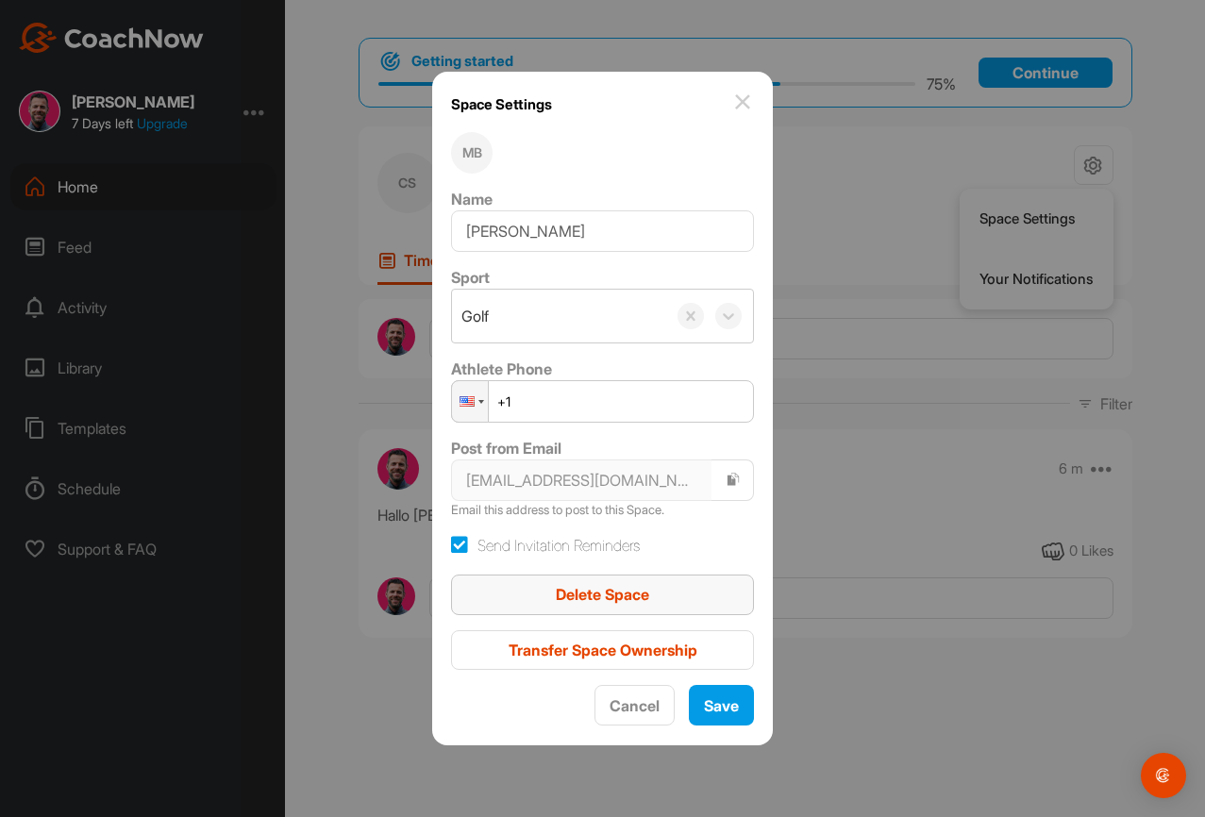
click at [619, 585] on span "Delete Space" at bounding box center [602, 594] width 93 height 19
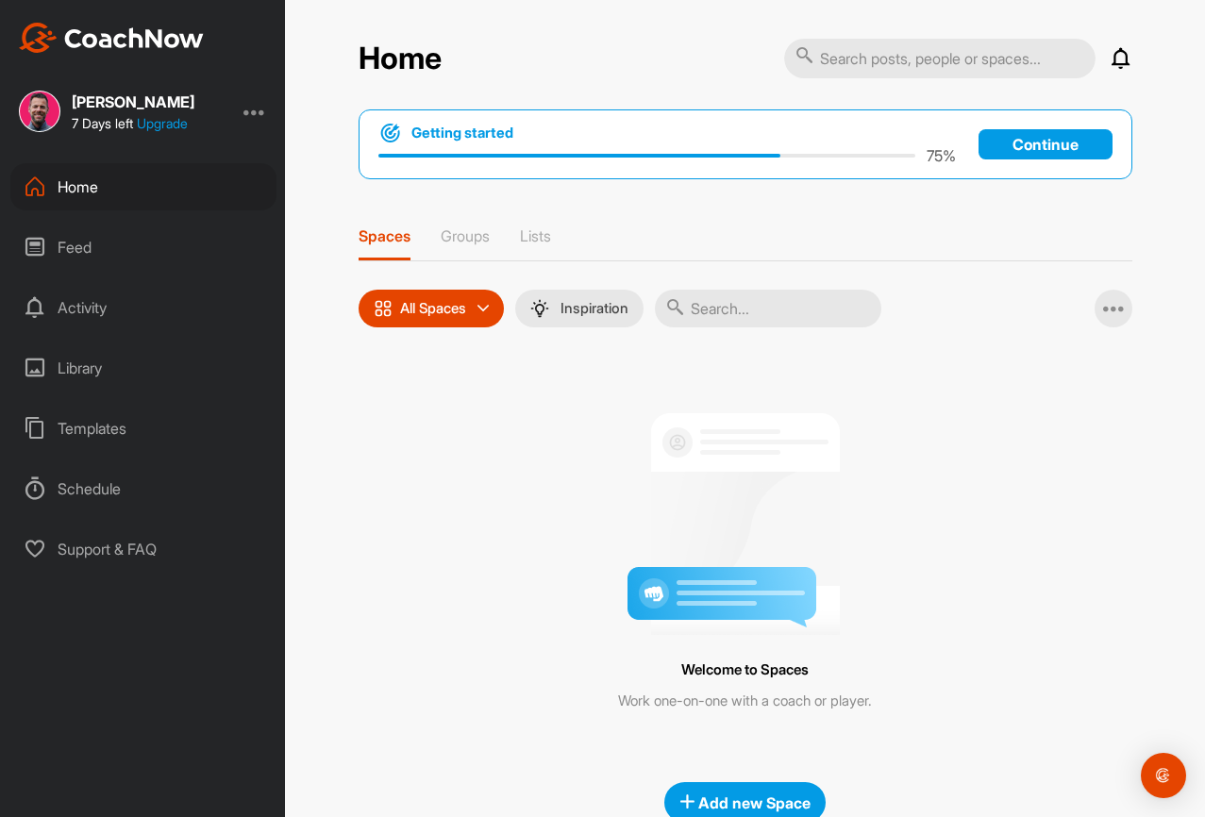
click at [444, 318] on div "All Spaces" at bounding box center [431, 309] width 145 height 38
click at [842, 395] on div "Welcome to Spaces Work one-on-one with a coach or player." at bounding box center [746, 555] width 774 height 398
click at [66, 187] on div "Home" at bounding box center [143, 186] width 266 height 47
click at [472, 307] on div "All Spaces" at bounding box center [431, 309] width 145 height 38
click at [948, 322] on div "All Spaces All spaces SMART LISTS Unanswered by me 15 days inactive 15 days act…" at bounding box center [746, 309] width 774 height 38
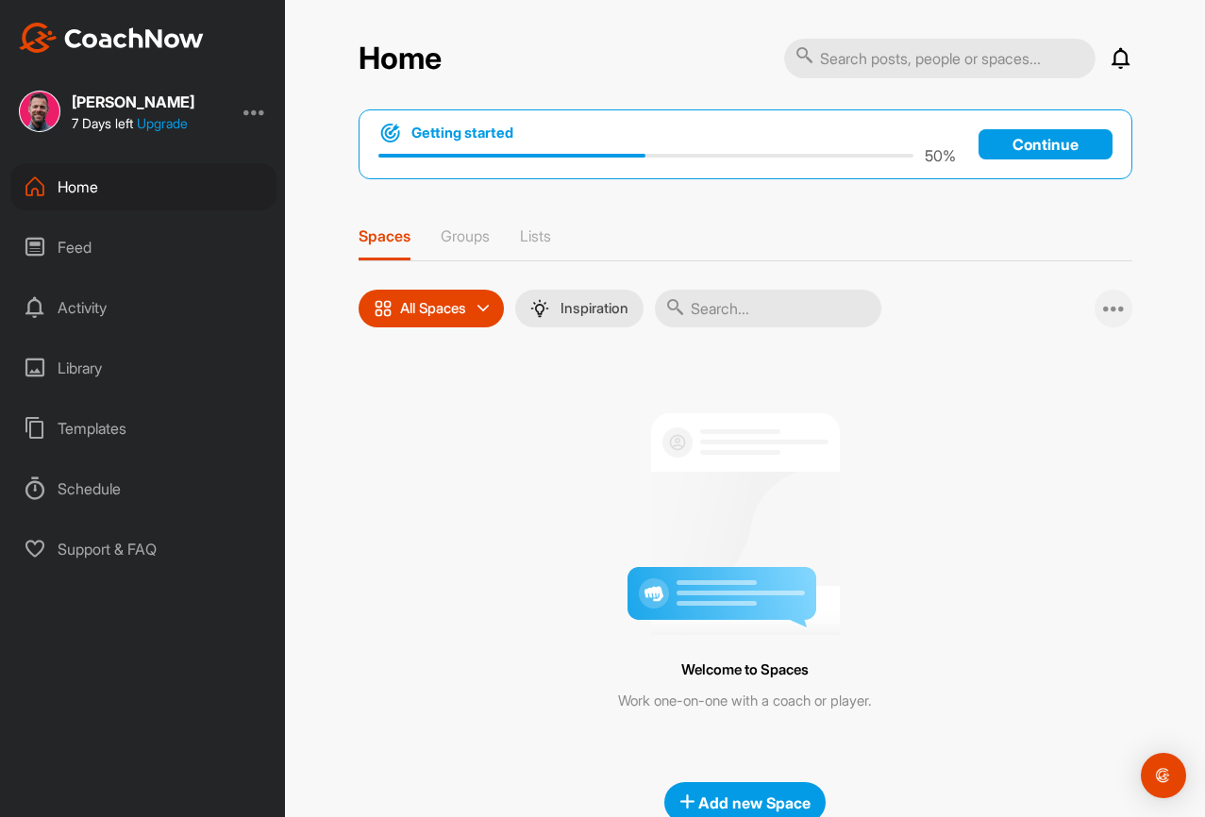
click at [1107, 302] on icon at bounding box center [1114, 308] width 23 height 23
click at [1067, 290] on div "All Spaces All spaces SMART LISTS Unanswered by me 15 days inactive 15 days act…" at bounding box center [746, 309] width 774 height 38
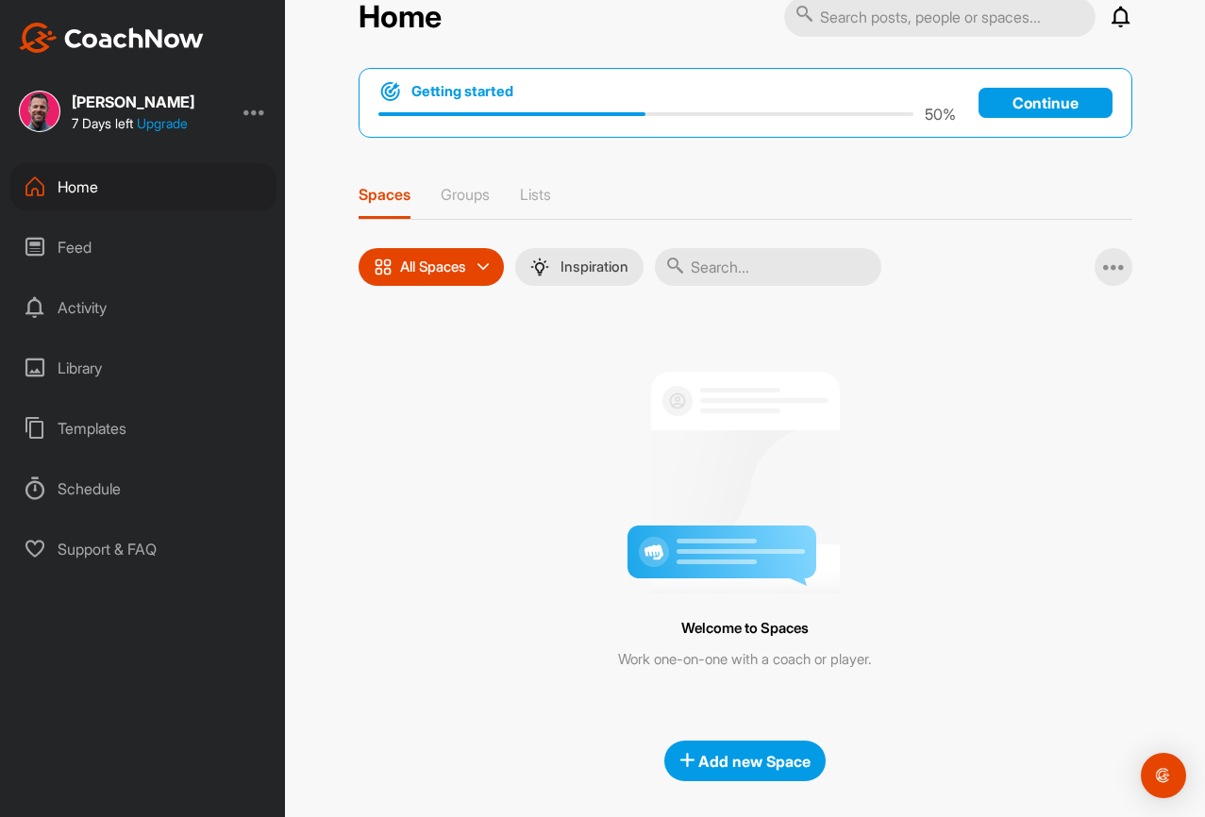
scroll to position [48, 0]
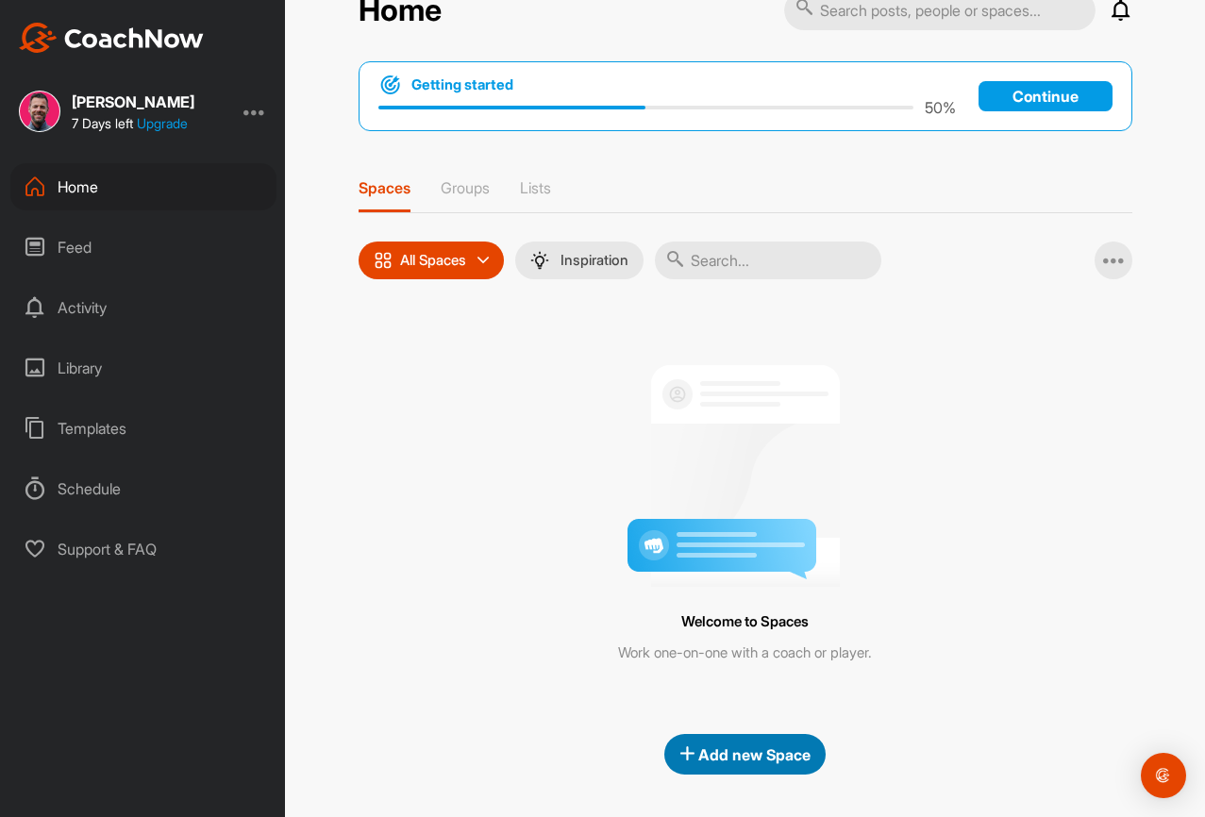
click at [776, 740] on button "Add new Space" at bounding box center [744, 754] width 161 height 41
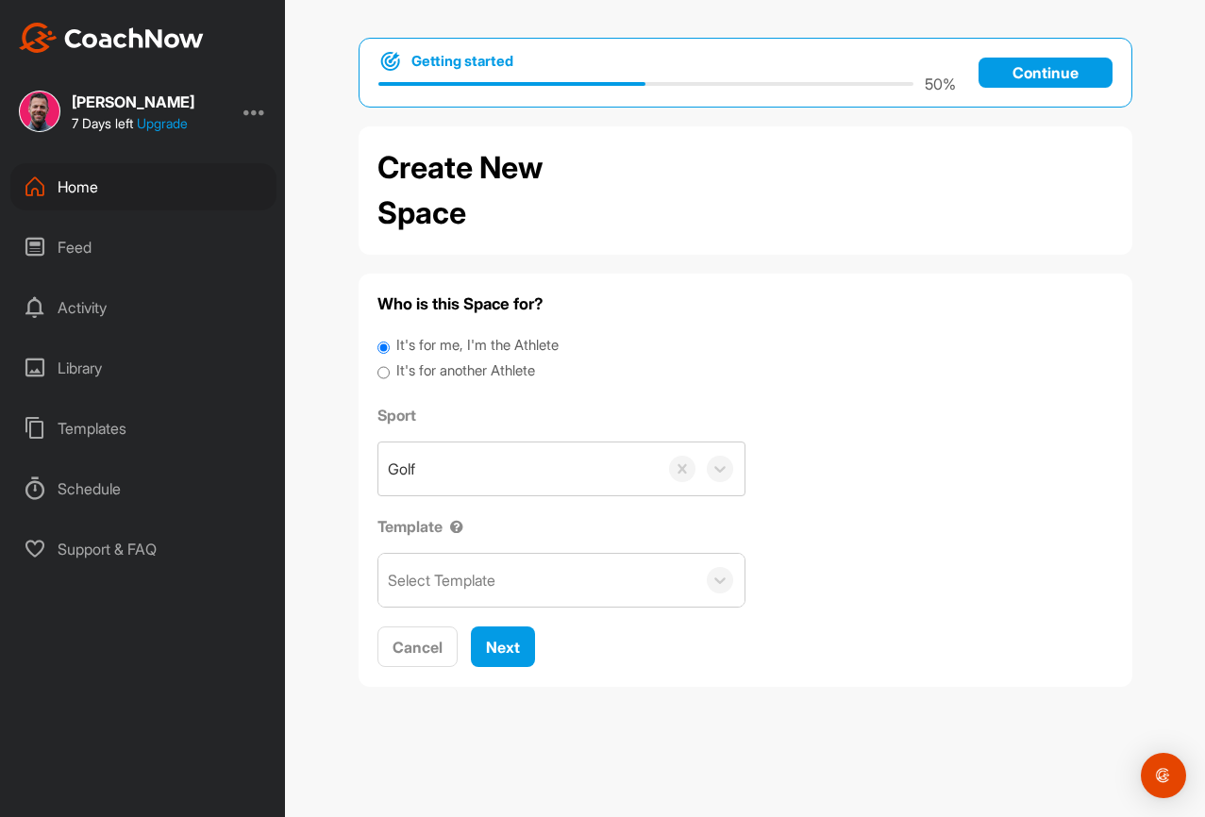
click at [453, 382] on div "It's for another Athlete" at bounding box center [745, 372] width 736 height 25
click at [446, 375] on label "It's for another Athlete" at bounding box center [465, 371] width 139 height 22
click at [390, 375] on input "It's for another Athlete" at bounding box center [383, 372] width 12 height 25
radio input "true"
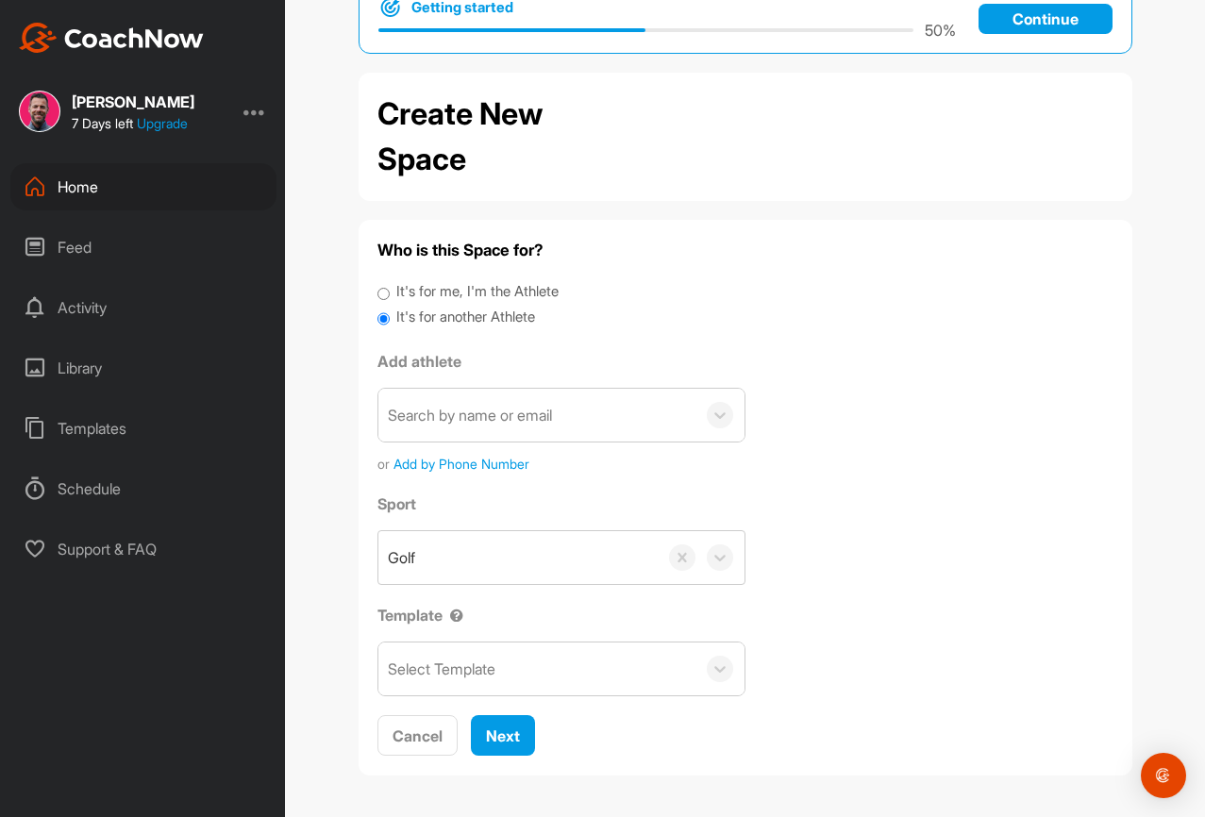
scroll to position [56, 0]
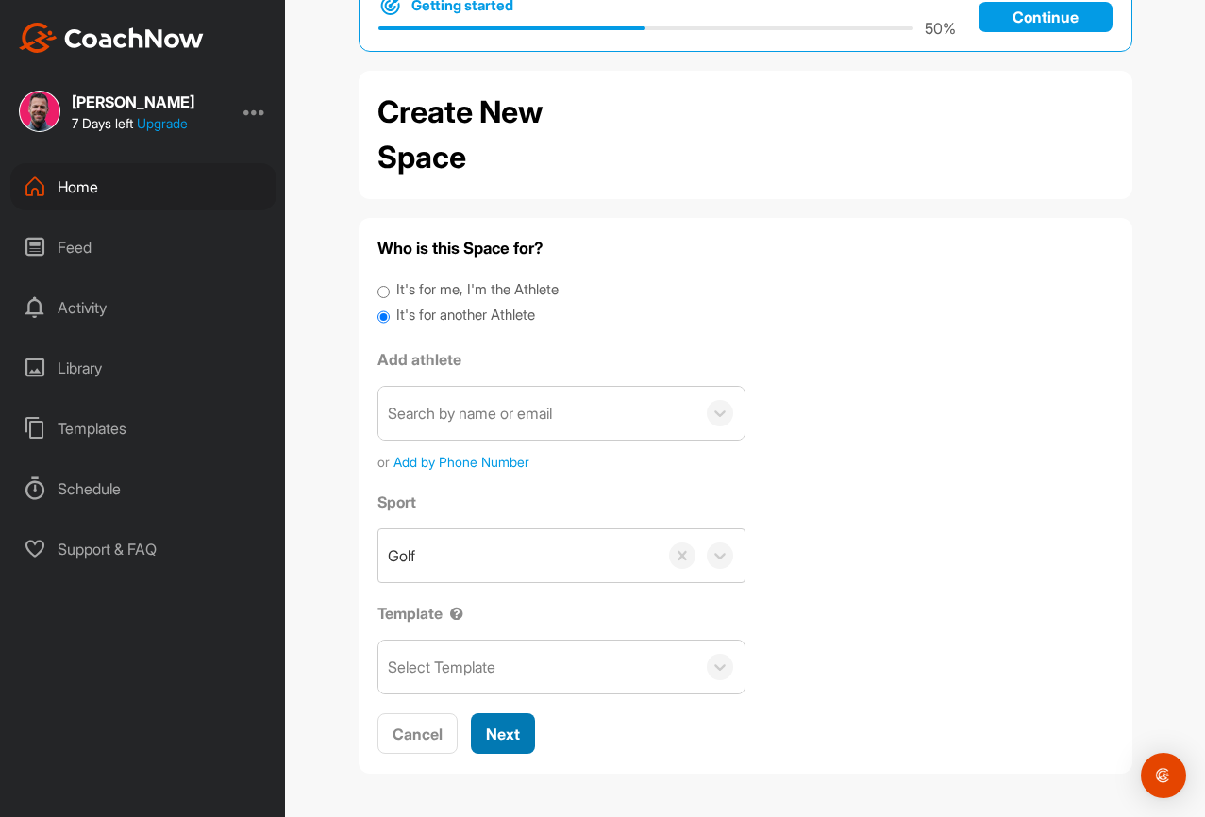
click at [504, 738] on span "Next" at bounding box center [503, 734] width 34 height 19
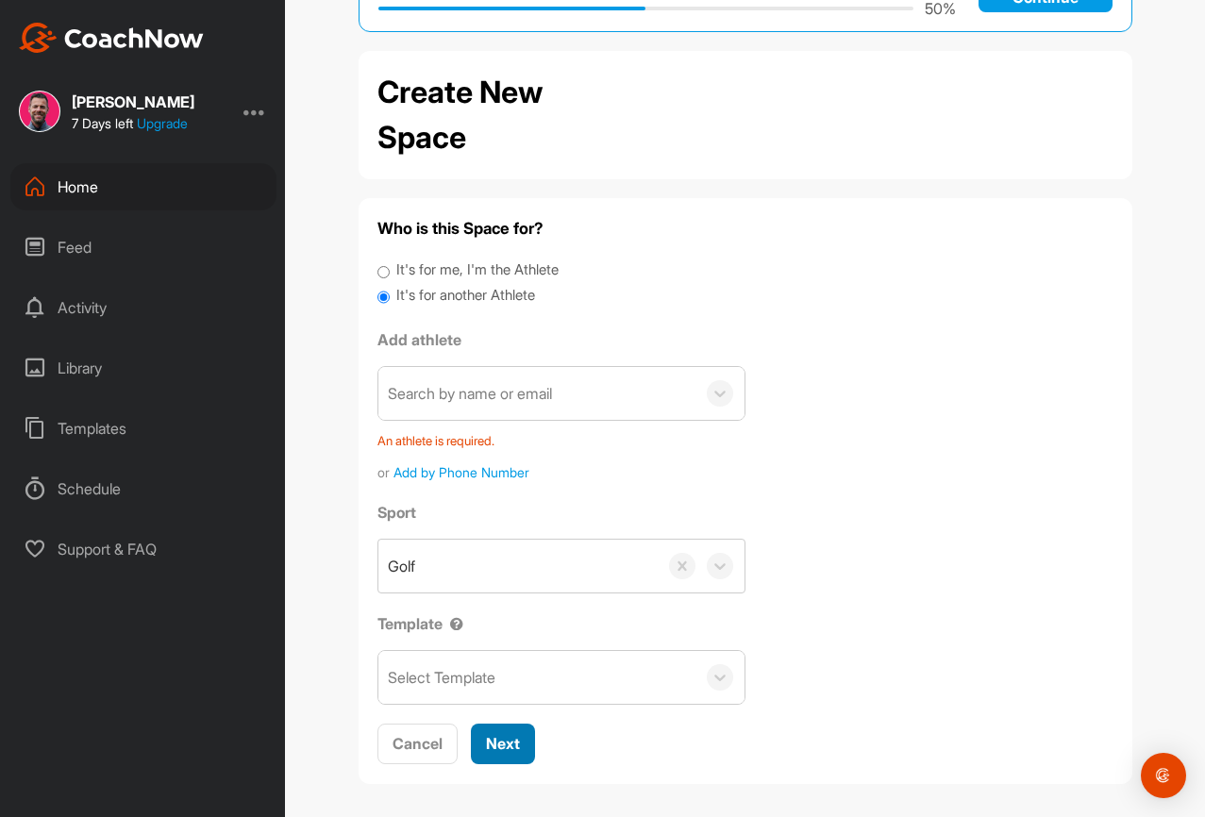
scroll to position [86, 0]
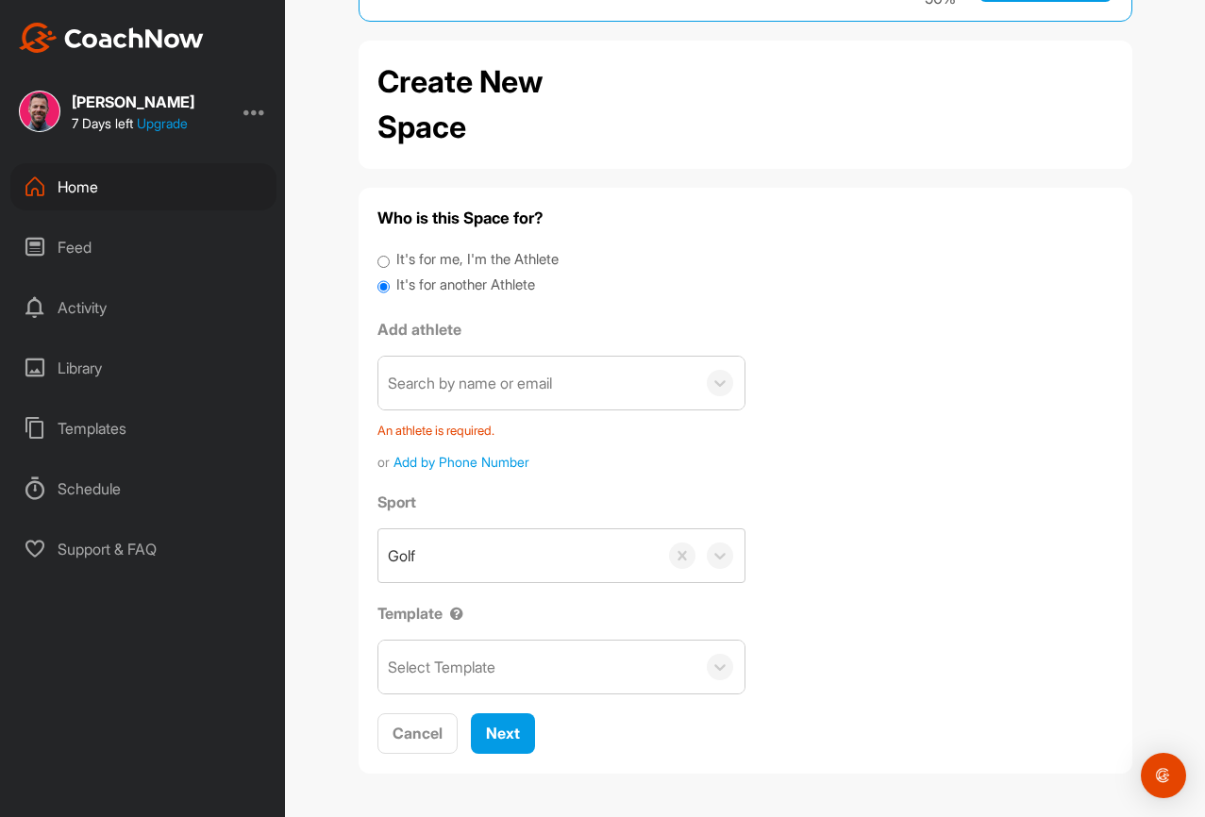
click at [541, 371] on div "Search by name or email" at bounding box center [536, 383] width 317 height 53
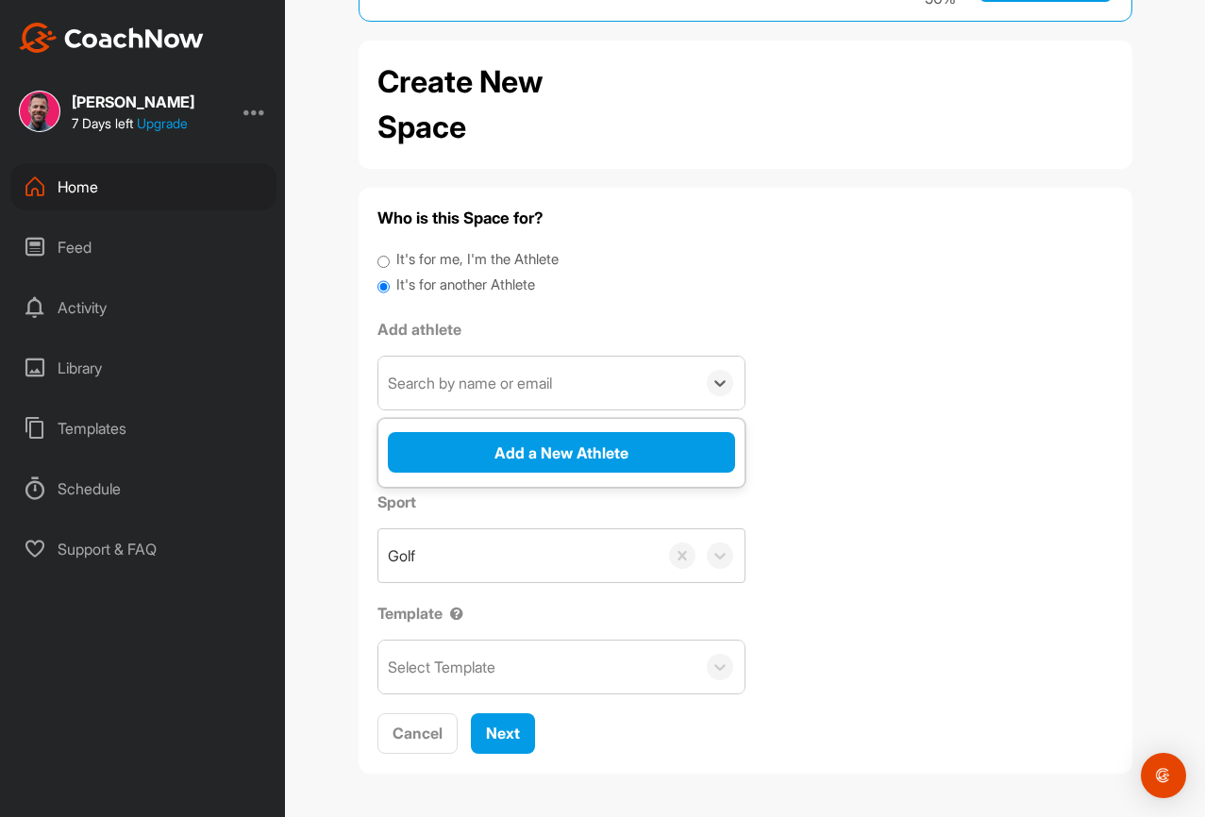
click at [855, 343] on div "Who is this Space for? It's for me, I'm the Athlete It's for another Athlete Ad…" at bounding box center [745, 481] width 736 height 548
click at [477, 393] on div "Search by name or email" at bounding box center [470, 383] width 164 height 23
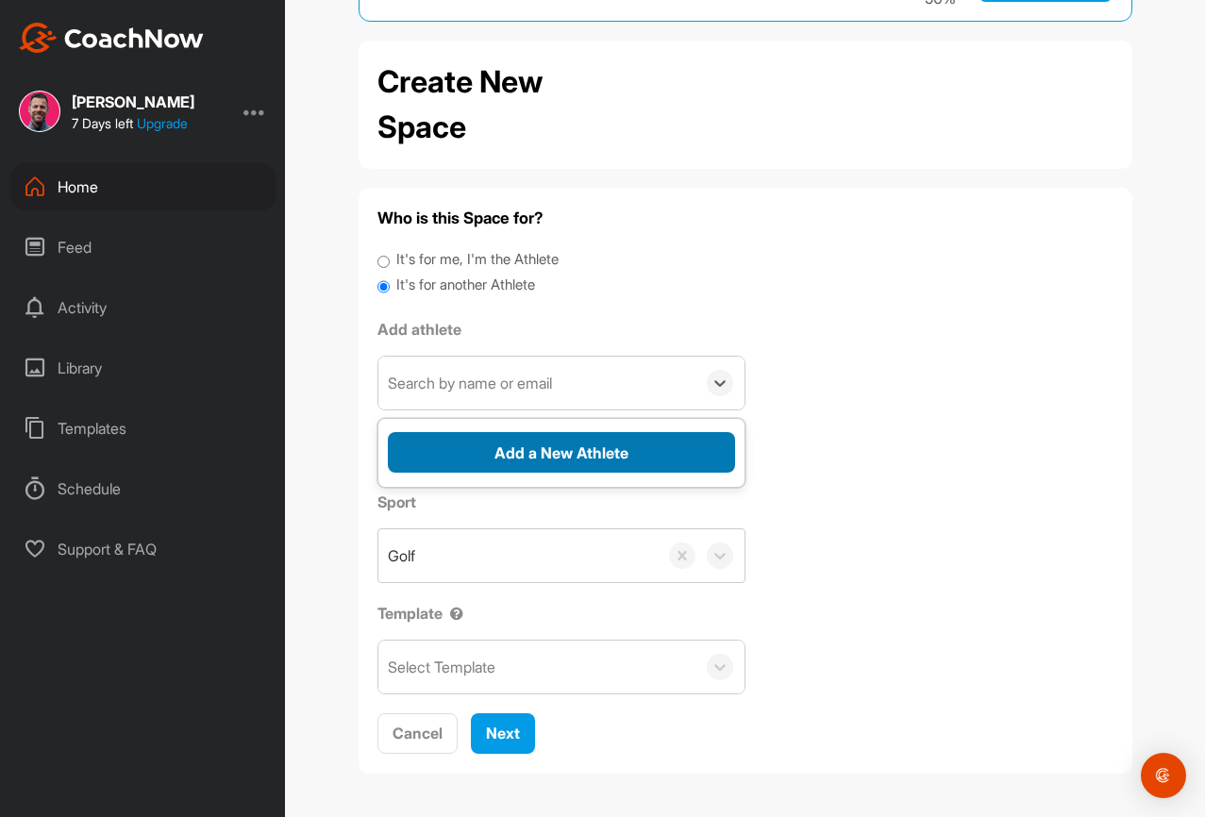
click at [573, 463] on button "Add a New Athlete" at bounding box center [561, 452] width 347 height 41
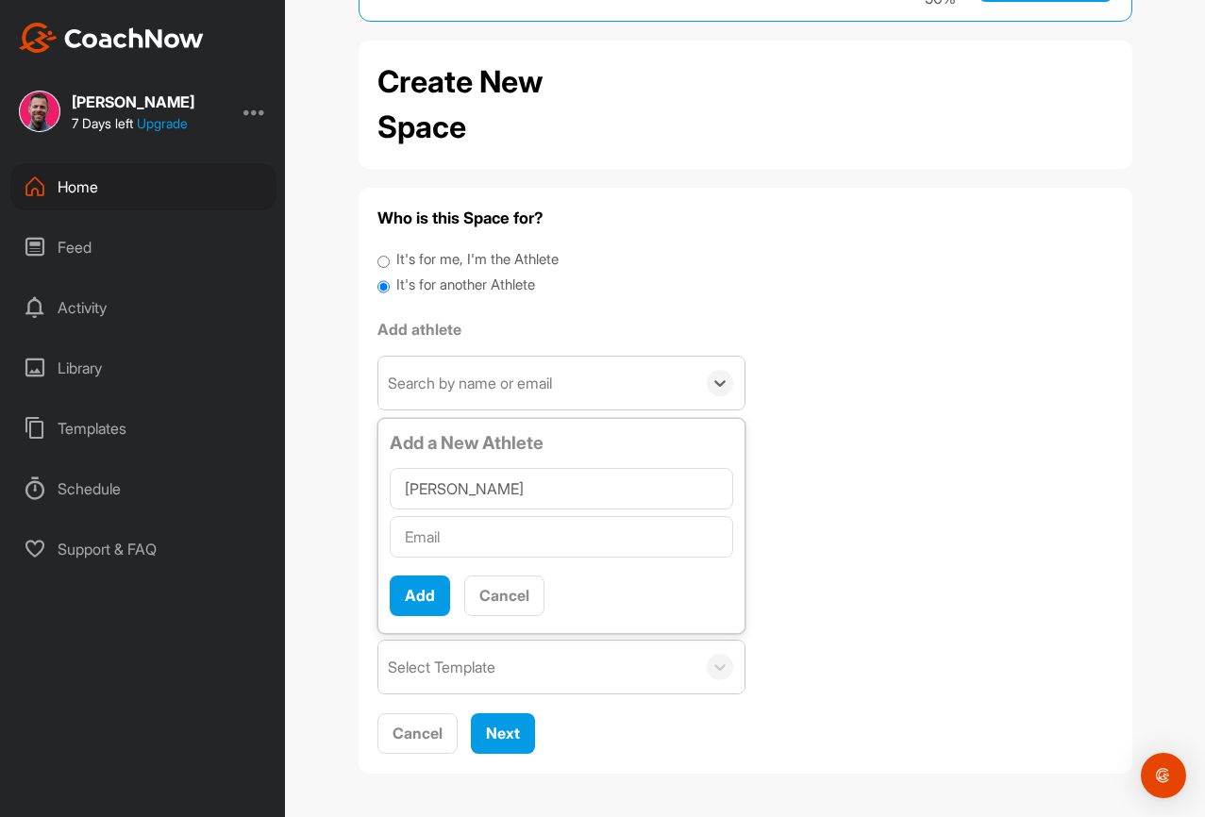
type input "[PERSON_NAME]"
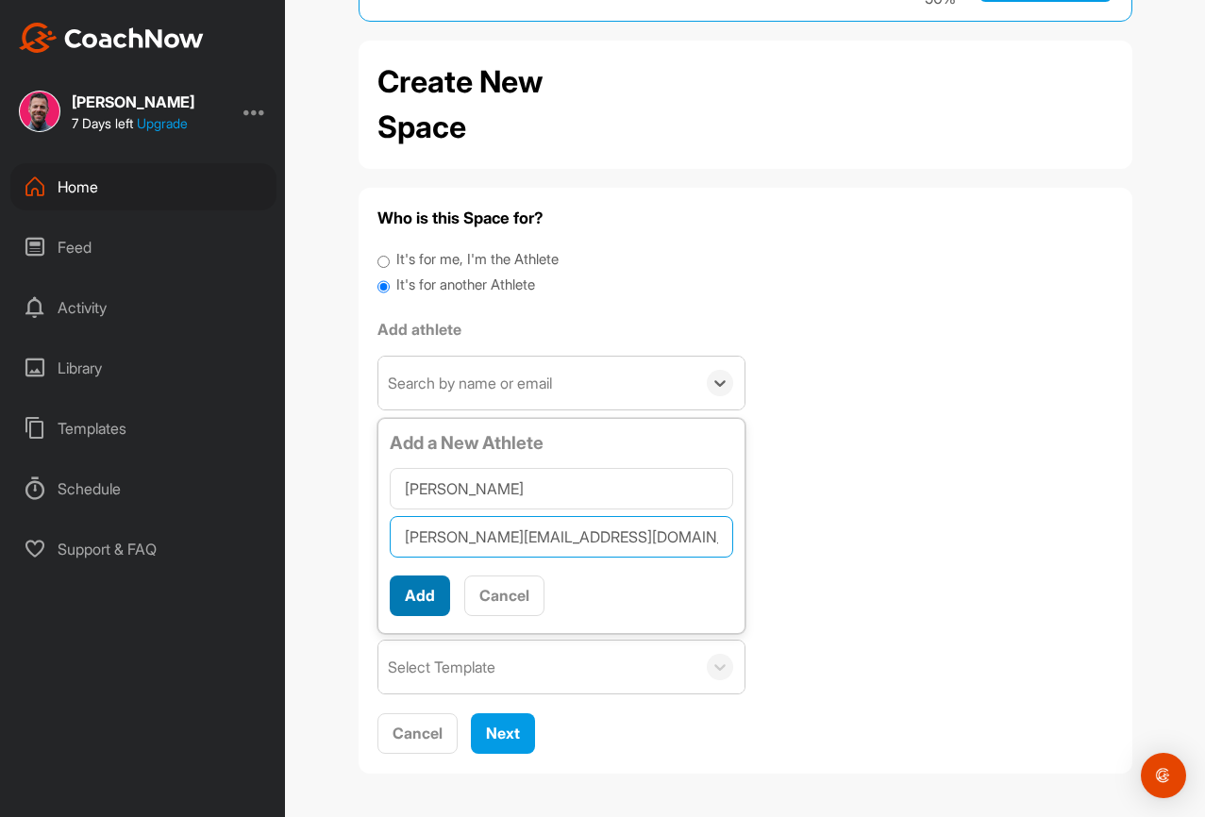
type input "[PERSON_NAME][EMAIL_ADDRESS][DOMAIN_NAME]"
drag, startPoint x: 432, startPoint y: 585, endPoint x: 257, endPoint y: 678, distance: 198.4
click at [432, 585] on button "Add" at bounding box center [420, 596] width 60 height 41
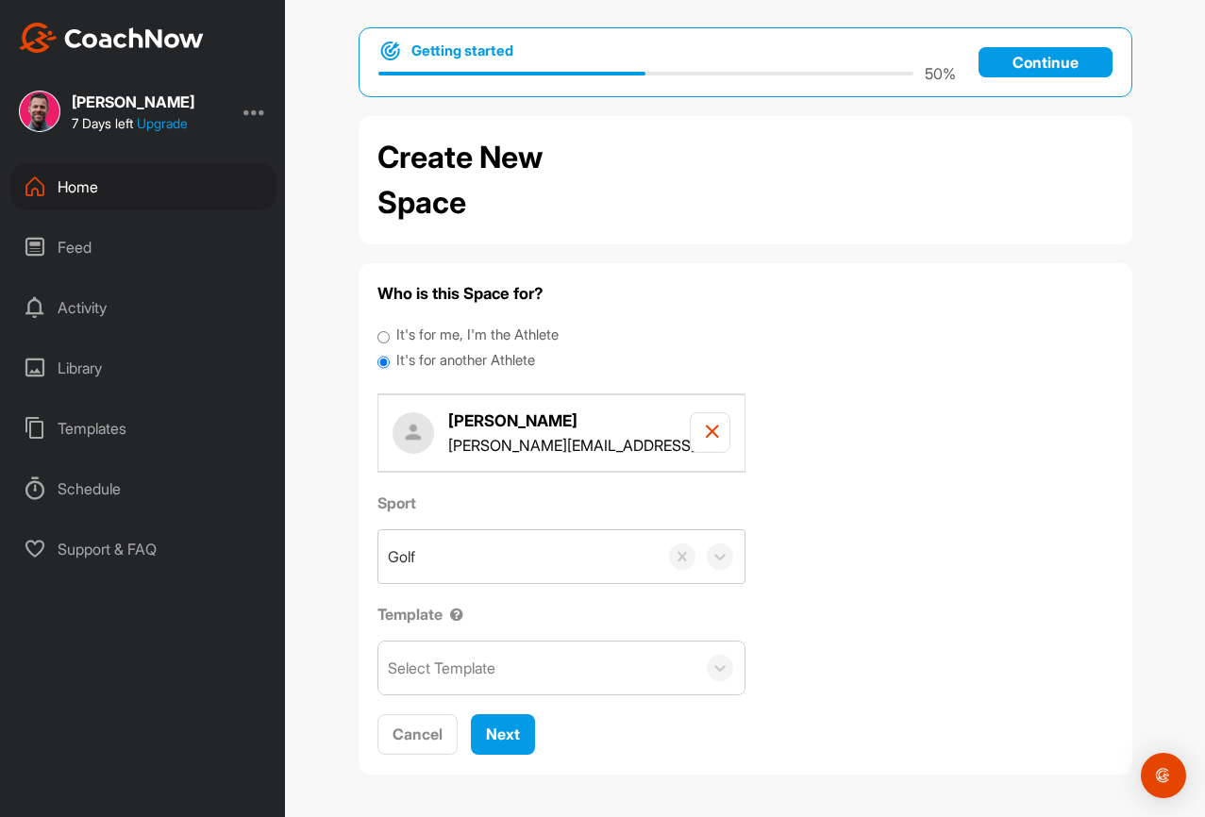
click at [896, 341] on div "It's for me, I'm the Athlete" at bounding box center [745, 337] width 736 height 25
click at [488, 744] on div "Next" at bounding box center [503, 734] width 34 height 23
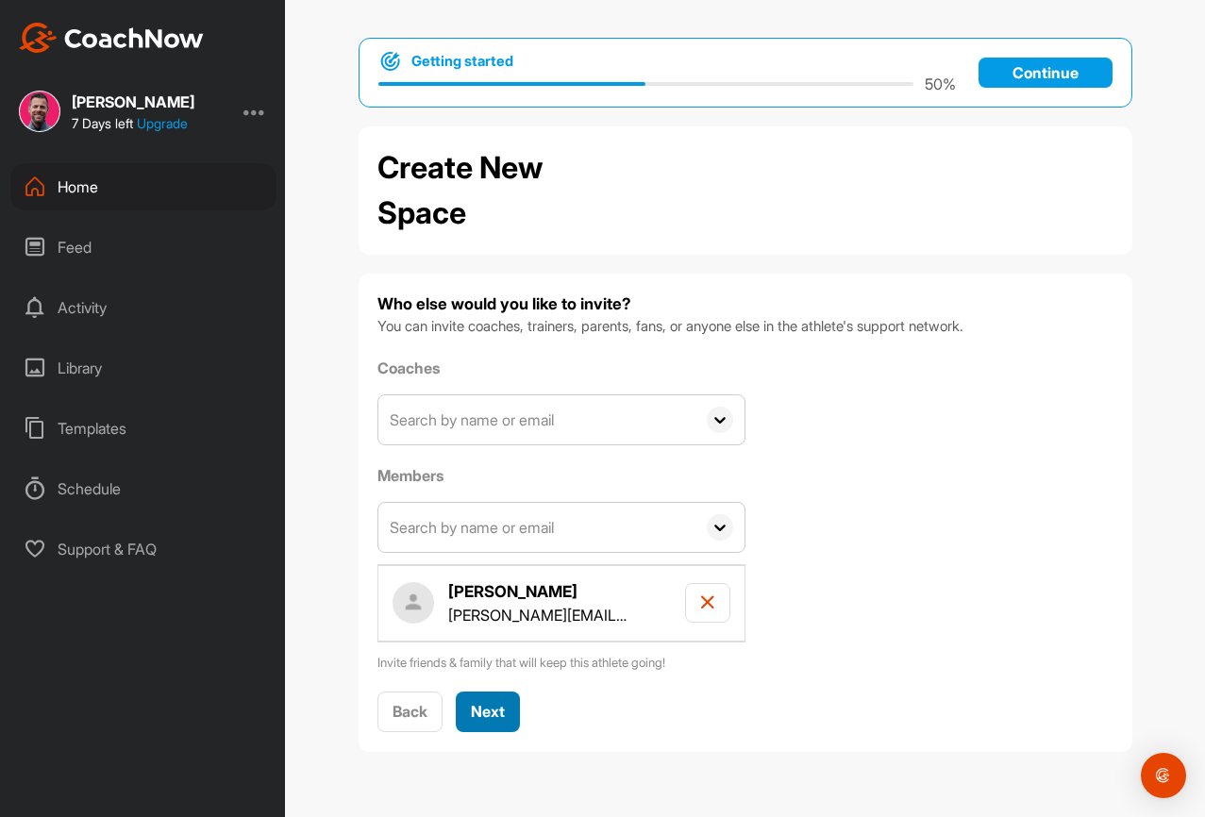
click at [499, 712] on span "Next" at bounding box center [488, 711] width 34 height 19
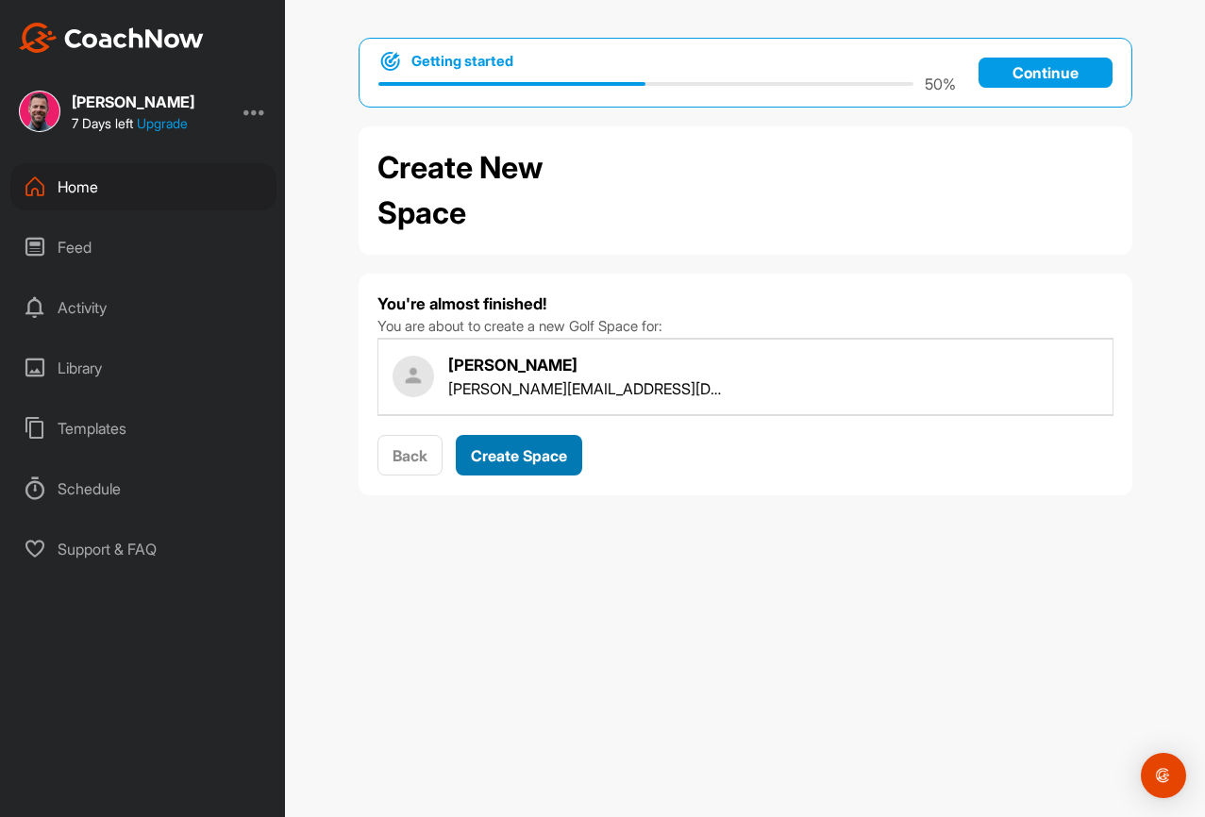
click at [528, 461] on span "Create Space" at bounding box center [519, 455] width 96 height 19
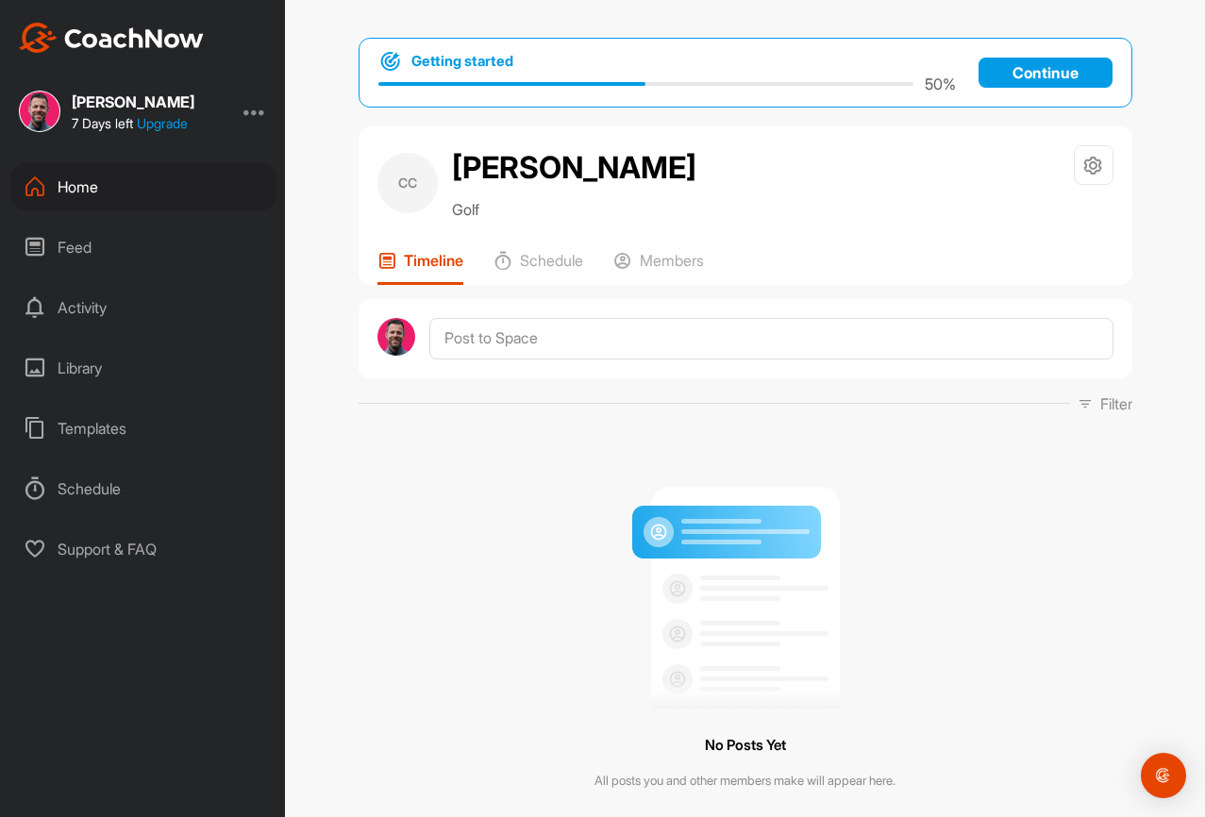
click at [621, 177] on div "CC Christophe Golf Space Settings Your Notifications" at bounding box center [745, 182] width 736 height 75
click at [1087, 159] on icon at bounding box center [1093, 166] width 22 height 22
click at [1001, 219] on li "Space Settings" at bounding box center [1037, 219] width 154 height 60
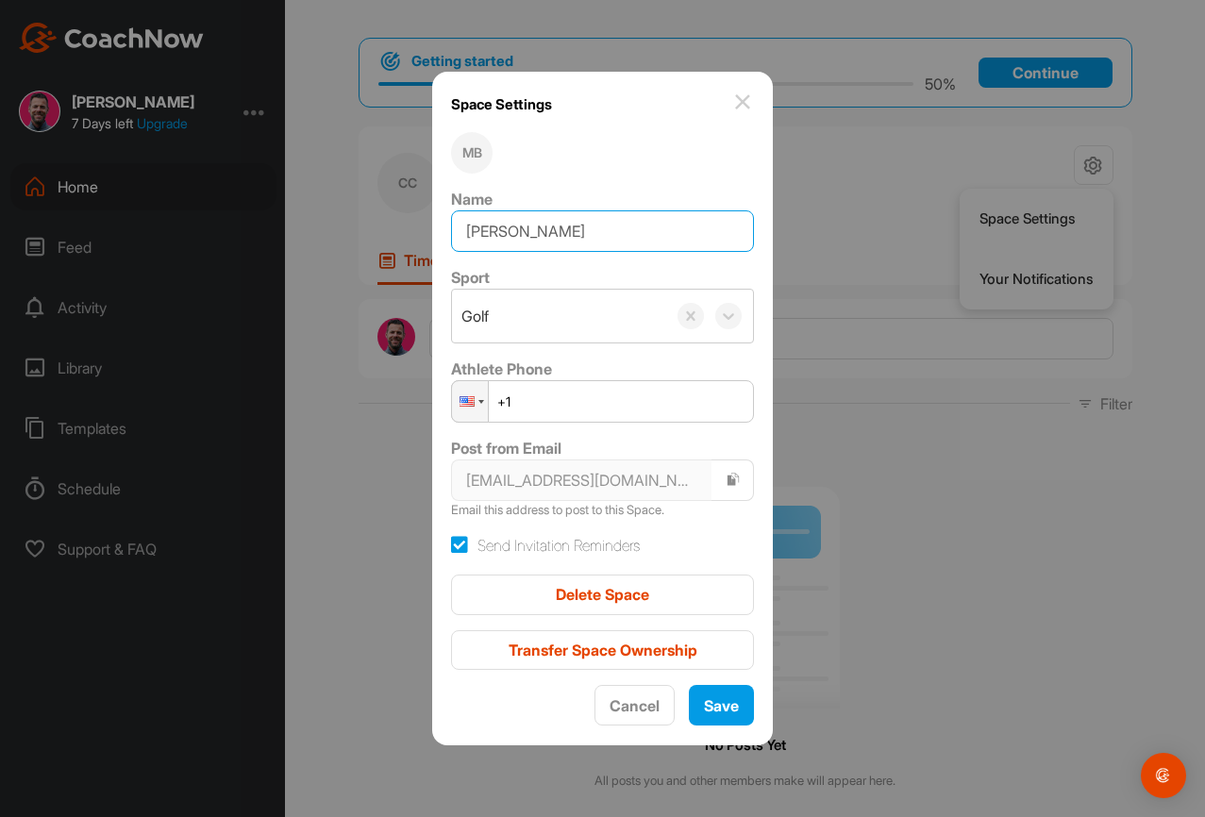
click at [592, 227] on input "[PERSON_NAME]" at bounding box center [602, 231] width 303 height 42
type input "[PERSON_NAME]"
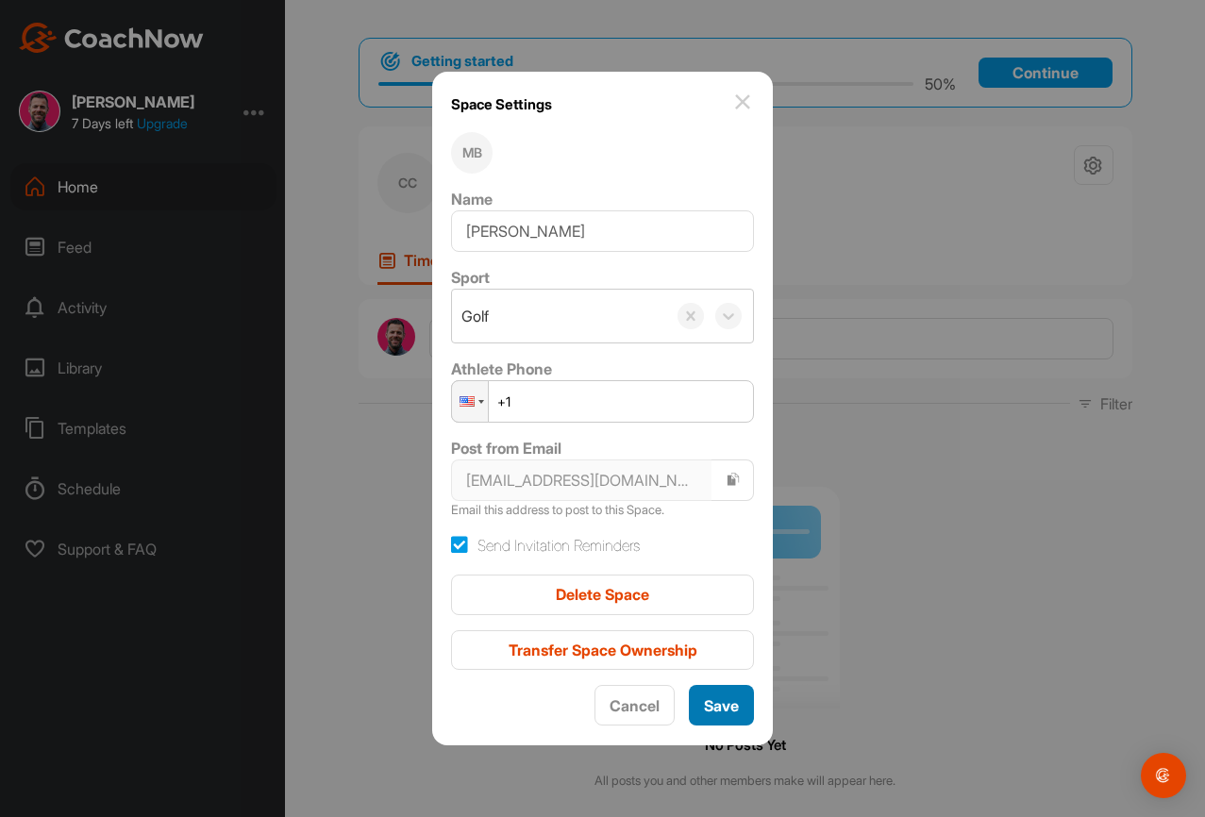
click at [709, 700] on span "Save" at bounding box center [721, 705] width 35 height 19
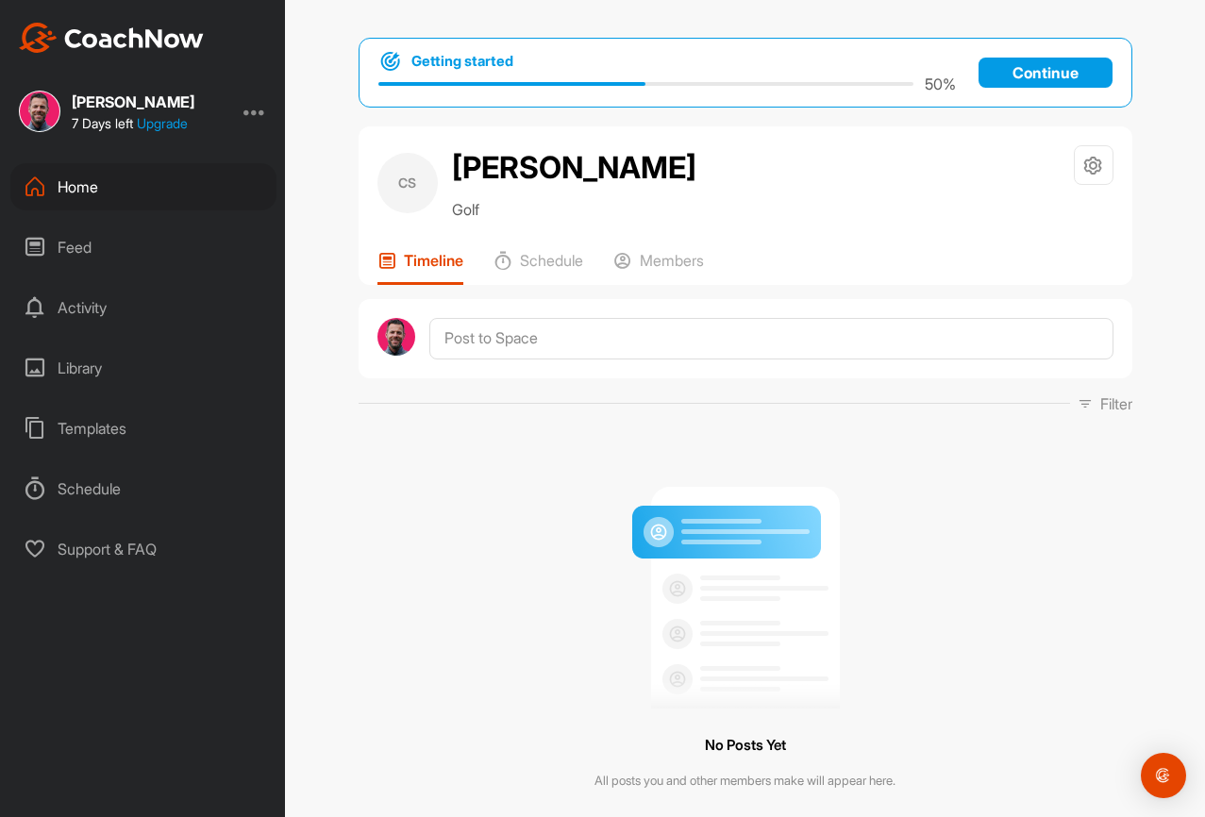
click at [544, 285] on div "CS Christophe Speroni Golf Space Settings Your Notifications Timeline Schedule …" at bounding box center [746, 205] width 774 height 159
click at [544, 270] on p "Schedule" at bounding box center [551, 260] width 63 height 19
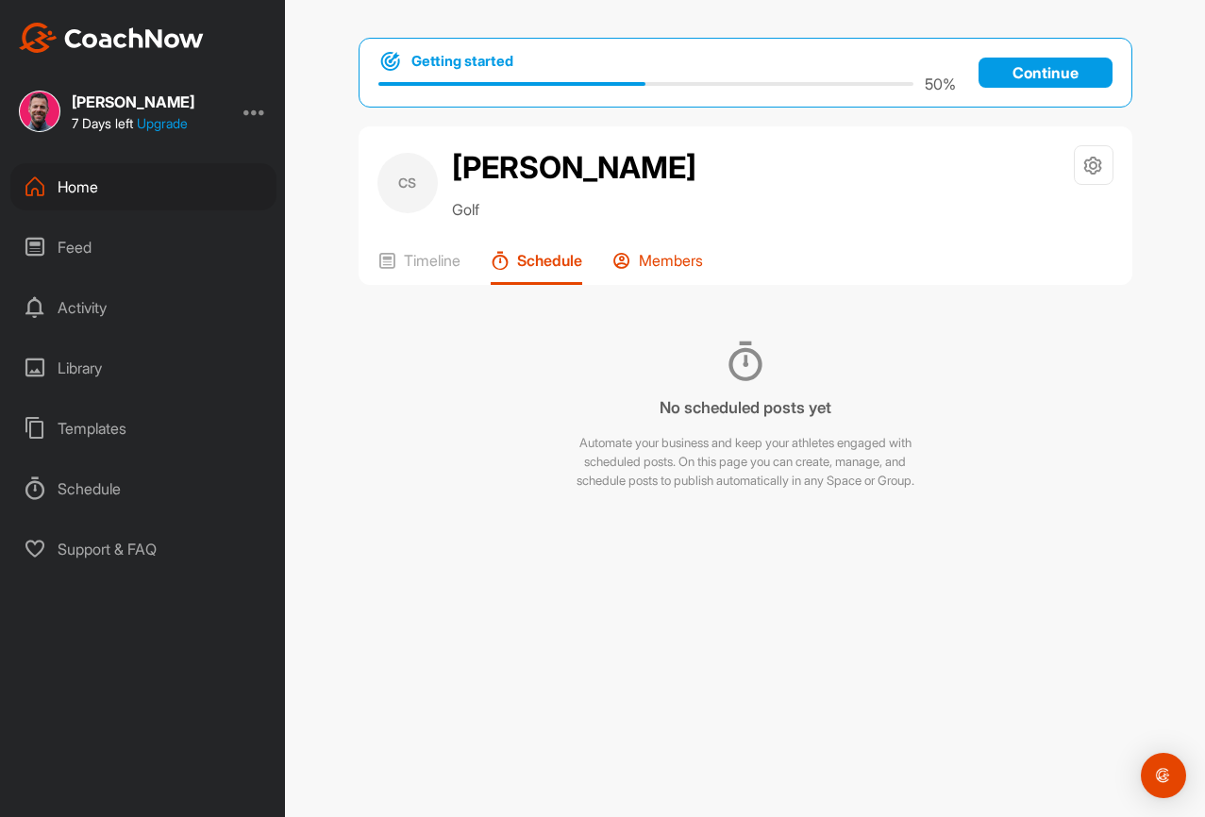
click at [621, 270] on icon at bounding box center [621, 260] width 19 height 19
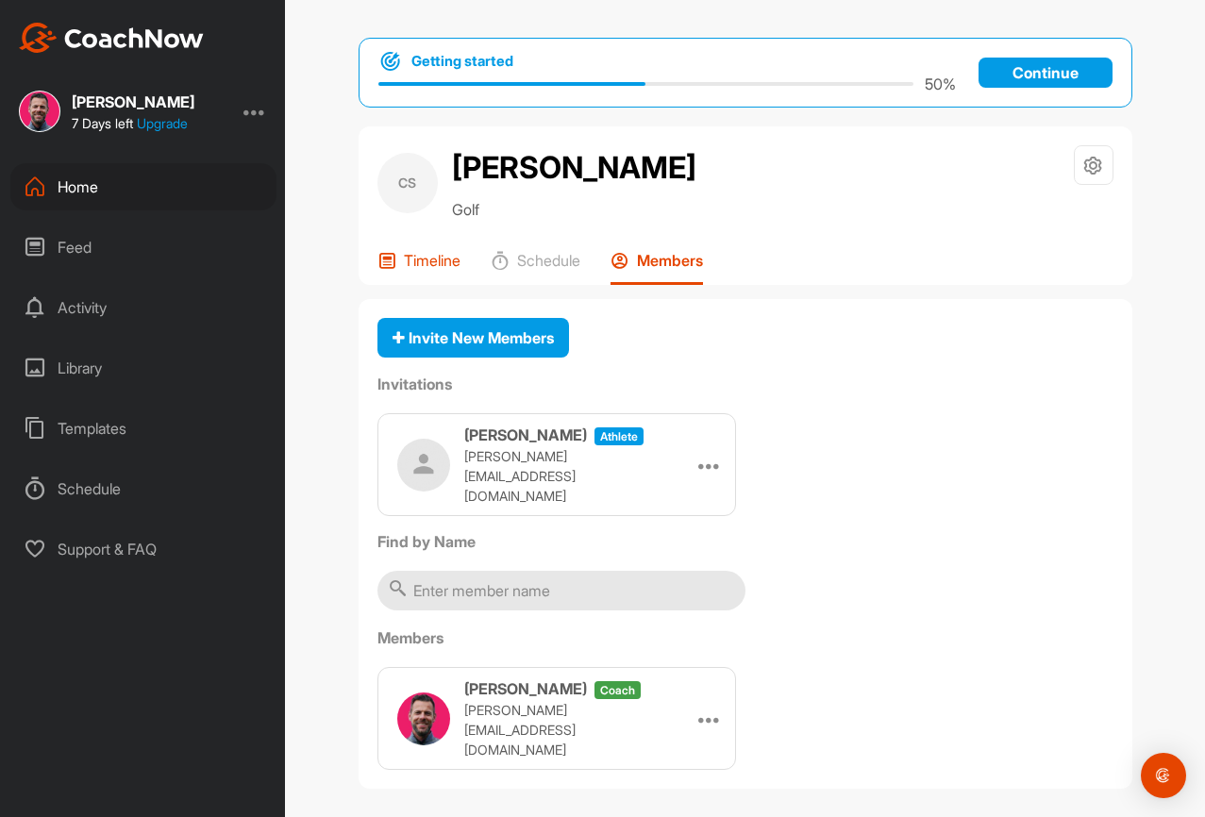
click at [440, 270] on p "Timeline" at bounding box center [432, 260] width 57 height 19
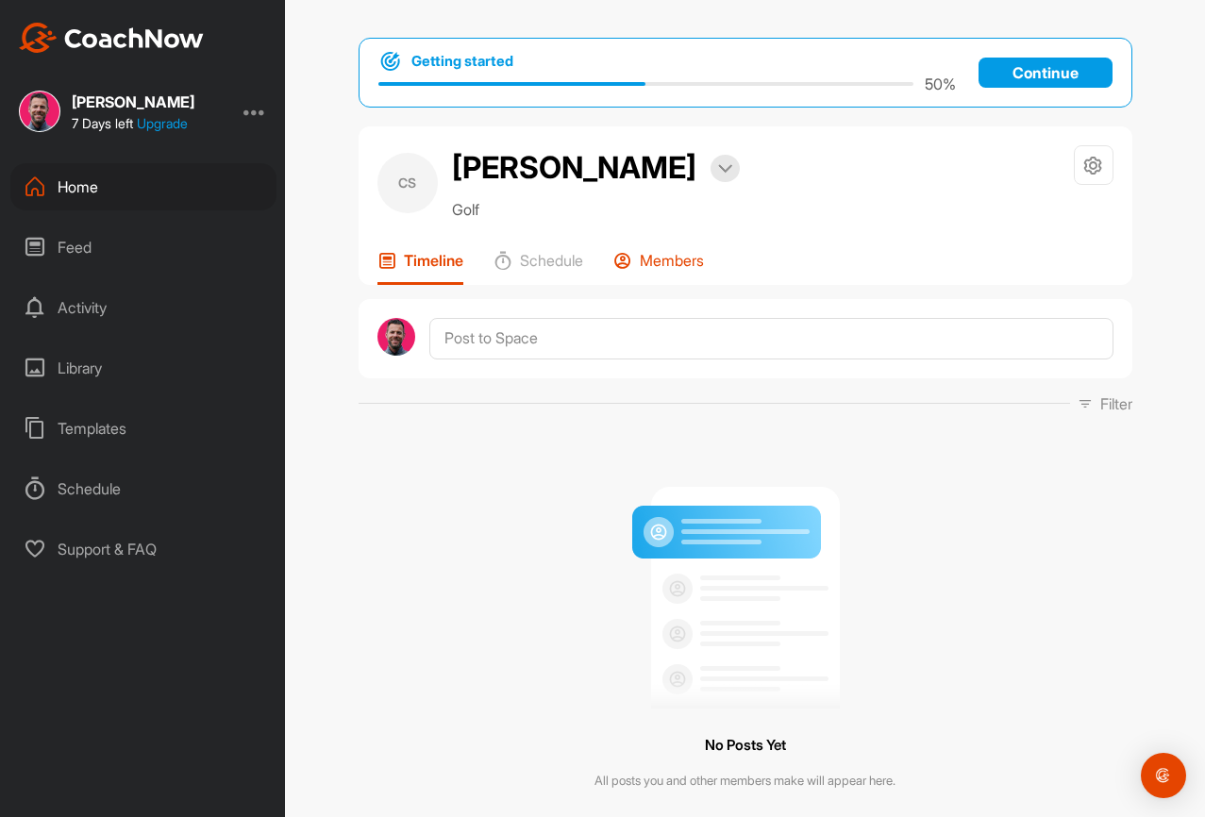
click at [668, 270] on p "Members" at bounding box center [672, 260] width 64 height 19
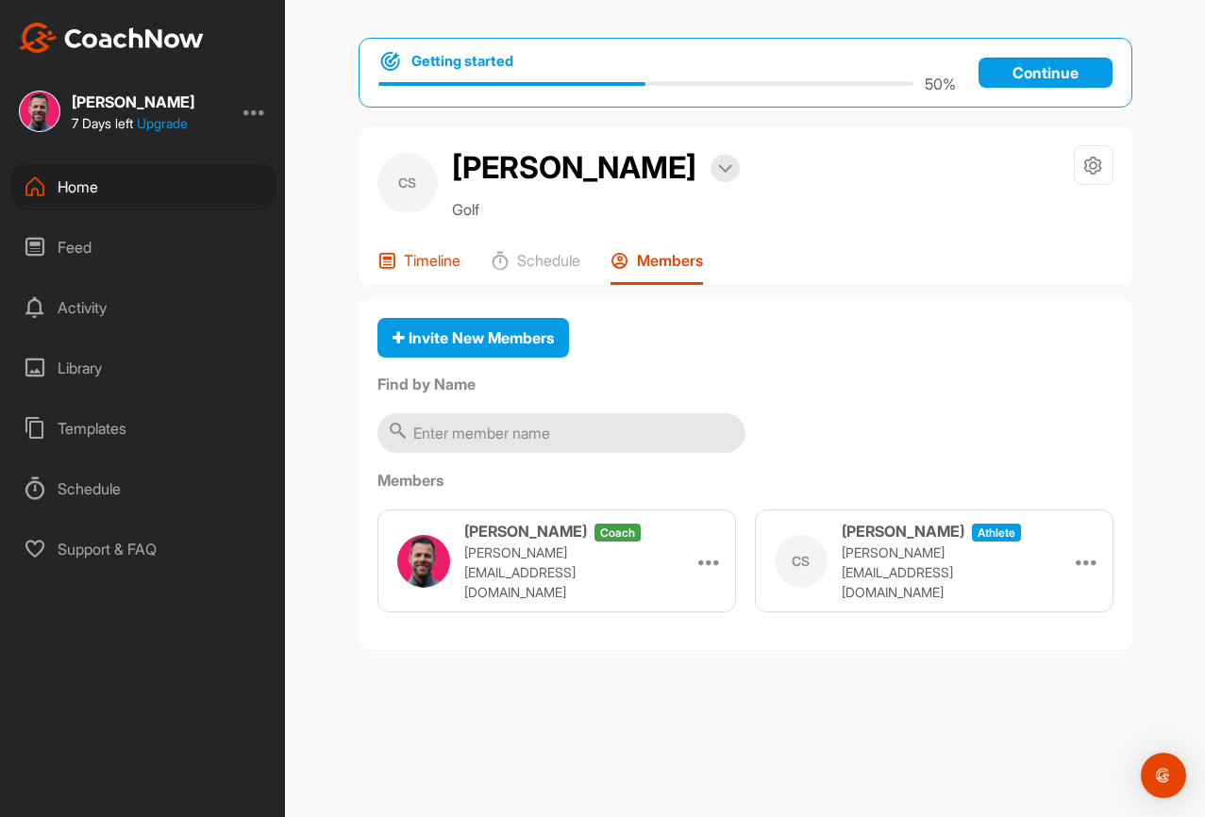
click at [400, 285] on div "Timeline" at bounding box center [418, 268] width 83 height 34
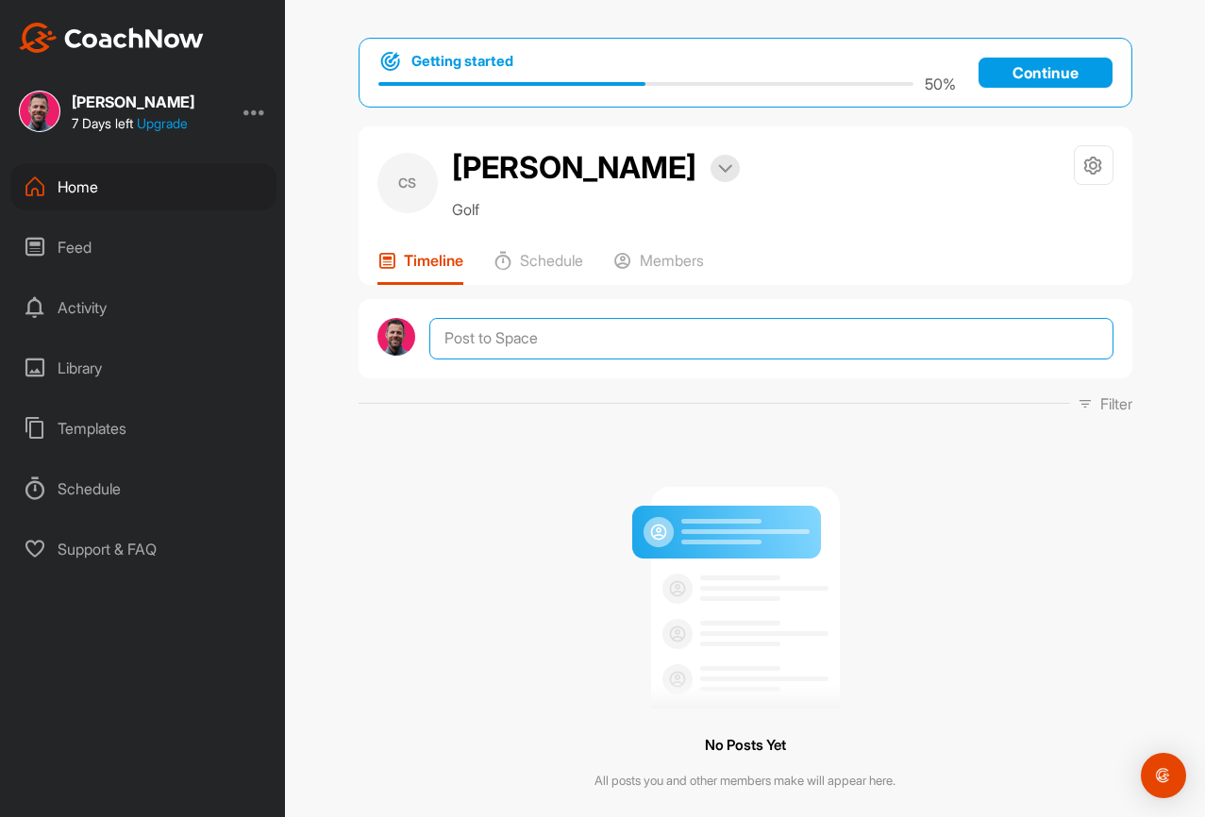
click at [519, 360] on textarea at bounding box center [770, 339] width 683 height 42
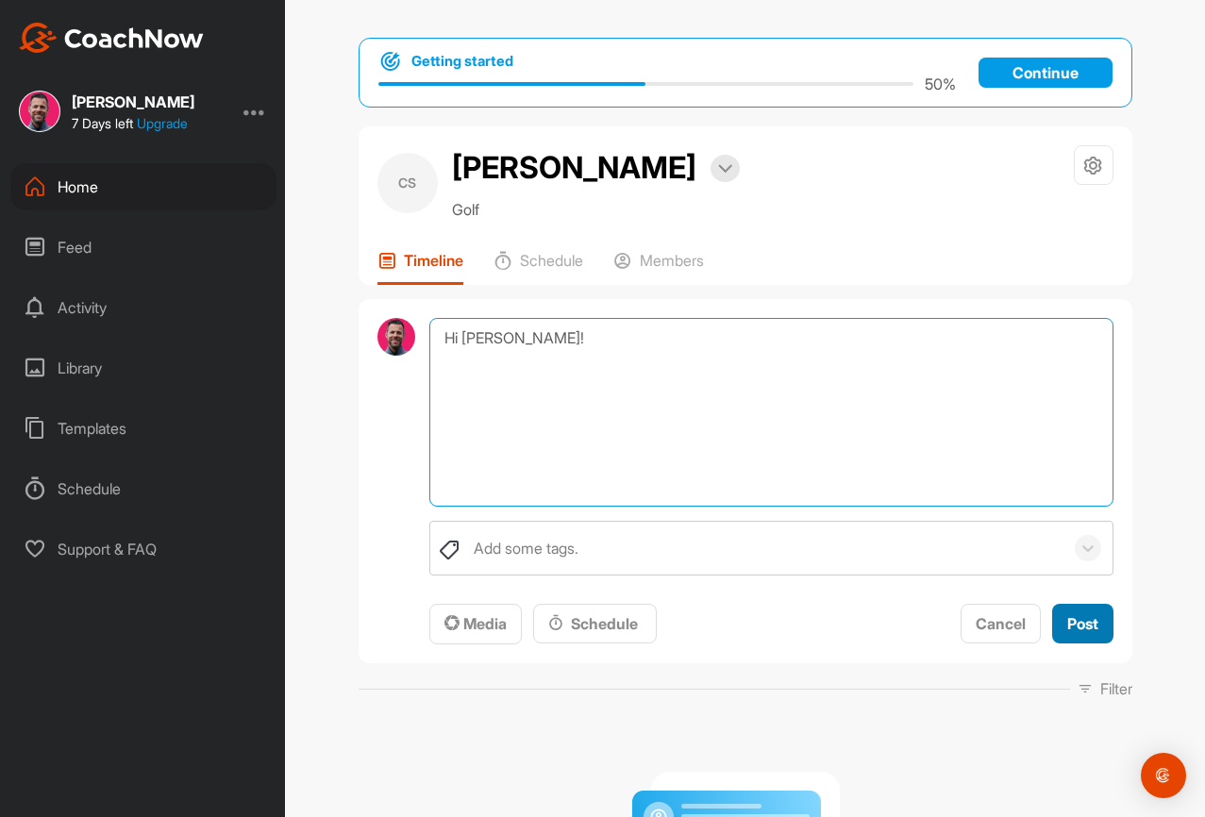
type textarea "Hi Chris!"
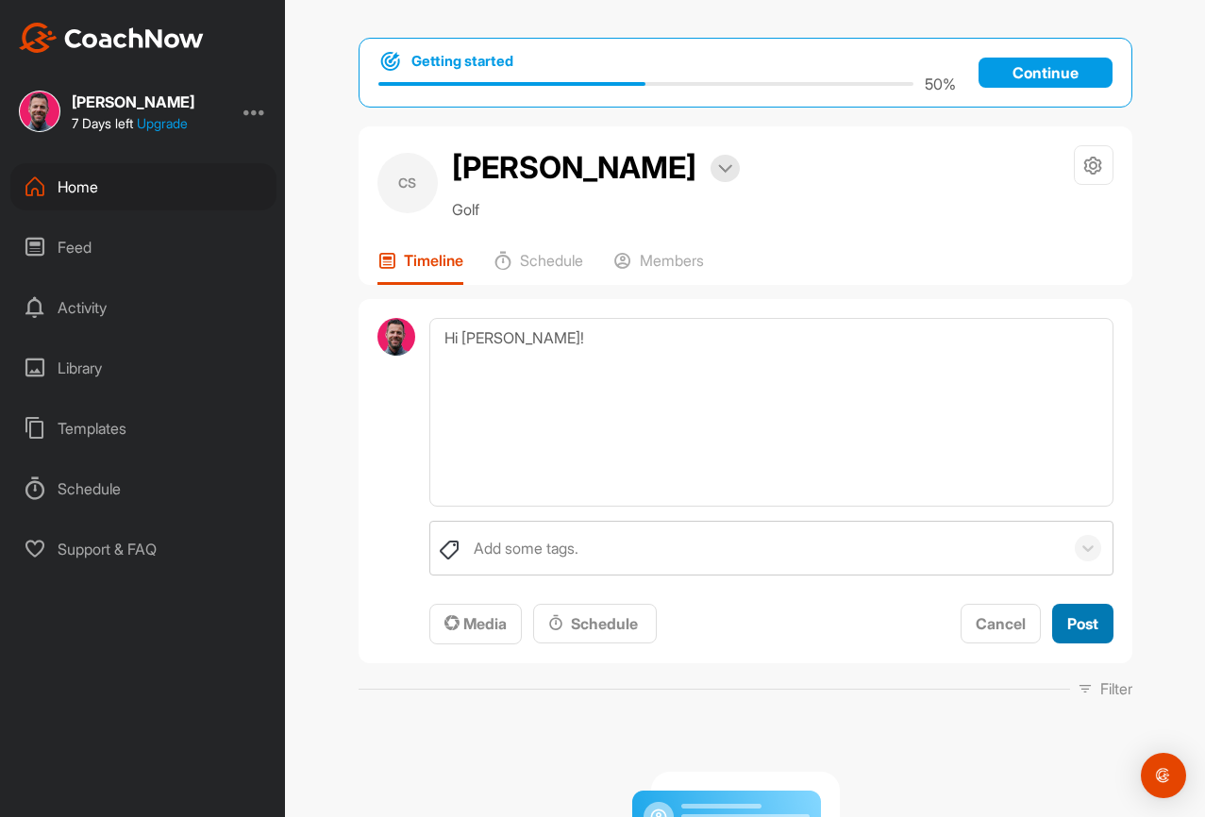
click at [1072, 633] on span "Post" at bounding box center [1082, 623] width 31 height 19
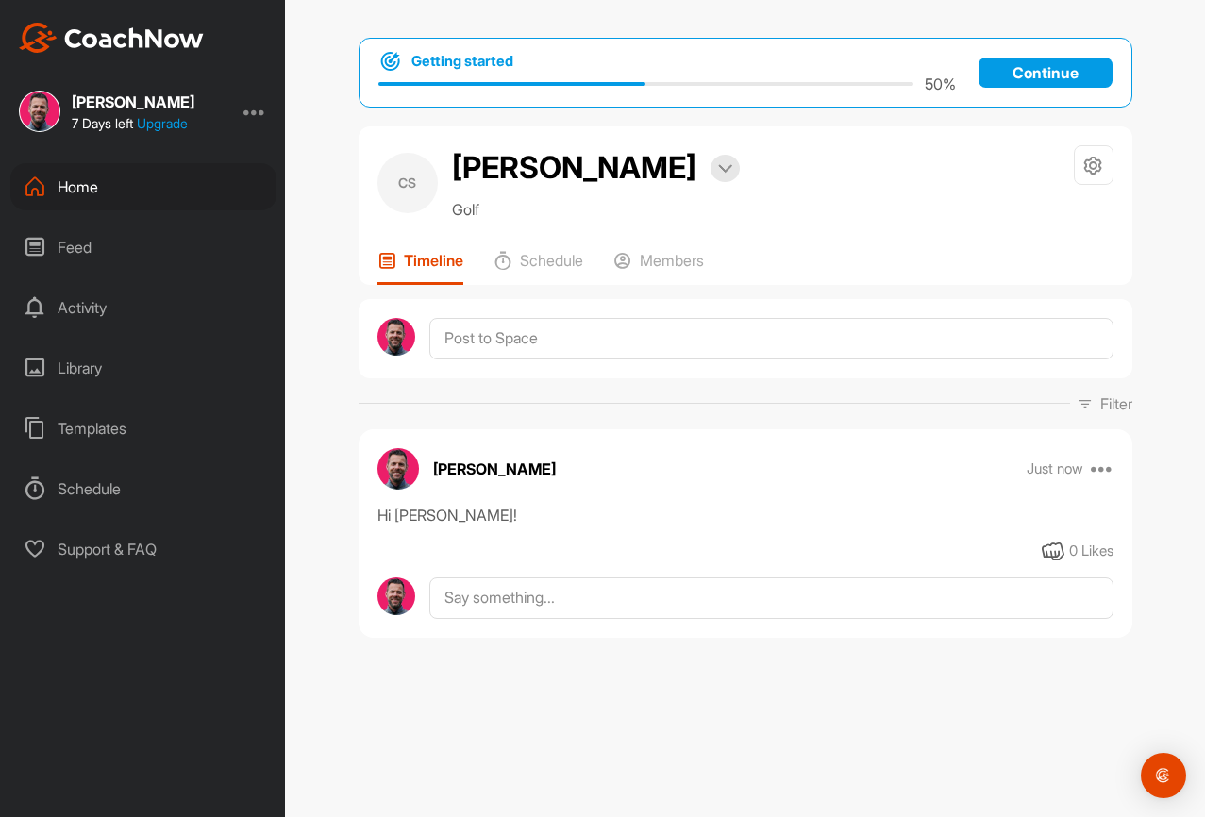
click at [306, 429] on div "Getting started 50 % Continue CS Christophe Speroni Bookings Golf Space Setting…" at bounding box center [745, 408] width 920 height 817
click at [121, 246] on div "Feed" at bounding box center [143, 247] width 266 height 47
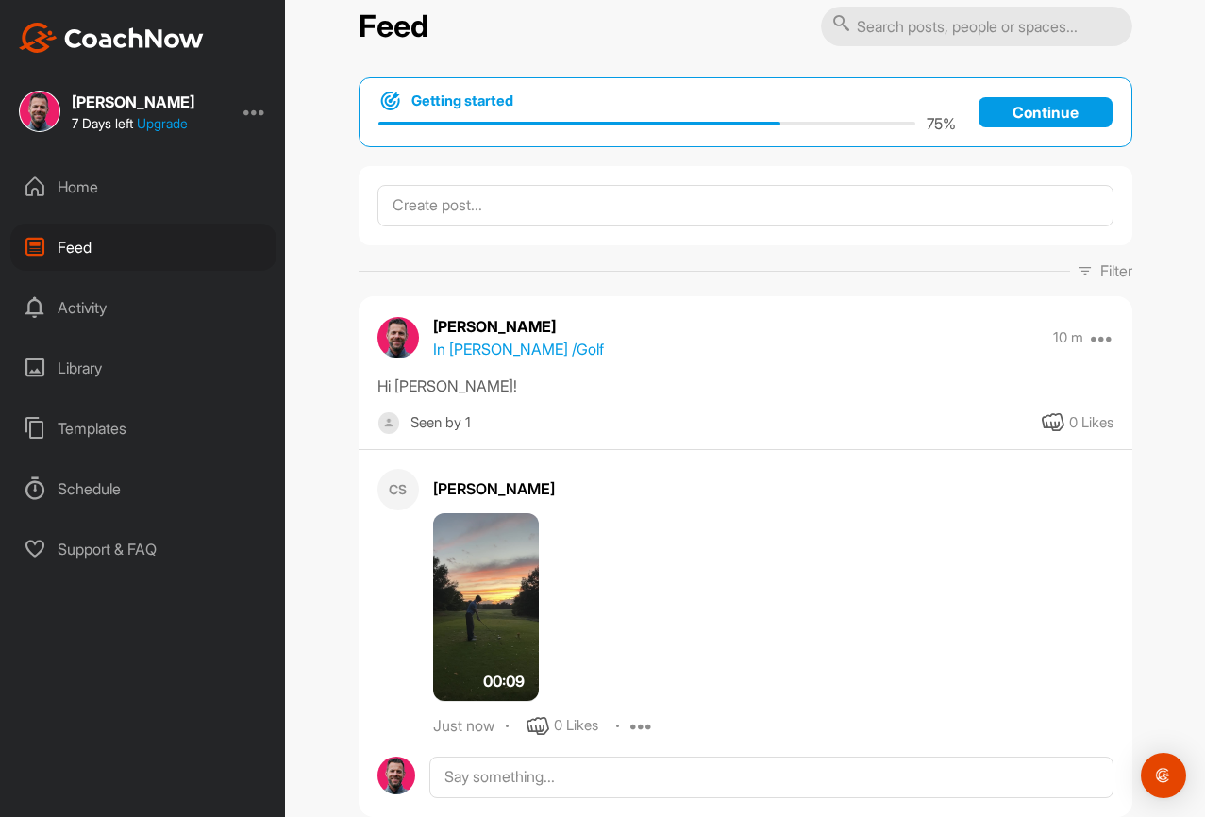
scroll to position [89, 0]
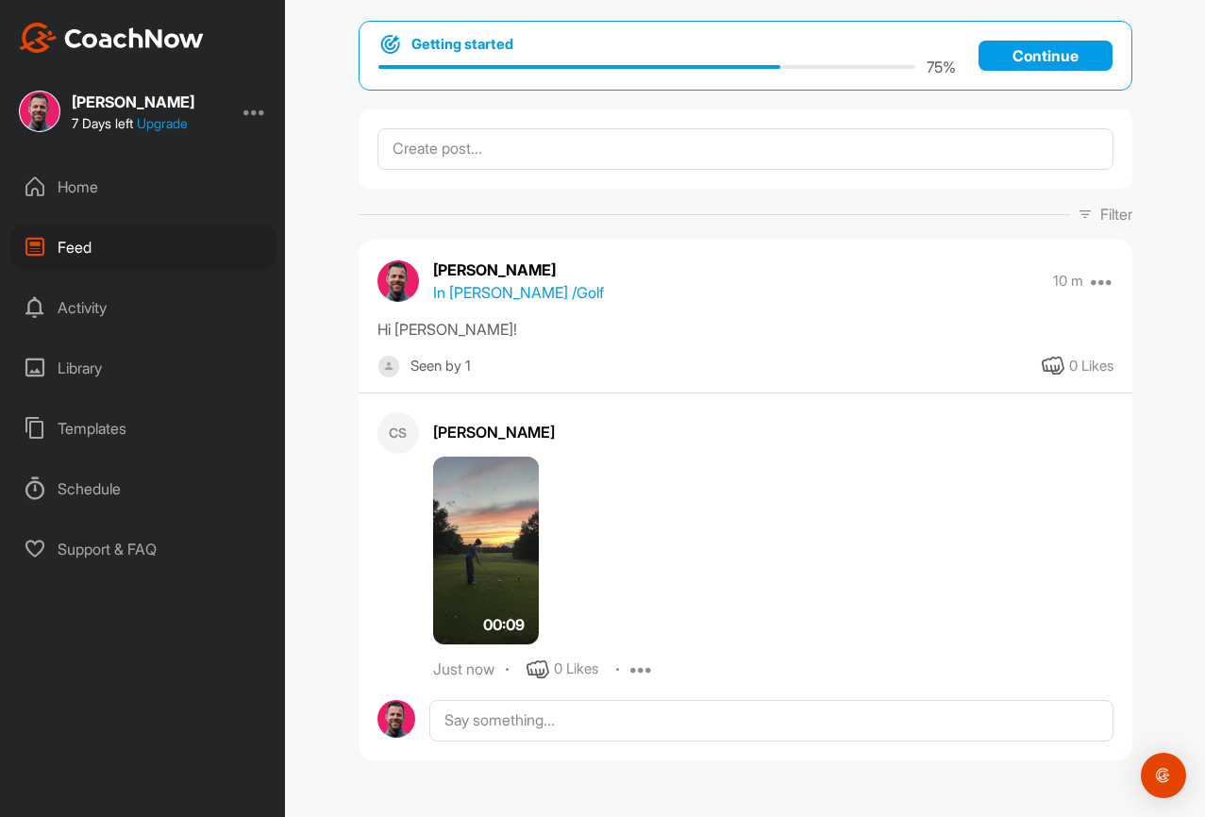
click at [509, 533] on img at bounding box center [486, 551] width 106 height 189
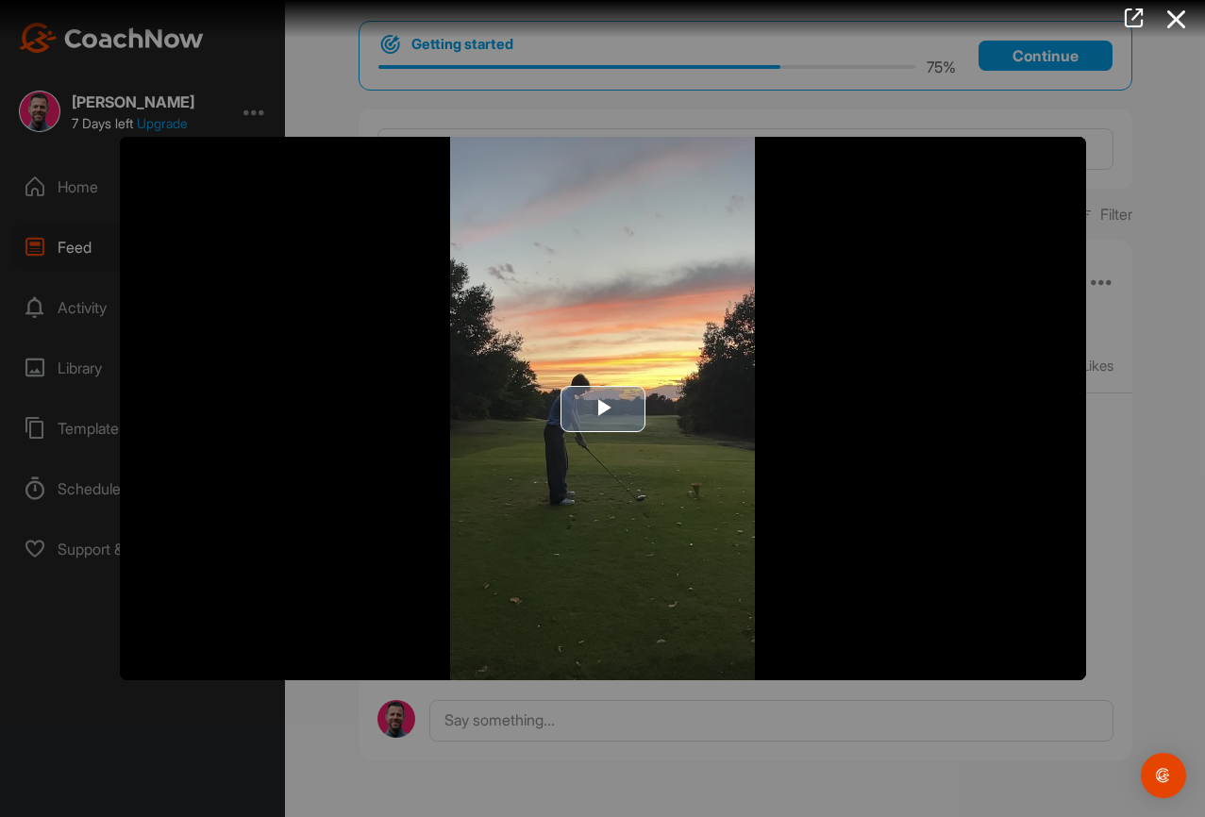
click at [603, 409] on span "Video Player" at bounding box center [603, 409] width 0 height 0
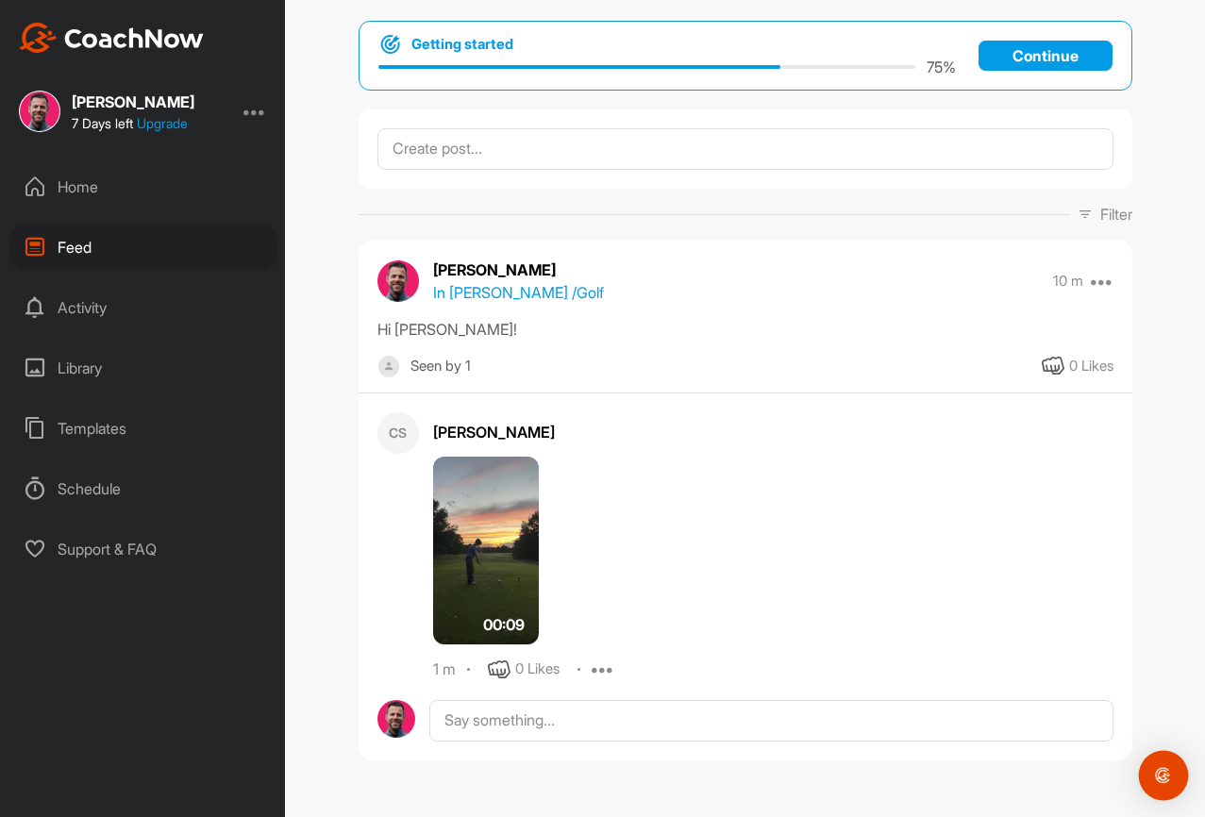
click at [1153, 778] on img "Open Intercom Messenger" at bounding box center [1163, 775] width 25 height 25
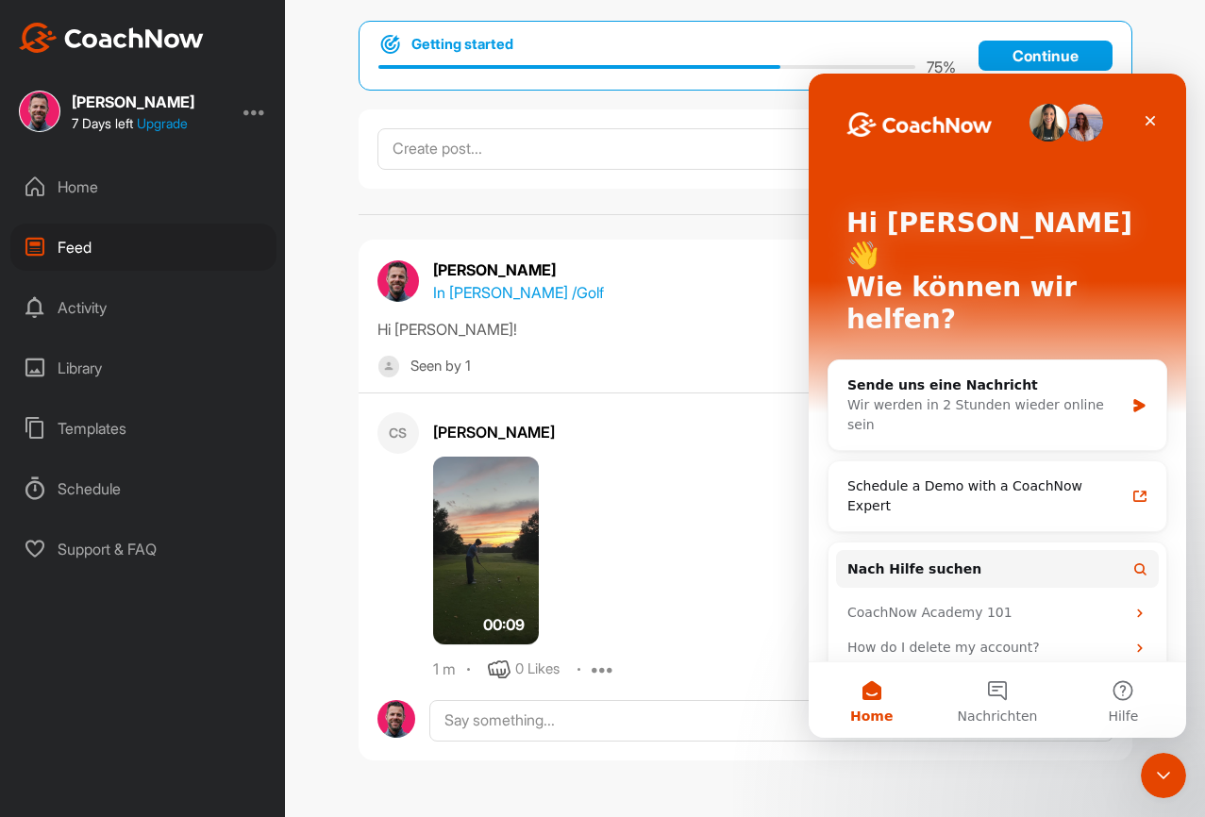
scroll to position [0, 0]
click at [1163, 777] on icon "Intercom-Nachrichtendienst schließen" at bounding box center [1160, 773] width 23 height 23
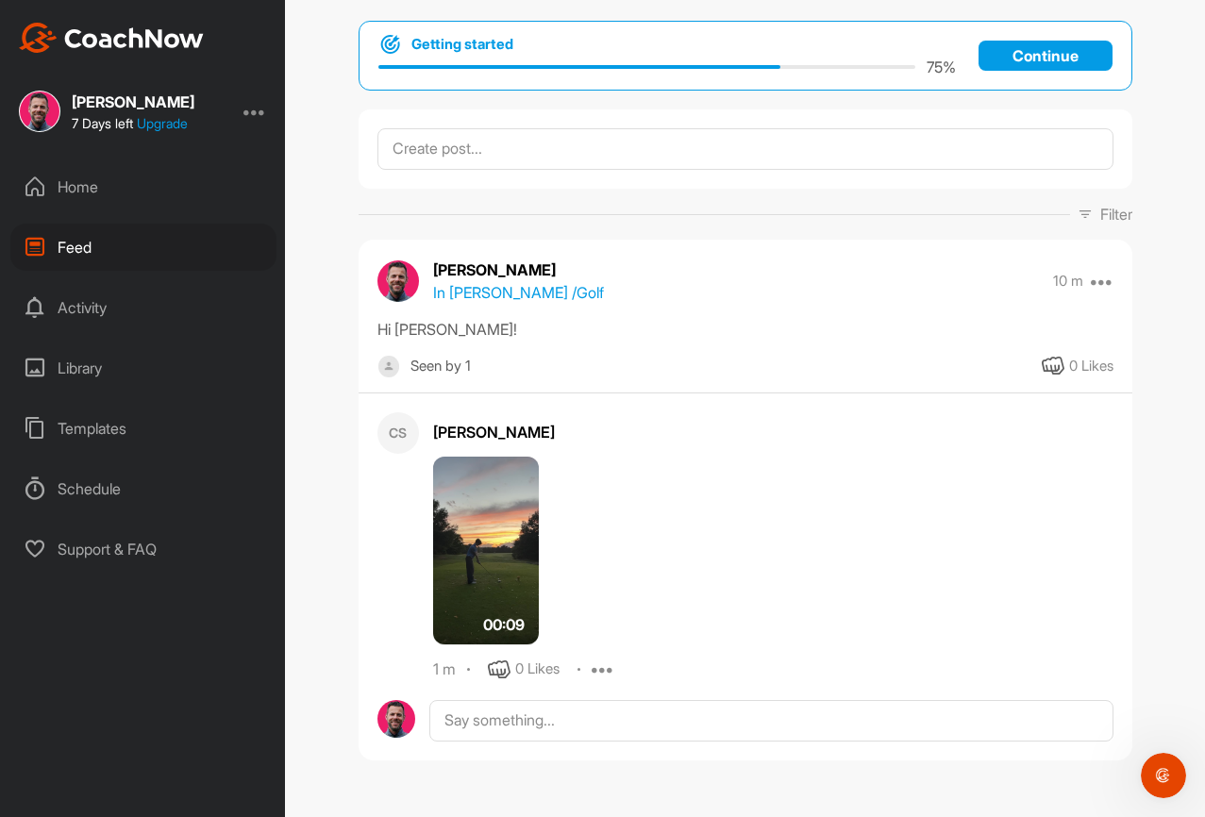
click at [479, 504] on img at bounding box center [486, 551] width 106 height 189
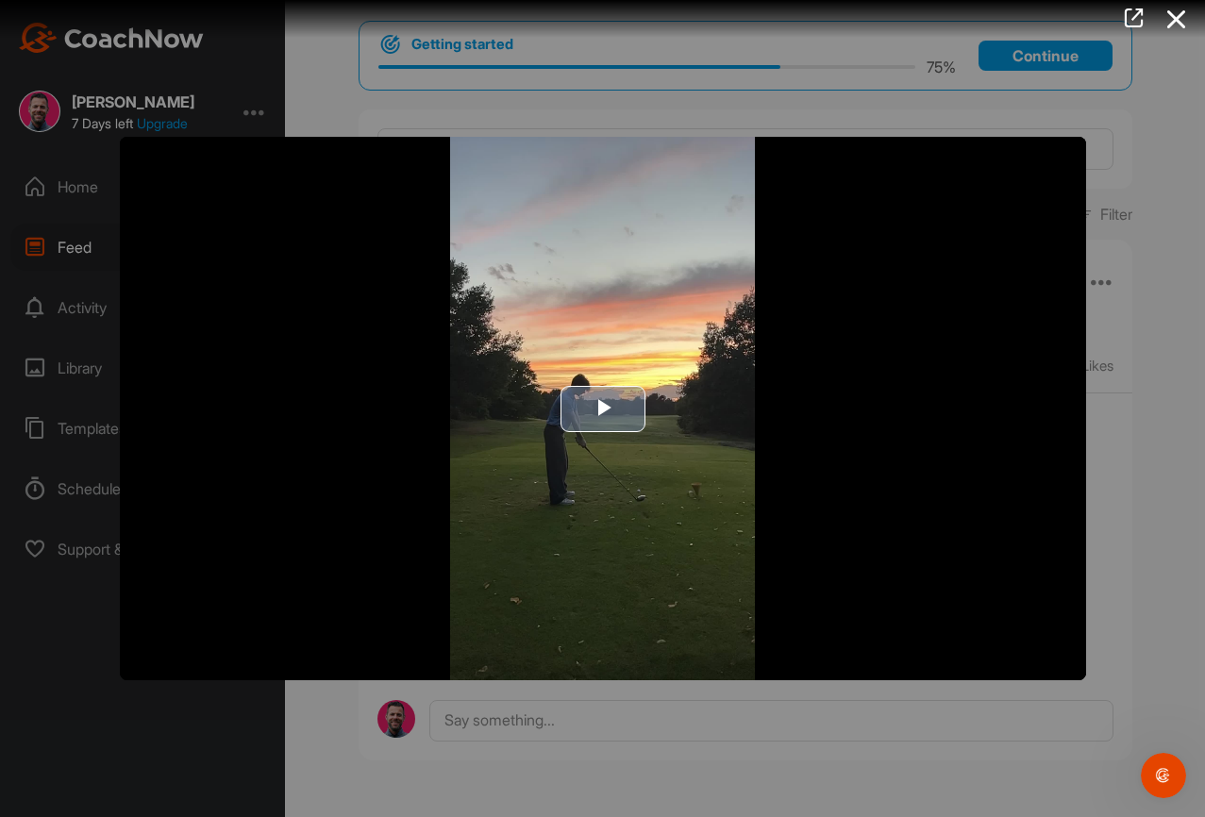
click at [603, 409] on span "Video Player" at bounding box center [603, 409] width 0 height 0
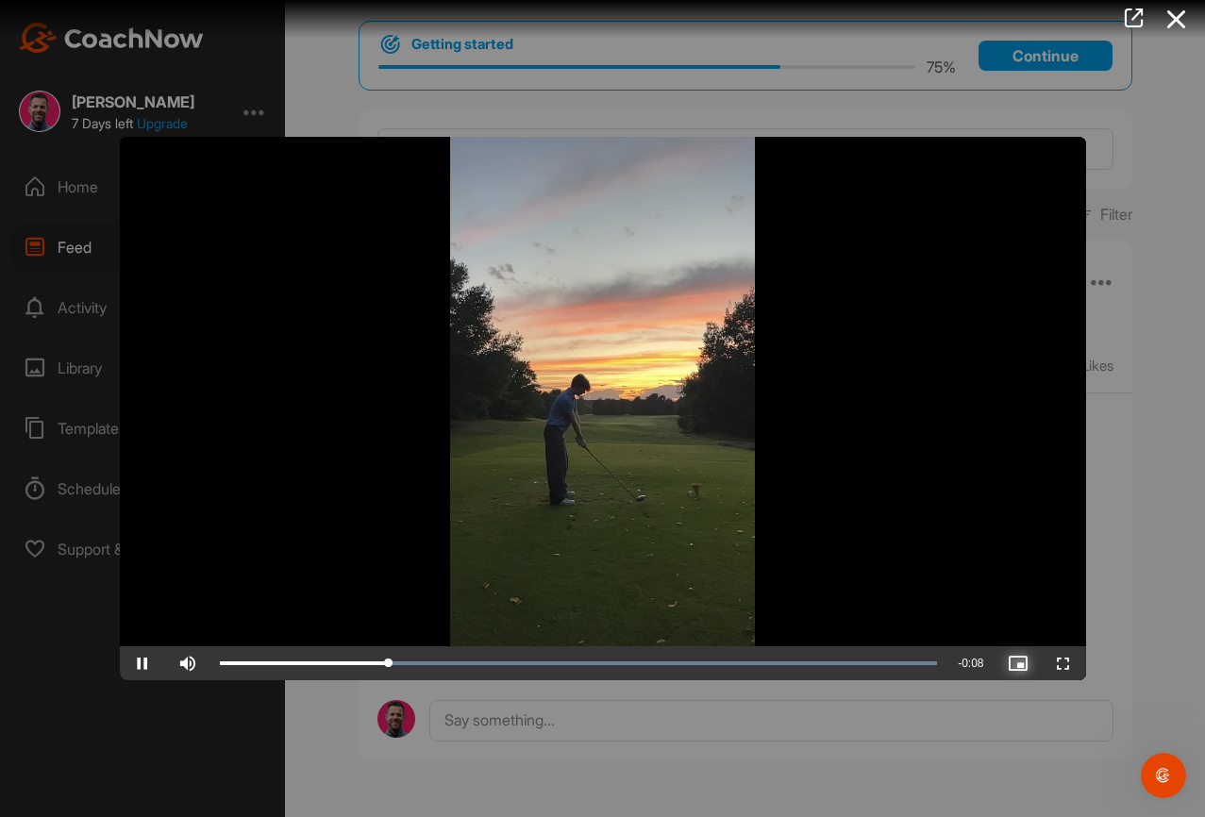
click at [1030, 663] on span "Video Player" at bounding box center [1018, 663] width 45 height 0
click at [1138, 376] on div at bounding box center [602, 408] width 1205 height 817
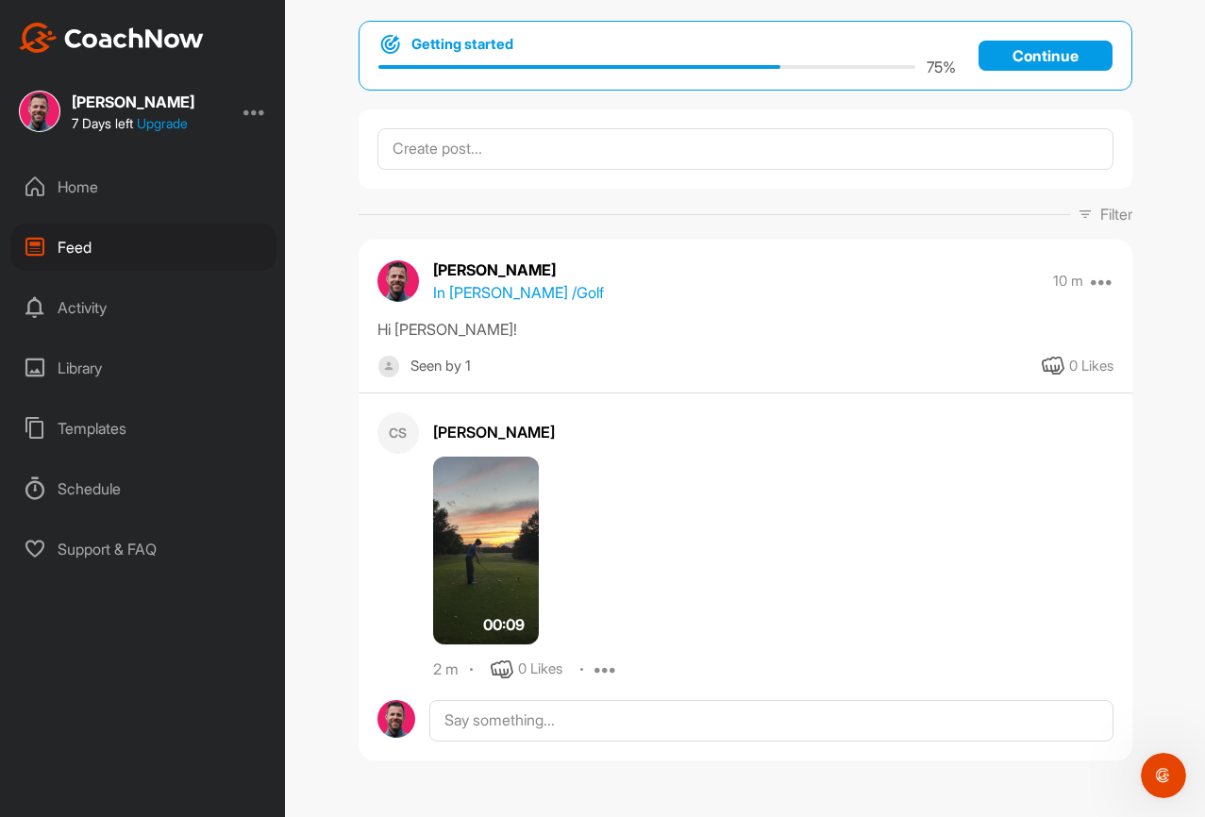
click at [75, 341] on div "Home Feed Activity Library Templates Schedule Support & FAQ" at bounding box center [142, 368] width 285 height 410
click at [74, 372] on div "Library" at bounding box center [143, 367] width 266 height 47
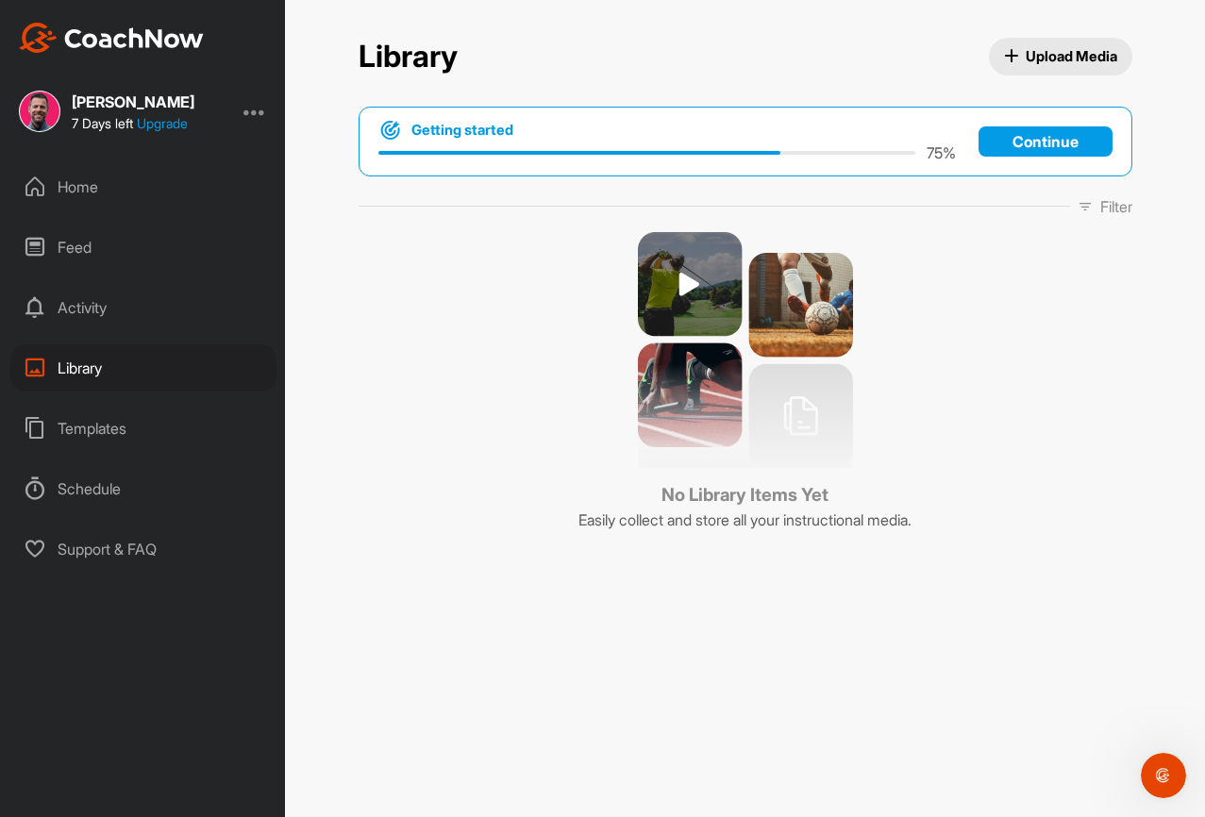
click at [110, 302] on div "Activity" at bounding box center [143, 307] width 266 height 47
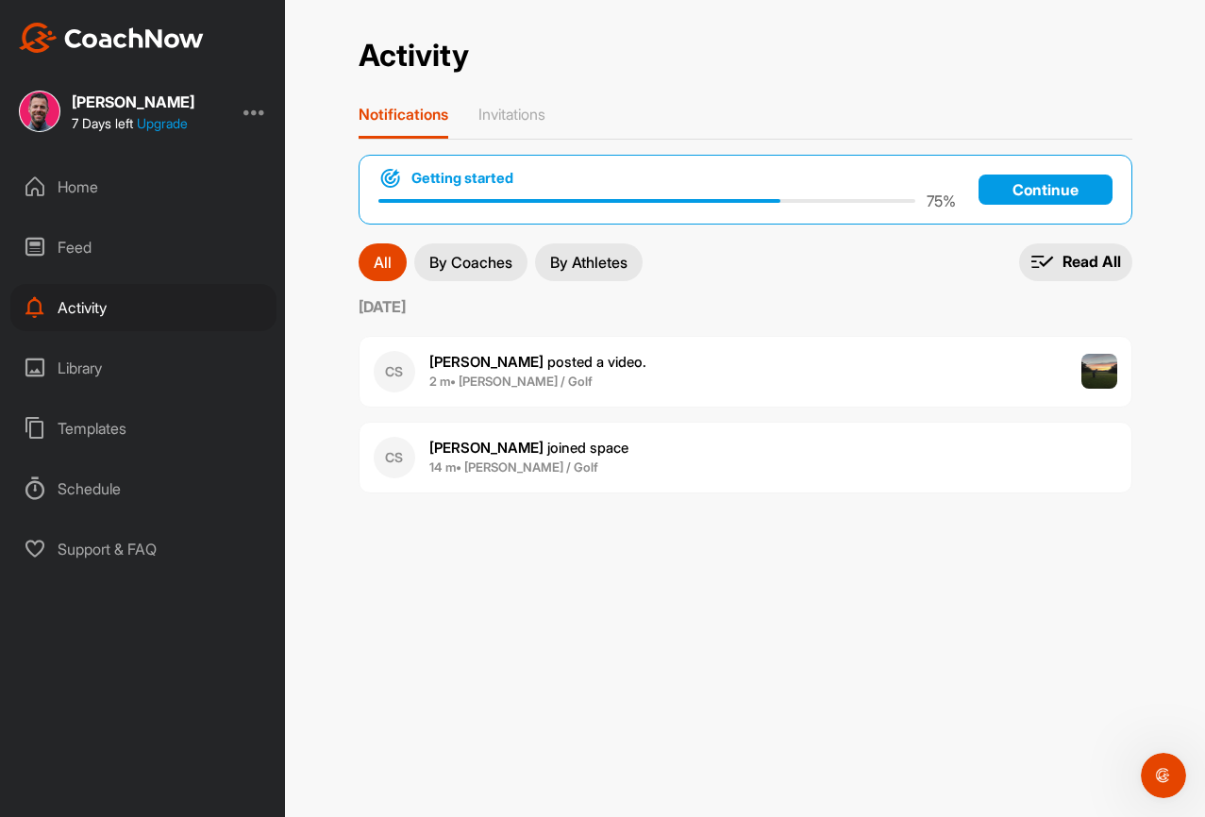
click at [472, 273] on button "By Coaches" at bounding box center [470, 262] width 113 height 38
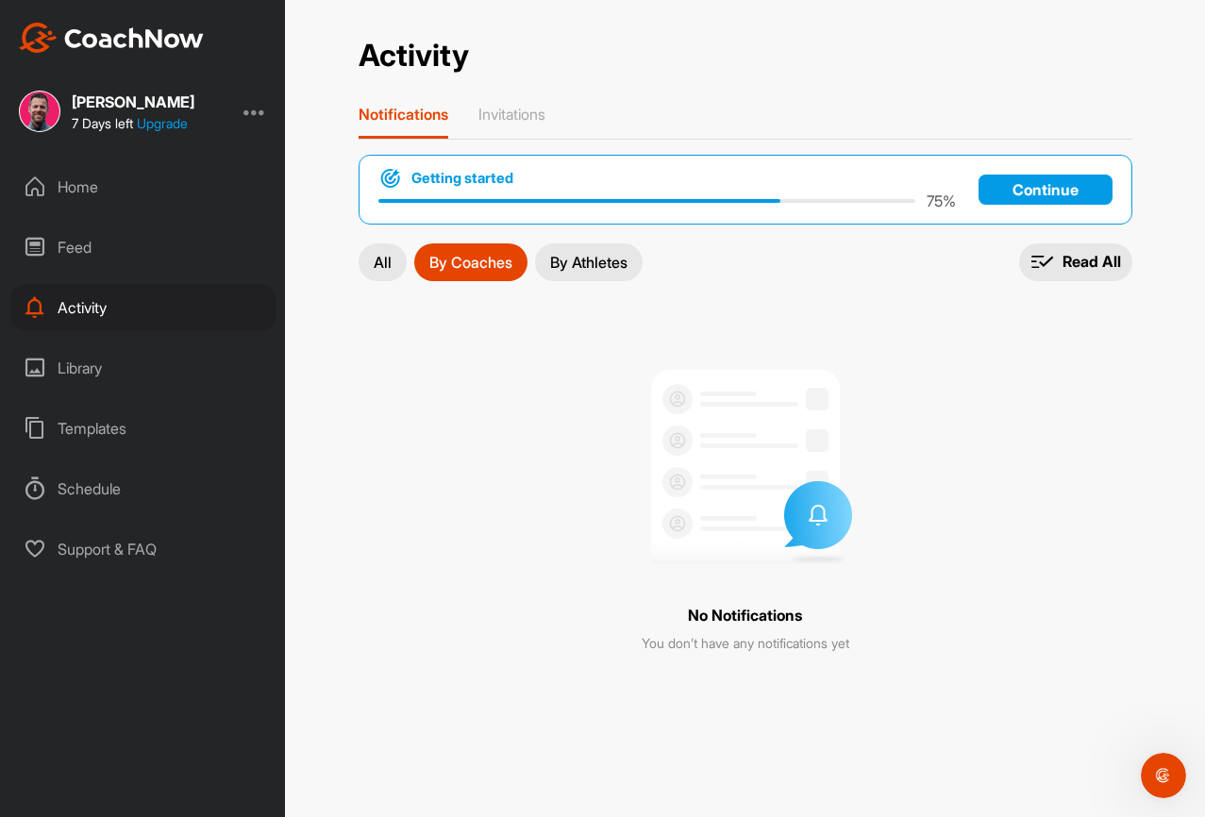
click at [621, 256] on p "By Athletes" at bounding box center [588, 262] width 77 height 15
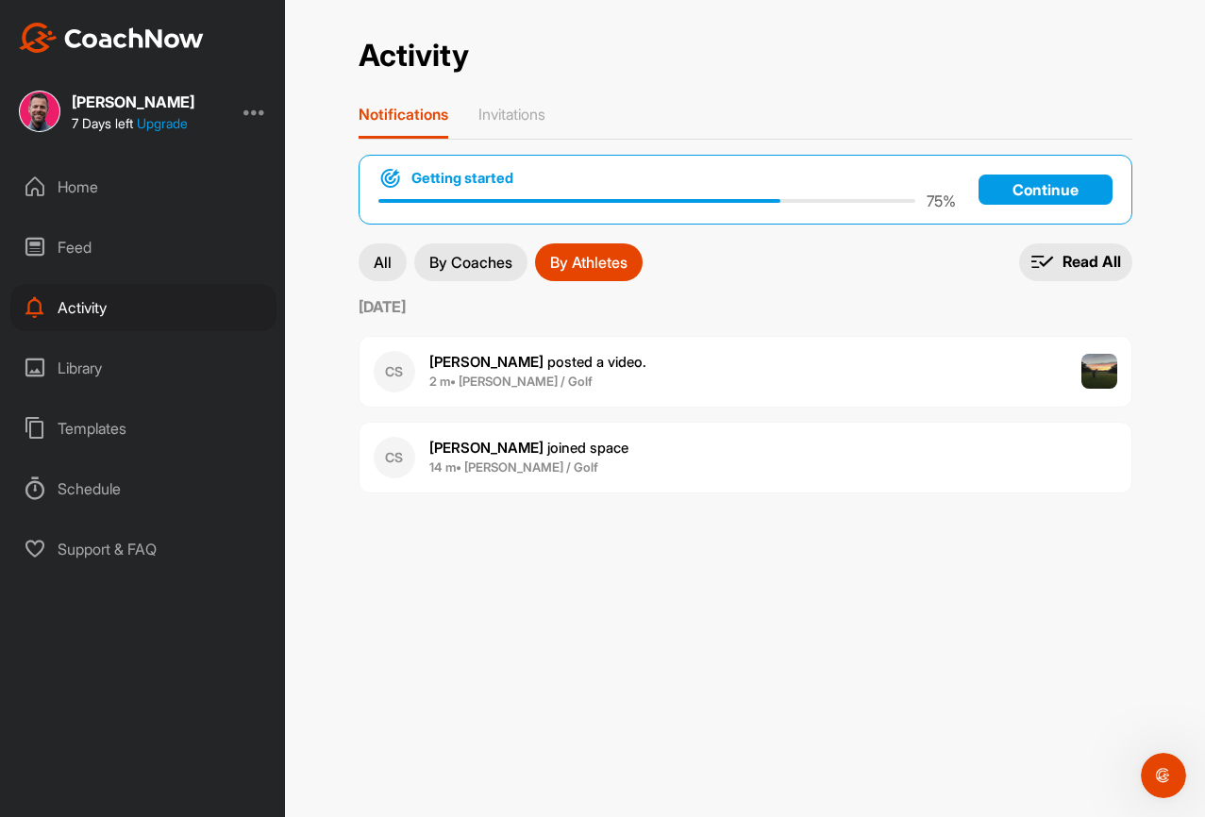
click at [369, 253] on button "All" at bounding box center [383, 262] width 48 height 38
click at [93, 240] on div "Feed" at bounding box center [143, 247] width 266 height 47
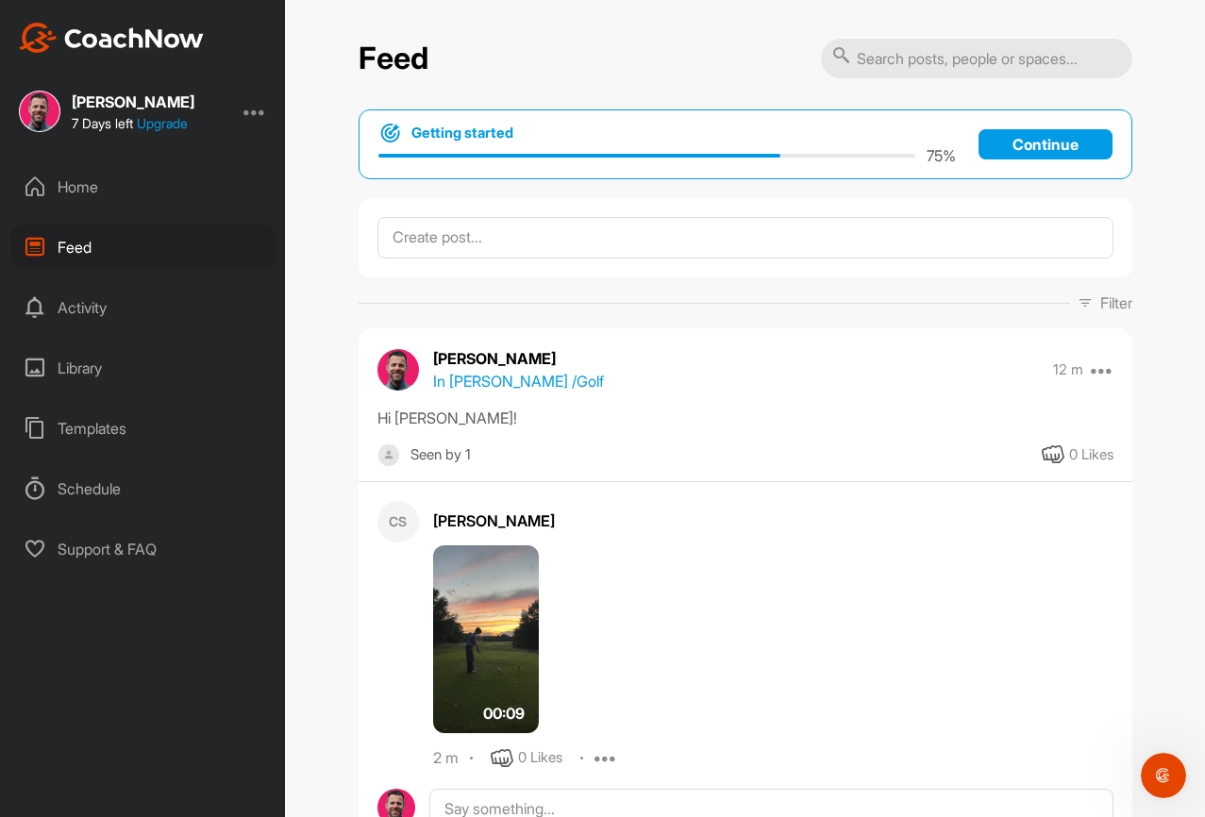
scroll to position [89, 0]
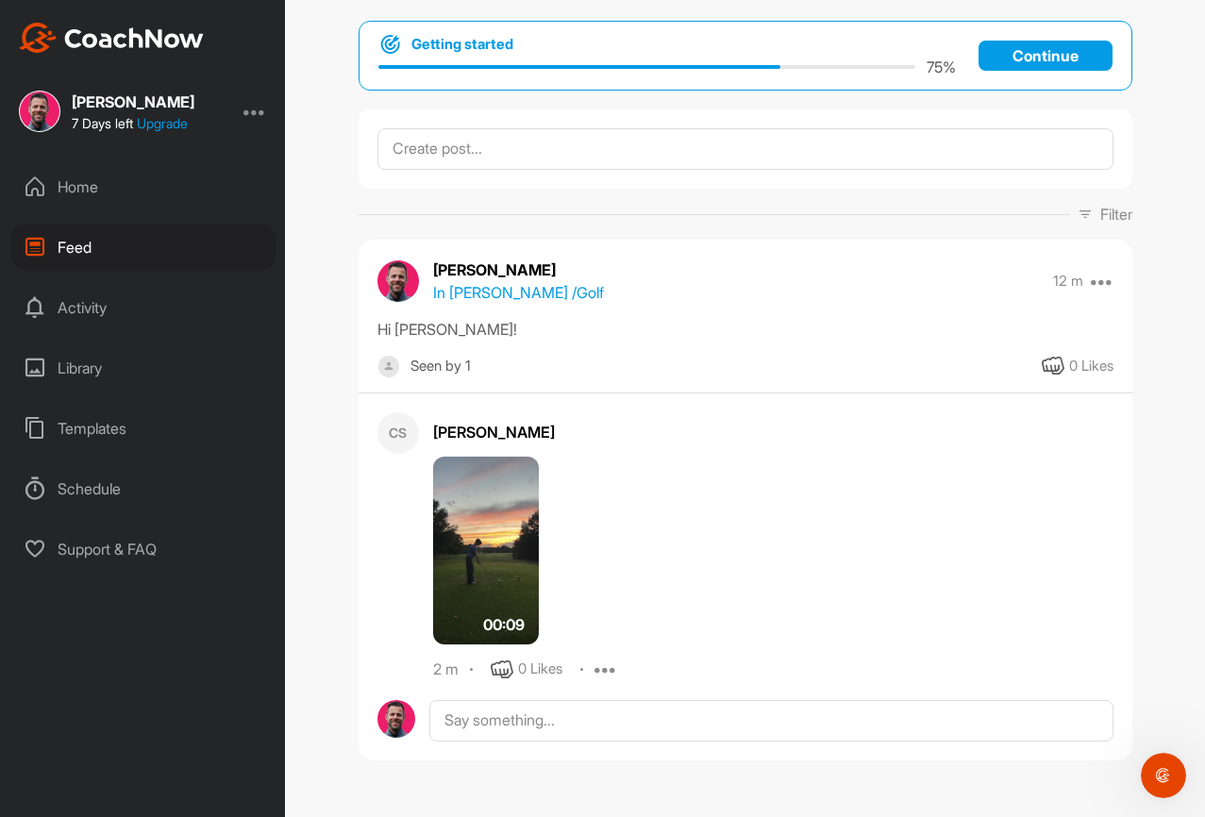
click at [567, 355] on div "Seen by 1 0 Likes" at bounding box center [746, 367] width 774 height 24
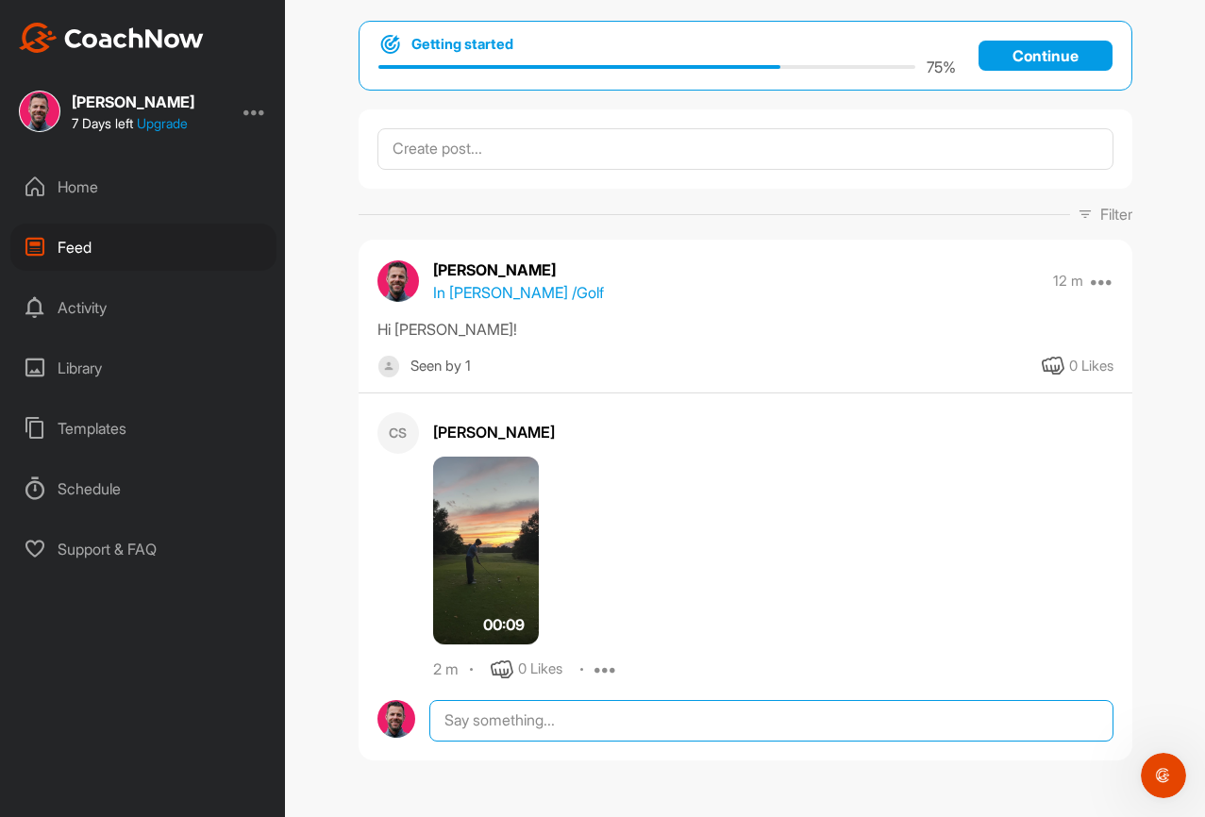
click at [561, 719] on textarea at bounding box center [770, 721] width 683 height 42
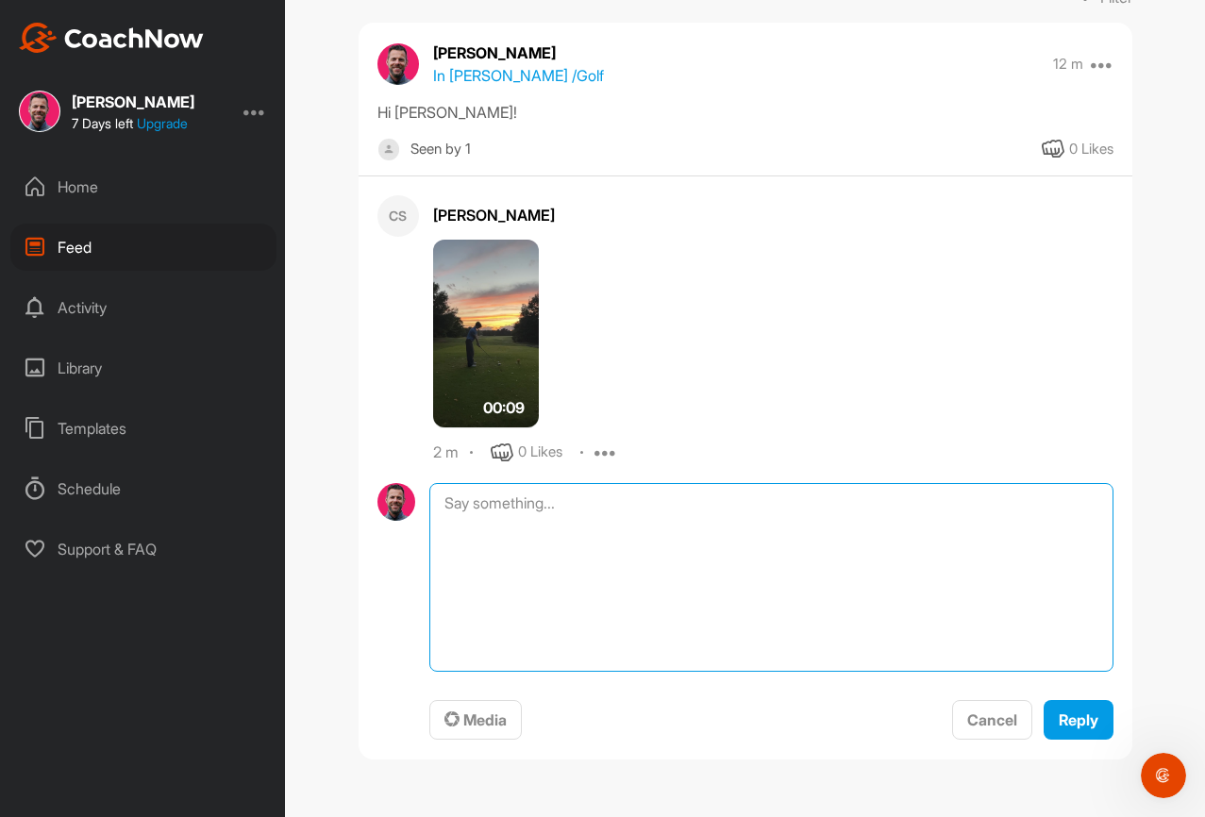
scroll to position [306, 0]
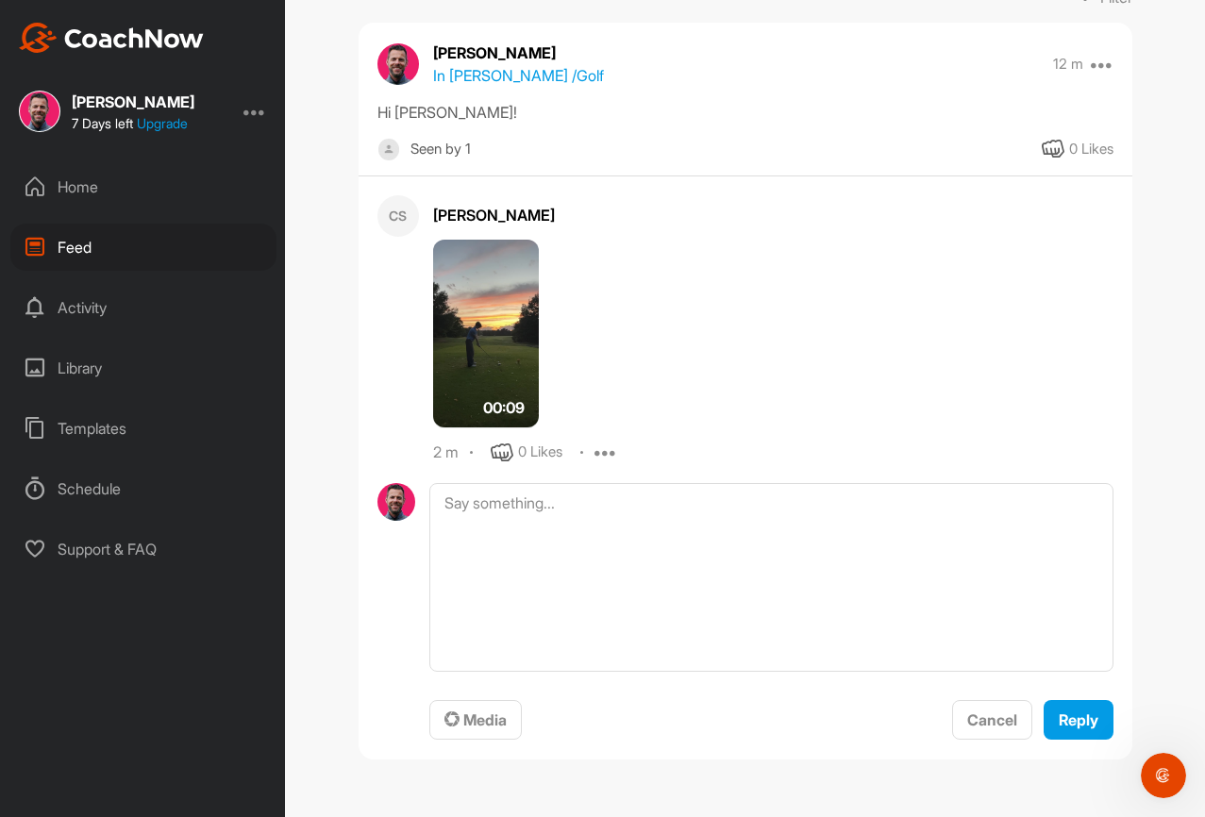
drag, startPoint x: 325, startPoint y: 636, endPoint x: 340, endPoint y: 633, distance: 15.4
click at [325, 636] on div "Feed Getting started 75 % Continue Filter Media Type Images Videos Notes Audio …" at bounding box center [745, 408] width 920 height 817
click at [987, 729] on div "Cancel" at bounding box center [992, 720] width 50 height 23
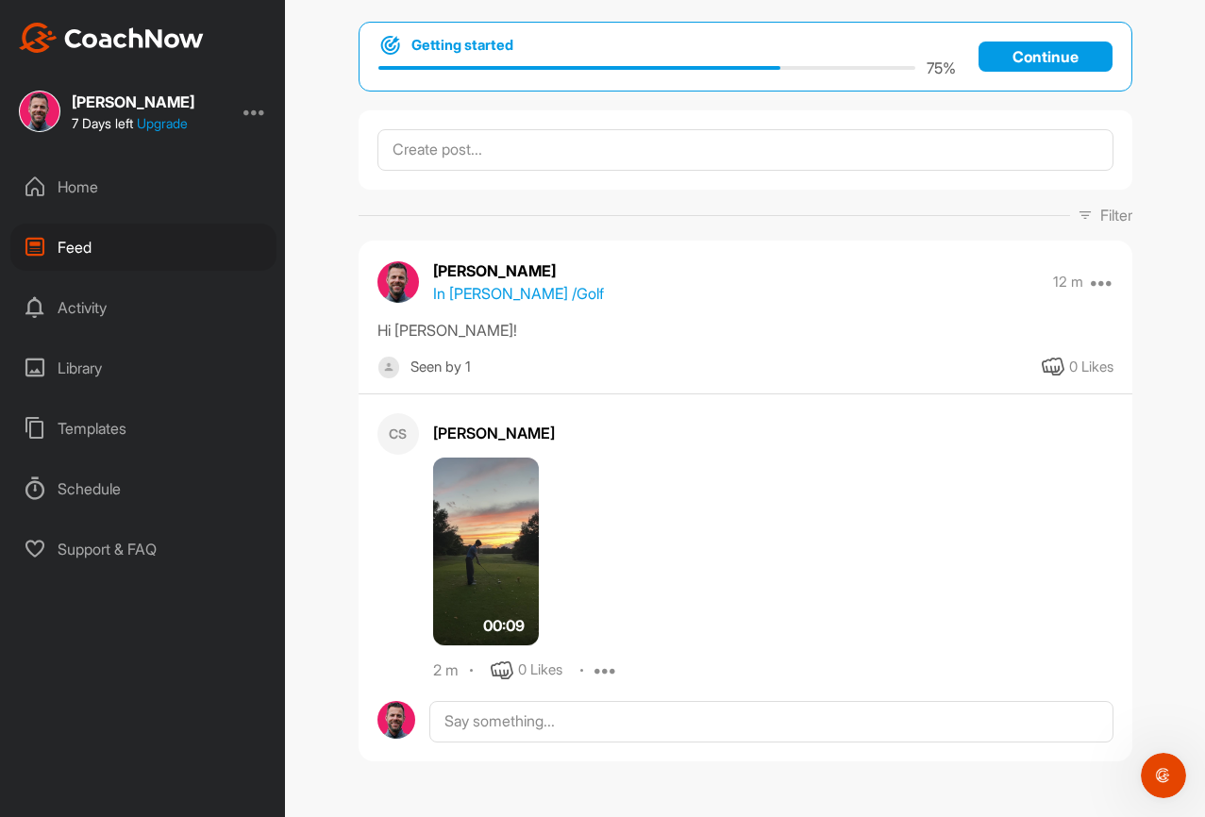
scroll to position [89, 0]
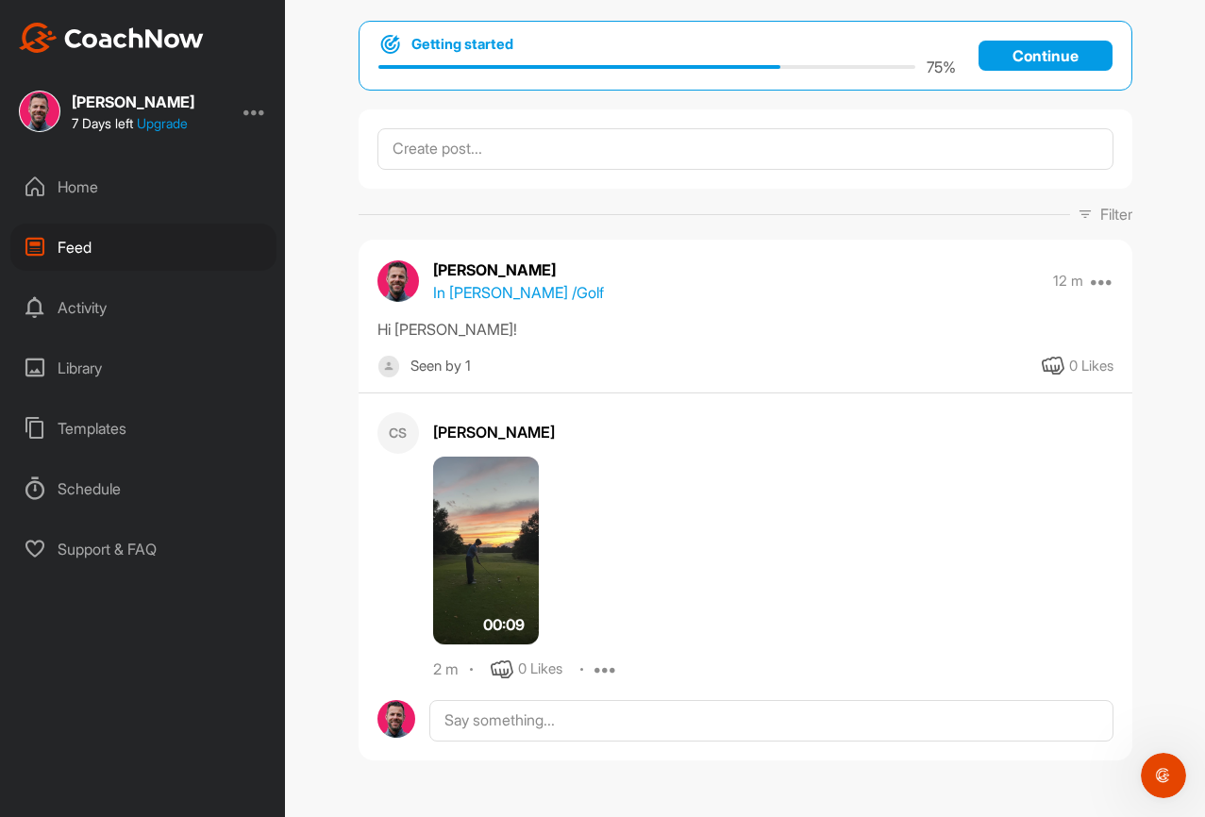
click at [603, 669] on icon at bounding box center [605, 670] width 23 height 23
click at [616, 796] on p "Delete" at bounding box center [611, 794] width 42 height 20
